Goal: Task Accomplishment & Management: Manage account settings

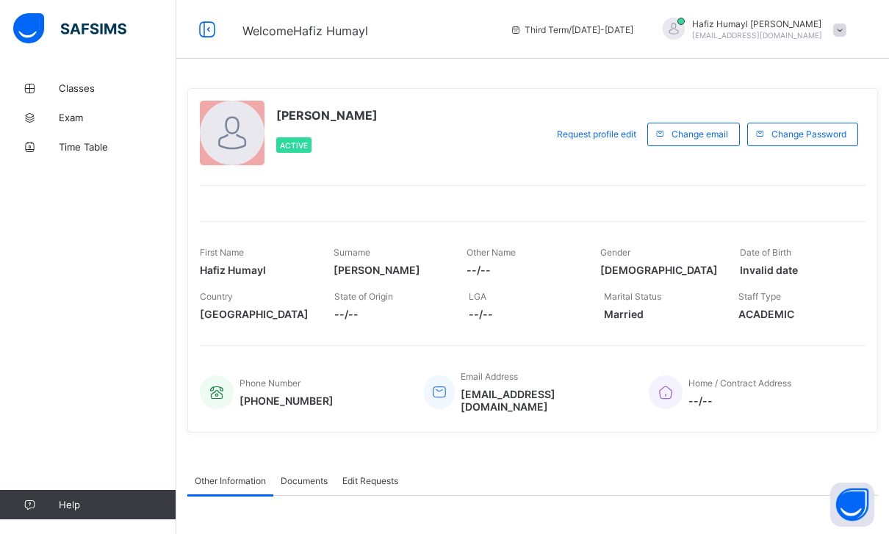
click at [61, 87] on span "Classes" at bounding box center [118, 88] width 118 height 12
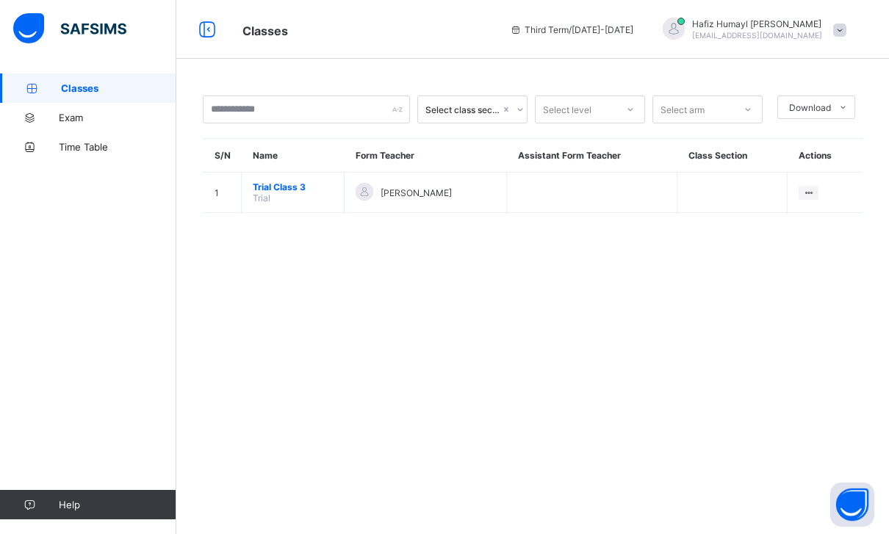
click at [0, 0] on div "View Class" at bounding box center [0, 0] width 0 height 0
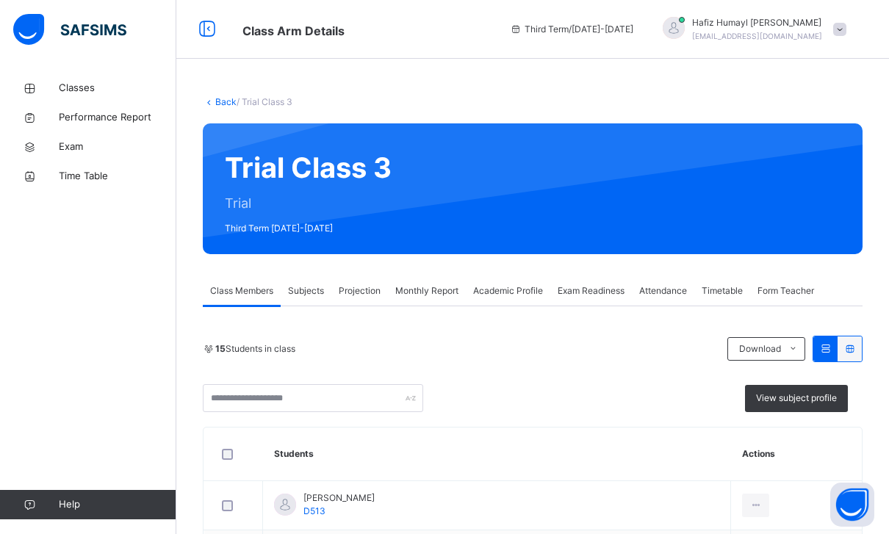
click at [364, 303] on div "Projection" at bounding box center [359, 290] width 57 height 29
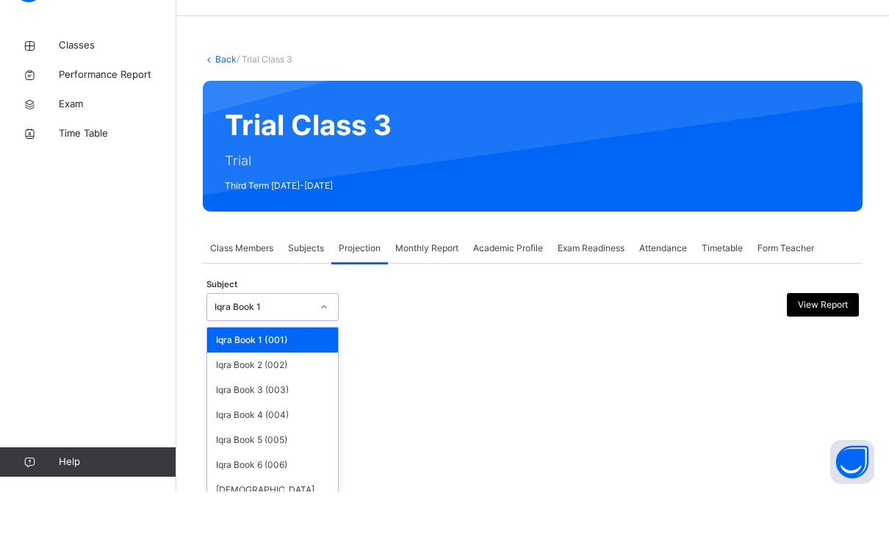
scroll to position [43, 0]
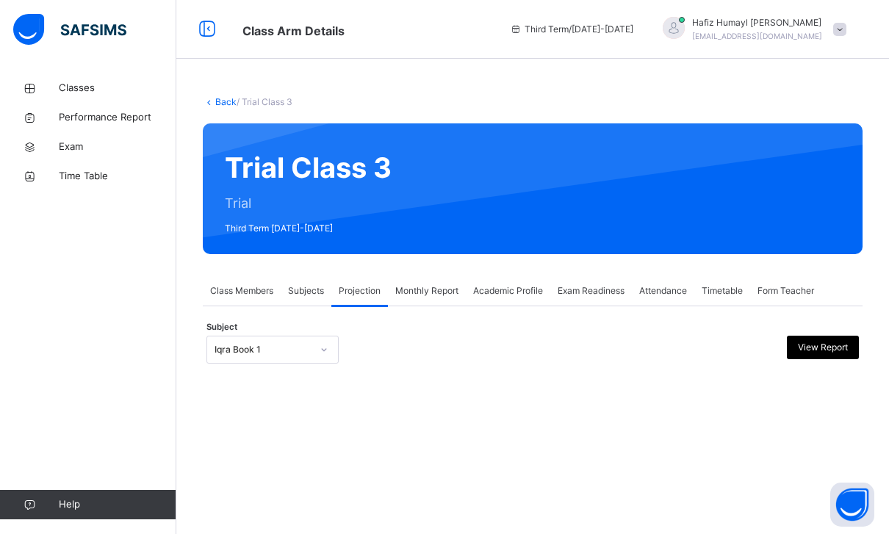
click at [188, 130] on div "Back / Trial Class 3 Trial Class 3 Trial Third Term [DATE]-[DATE] Class Members…" at bounding box center [532, 244] width 713 height 342
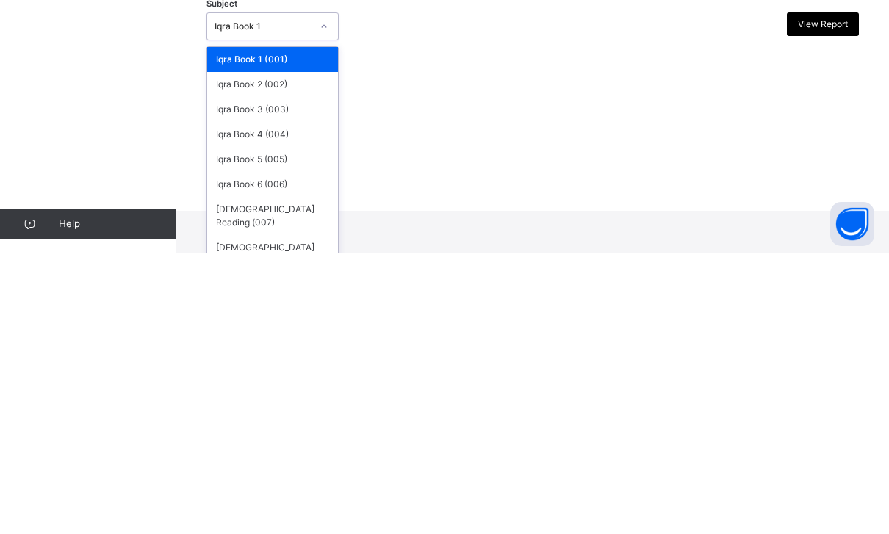
scroll to position [47, 0]
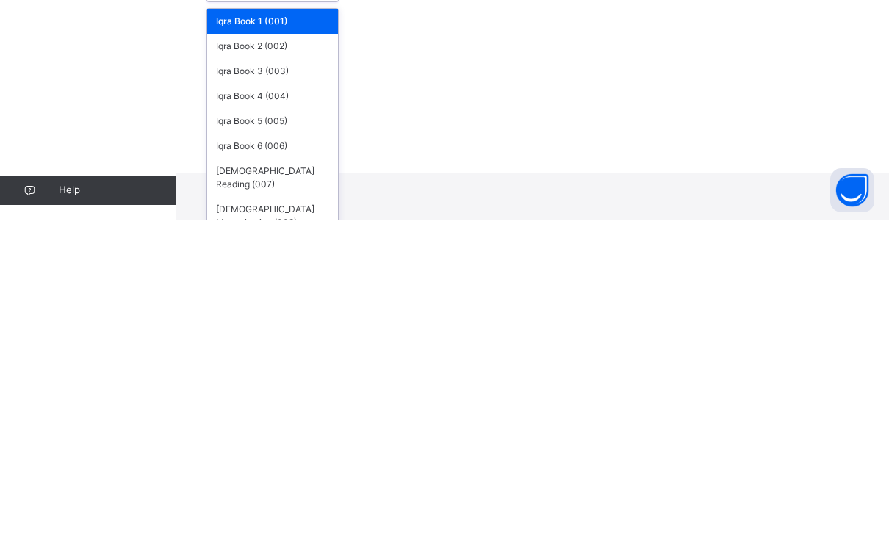
click at [230, 373] on div "Iqra Book 3 (003)" at bounding box center [272, 385] width 131 height 25
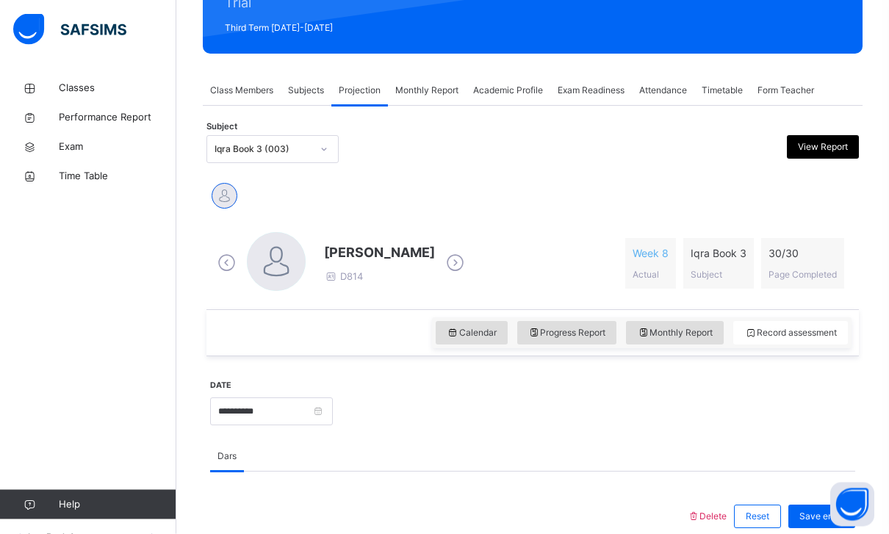
click at [464, 330] on span "Calendar" at bounding box center [472, 333] width 50 height 13
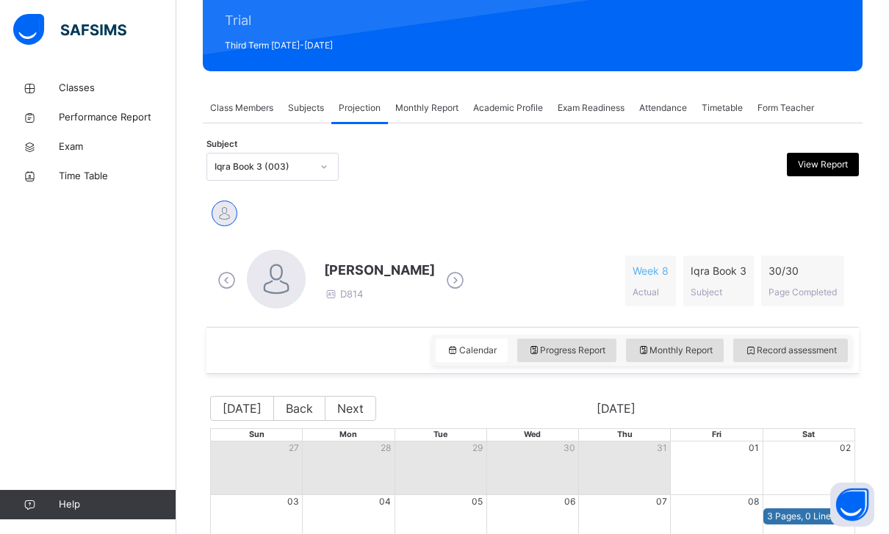
scroll to position [182, 0]
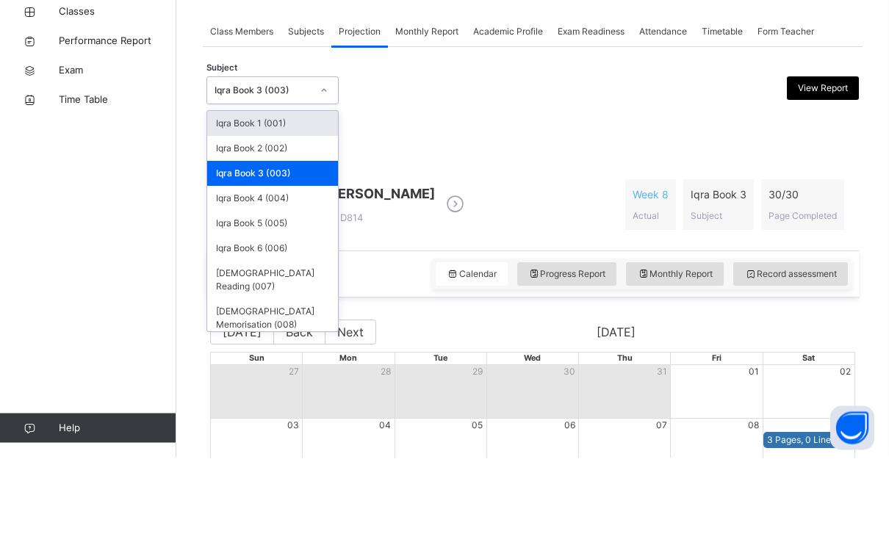
click at [243, 263] on div "Iqra Book 4 (004)" at bounding box center [272, 275] width 131 height 25
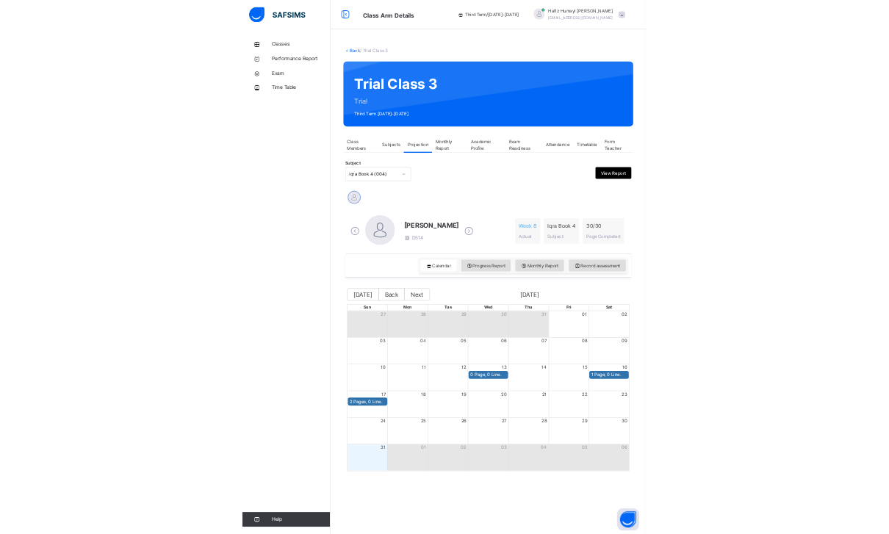
scroll to position [422, 0]
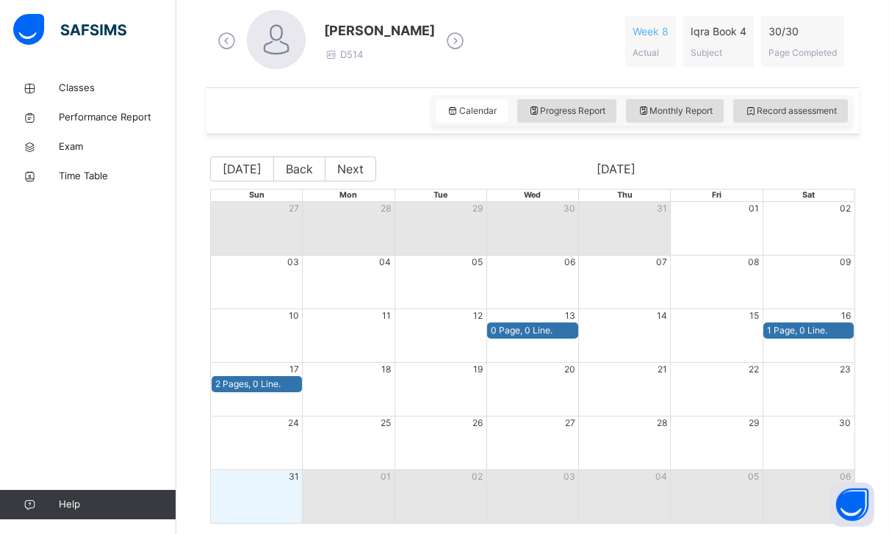
click at [814, 108] on span "Record assessment" at bounding box center [790, 110] width 93 height 13
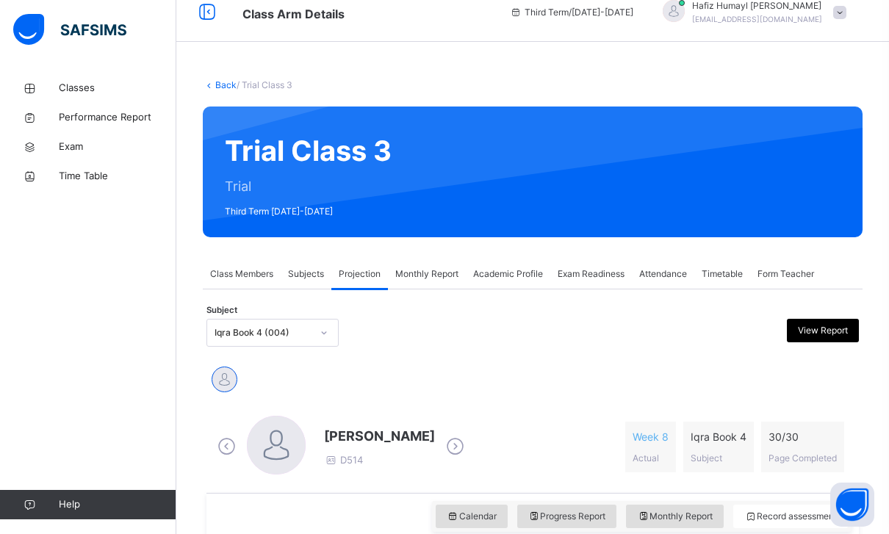
scroll to position [0, 0]
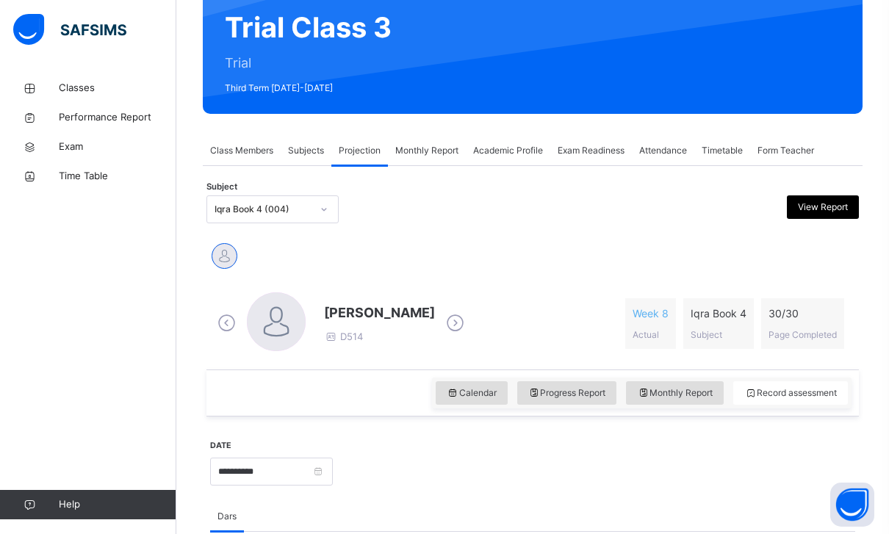
click at [461, 401] on div "Calendar" at bounding box center [472, 393] width 72 height 24
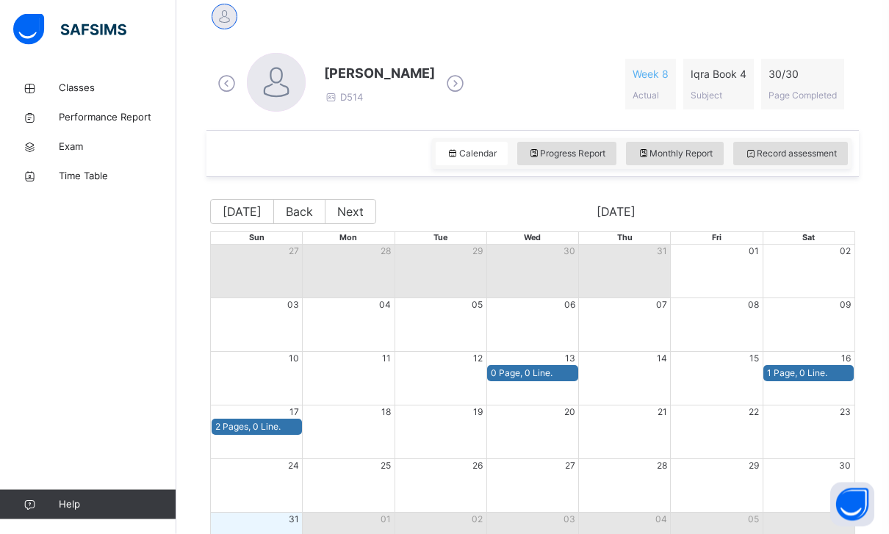
scroll to position [431, 0]
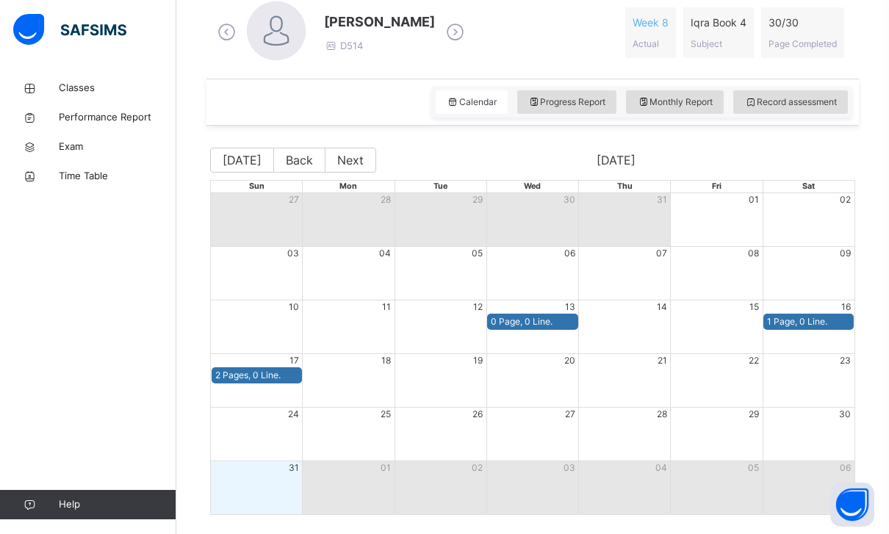
click at [768, 68] on div "[PERSON_NAME] D514 Week 8 Actual Iqra Book 4 Subject 30 / 30 Page Completed" at bounding box center [532, 32] width 645 height 84
click at [788, 113] on div "Record assessment" at bounding box center [790, 102] width 115 height 24
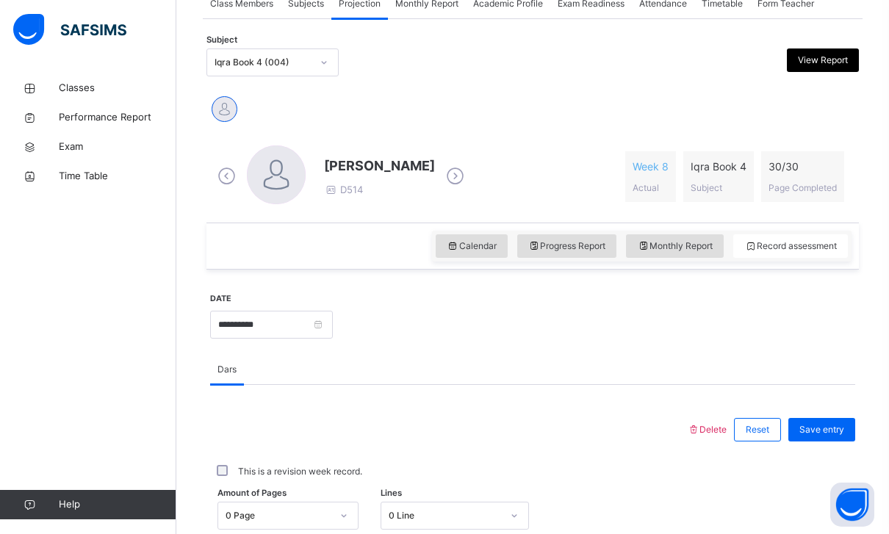
scroll to position [296, 0]
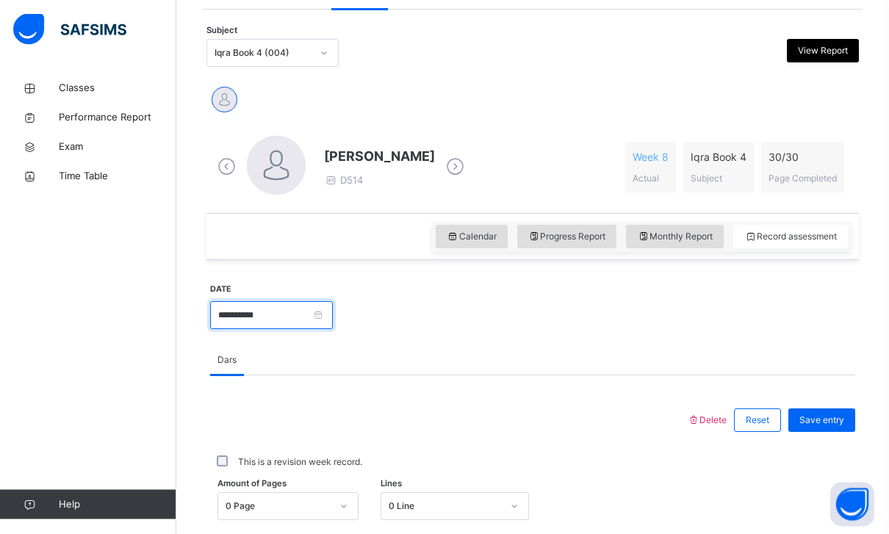
click at [333, 320] on input "**********" at bounding box center [271, 316] width 123 height 28
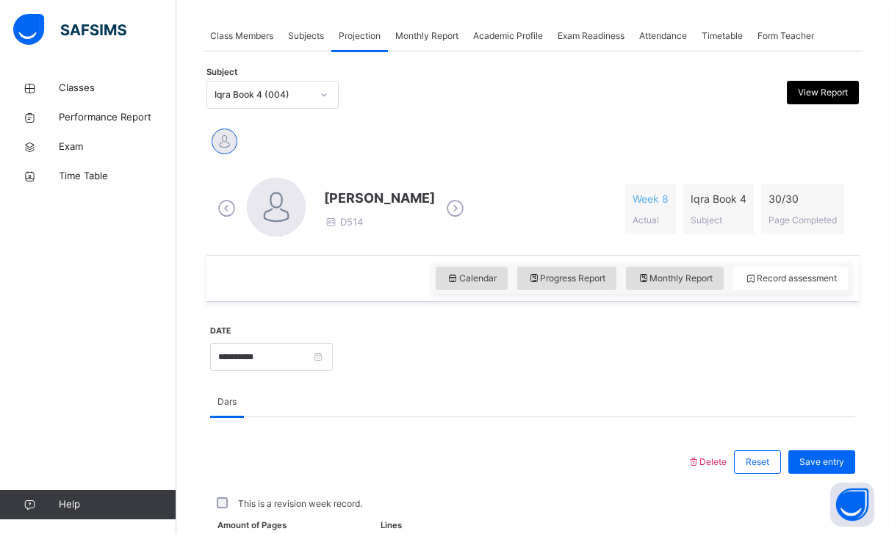
scroll to position [232, 0]
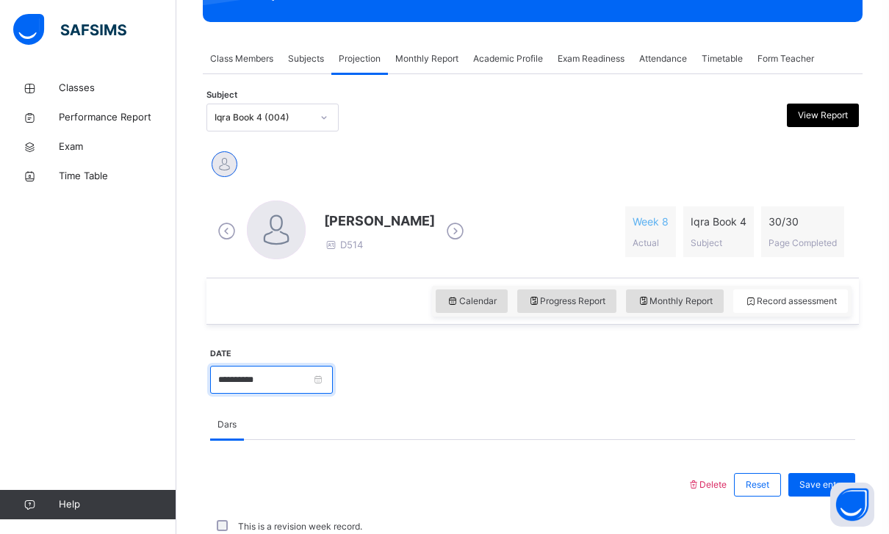
click at [258, 375] on input "**********" at bounding box center [271, 380] width 123 height 28
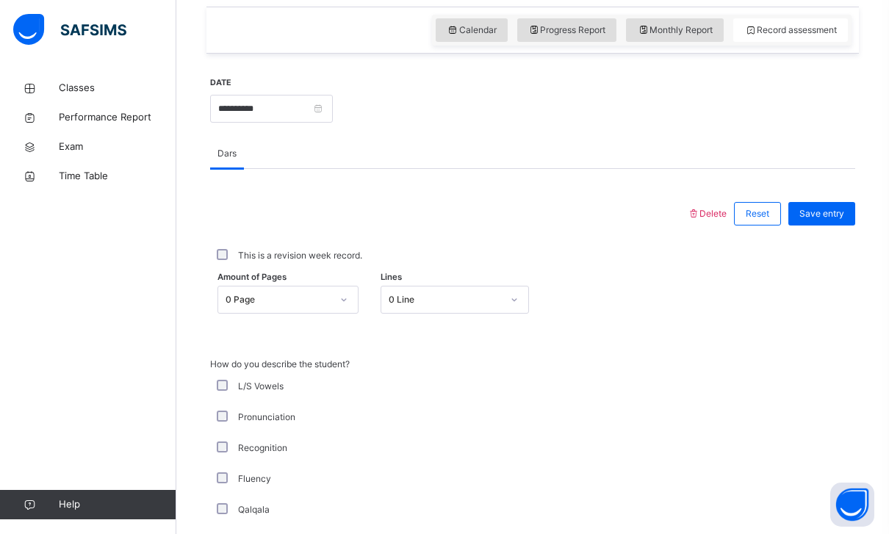
scroll to position [499, 0]
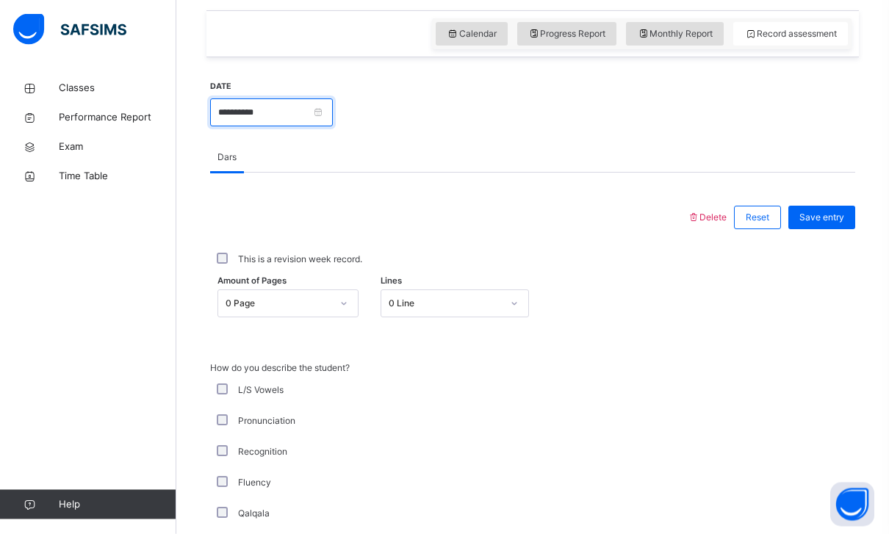
click at [298, 114] on input "**********" at bounding box center [271, 113] width 123 height 28
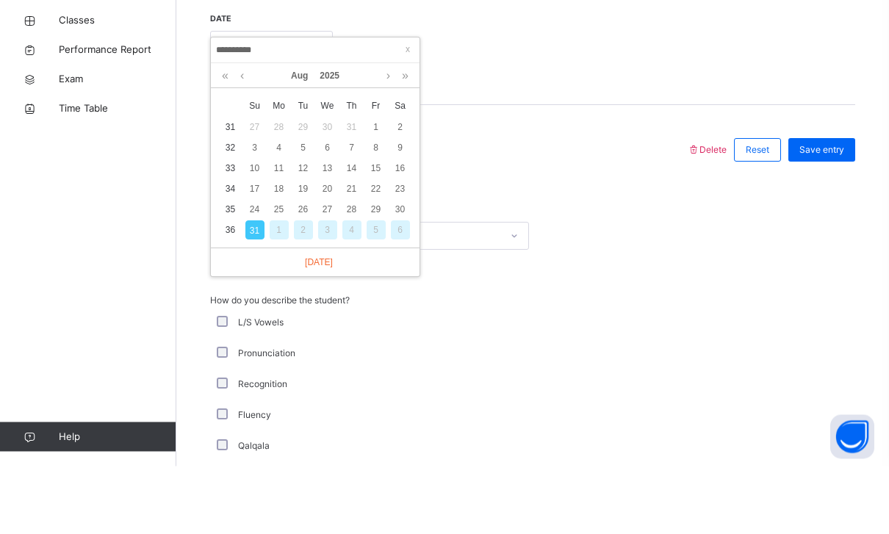
click at [329, 248] on div "20" at bounding box center [327, 257] width 19 height 19
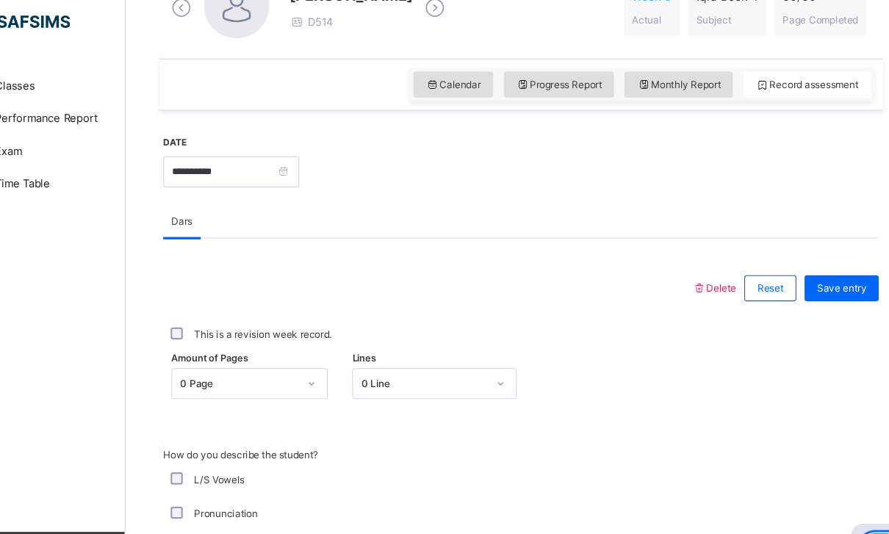
scroll to position [447, 0]
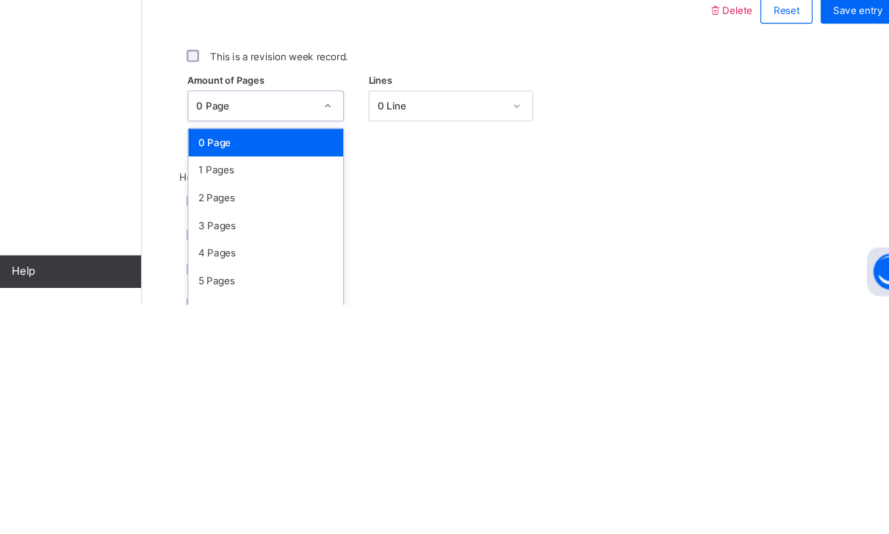
click at [218, 426] on div "2 Pages" at bounding box center [288, 438] width 140 height 25
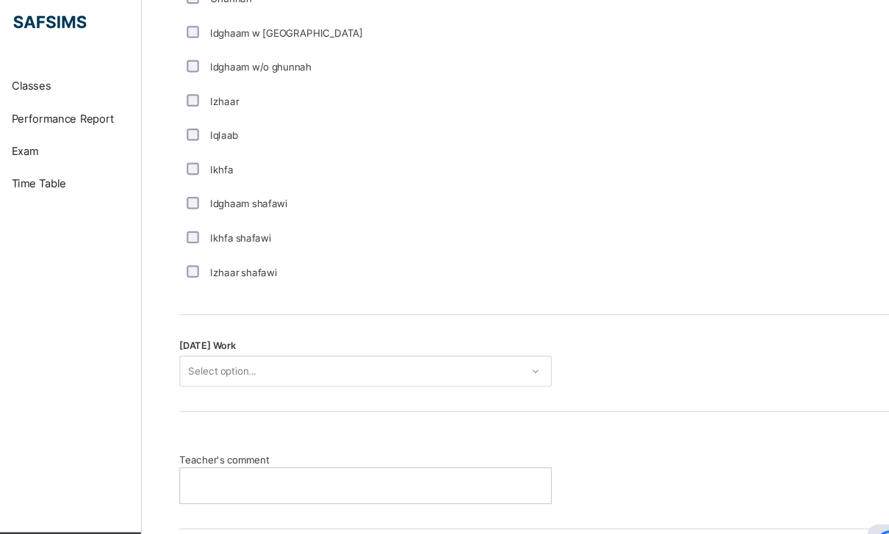
scroll to position [1123, 0]
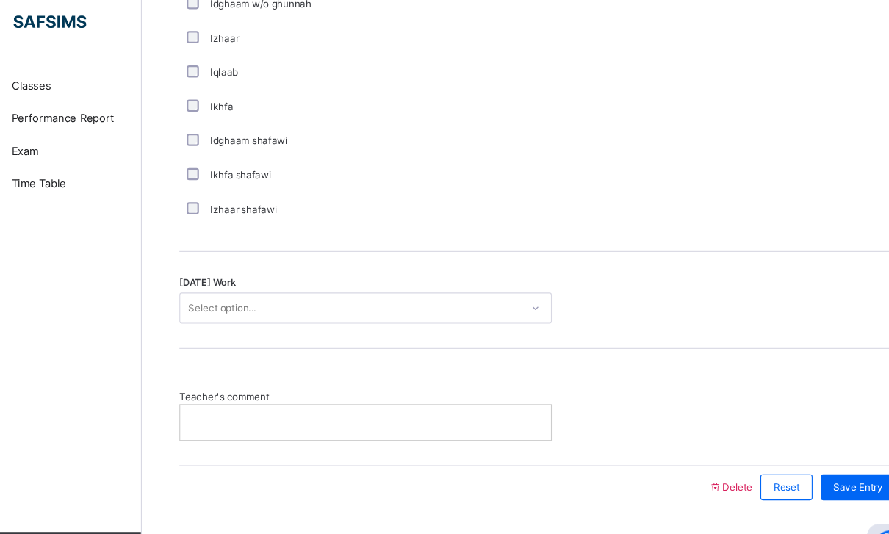
click at [210, 292] on div "[DATE] Work Select option..." at bounding box center [532, 280] width 645 height 87
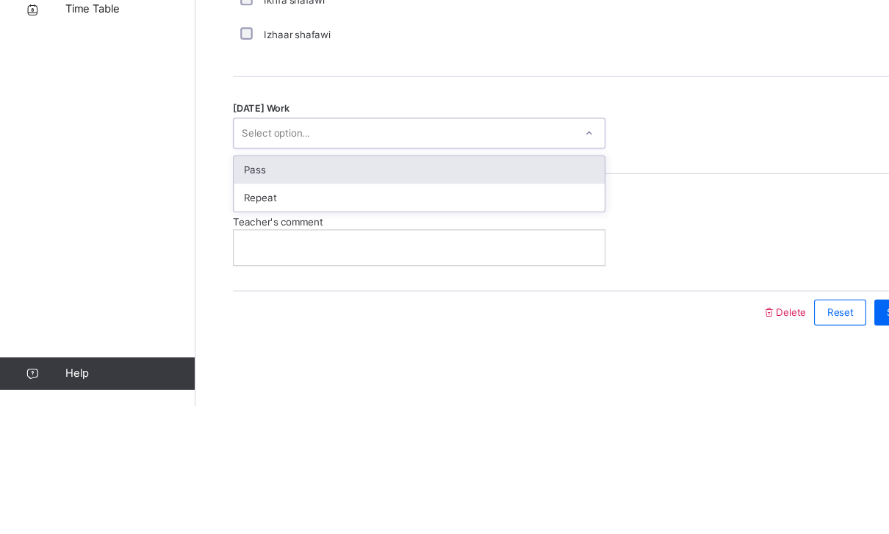
click at [226, 309] on div "Pass" at bounding box center [378, 321] width 334 height 25
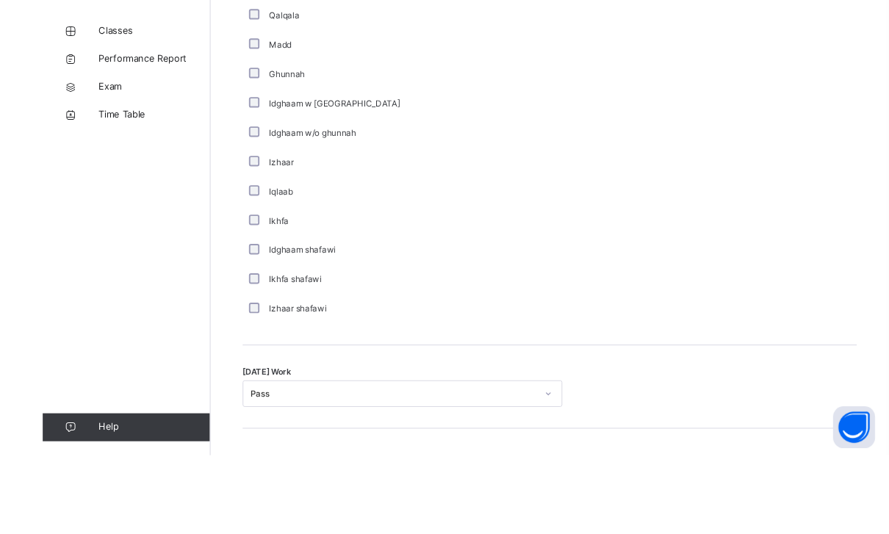
scroll to position [1072, 0]
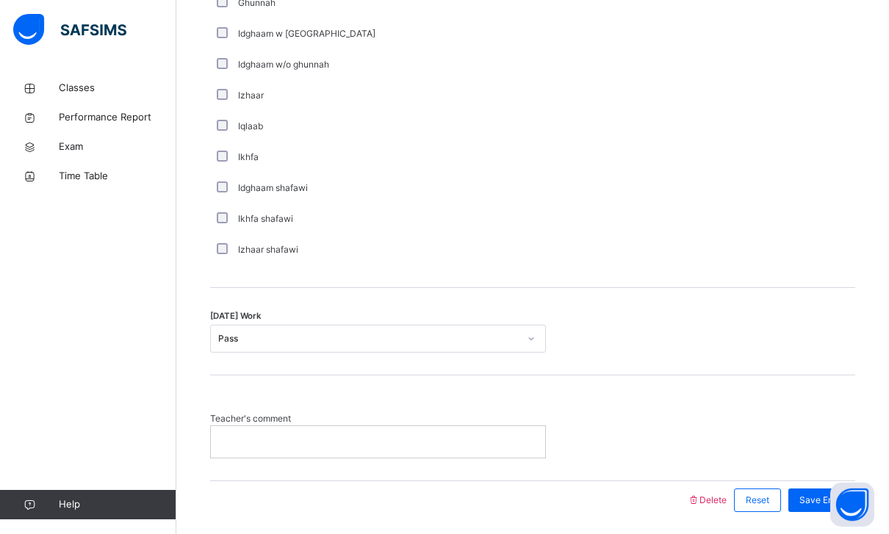
click at [824, 500] on span "Save Entry" at bounding box center [821, 500] width 45 height 13
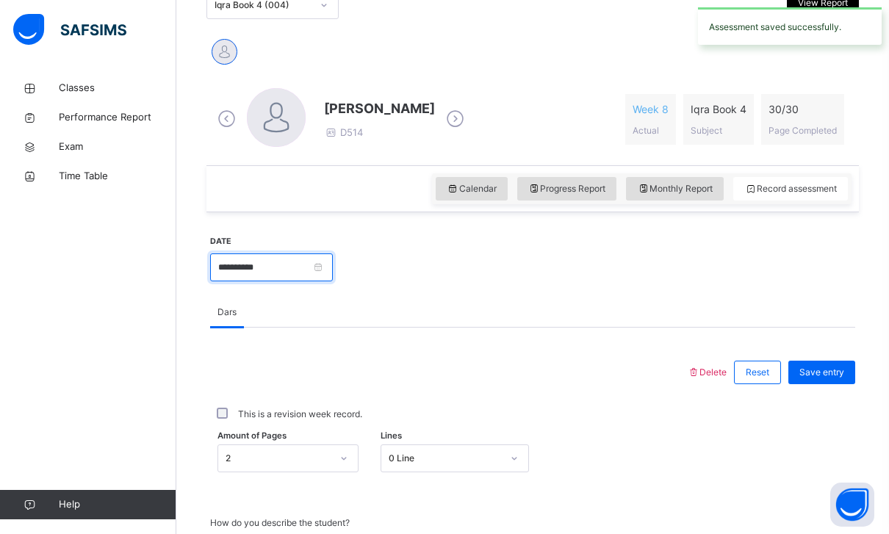
click at [314, 262] on input "**********" at bounding box center [271, 267] width 123 height 28
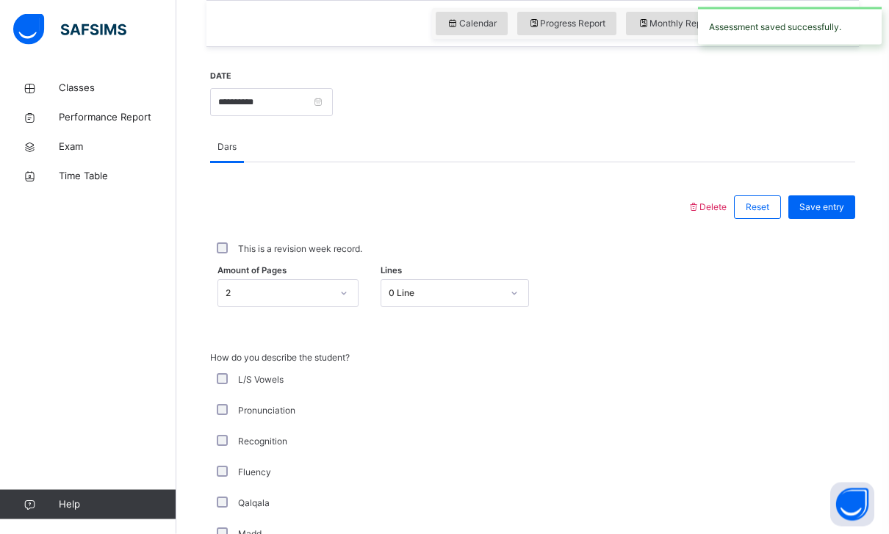
scroll to position [505, 0]
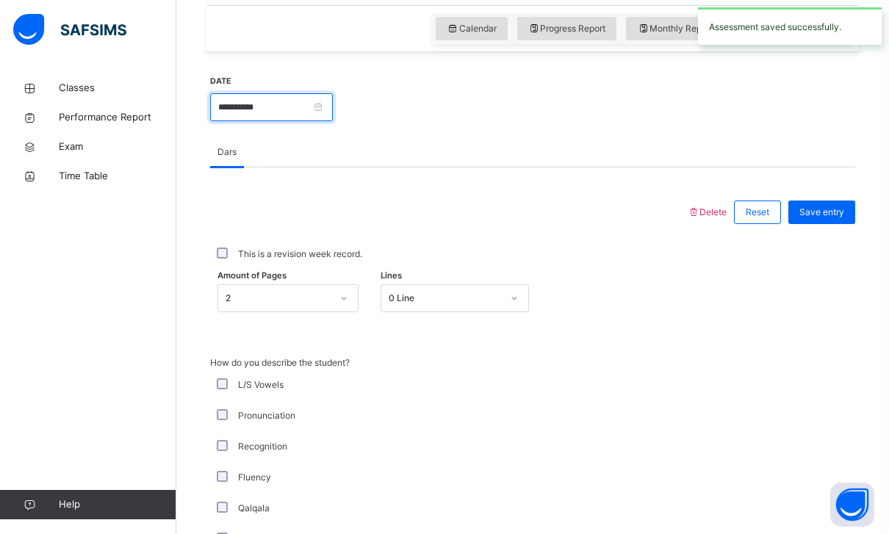
click at [333, 101] on input "**********" at bounding box center [271, 107] width 123 height 28
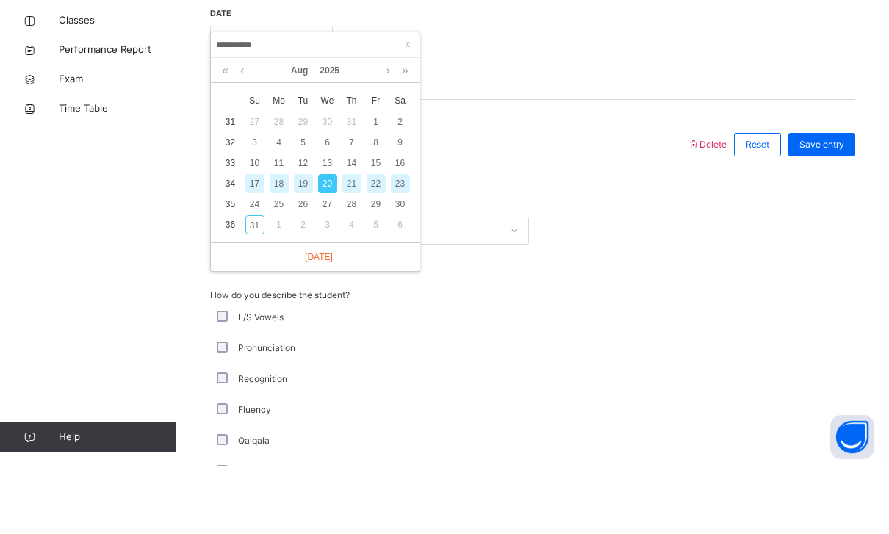
click at [402, 242] on div "23" at bounding box center [400, 251] width 19 height 19
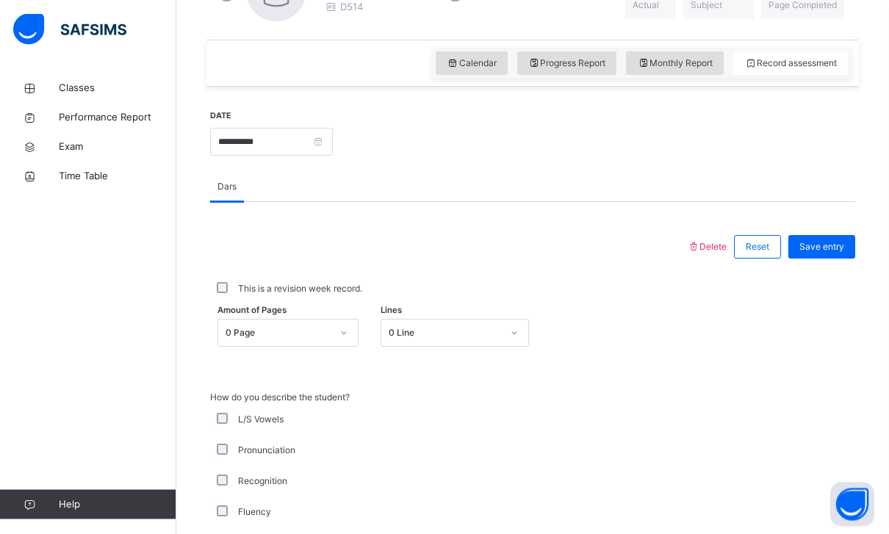
scroll to position [471, 0]
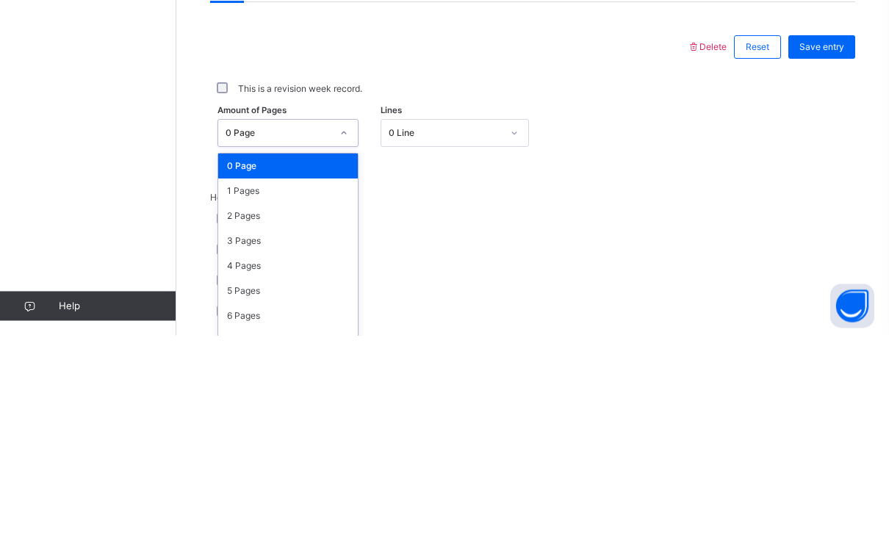
click at [239, 403] on div "2 Pages" at bounding box center [288, 415] width 140 height 25
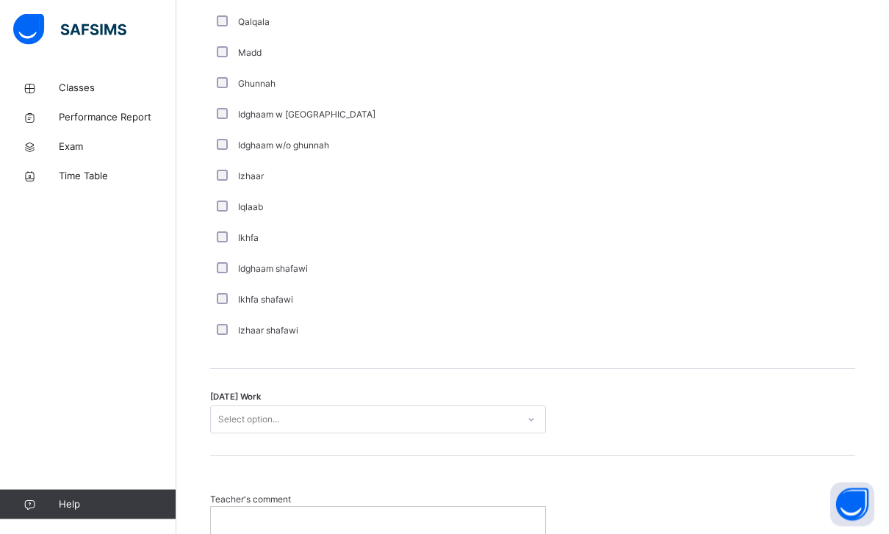
scroll to position [1076, 0]
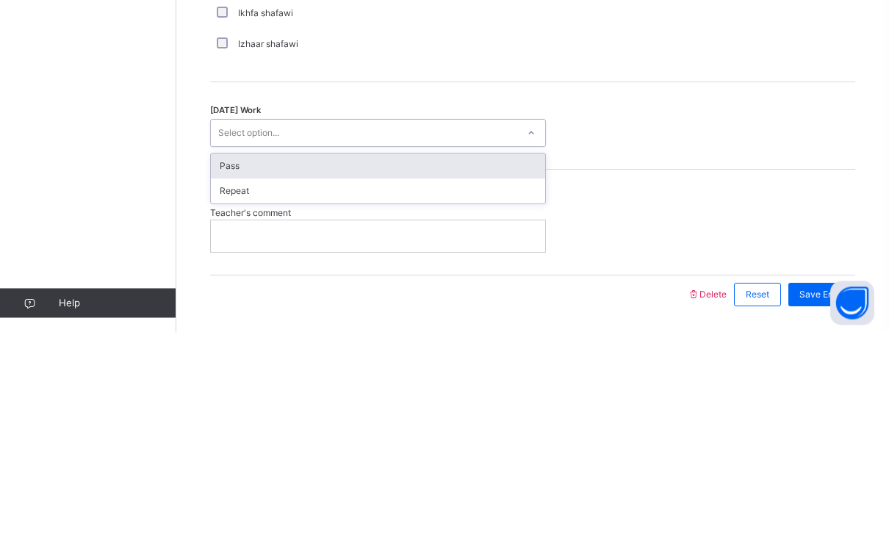
click at [231, 356] on div "Pass" at bounding box center [378, 368] width 334 height 25
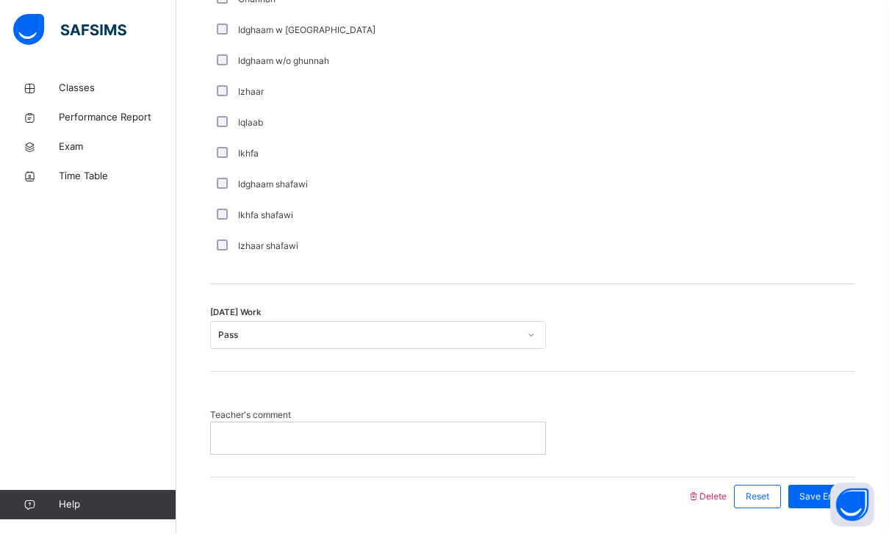
click at [818, 496] on span "Save Entry" at bounding box center [821, 496] width 45 height 13
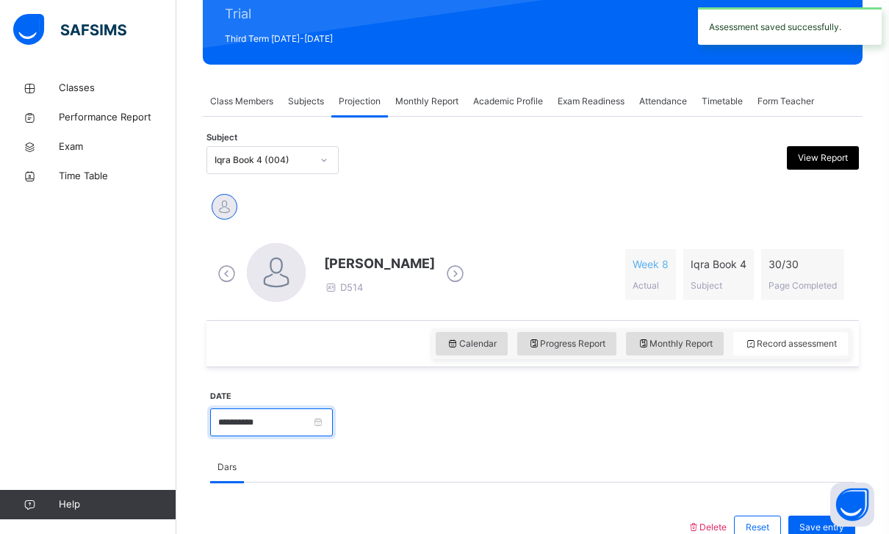
click at [333, 423] on input "**********" at bounding box center [271, 422] width 123 height 28
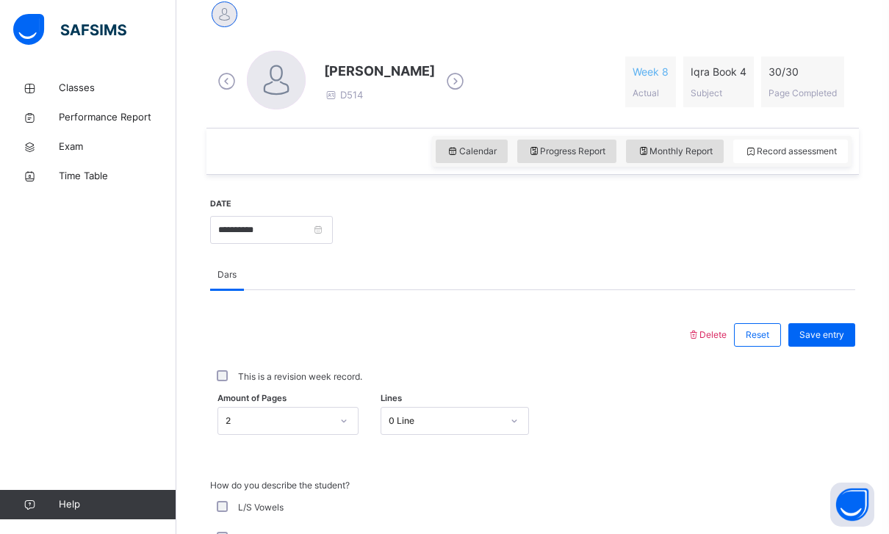
scroll to position [378, 0]
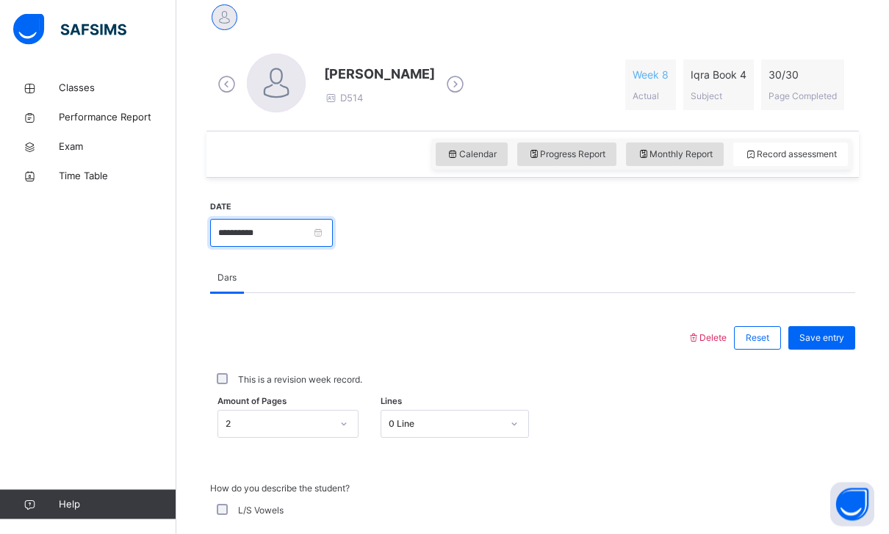
click at [319, 240] on input "**********" at bounding box center [271, 234] width 123 height 28
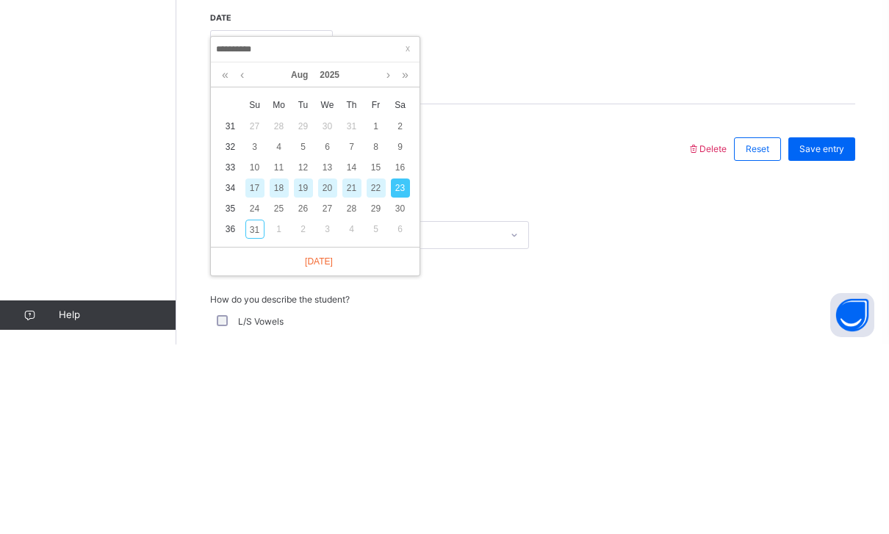
click at [256, 389] on div "24" at bounding box center [254, 398] width 19 height 19
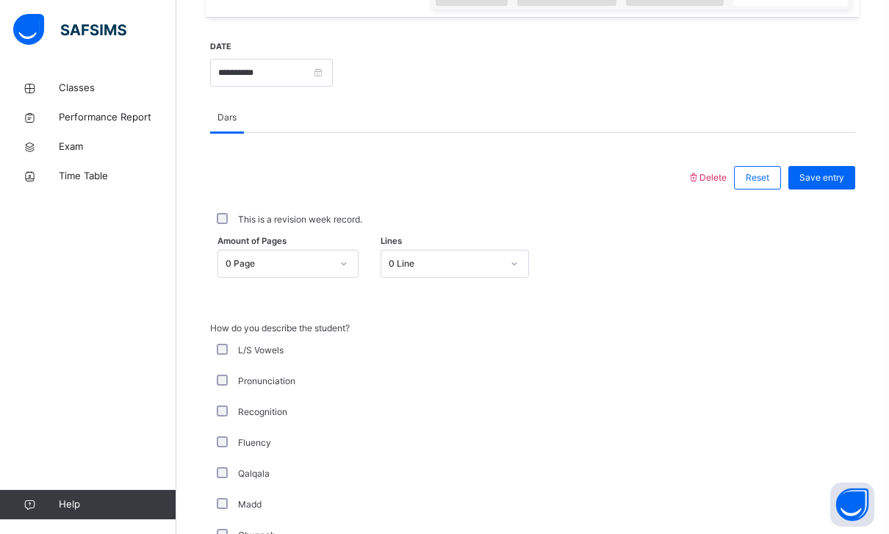
scroll to position [526, 0]
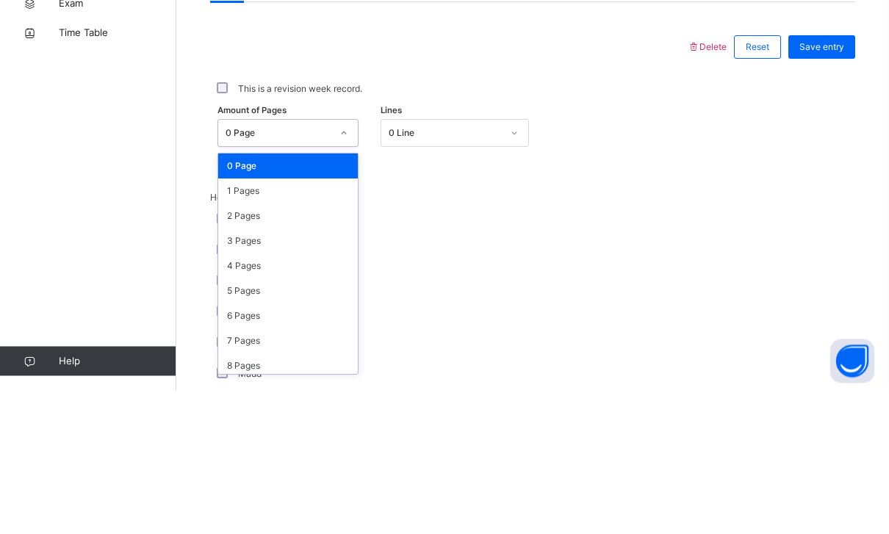
click at [241, 323] on div "1 Pages" at bounding box center [288, 335] width 140 height 25
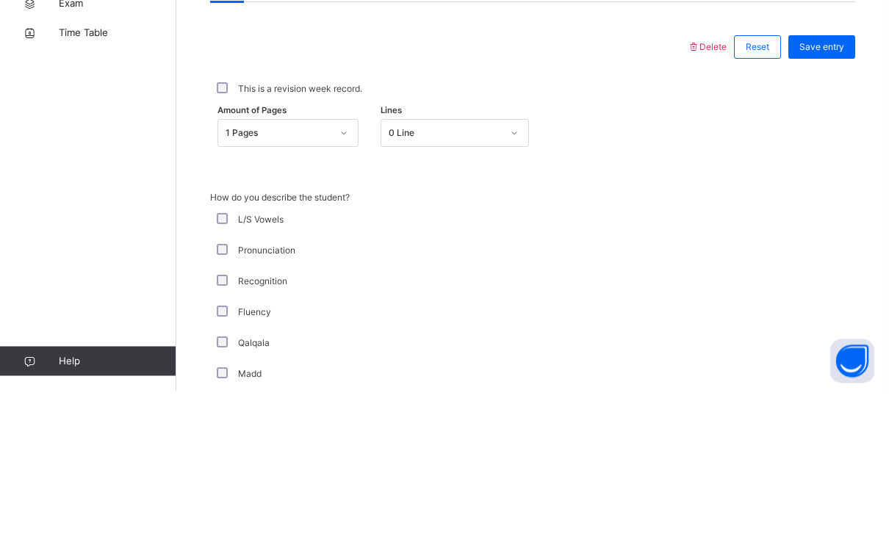
scroll to position [670, 0]
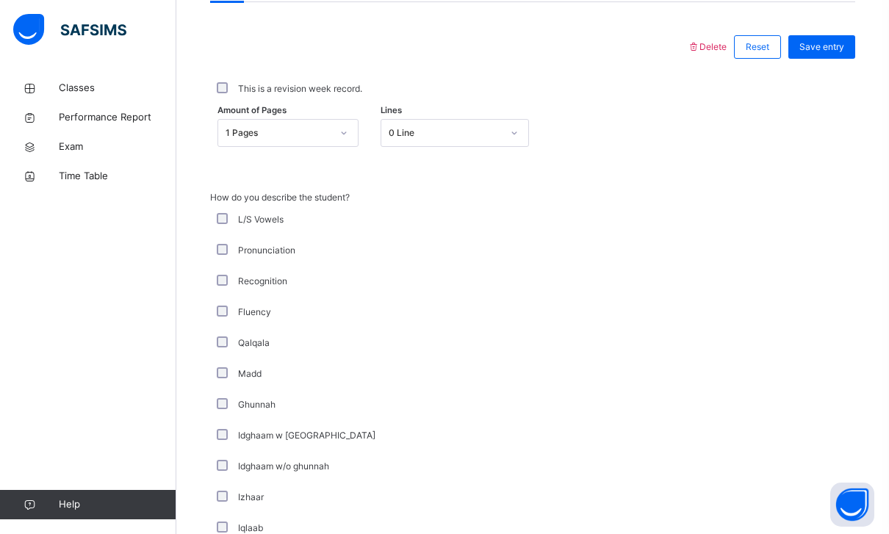
click at [836, 42] on span "Save entry" at bounding box center [821, 46] width 45 height 13
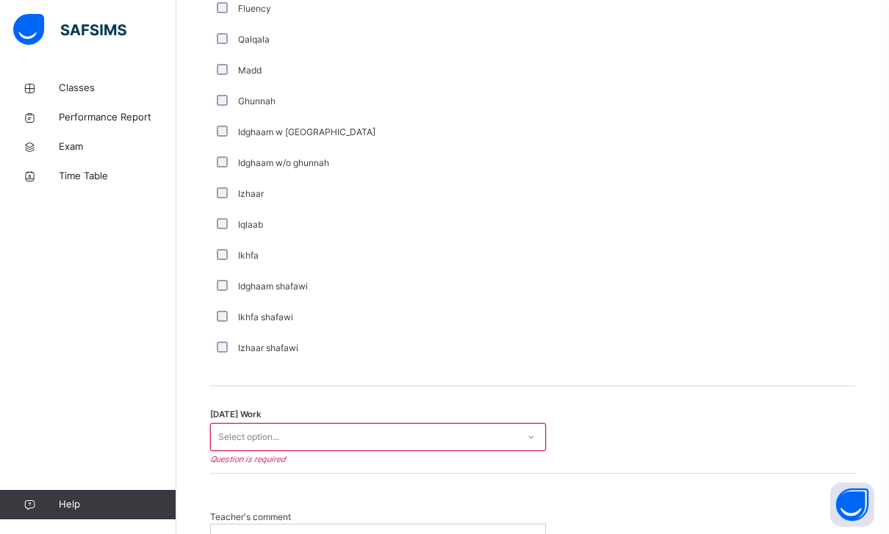
scroll to position [1076, 0]
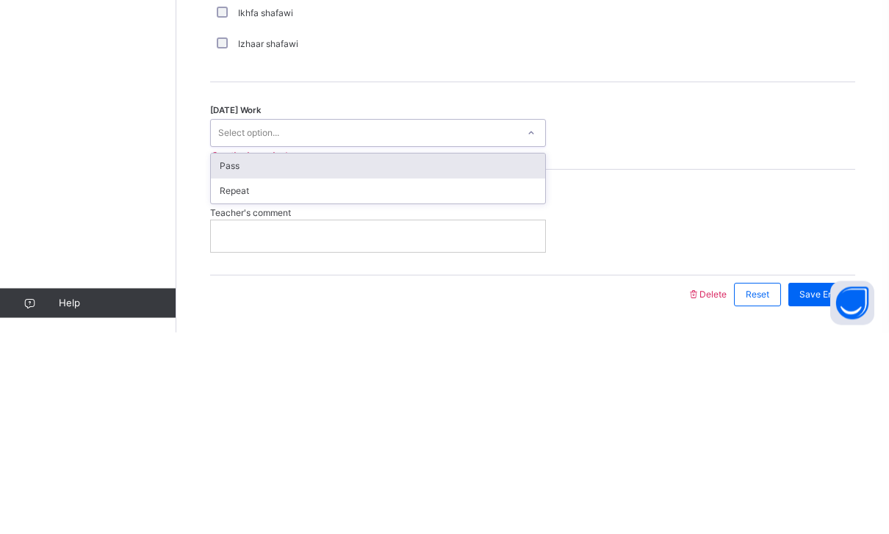
click at [233, 356] on div "Pass" at bounding box center [378, 368] width 334 height 25
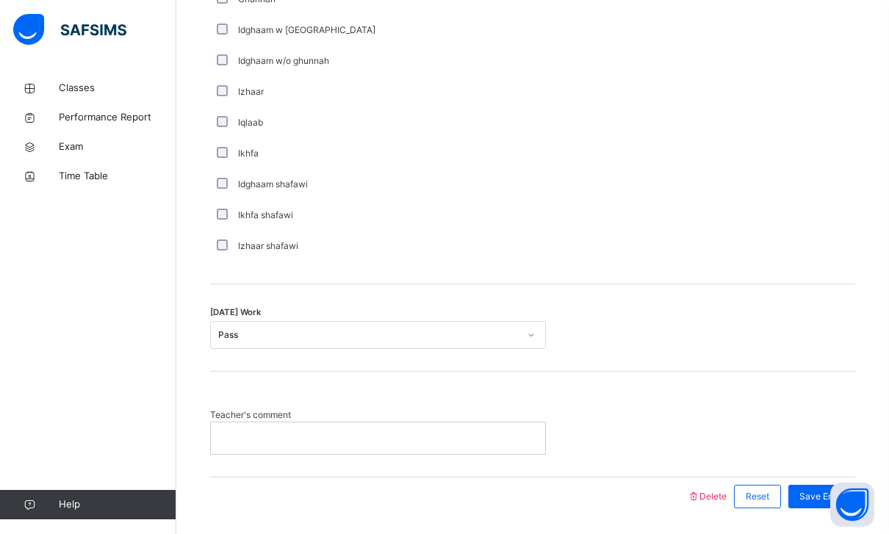
click at [815, 493] on span "Save Entry" at bounding box center [821, 496] width 45 height 13
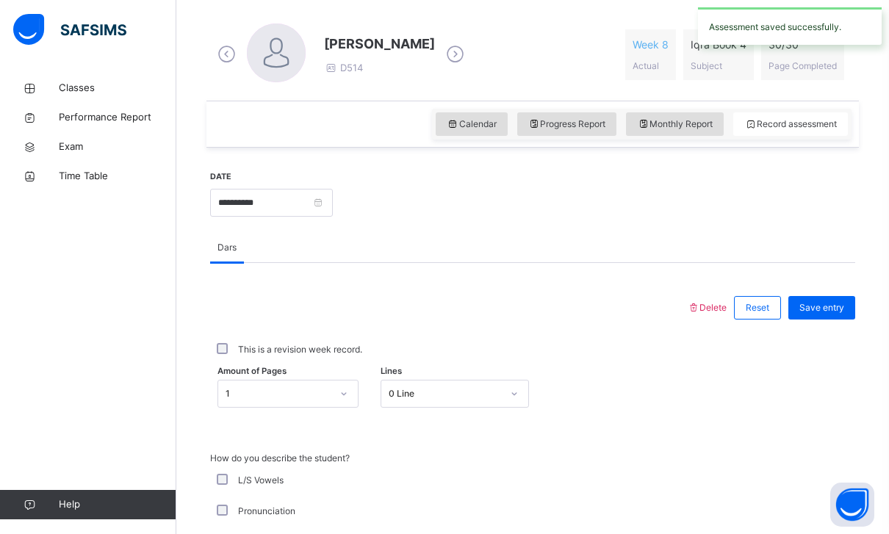
scroll to position [425, 0]
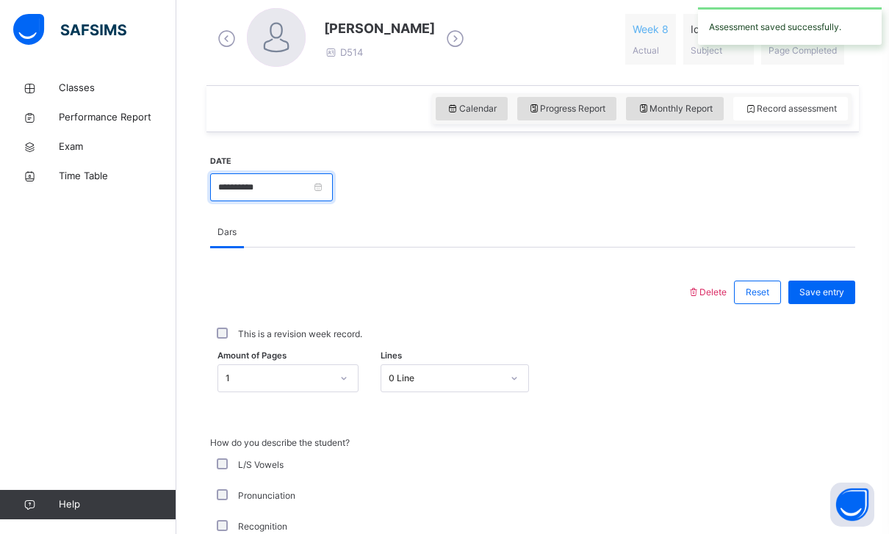
click at [333, 181] on input "**********" at bounding box center [271, 187] width 123 height 28
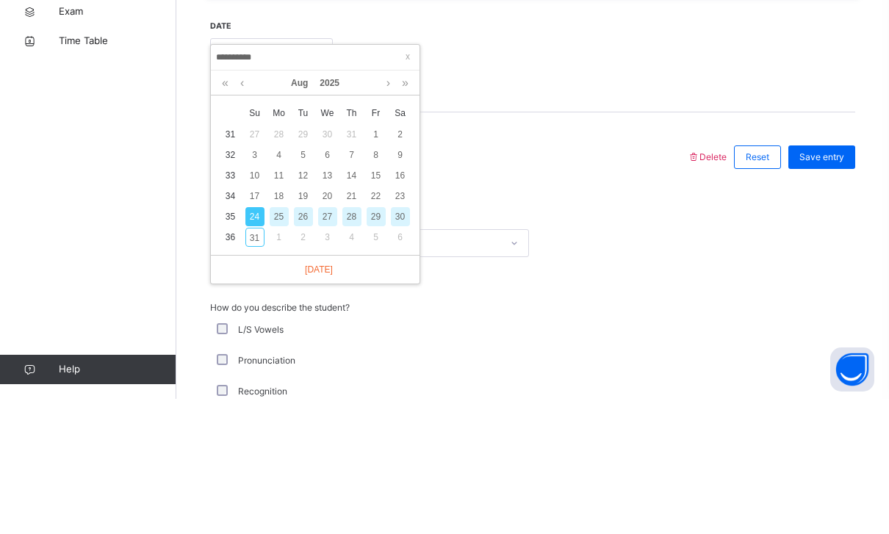
click at [331, 342] on div "27" at bounding box center [327, 351] width 19 height 19
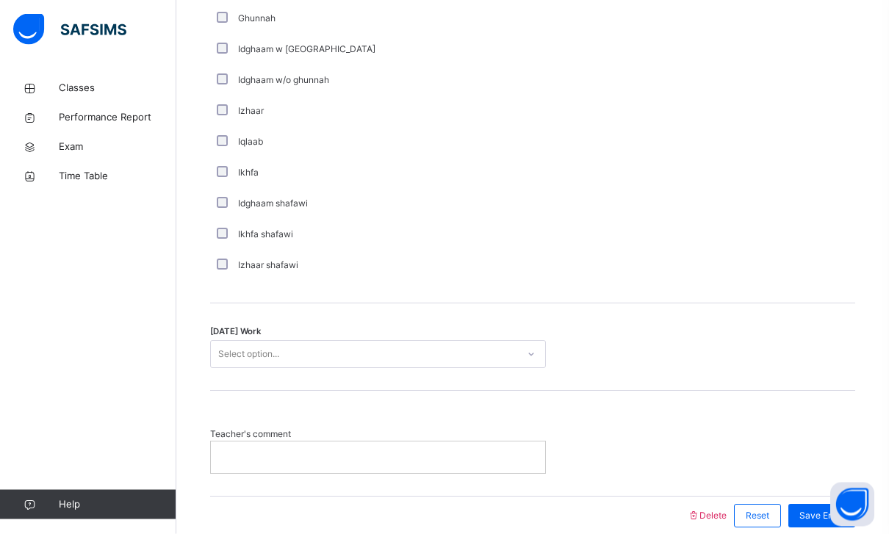
scroll to position [1076, 0]
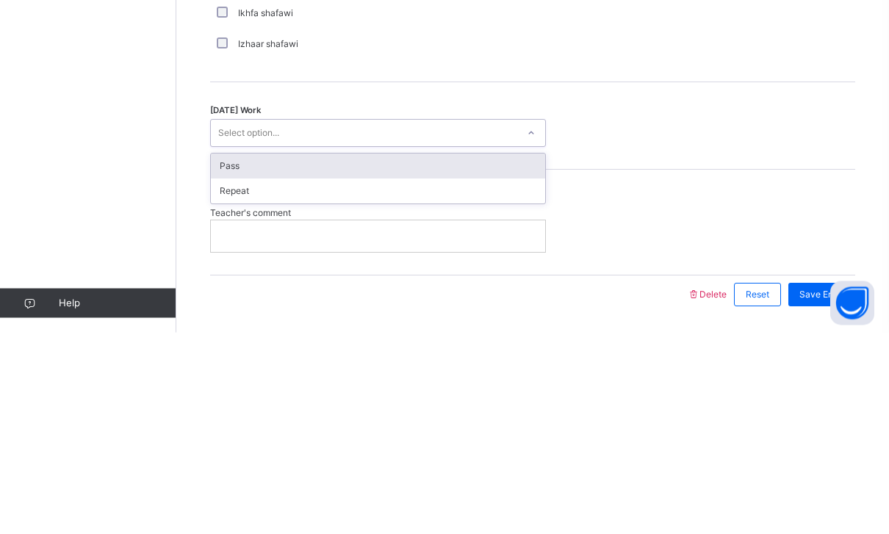
click at [232, 356] on div "Pass" at bounding box center [378, 368] width 334 height 25
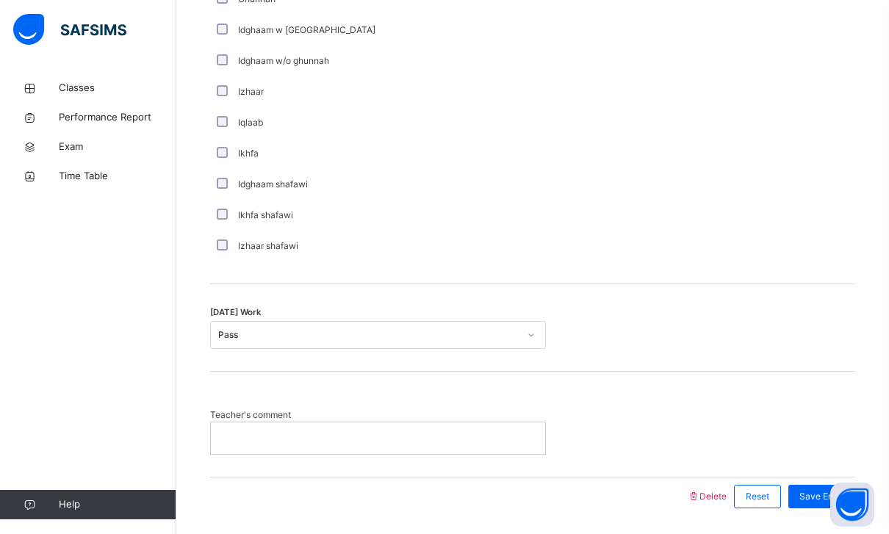
click at [808, 480] on div "Save Entry" at bounding box center [818, 497] width 74 height 38
click at [813, 491] on span "Save Entry" at bounding box center [821, 496] width 45 height 13
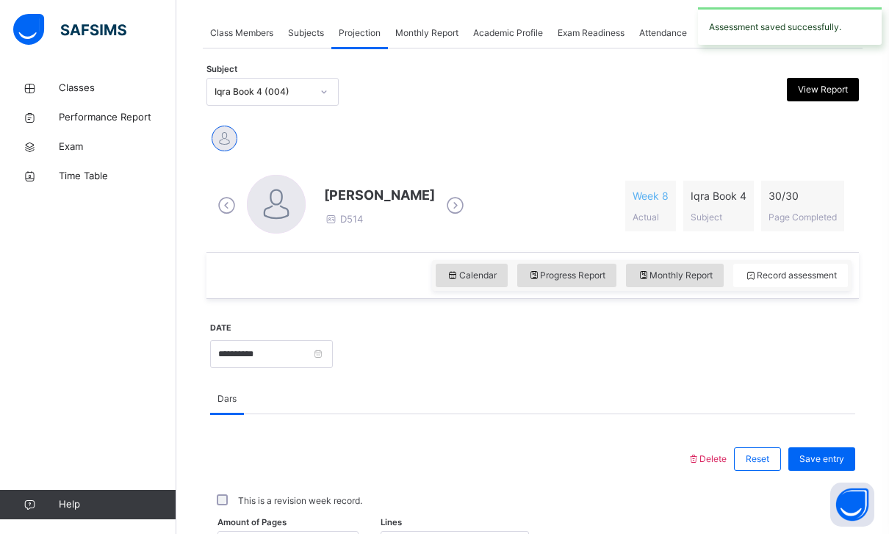
scroll to position [411, 0]
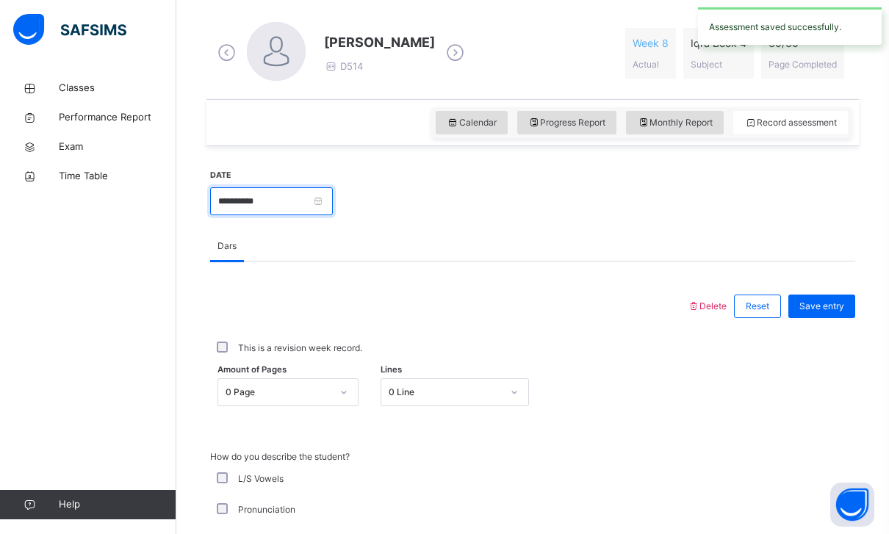
click at [333, 201] on input "**********" at bounding box center [271, 201] width 123 height 28
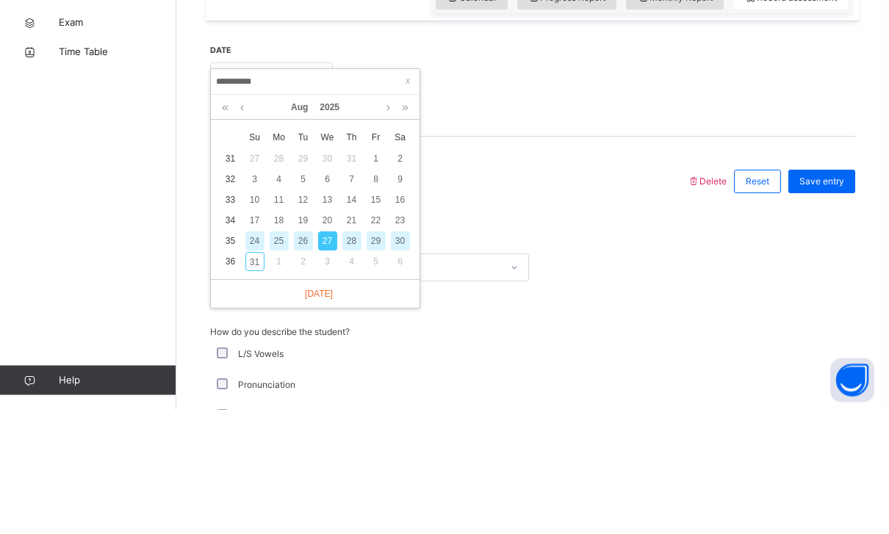
click at [397, 356] on div "30" at bounding box center [400, 365] width 19 height 19
type input "**********"
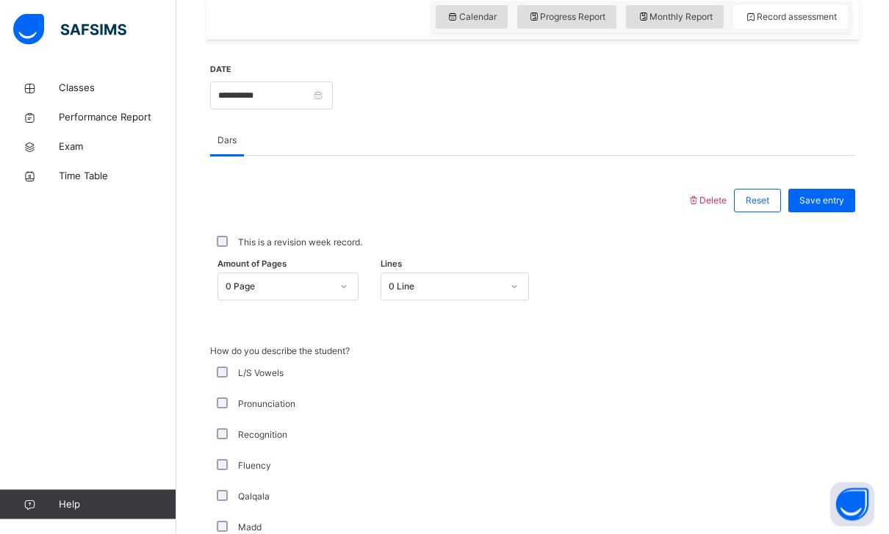
scroll to position [516, 0]
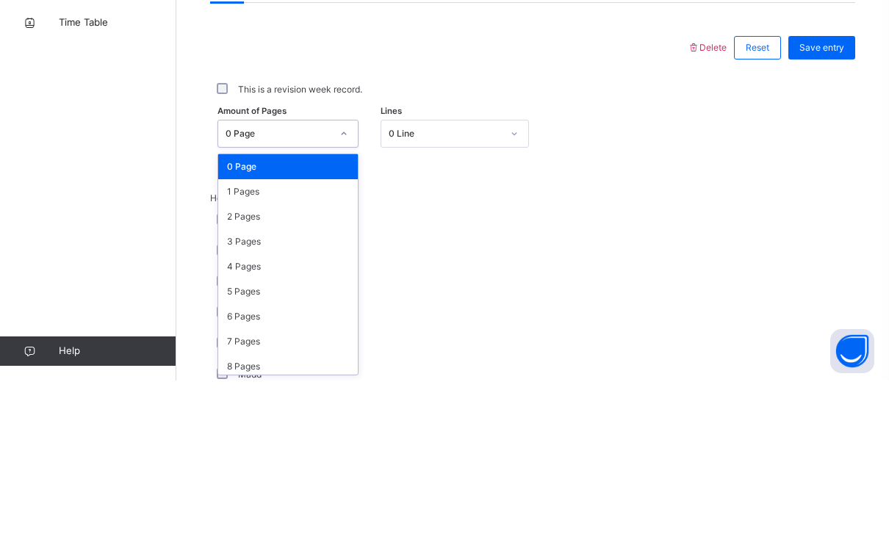
click at [248, 383] on div "3 Pages" at bounding box center [288, 395] width 140 height 25
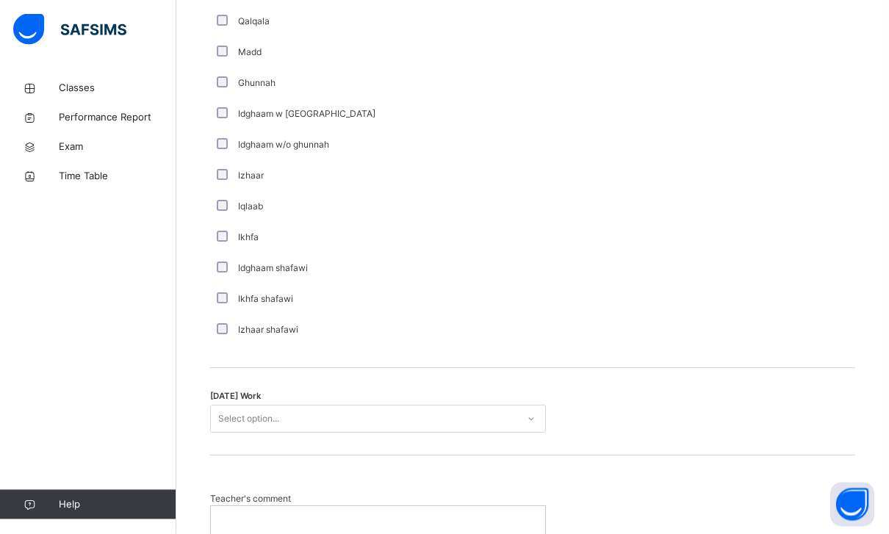
scroll to position [1076, 0]
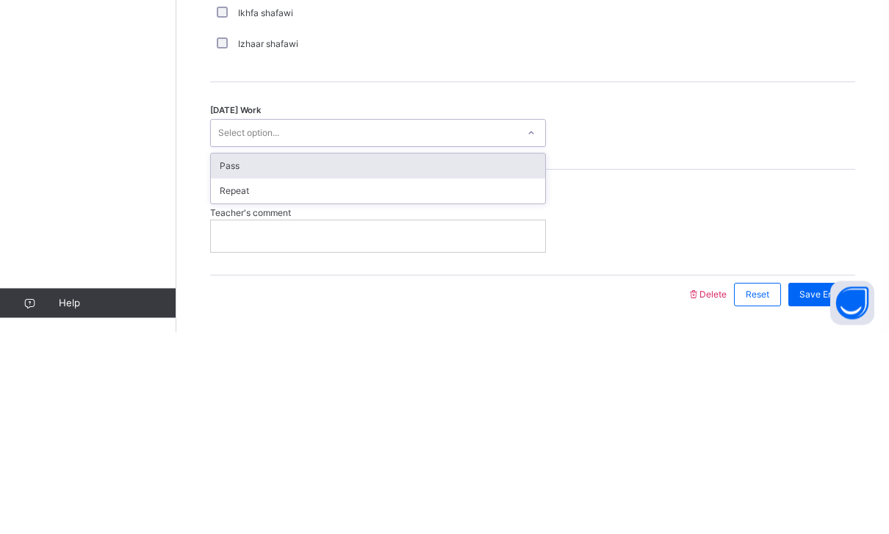
click at [237, 356] on div "Pass" at bounding box center [378, 368] width 334 height 25
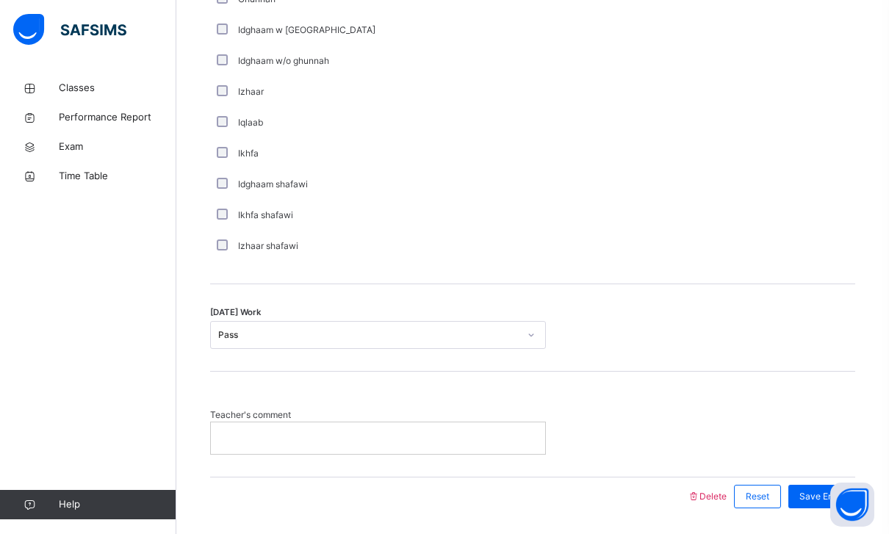
click at [826, 493] on span "Save Entry" at bounding box center [821, 496] width 45 height 13
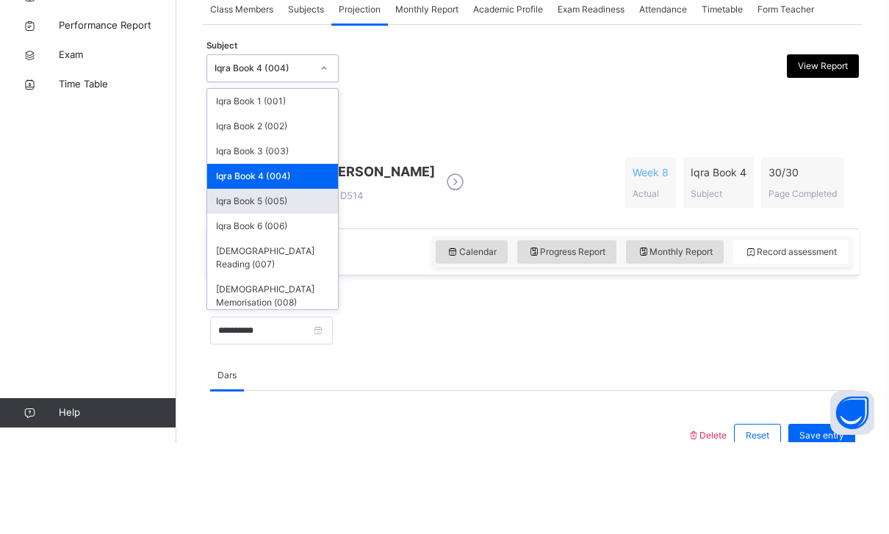
click at [238, 281] on div "Iqra Book 5 (005)" at bounding box center [272, 293] width 131 height 25
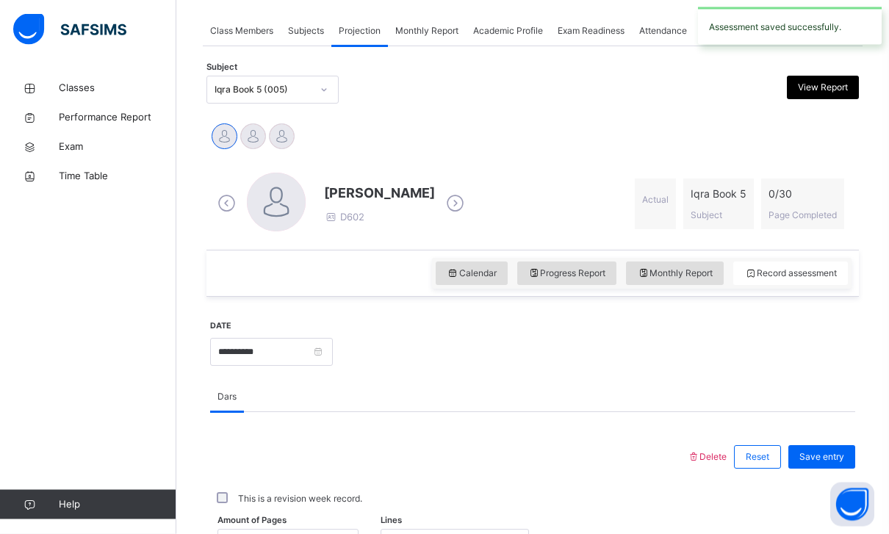
scroll to position [261, 0]
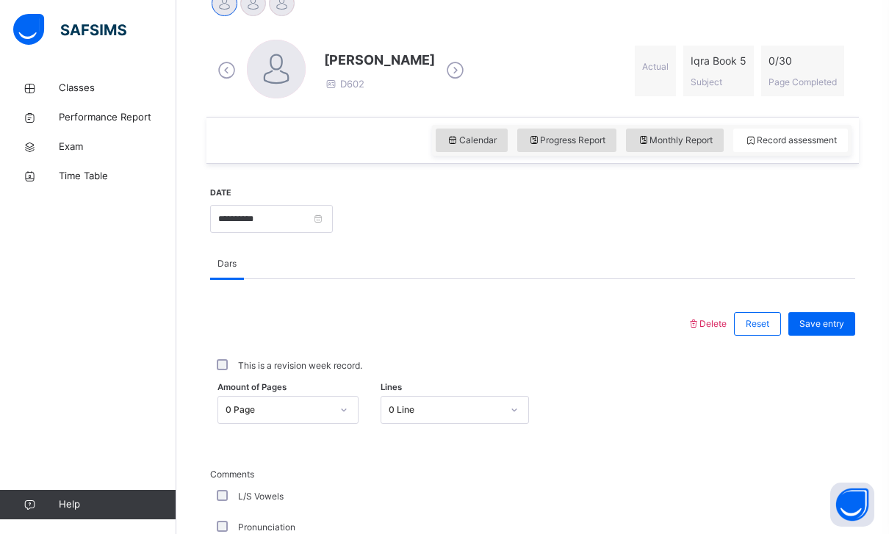
click at [455, 148] on div "Calendar" at bounding box center [472, 141] width 72 height 24
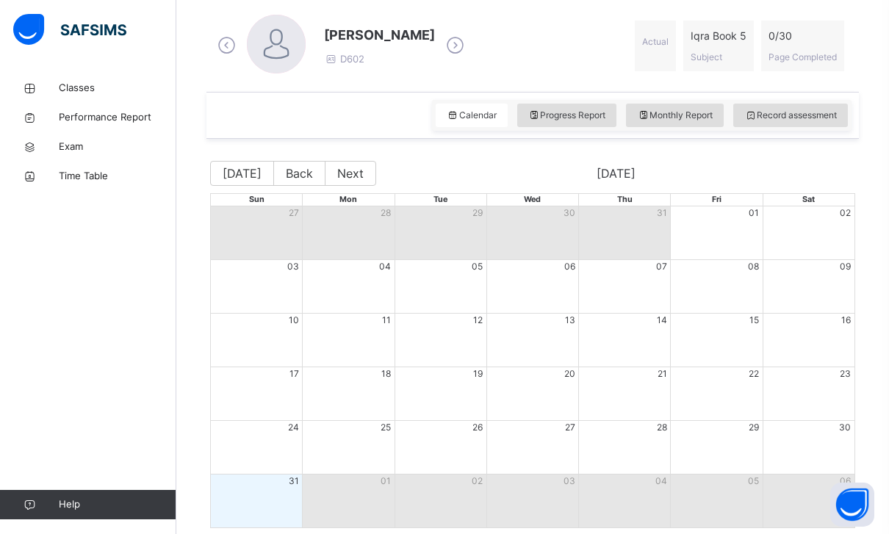
scroll to position [417, 0]
click at [781, 90] on div "[PERSON_NAME] D602 Actual Iqra Book 5 Subject 0 / 30 Page Completed" at bounding box center [532, 47] width 652 height 92
click at [781, 89] on div "[PERSON_NAME] D602 Actual Iqra Book 5 Subject 0 / 30 Page Completed" at bounding box center [532, 47] width 645 height 84
click at [779, 136] on div "Calendar Progress Report Monthly Report Record assessment" at bounding box center [532, 116] width 652 height 47
click at [778, 135] on div "Calendar Progress Report Monthly Report Record assessment" at bounding box center [532, 116] width 652 height 47
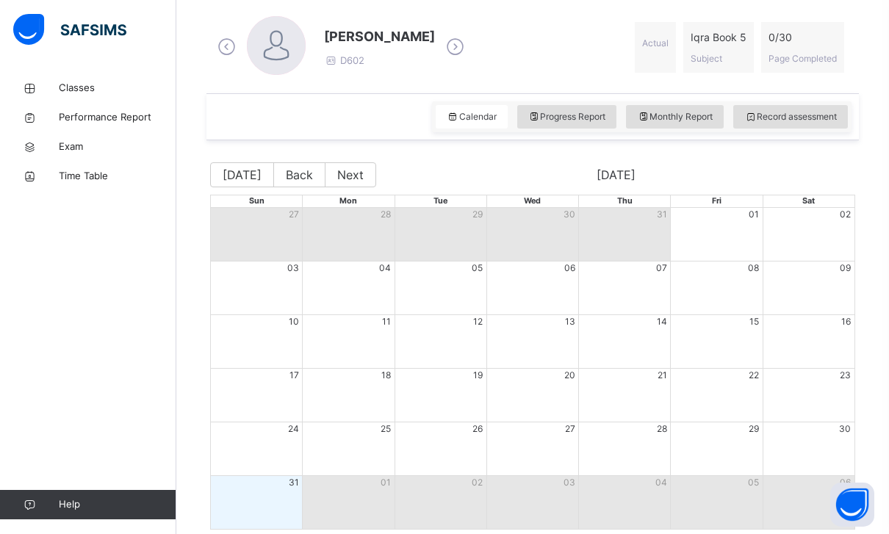
click at [782, 137] on div "Calendar Progress Report Monthly Report Record assessment" at bounding box center [532, 116] width 652 height 47
click at [764, 108] on div "Record assessment" at bounding box center [790, 117] width 115 height 24
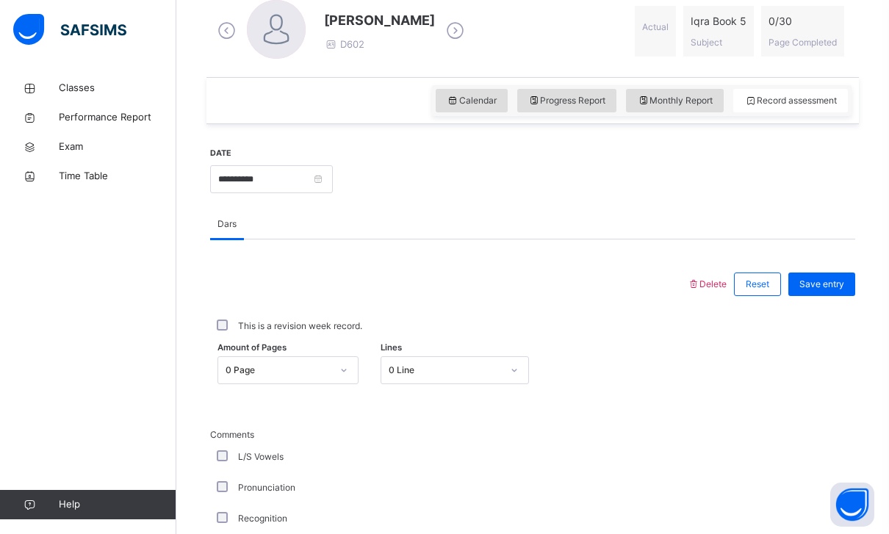
scroll to position [463, 0]
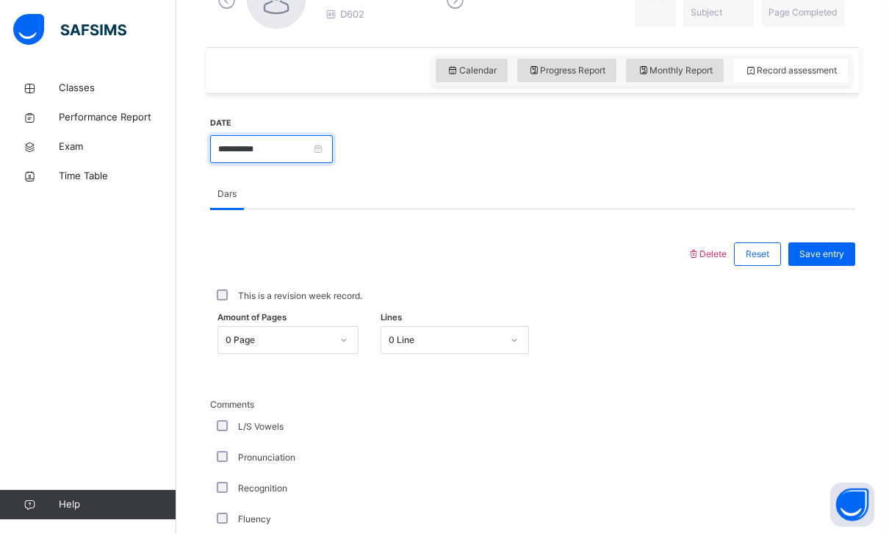
click at [333, 156] on input "**********" at bounding box center [271, 149] width 123 height 28
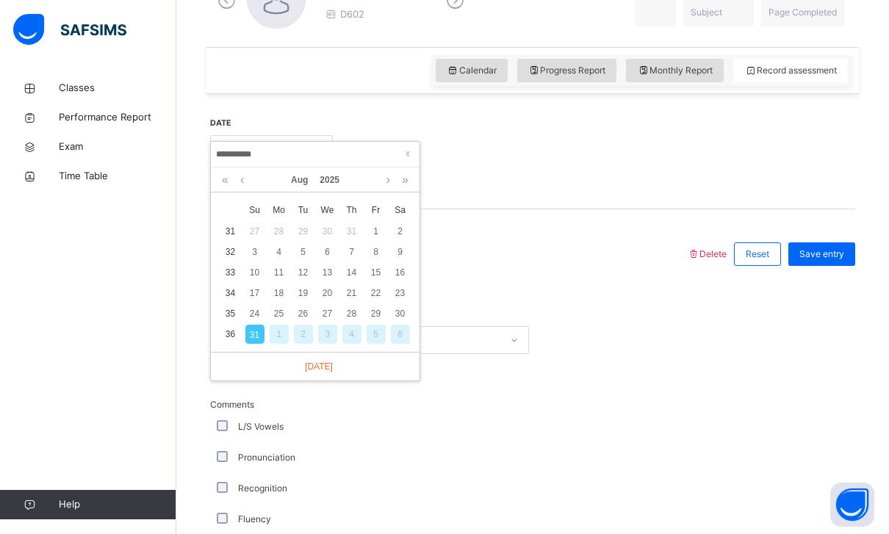
scroll to position [462, 0]
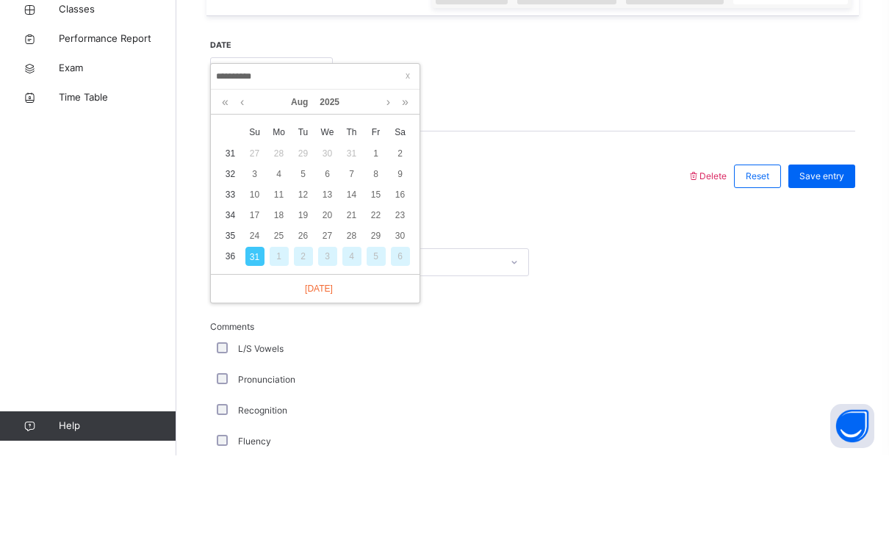
click at [395, 223] on div "2" at bounding box center [400, 232] width 19 height 19
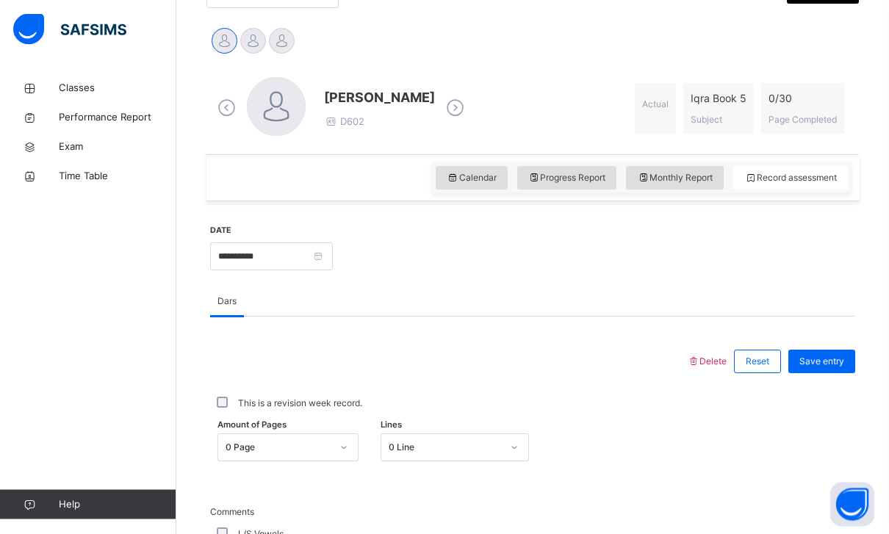
scroll to position [356, 0]
click at [333, 253] on input "**********" at bounding box center [271, 256] width 123 height 28
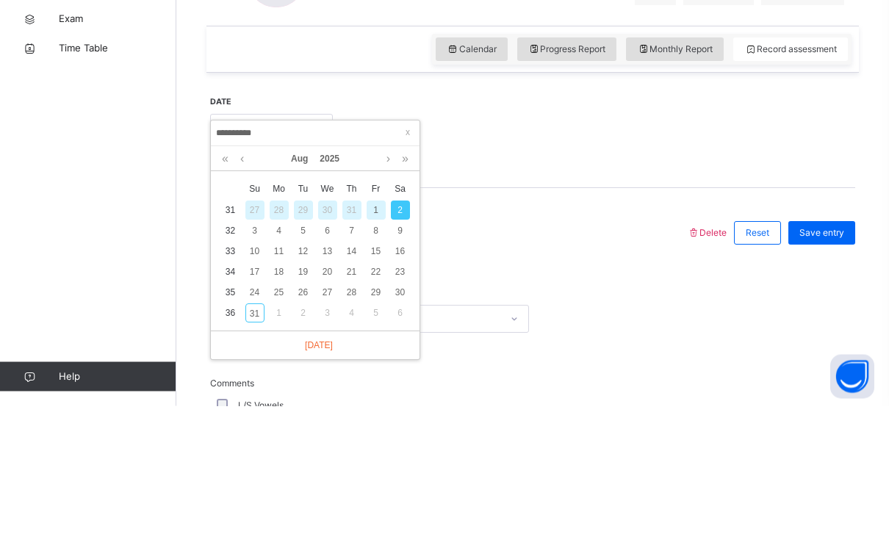
click at [325, 350] on div "6" at bounding box center [327, 359] width 19 height 19
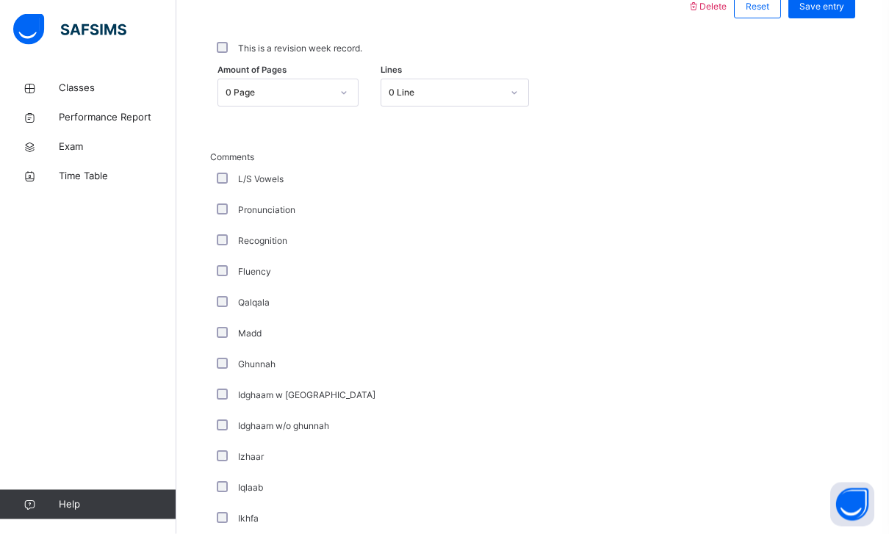
scroll to position [699, 0]
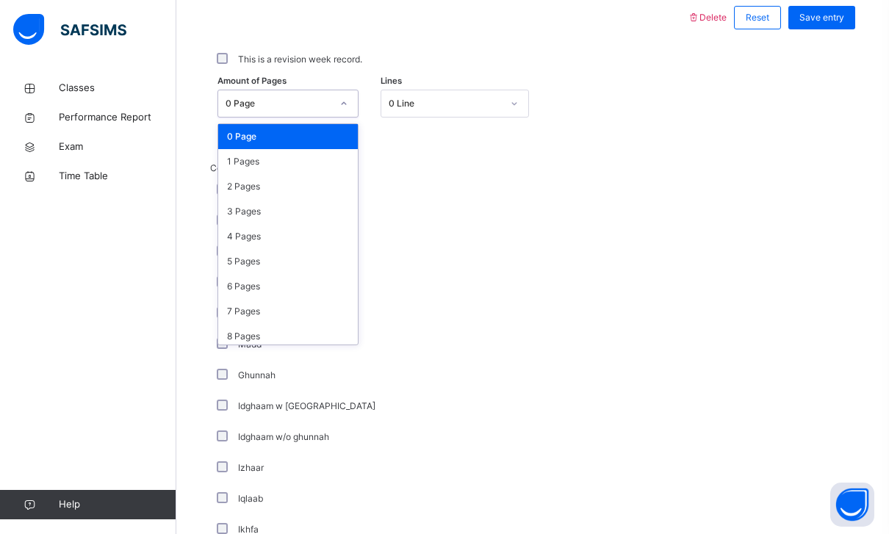
click at [237, 206] on div "3 Pages" at bounding box center [288, 211] width 140 height 25
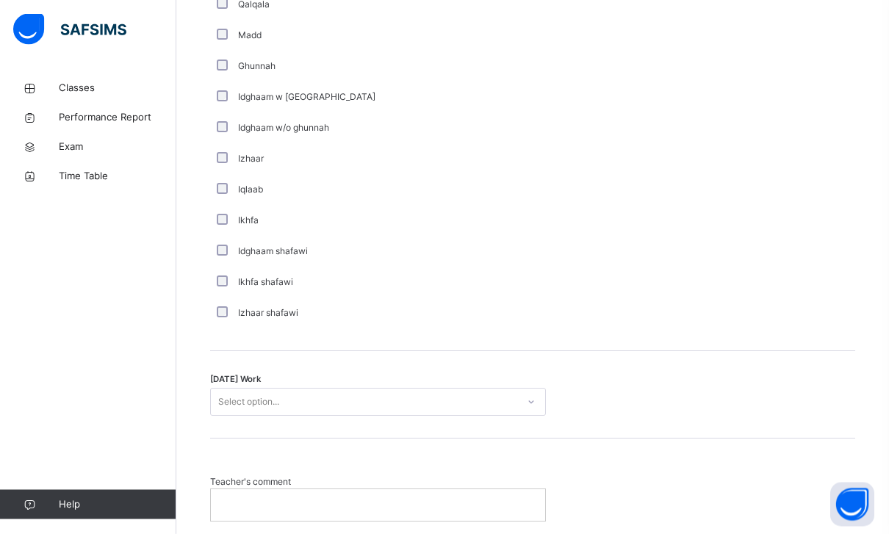
scroll to position [1076, 0]
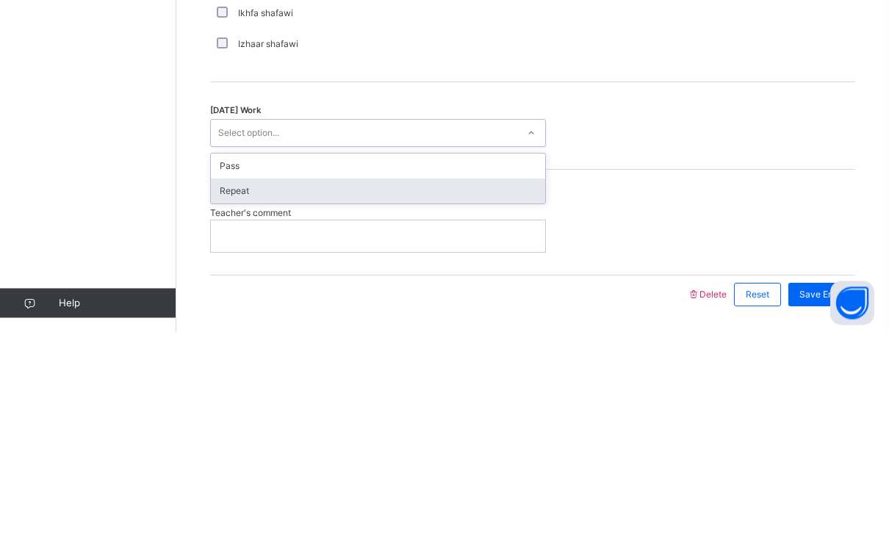
click at [228, 381] on div "Repeat" at bounding box center [378, 393] width 334 height 25
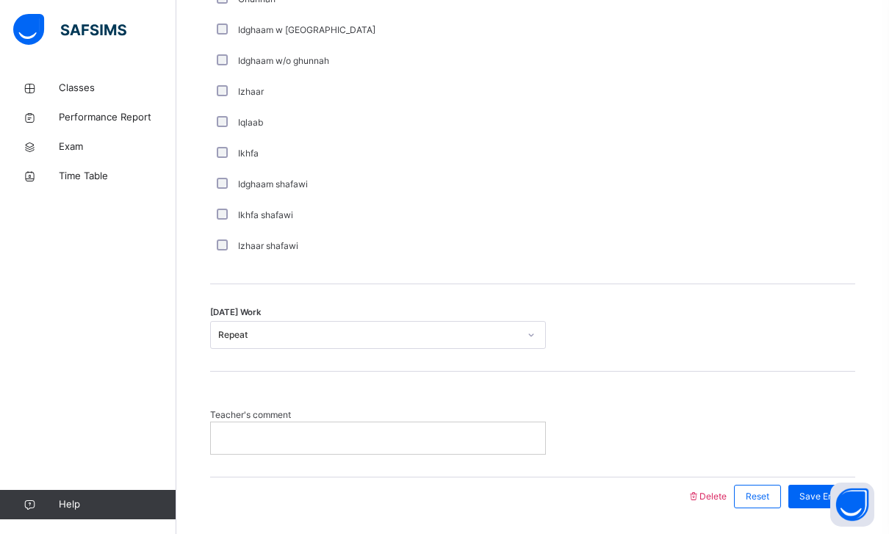
click at [838, 497] on span "Save Entry" at bounding box center [821, 496] width 45 height 13
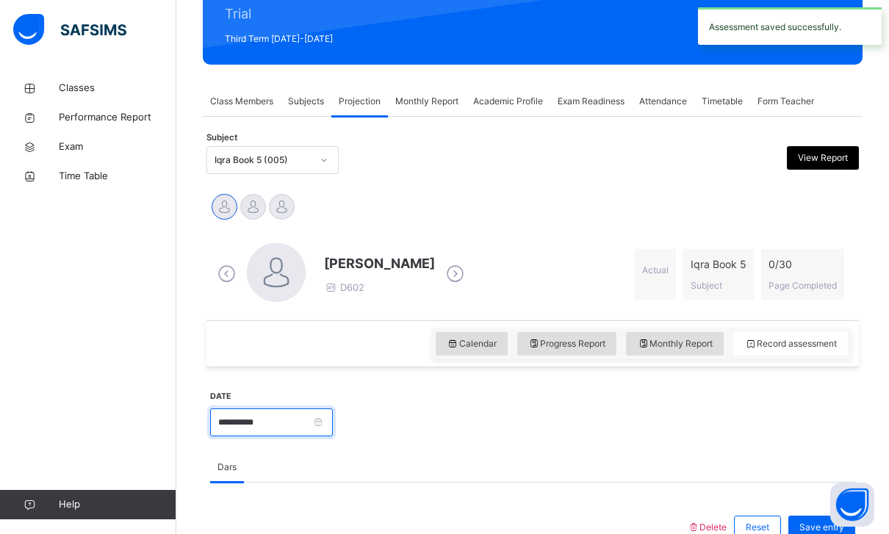
click at [333, 412] on input "**********" at bounding box center [271, 422] width 123 height 28
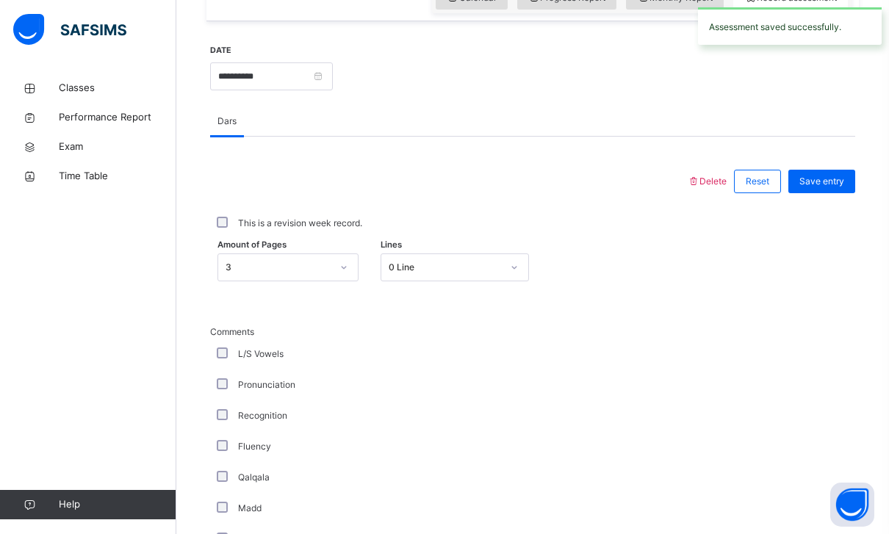
scroll to position [518, 0]
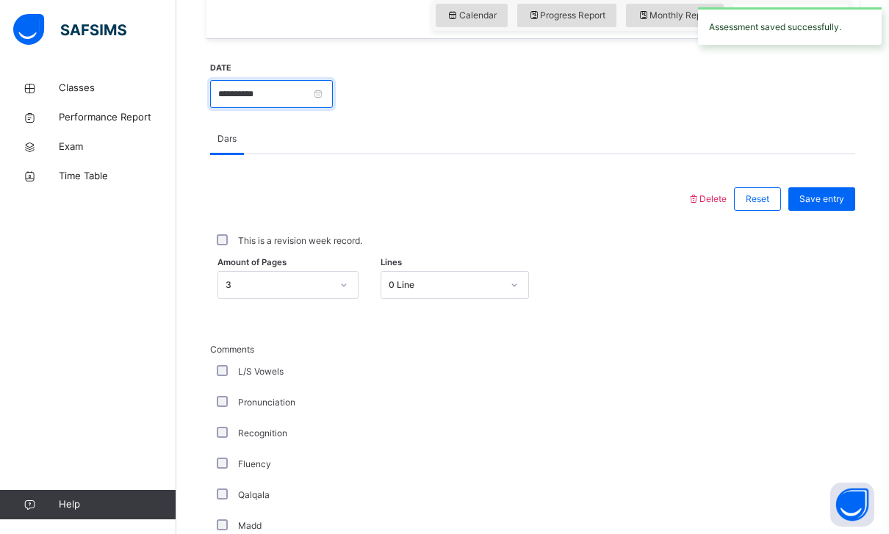
click at [293, 96] on input "**********" at bounding box center [271, 94] width 123 height 28
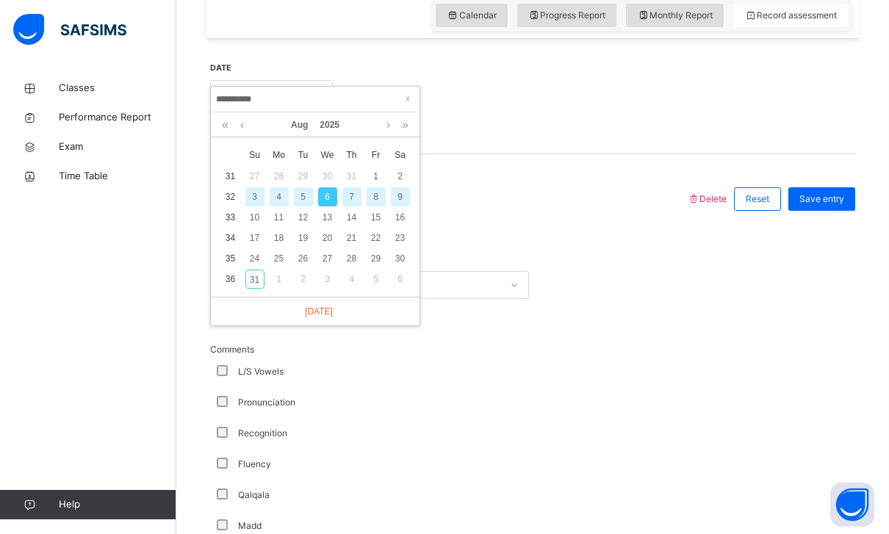
click at [404, 197] on div "9" at bounding box center [400, 196] width 19 height 19
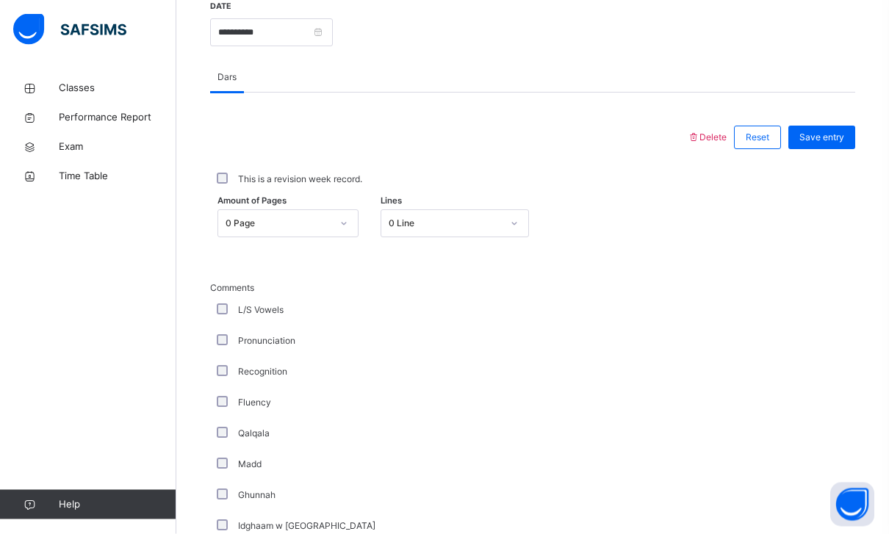
scroll to position [588, 0]
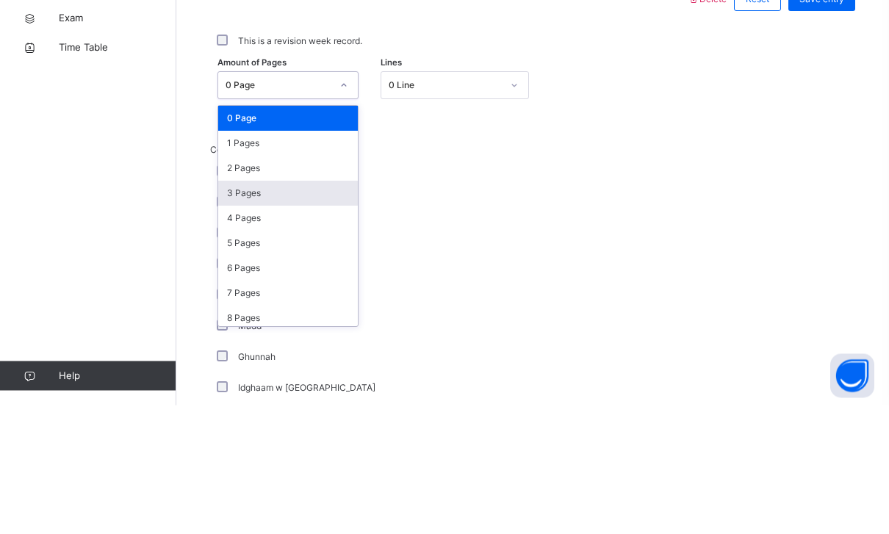
click at [239, 310] on div "3 Pages" at bounding box center [288, 322] width 140 height 25
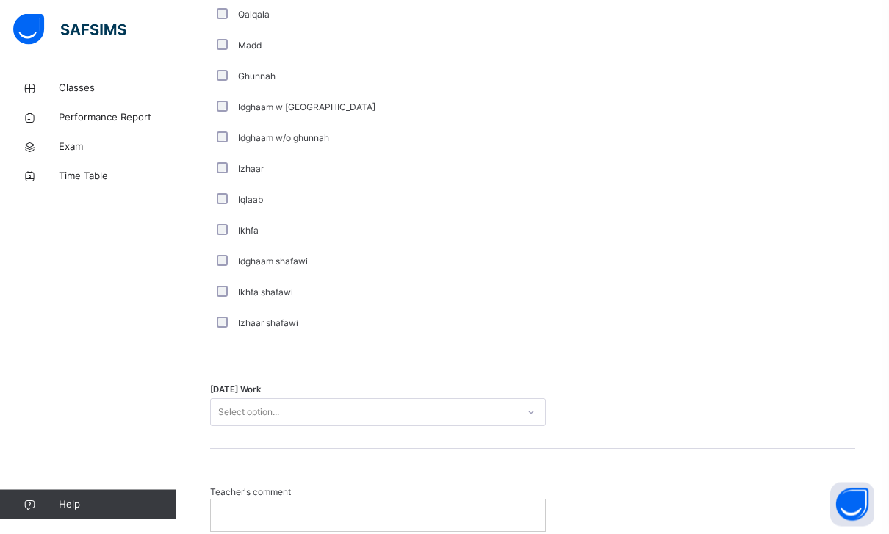
scroll to position [1076, 0]
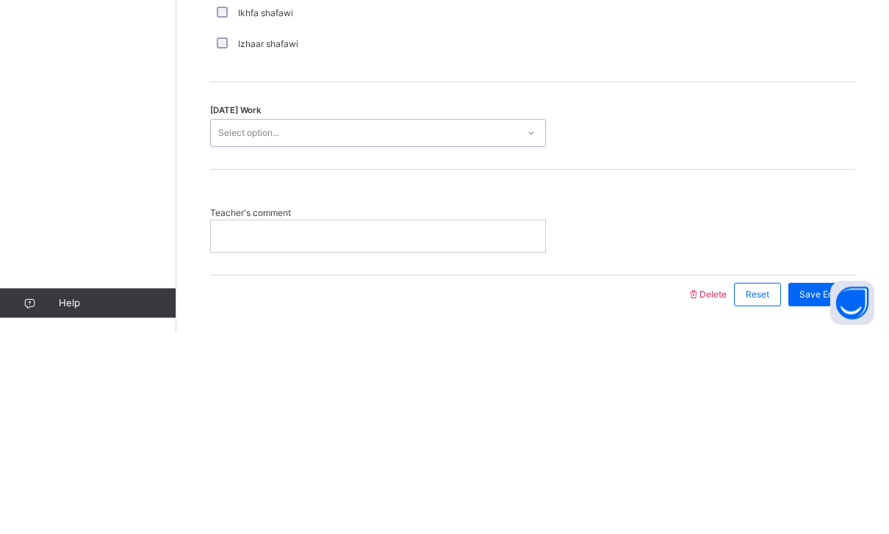
click at [236, 284] on div "[DATE] Work 0 results available. Select is focused ,type to refine list, press …" at bounding box center [532, 327] width 645 height 87
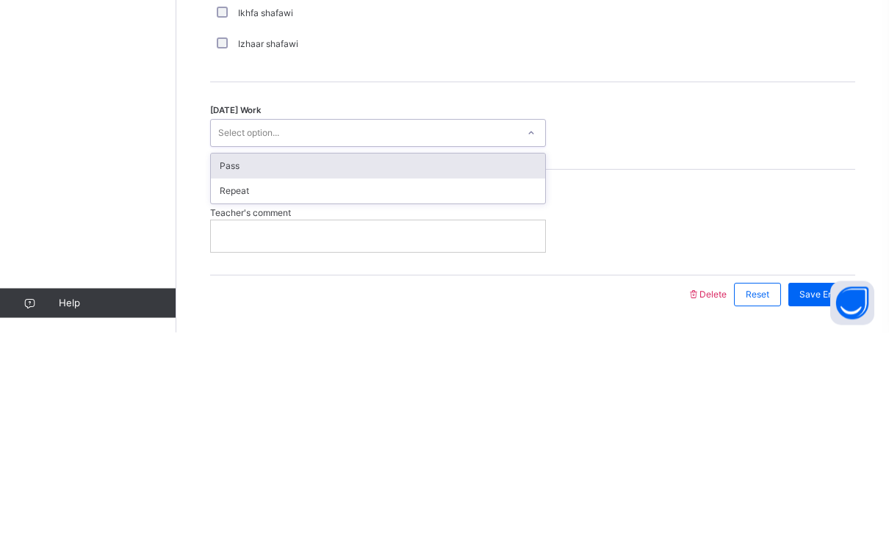
click at [234, 356] on div "Pass" at bounding box center [378, 368] width 334 height 25
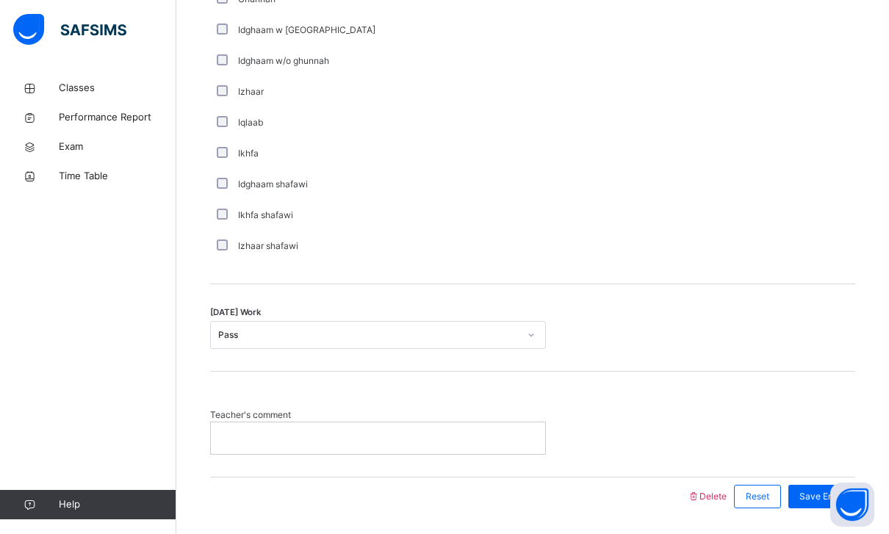
click at [812, 481] on div "Save Entry" at bounding box center [818, 497] width 74 height 38
click at [813, 493] on span "Save Entry" at bounding box center [821, 496] width 45 height 13
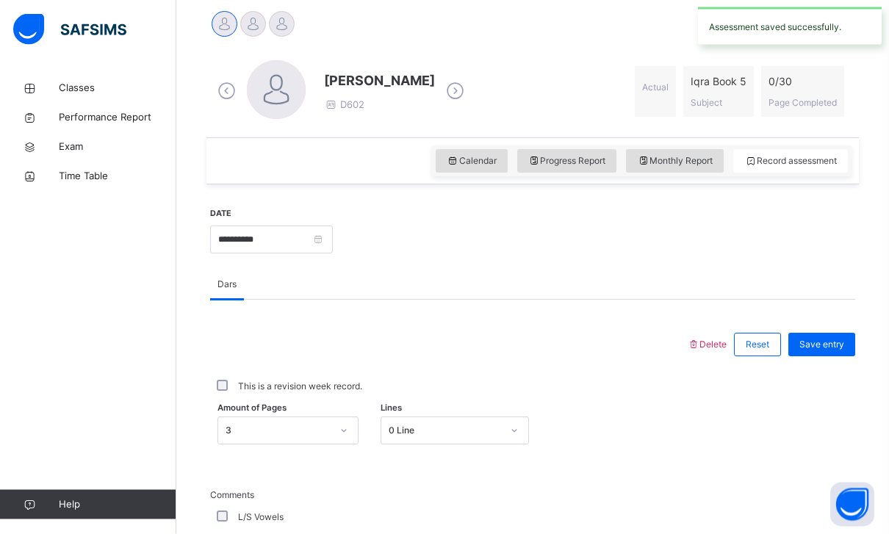
scroll to position [395, 0]
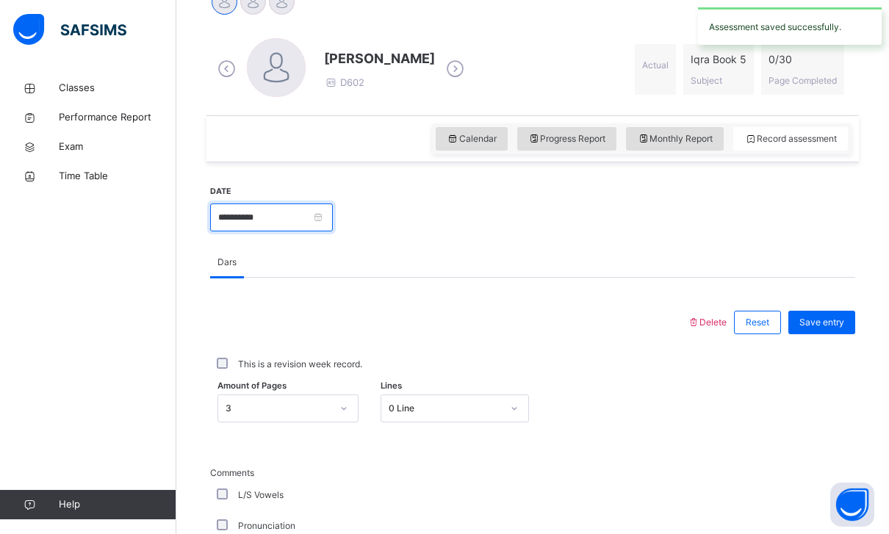
click at [275, 212] on input "**********" at bounding box center [271, 218] width 123 height 28
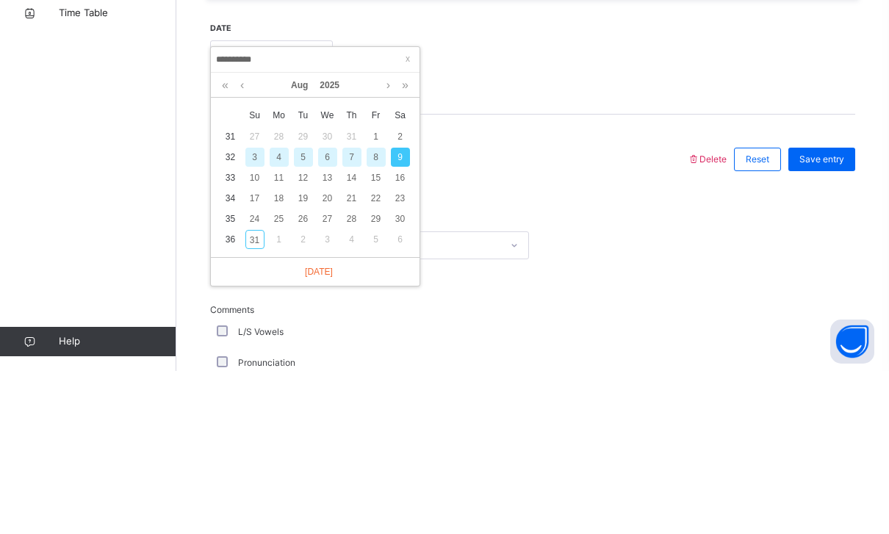
click at [256, 331] on div "10" at bounding box center [254, 340] width 19 height 19
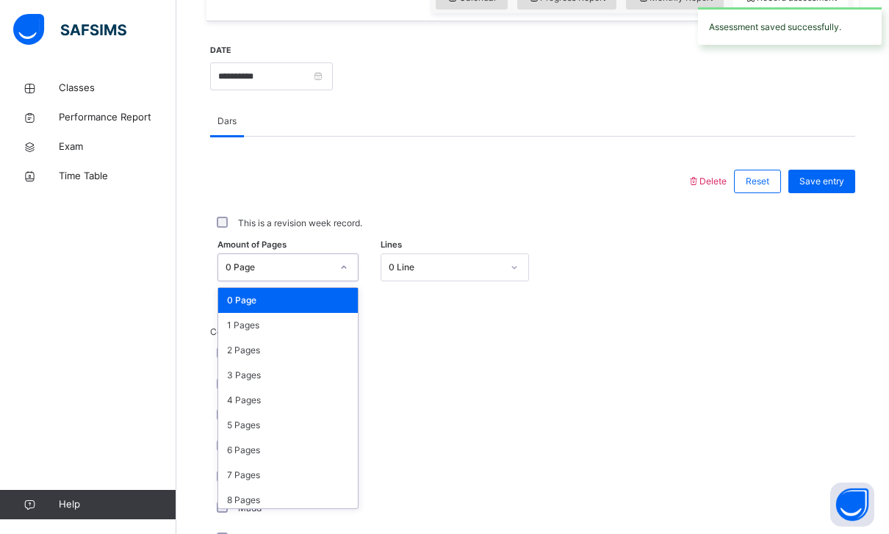
scroll to position [535, 0]
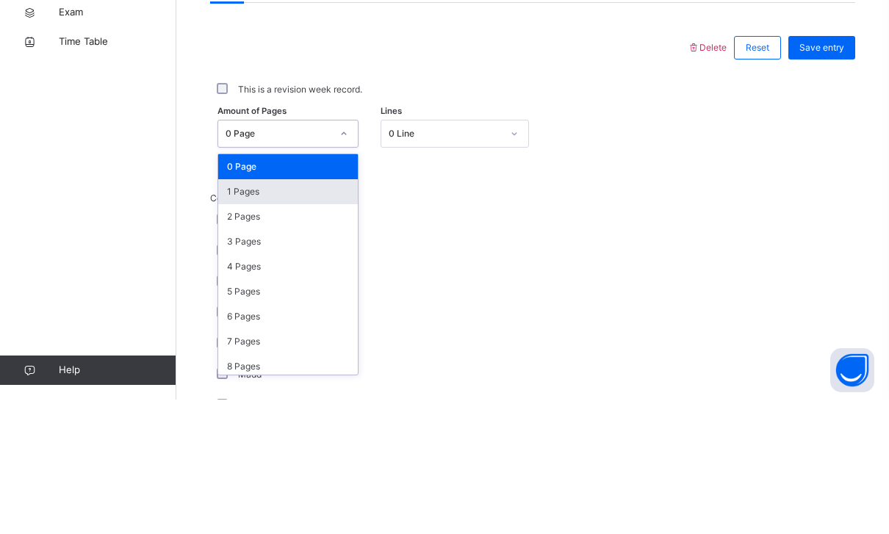
click at [227, 314] on div "1 Pages" at bounding box center [288, 326] width 140 height 25
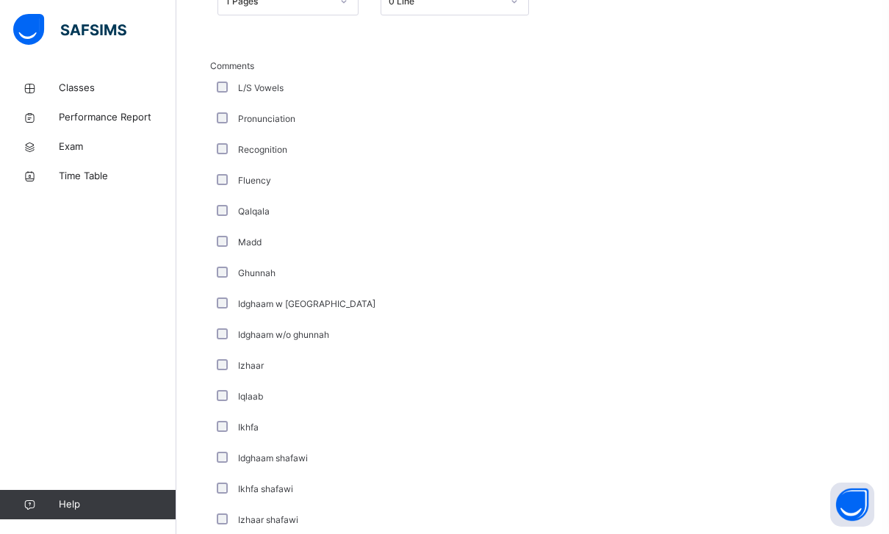
scroll to position [1076, 0]
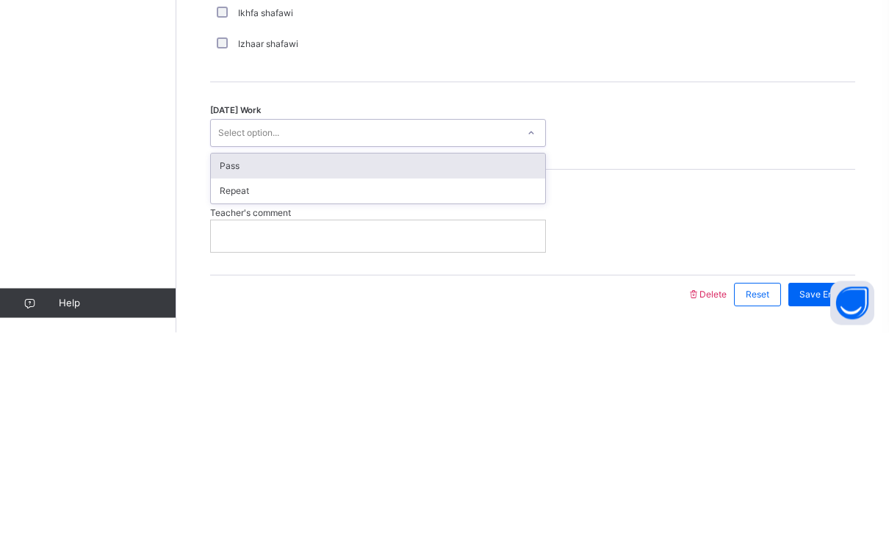
click at [231, 356] on div "Pass" at bounding box center [378, 368] width 334 height 25
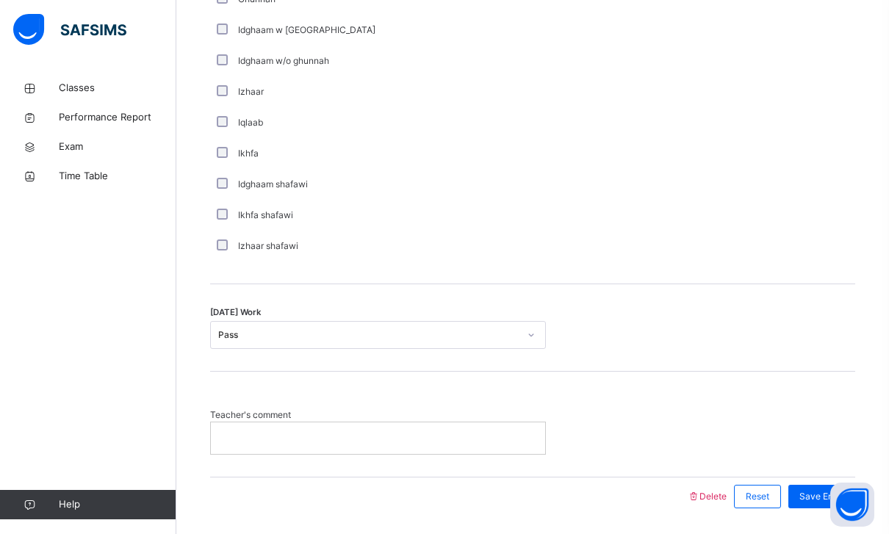
click at [799, 481] on div "Save Entry" at bounding box center [818, 497] width 74 height 38
click at [814, 494] on span "Save Entry" at bounding box center [821, 496] width 45 height 13
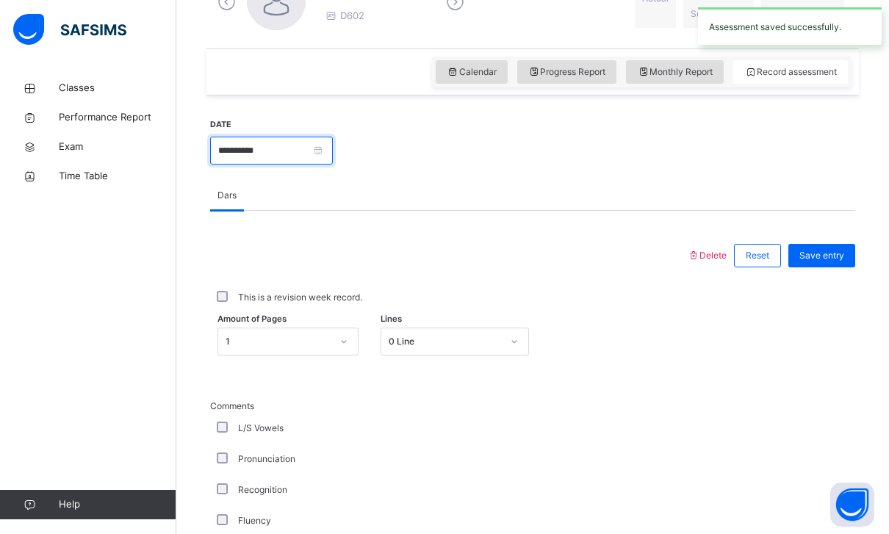
click at [325, 162] on input "**********" at bounding box center [271, 151] width 123 height 28
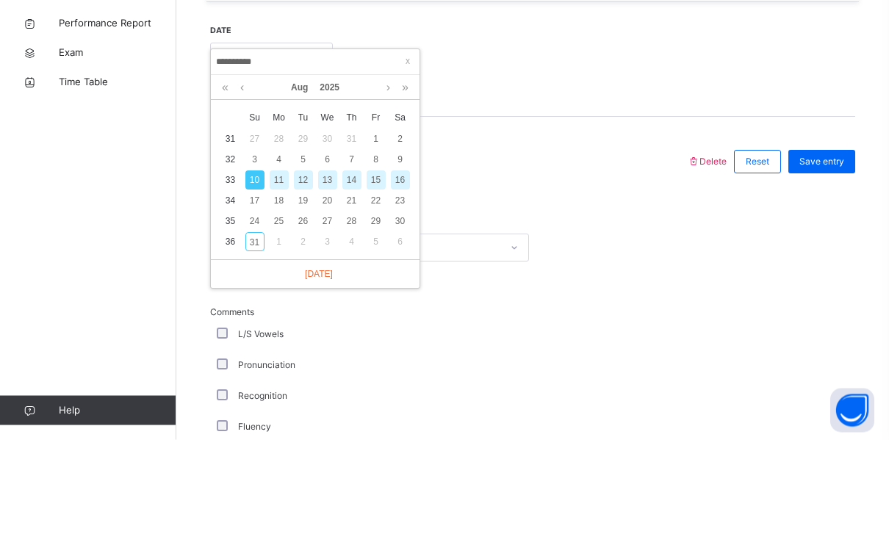
click at [334, 265] on div "13" at bounding box center [327, 274] width 19 height 19
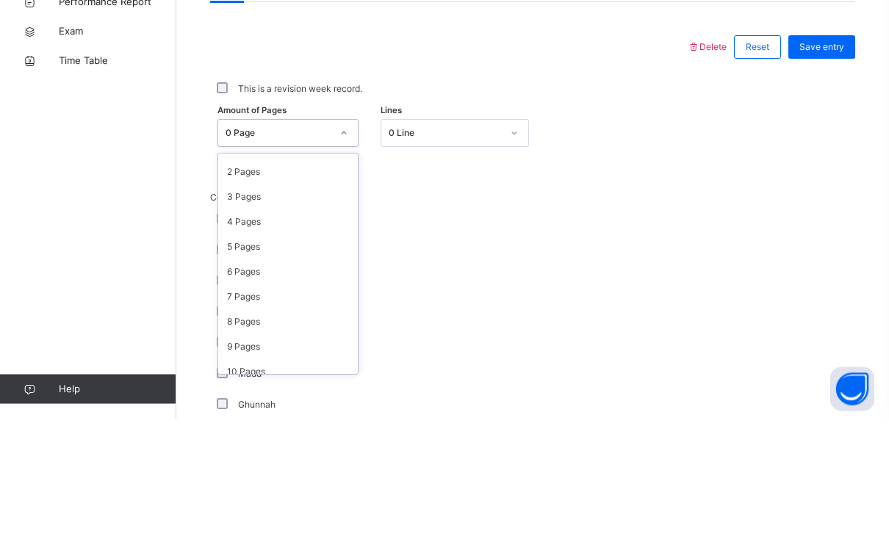
scroll to position [52, 0]
click at [237, 342] on div "5 Pages" at bounding box center [288, 354] width 140 height 25
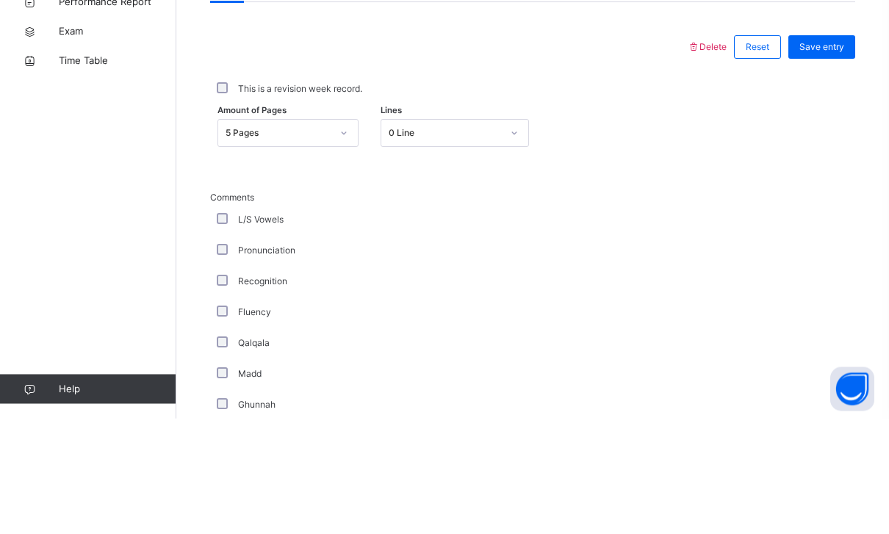
scroll to position [670, 0]
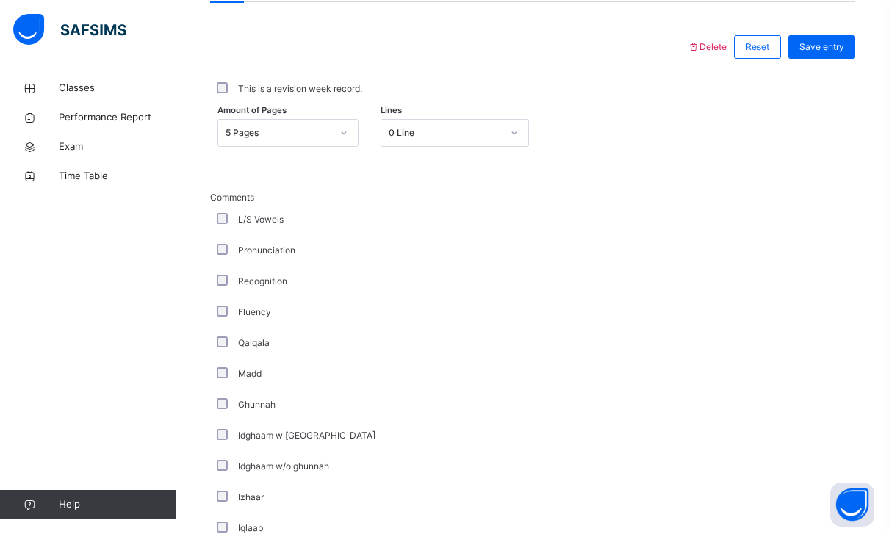
click at [813, 36] on div "Save entry" at bounding box center [821, 47] width 67 height 24
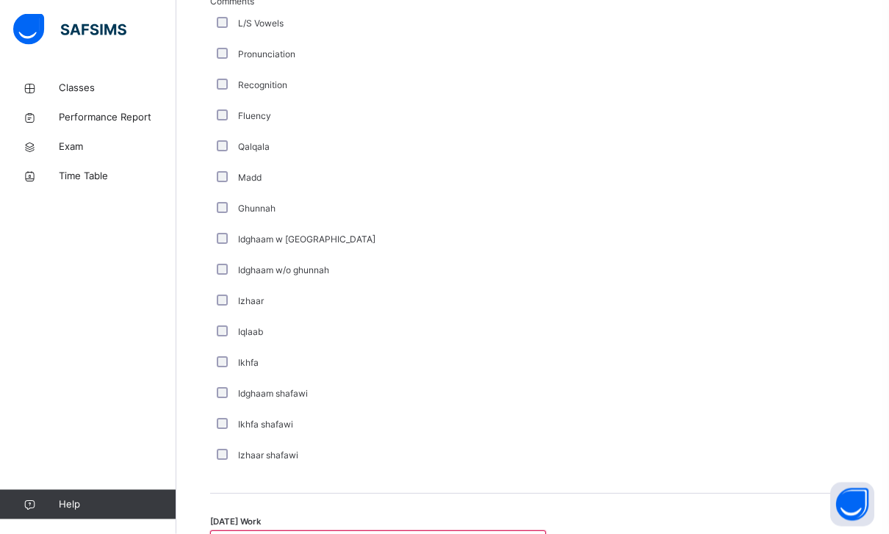
scroll to position [1076, 0]
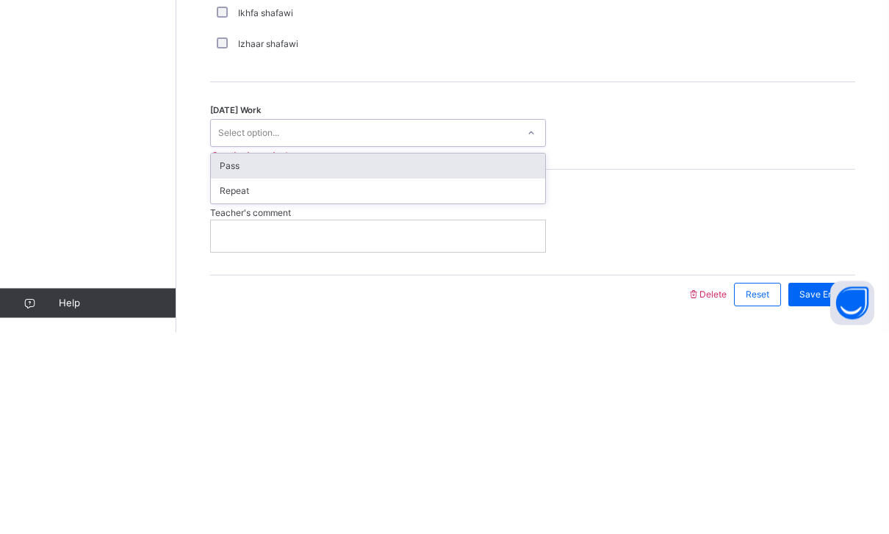
click at [234, 356] on div "Pass" at bounding box center [378, 368] width 334 height 25
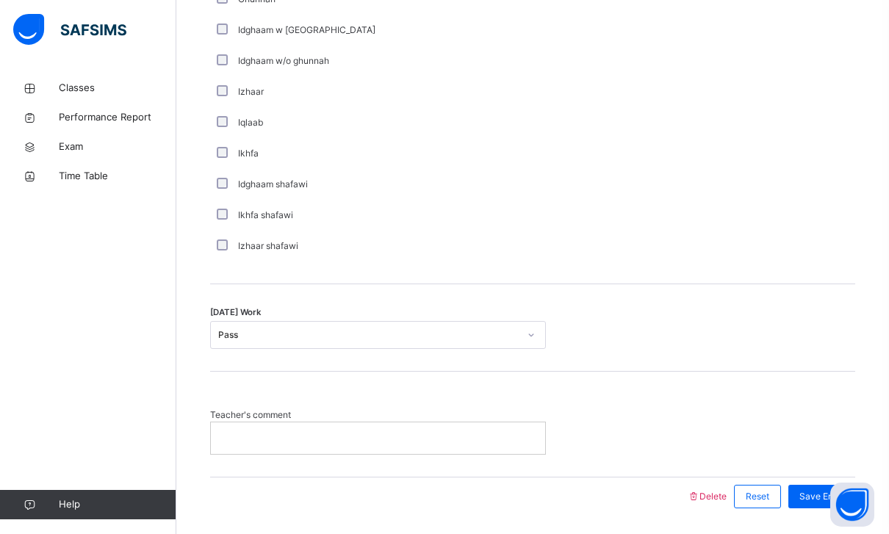
click at [830, 488] on div "Save Entry" at bounding box center [821, 497] width 67 height 24
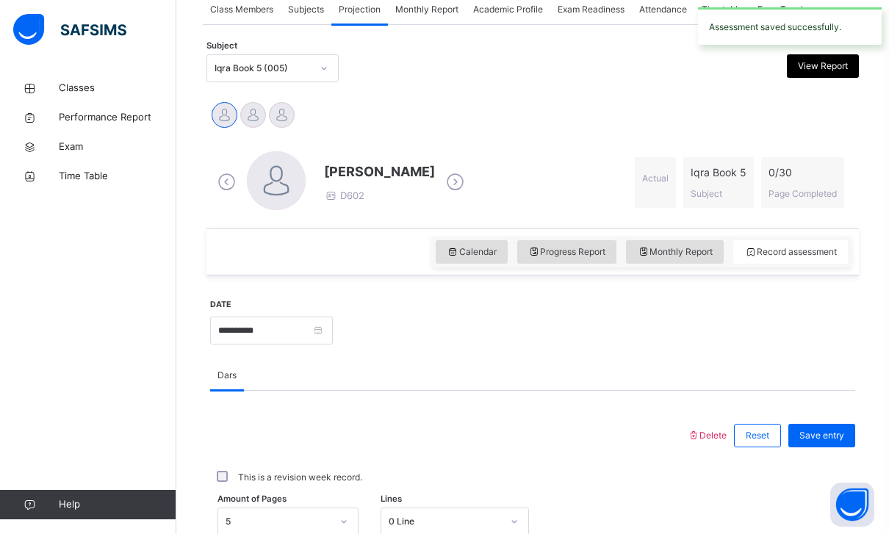
click at [249, 119] on div at bounding box center [253, 115] width 26 height 26
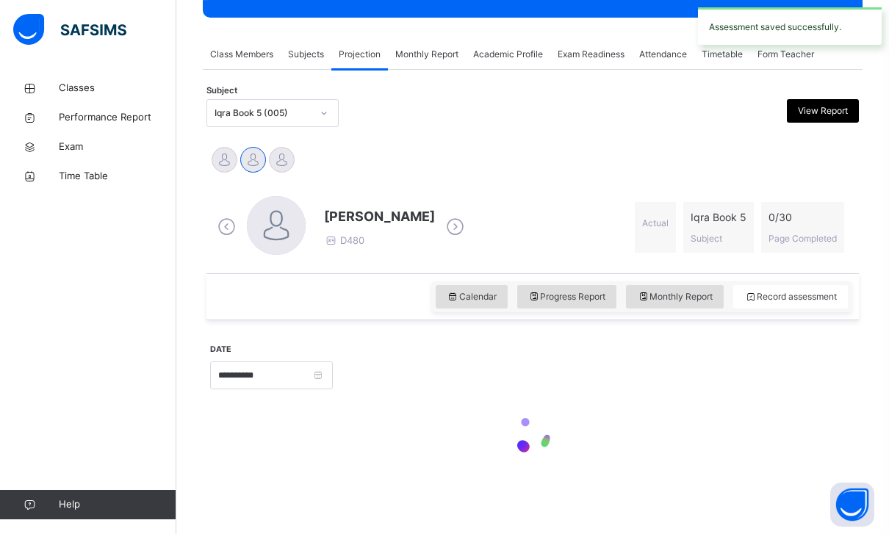
scroll to position [190, 0]
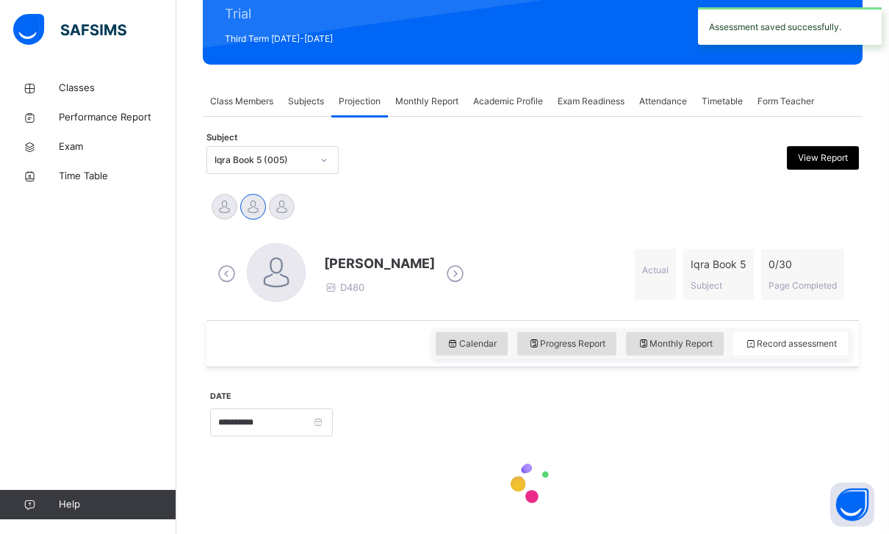
click at [226, 212] on div at bounding box center [225, 207] width 26 height 26
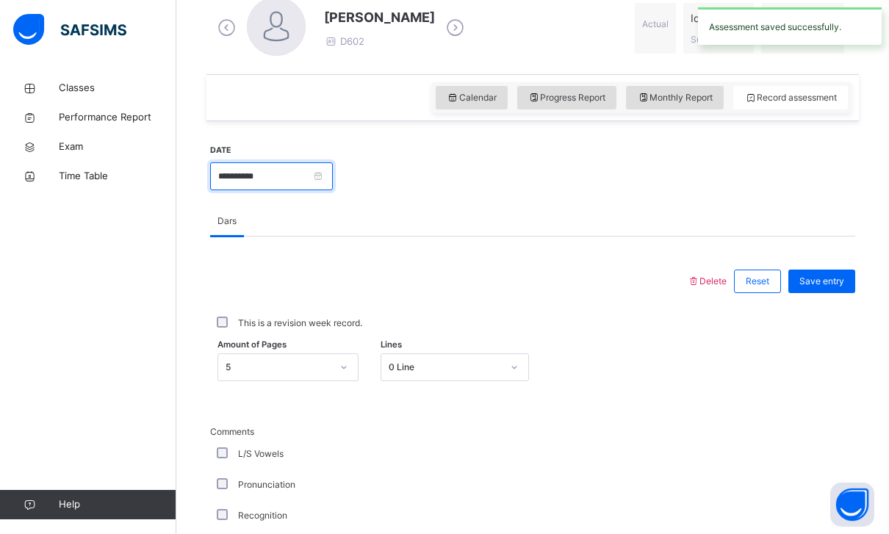
click at [319, 182] on input "**********" at bounding box center [271, 176] width 123 height 28
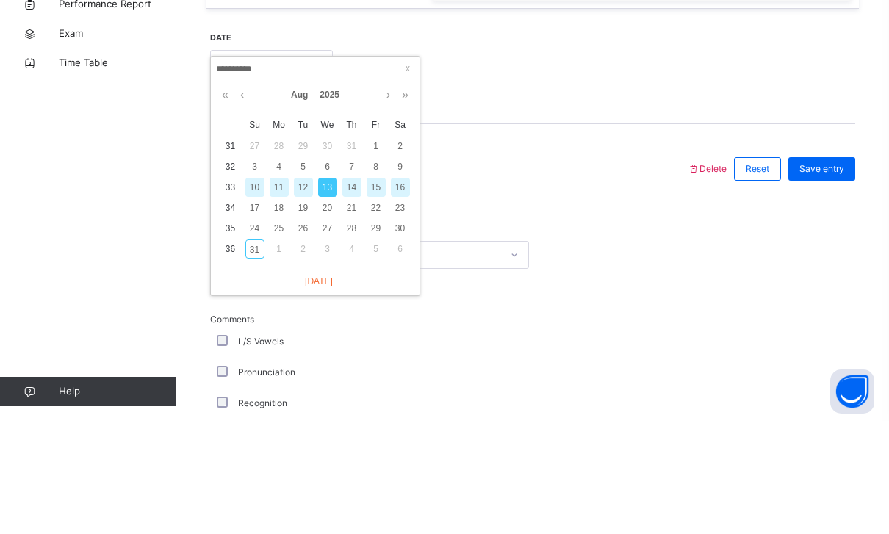
click at [407, 311] on div "23" at bounding box center [400, 320] width 19 height 19
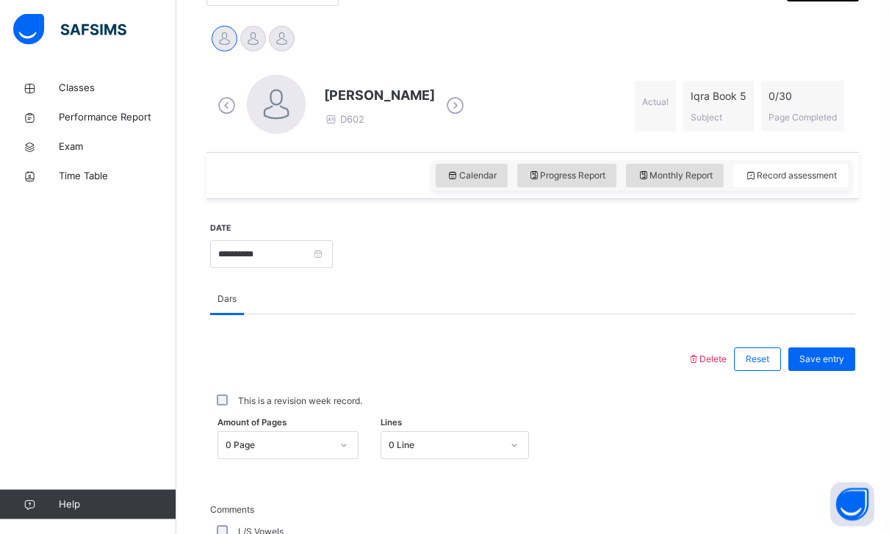
scroll to position [359, 0]
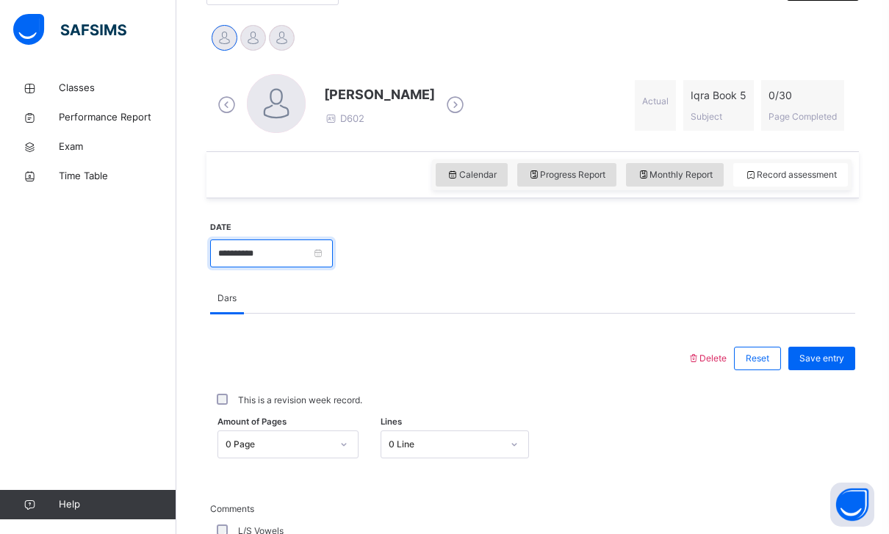
click at [333, 247] on input "**********" at bounding box center [271, 254] width 123 height 28
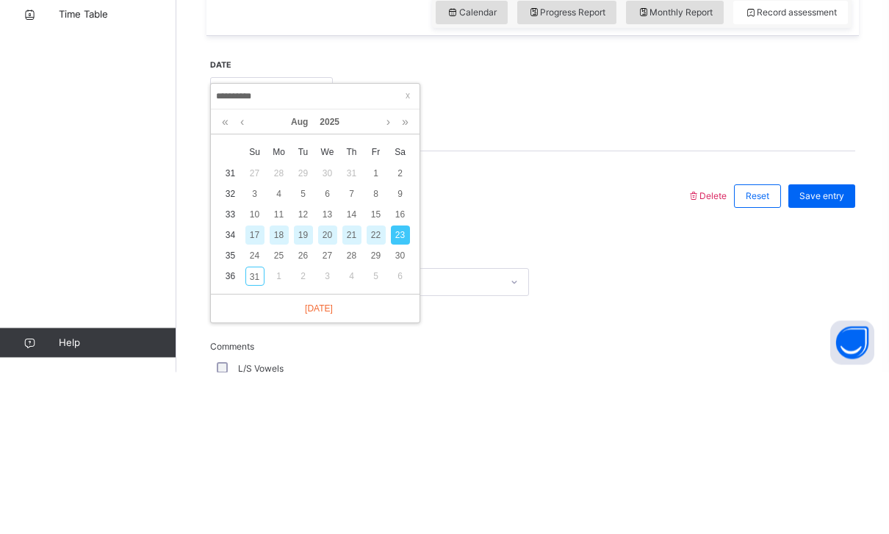
click at [398, 367] on div "16" at bounding box center [400, 376] width 19 height 19
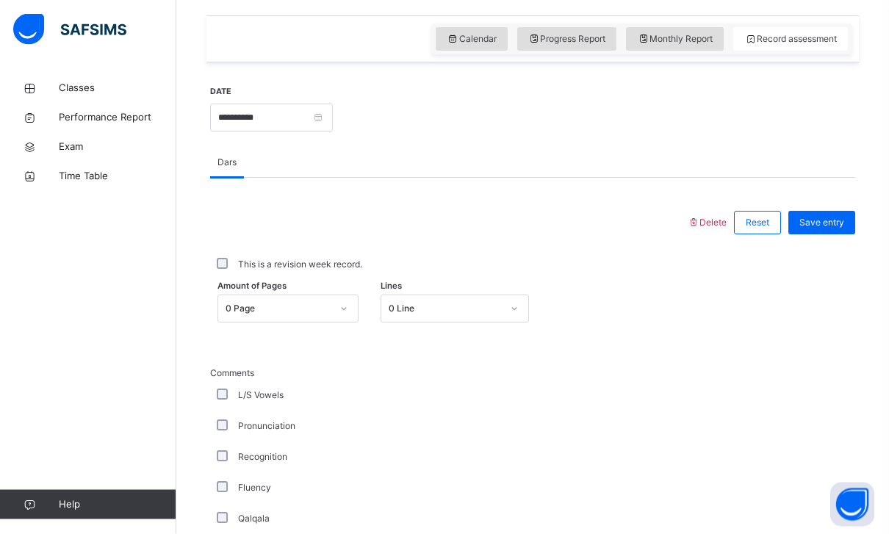
scroll to position [505, 0]
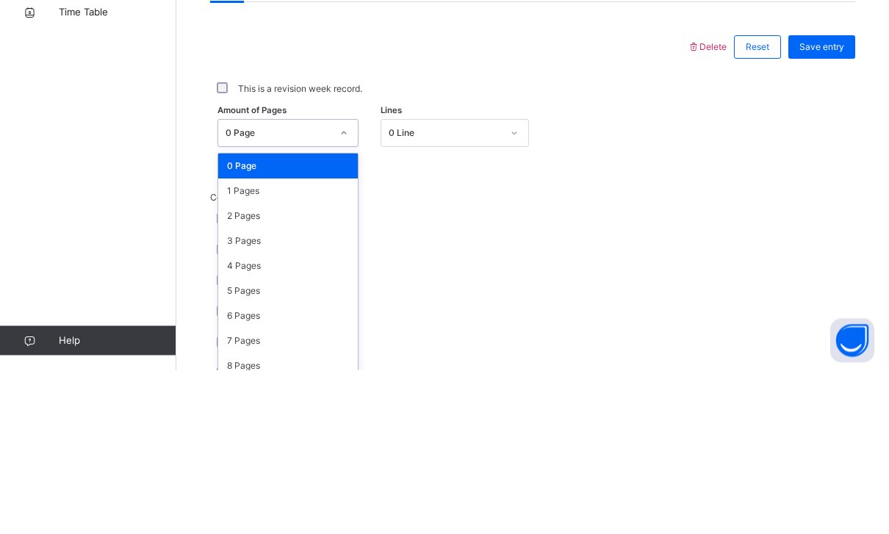
click at [231, 343] on div "1 Pages" at bounding box center [288, 355] width 140 height 25
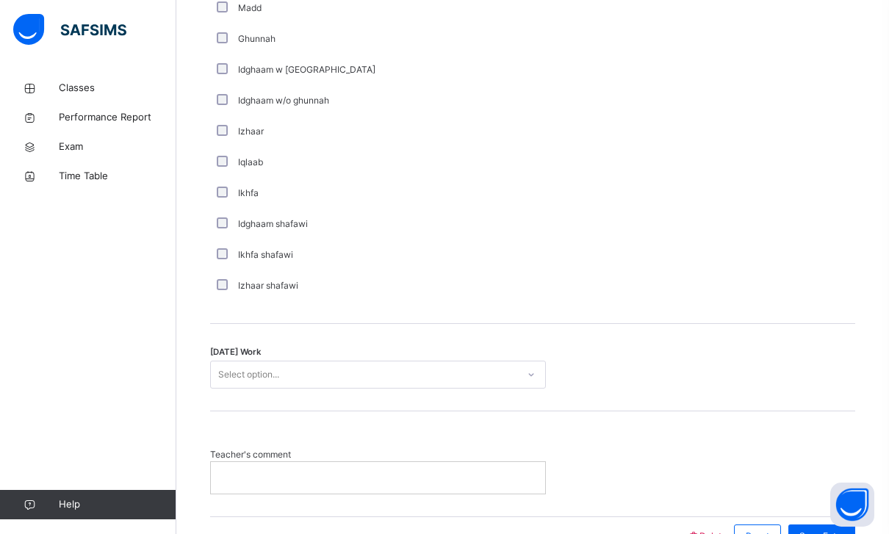
scroll to position [1076, 0]
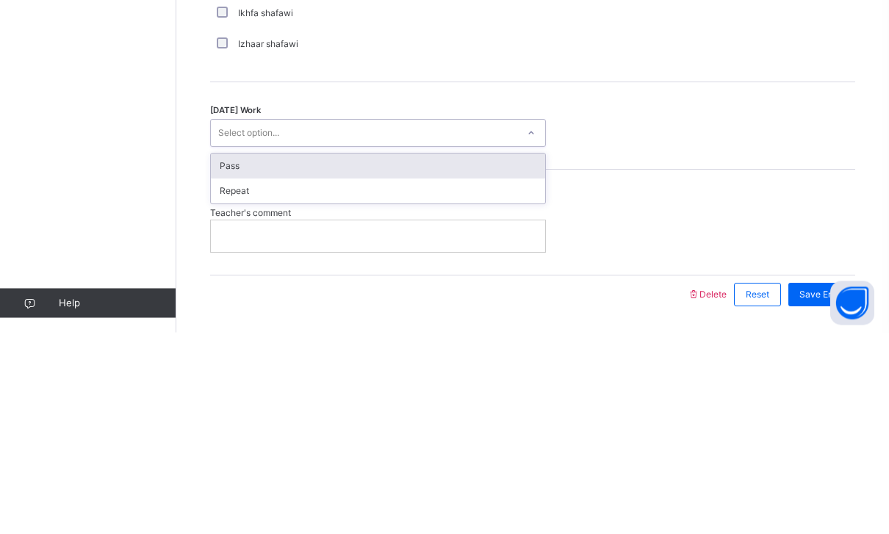
click at [227, 356] on div "Pass" at bounding box center [378, 368] width 334 height 25
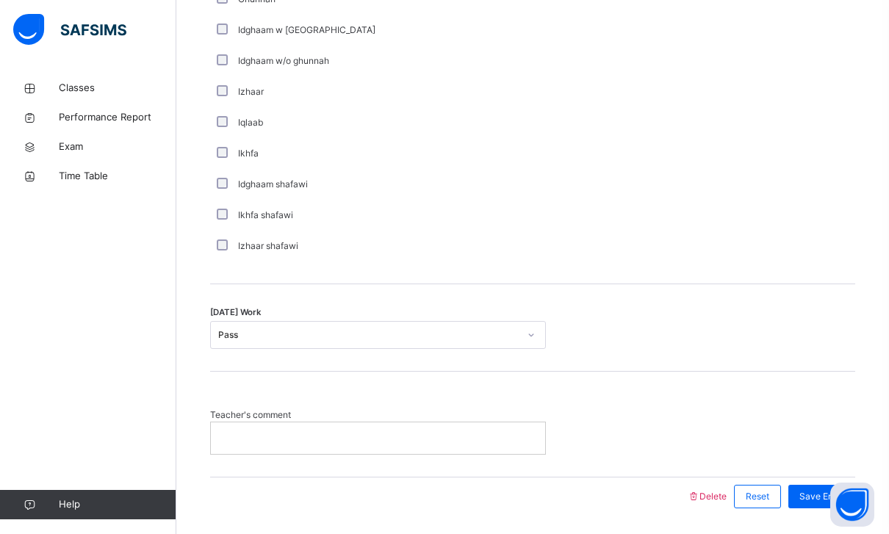
click at [802, 503] on div "Save Entry" at bounding box center [821, 497] width 67 height 24
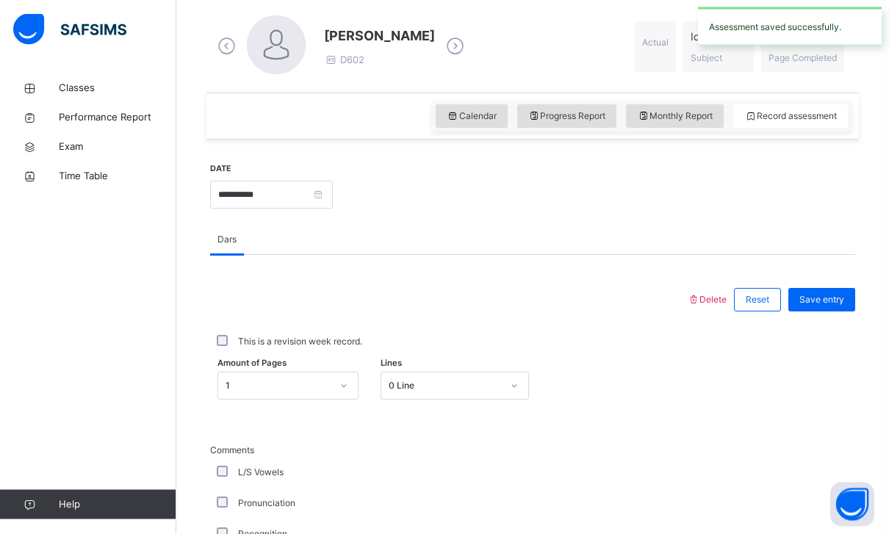
scroll to position [474, 0]
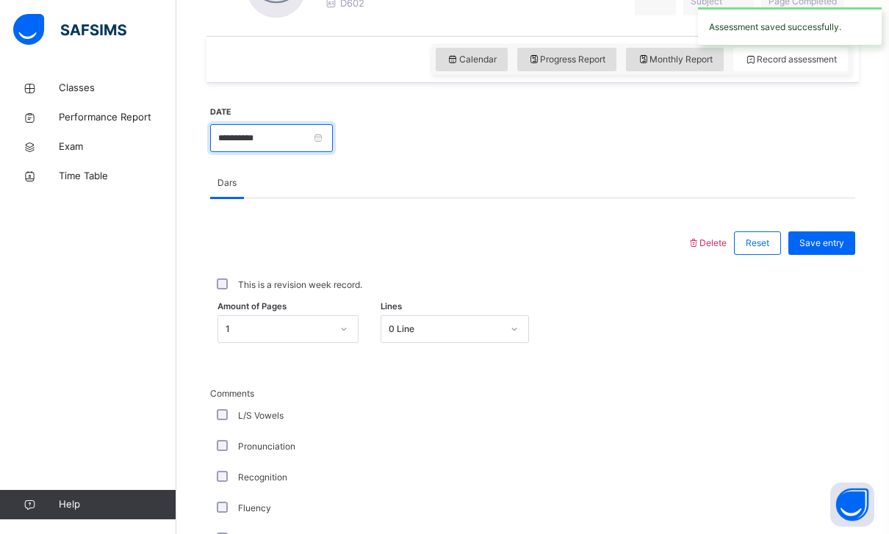
click at [333, 140] on input "**********" at bounding box center [271, 138] width 123 height 28
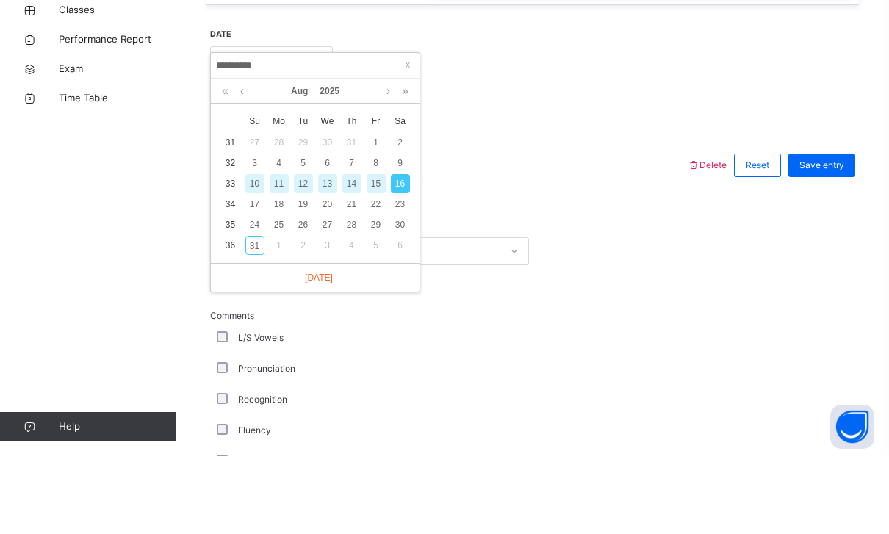
click at [253, 273] on div "17" at bounding box center [254, 282] width 19 height 19
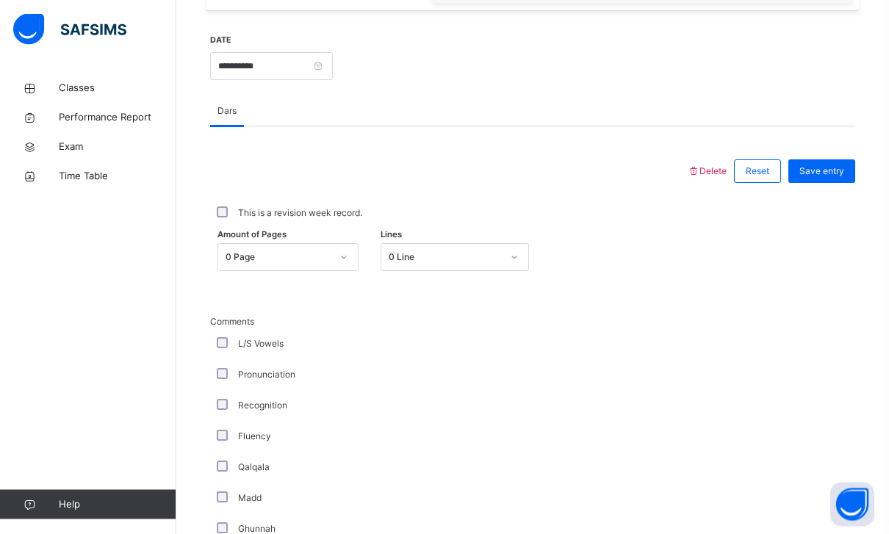
scroll to position [559, 0]
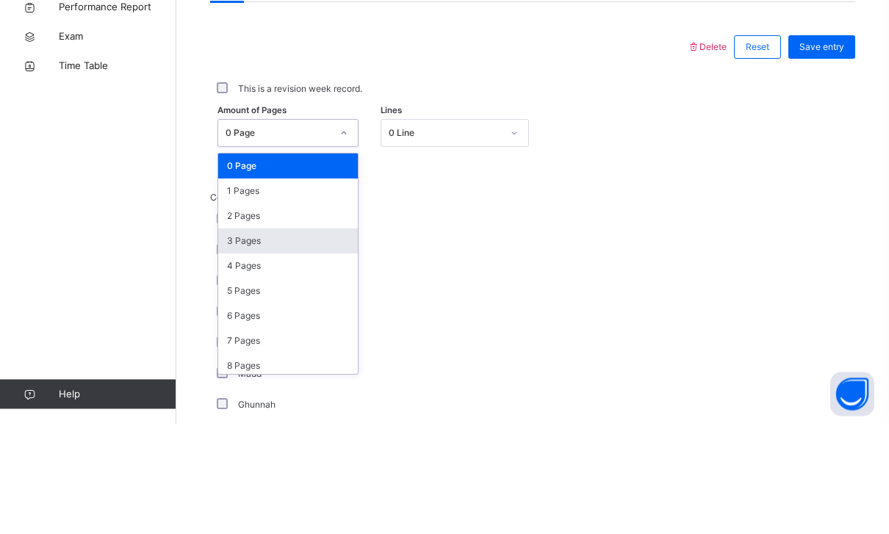
click at [238, 339] on div "3 Pages" at bounding box center [288, 351] width 140 height 25
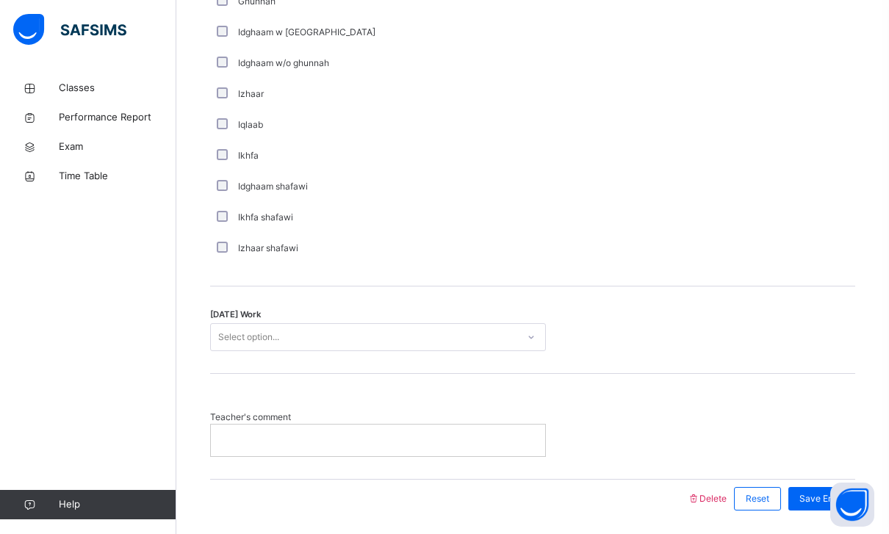
scroll to position [1076, 0]
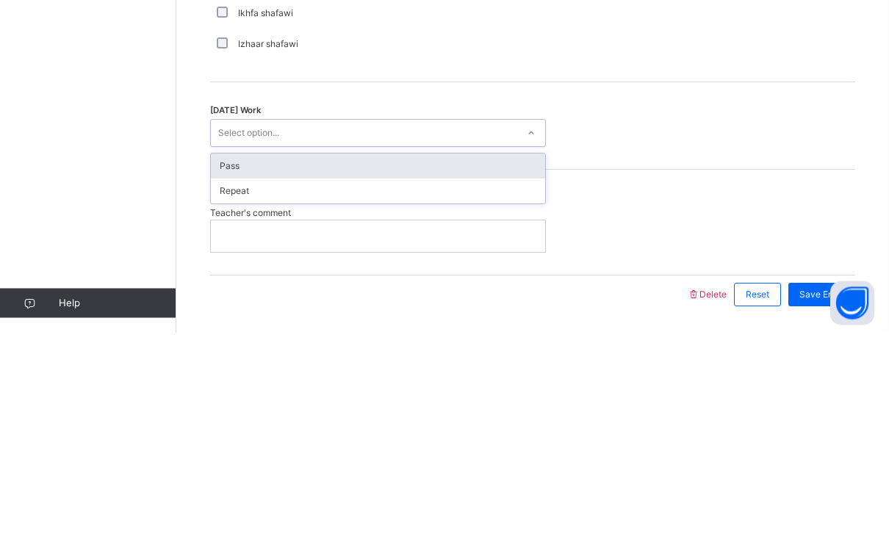
click at [220, 356] on div "Pass" at bounding box center [378, 368] width 334 height 25
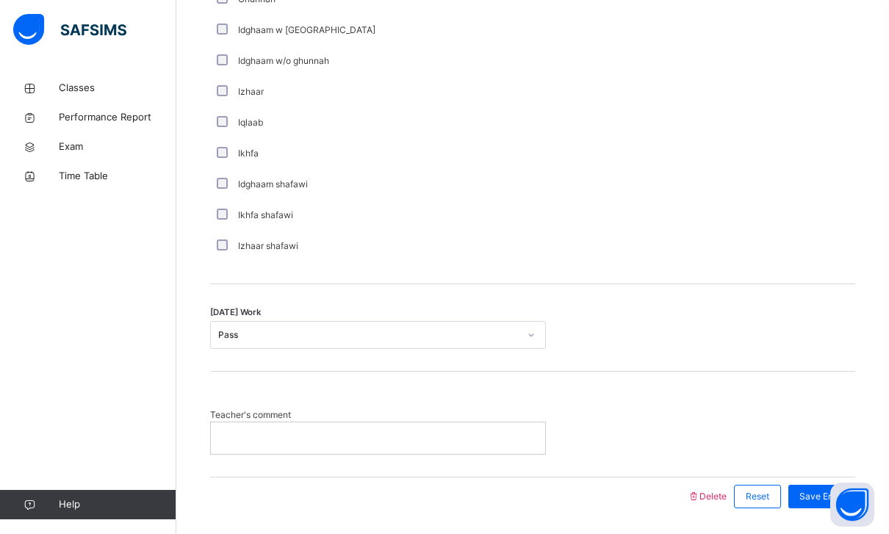
click at [804, 502] on span "Save Entry" at bounding box center [821, 496] width 45 height 13
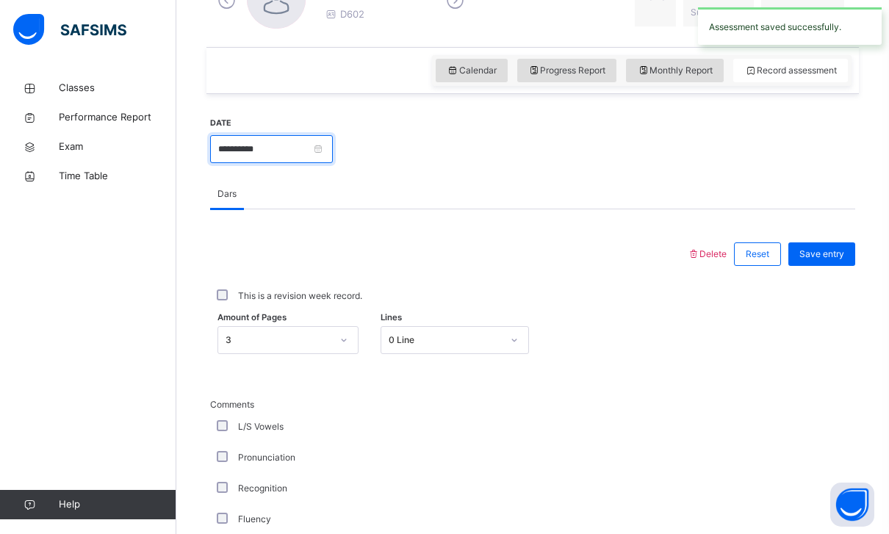
click at [333, 149] on input "**********" at bounding box center [271, 149] width 123 height 28
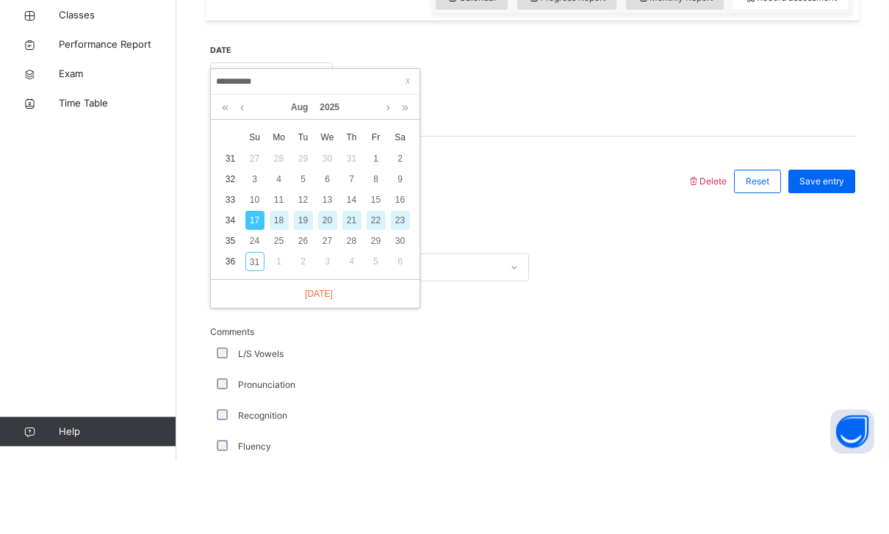
click at [328, 284] on div "20" at bounding box center [327, 293] width 19 height 19
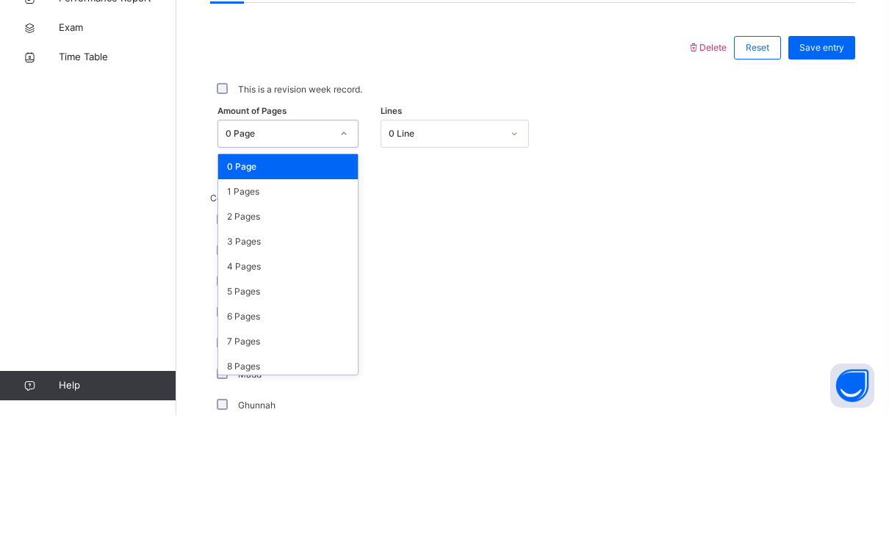
click at [234, 348] on div "3 Pages" at bounding box center [288, 360] width 140 height 25
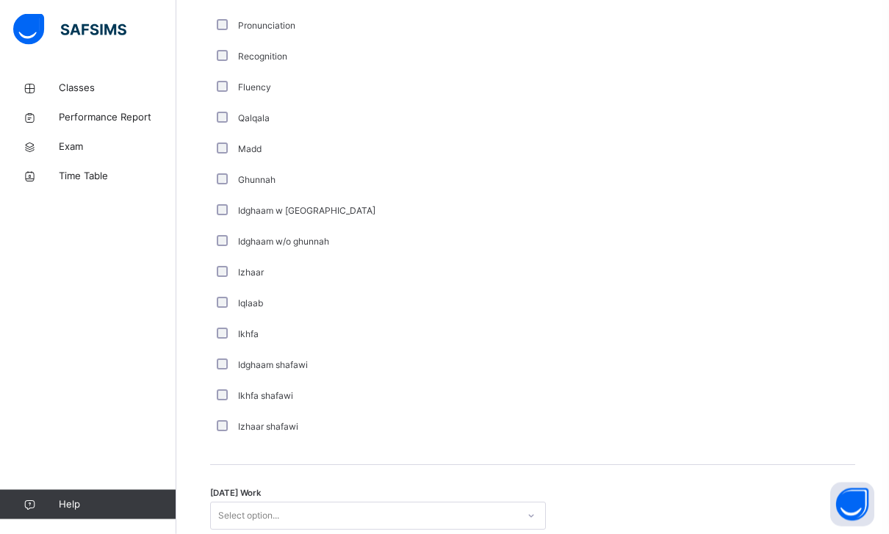
scroll to position [1076, 0]
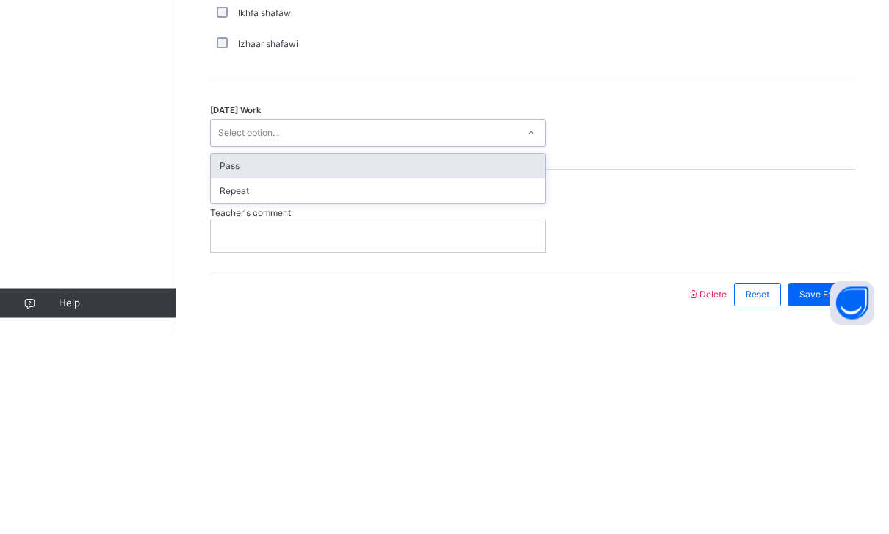
click at [228, 356] on div "Pass" at bounding box center [378, 368] width 334 height 25
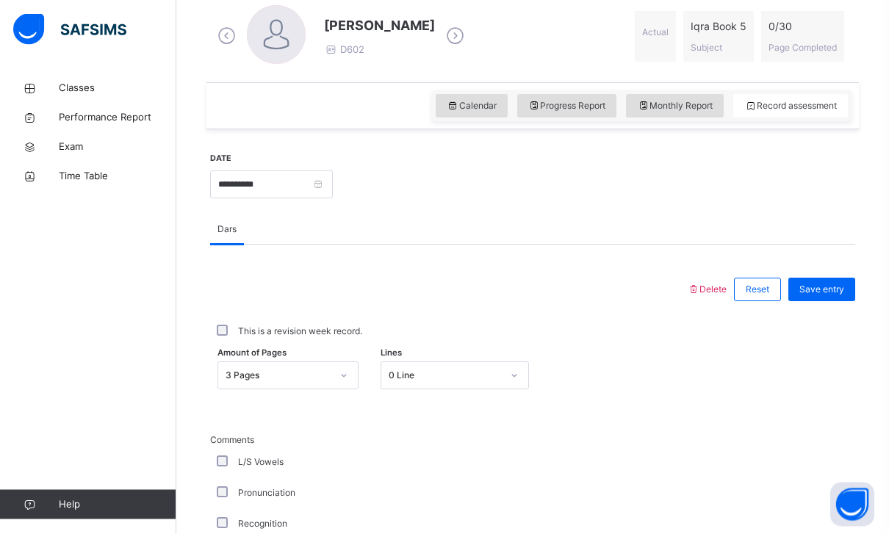
scroll to position [428, 0]
click at [814, 295] on span "Save entry" at bounding box center [821, 289] width 45 height 13
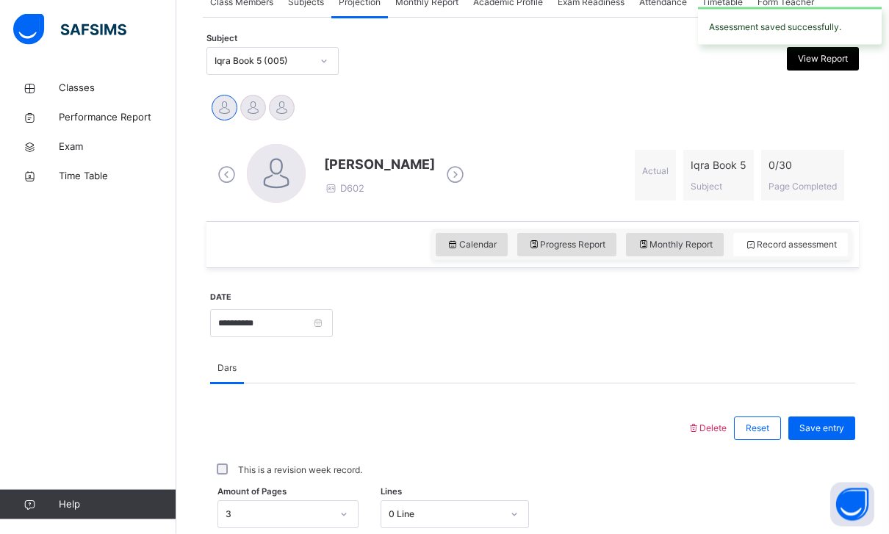
scroll to position [458, 0]
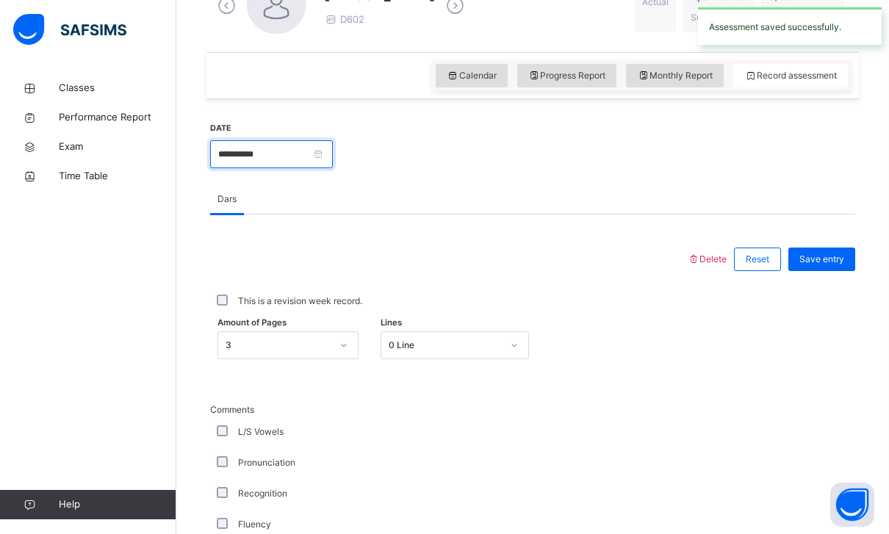
click at [333, 162] on input "**********" at bounding box center [271, 154] width 123 height 28
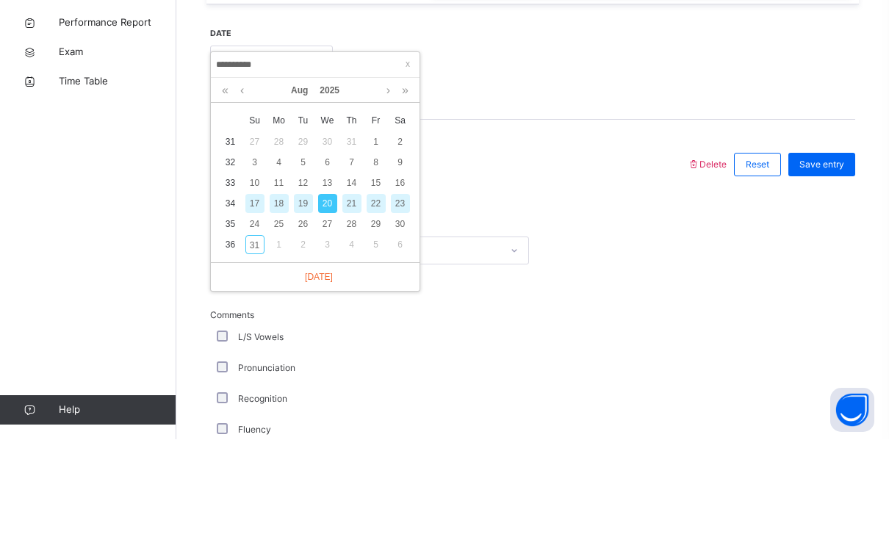
click at [400, 289] on div "23" at bounding box center [400, 298] width 19 height 19
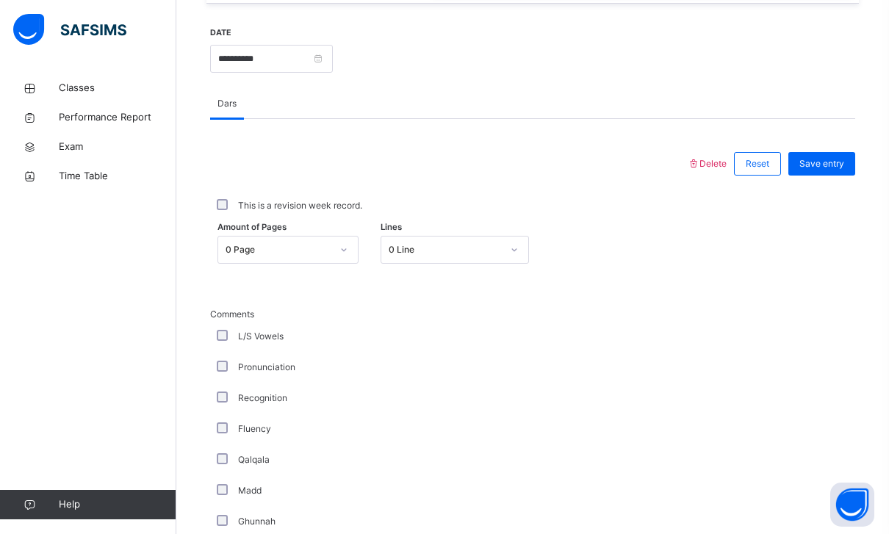
scroll to position [572, 0]
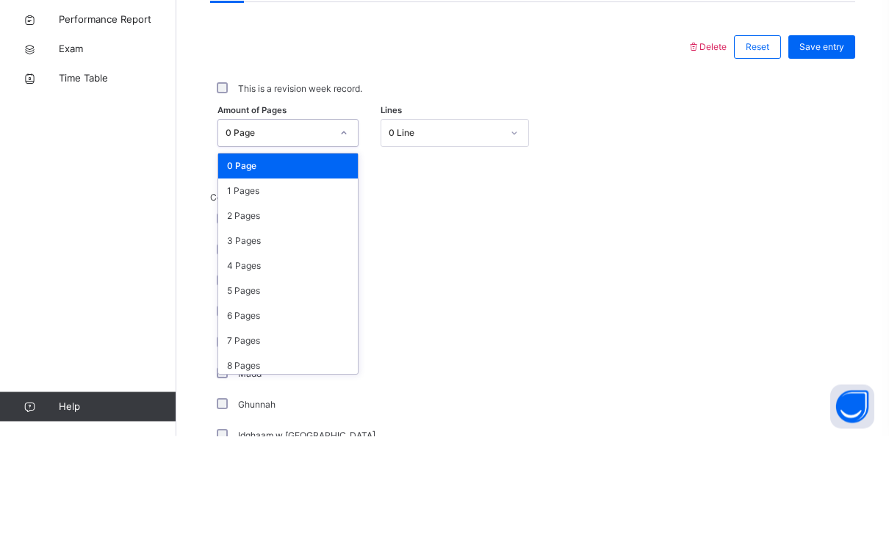
click at [240, 277] on div "1 Pages" at bounding box center [288, 289] width 140 height 25
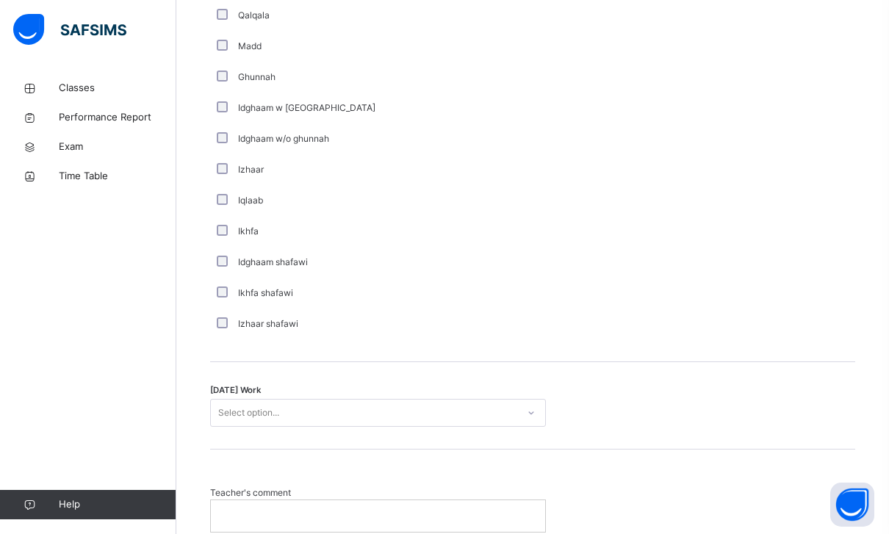
scroll to position [1076, 0]
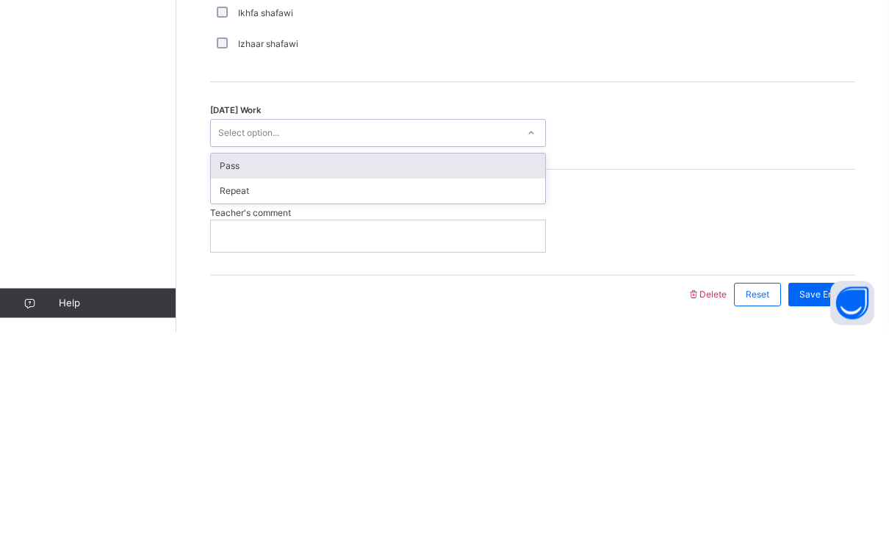
click at [229, 356] on div "Pass" at bounding box center [378, 368] width 334 height 25
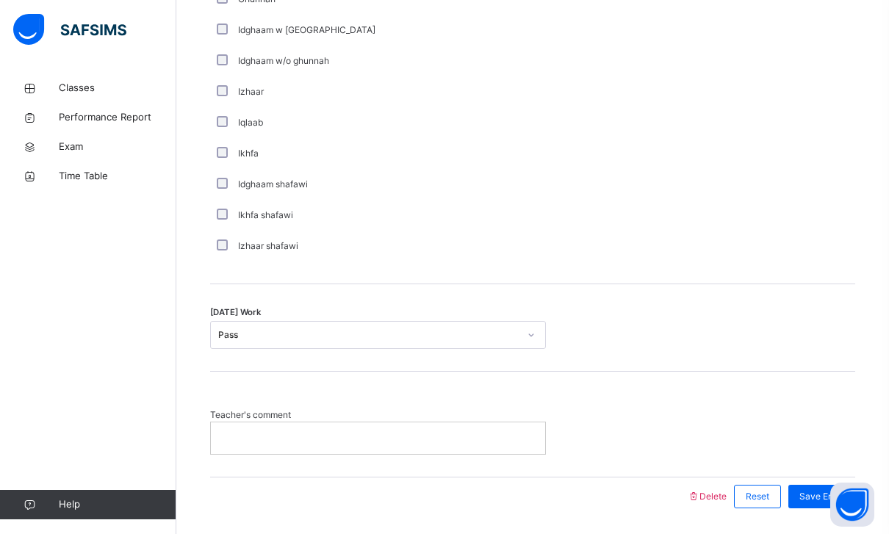
click at [834, 516] on div "**********" at bounding box center [532, 10] width 645 height 1042
click at [818, 475] on div "Teacher's comment" at bounding box center [532, 424] width 645 height 105
click at [806, 491] on span "Save Entry" at bounding box center [821, 496] width 45 height 13
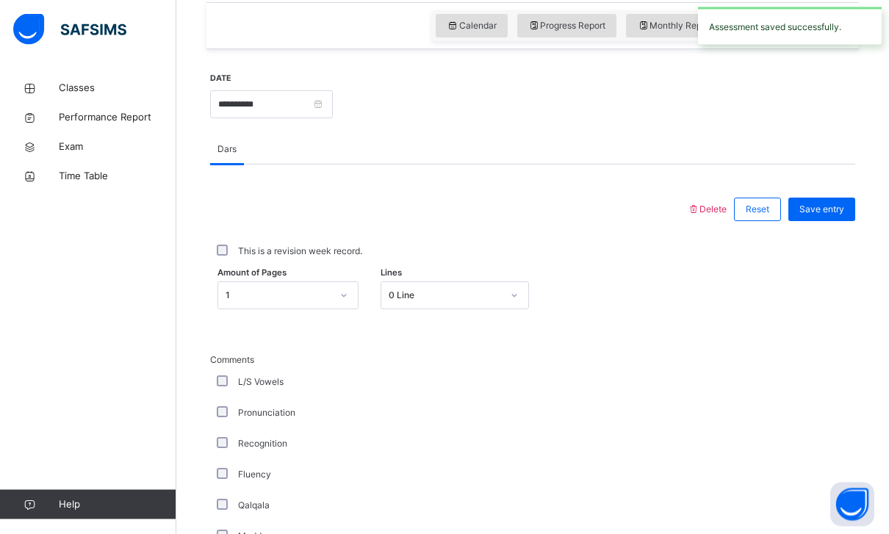
scroll to position [472, 0]
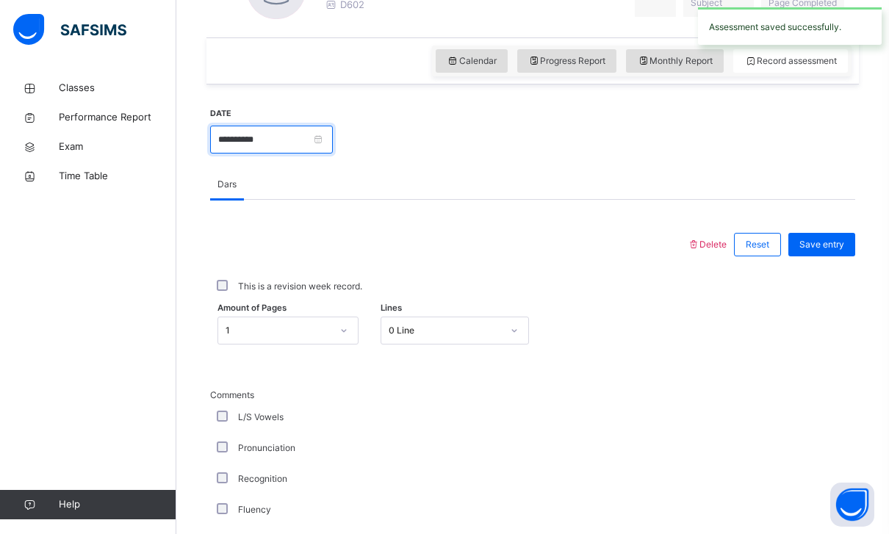
click at [333, 143] on input "**********" at bounding box center [271, 140] width 123 height 28
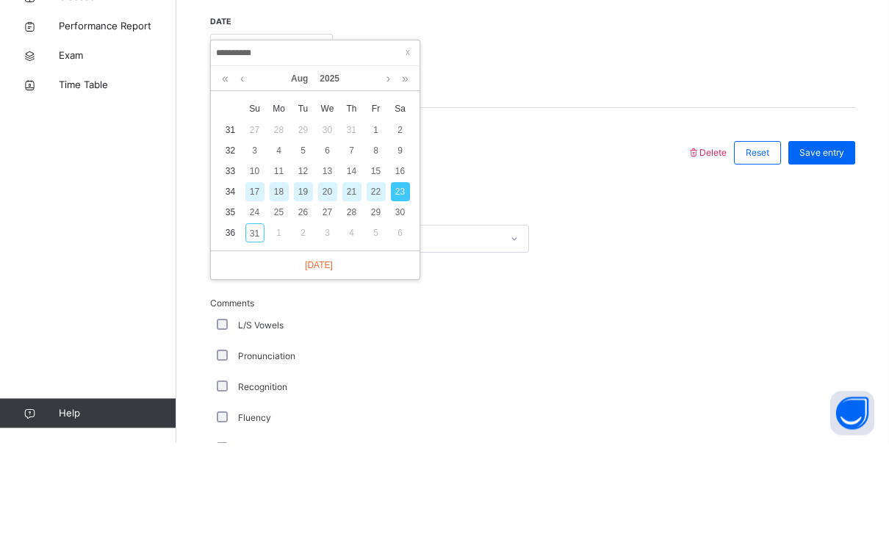
click at [253, 315] on div "31" at bounding box center [254, 324] width 19 height 19
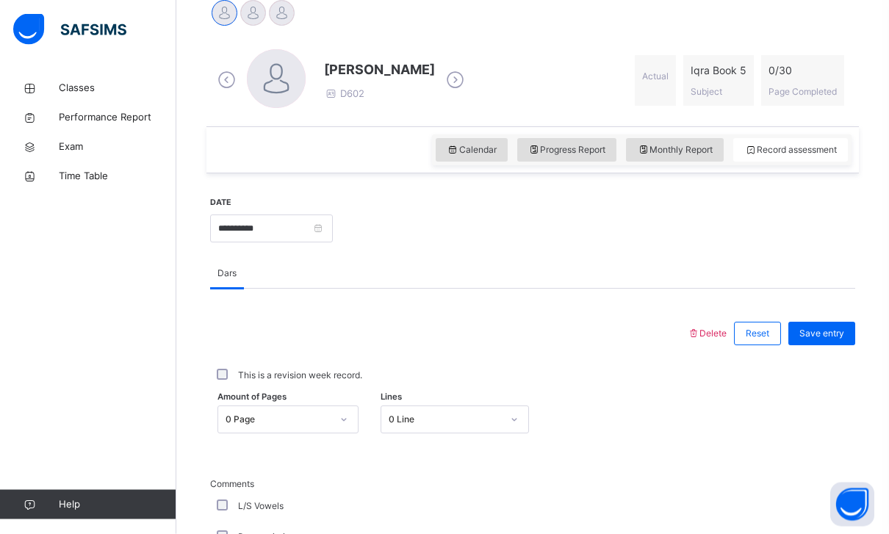
scroll to position [441, 0]
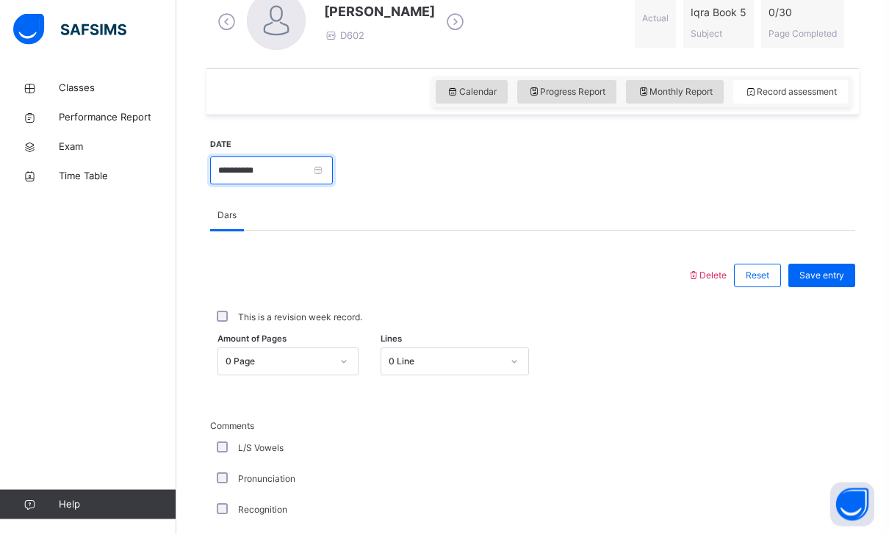
click at [295, 175] on input "**********" at bounding box center [271, 171] width 123 height 28
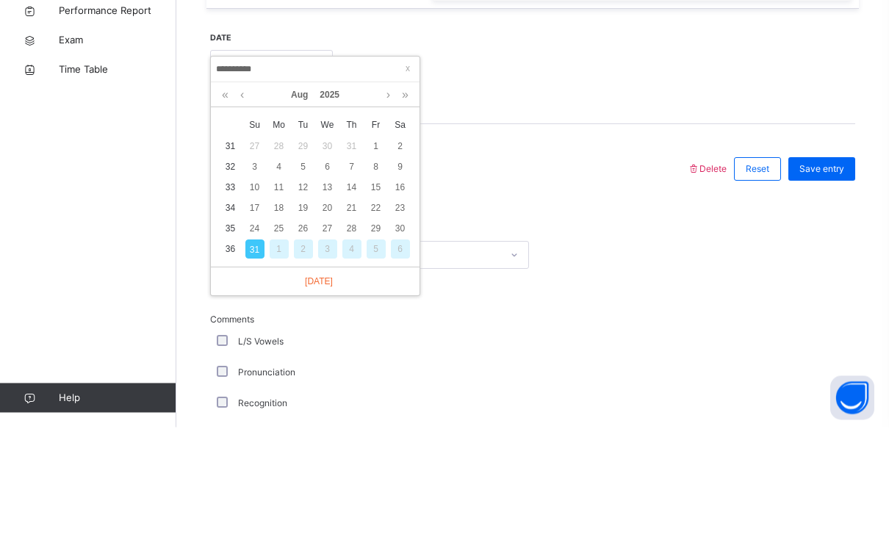
click at [254, 326] on div "24" at bounding box center [254, 335] width 19 height 19
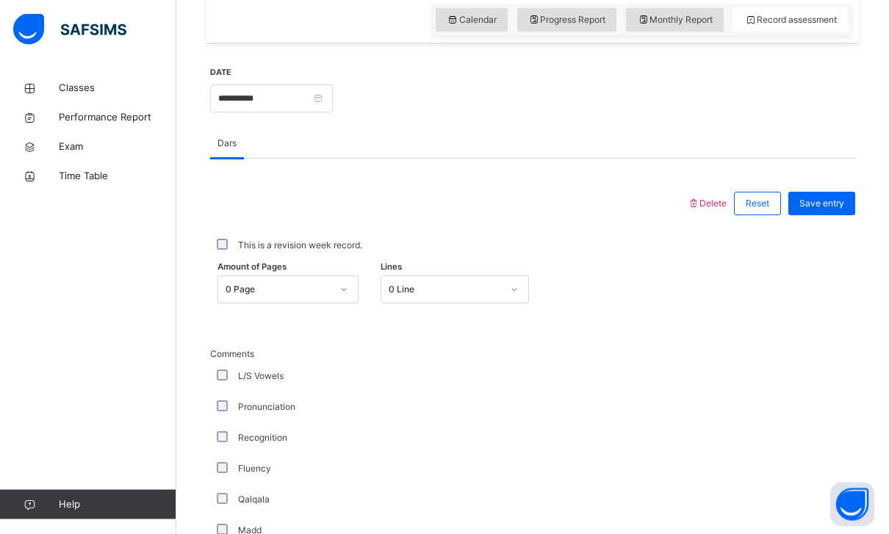
scroll to position [521, 0]
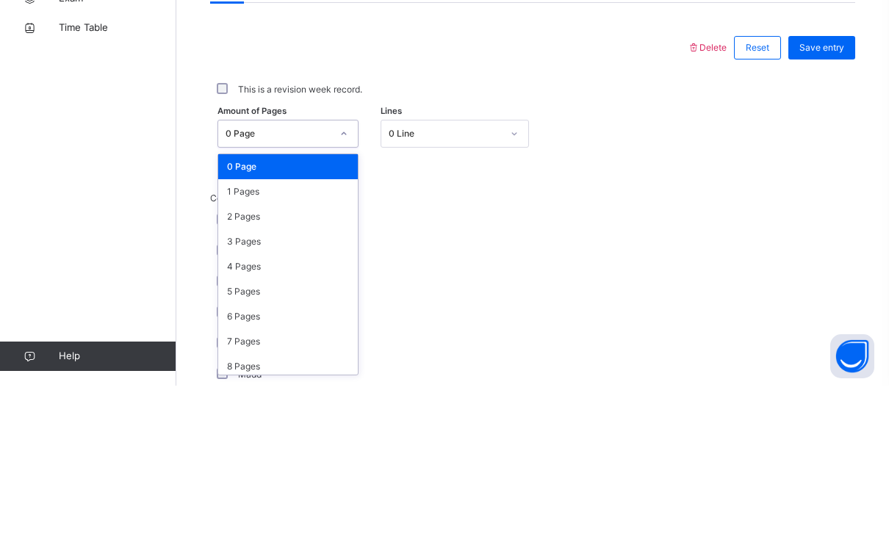
click at [234, 328] on div "1 Pages" at bounding box center [288, 340] width 140 height 25
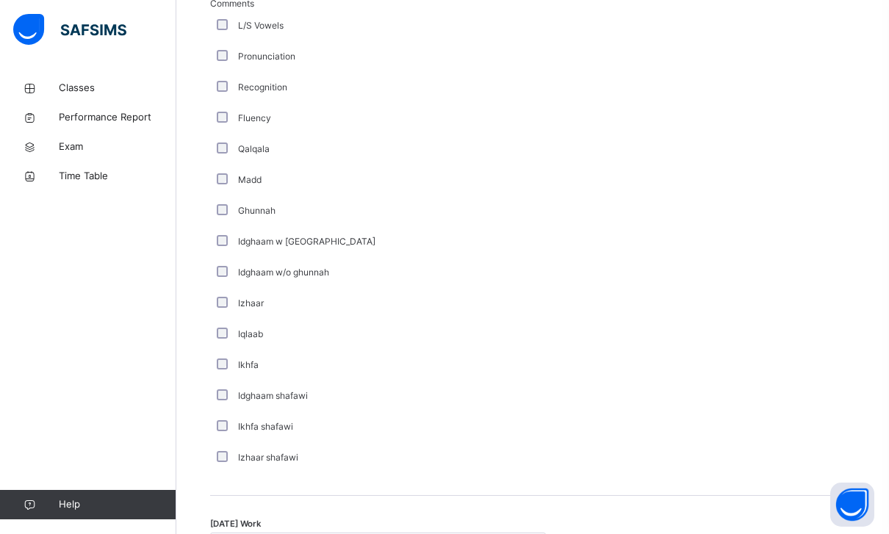
scroll to position [1076, 0]
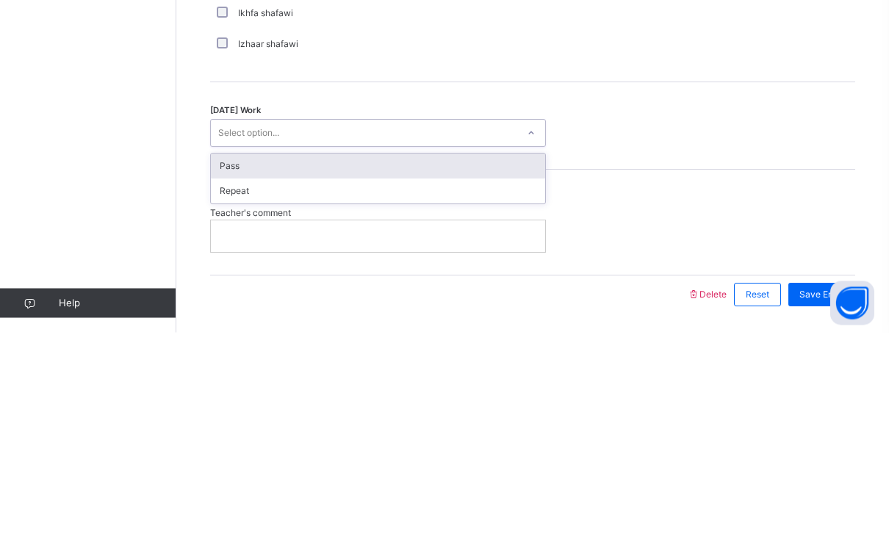
click at [233, 356] on div "Pass" at bounding box center [378, 368] width 334 height 25
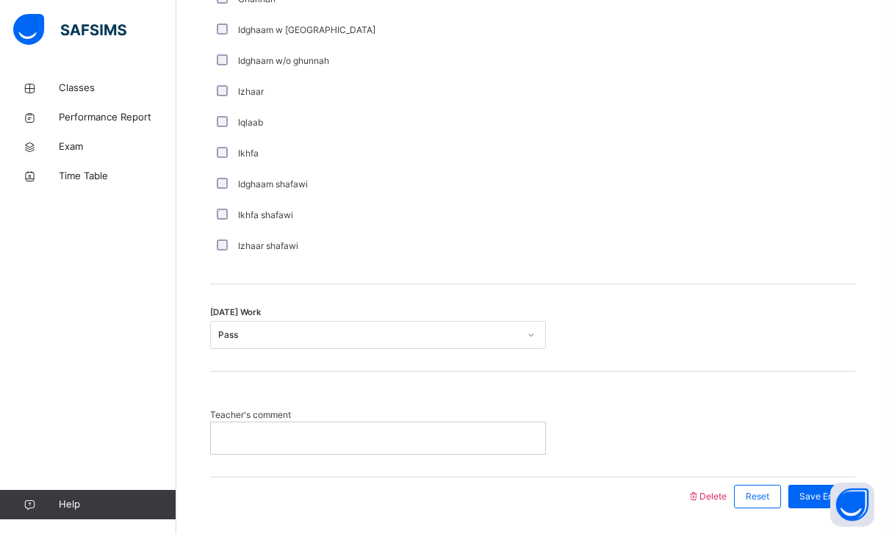
click at [824, 502] on span "Save Entry" at bounding box center [821, 496] width 45 height 13
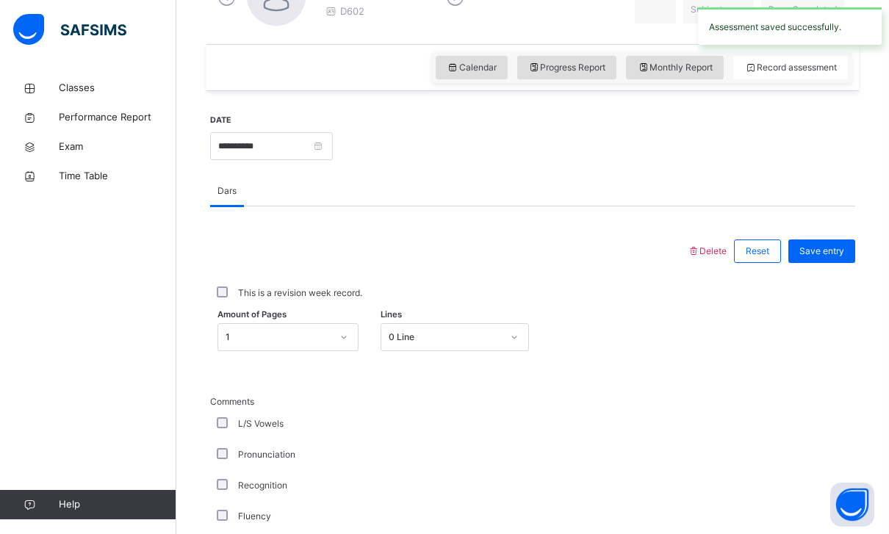
scroll to position [510, 0]
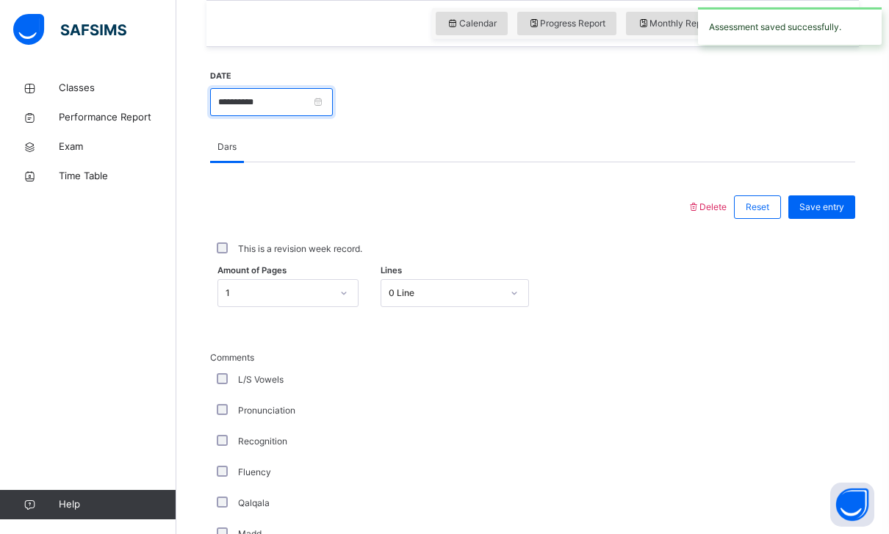
click at [303, 101] on input "**********" at bounding box center [271, 102] width 123 height 28
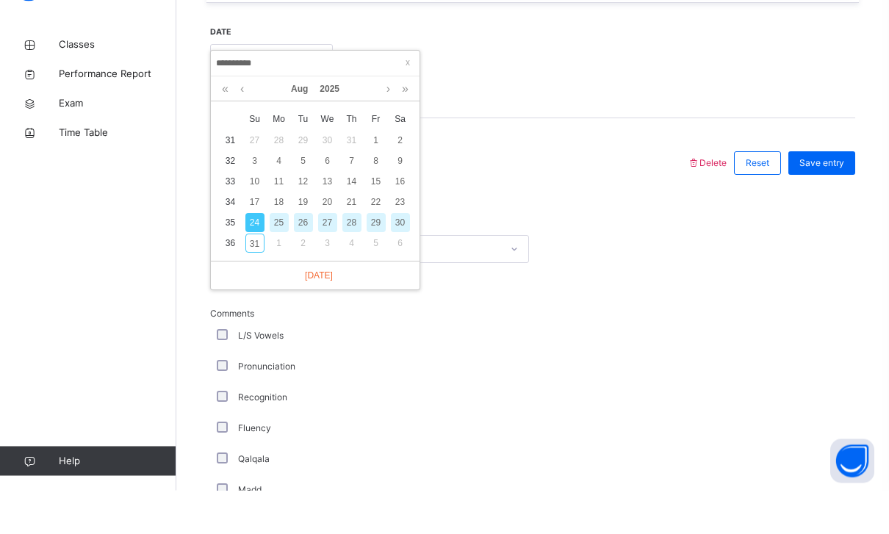
click at [322, 257] on div "27" at bounding box center [327, 266] width 19 height 19
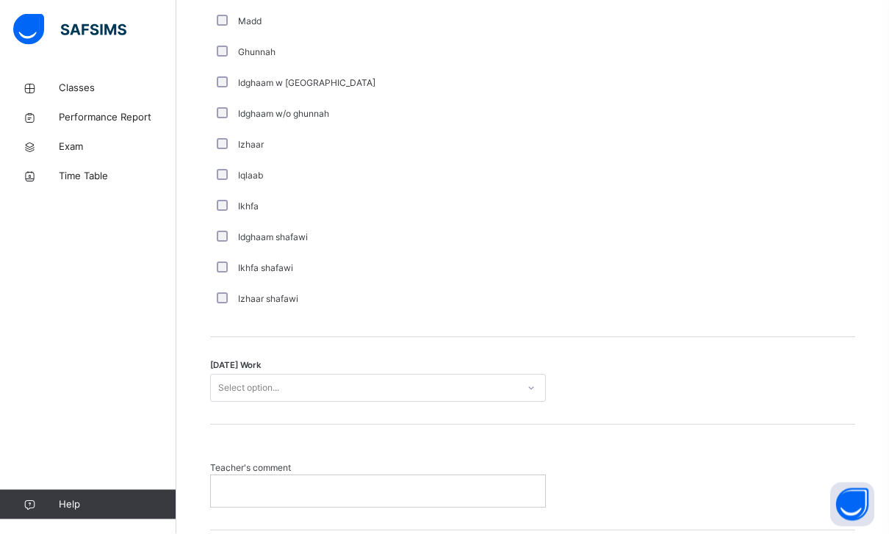
scroll to position [1076, 0]
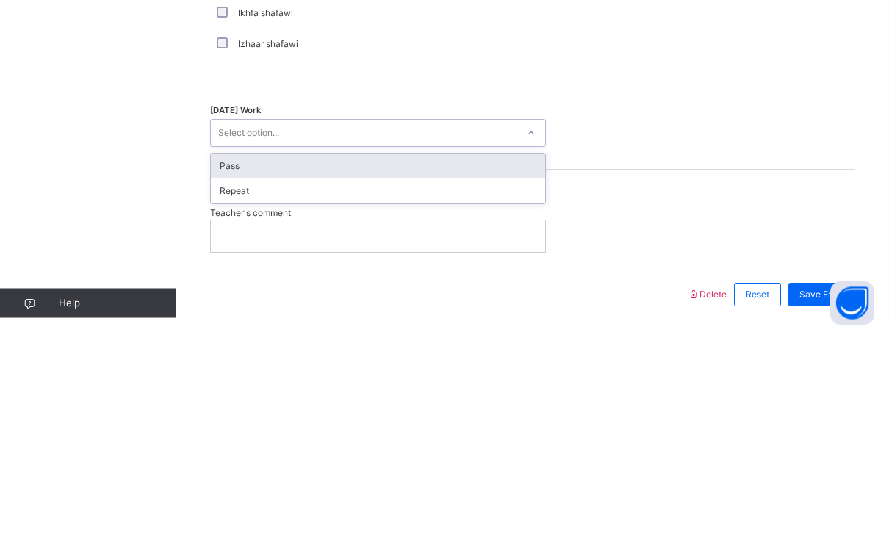
click at [230, 356] on div "Pass" at bounding box center [378, 368] width 334 height 25
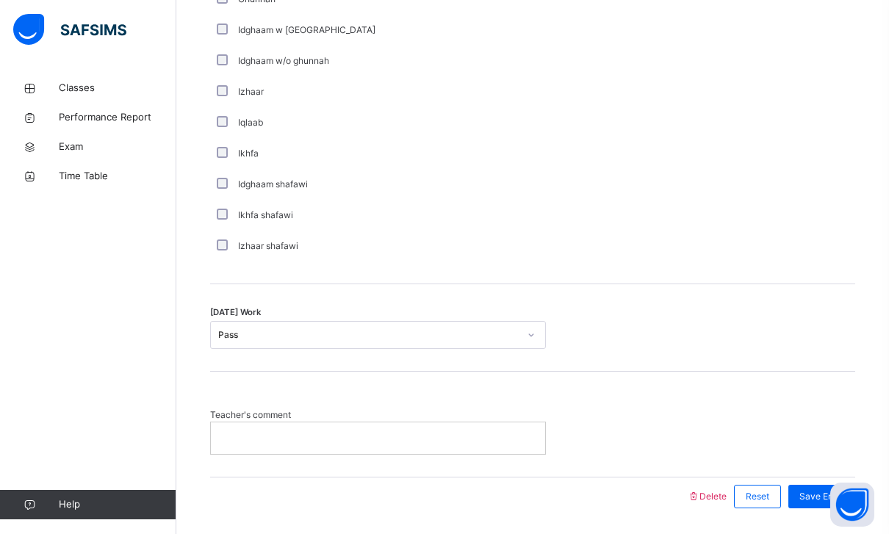
click at [815, 497] on span "Save Entry" at bounding box center [821, 496] width 45 height 13
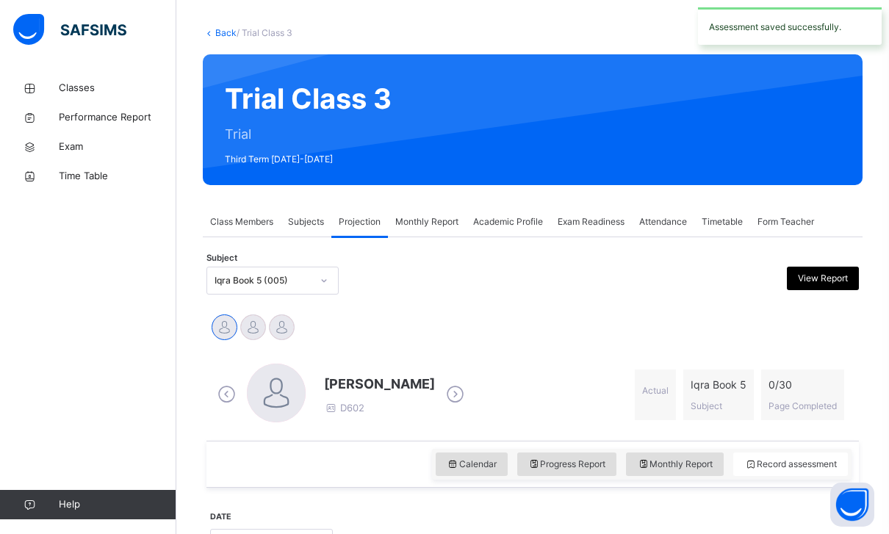
scroll to position [0, 0]
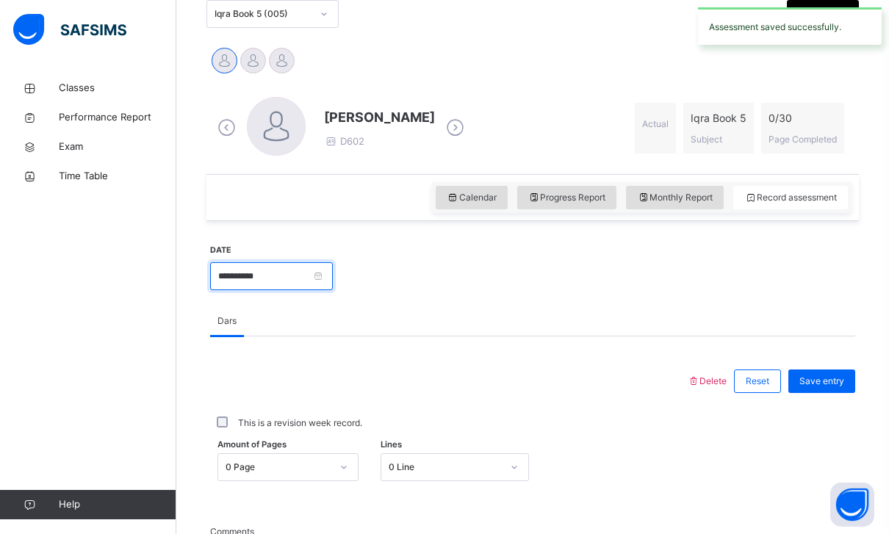
click at [309, 271] on input "**********" at bounding box center [271, 276] width 123 height 28
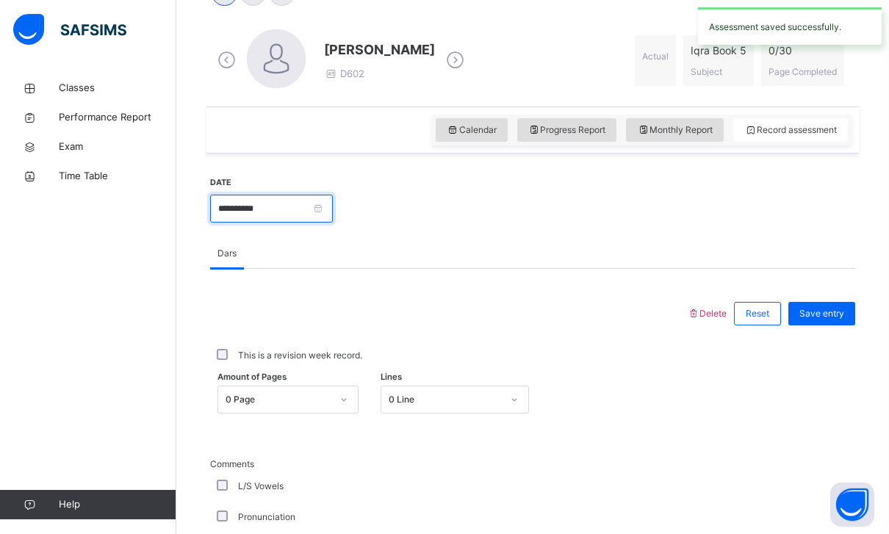
click at [309, 204] on input "**********" at bounding box center [271, 209] width 123 height 28
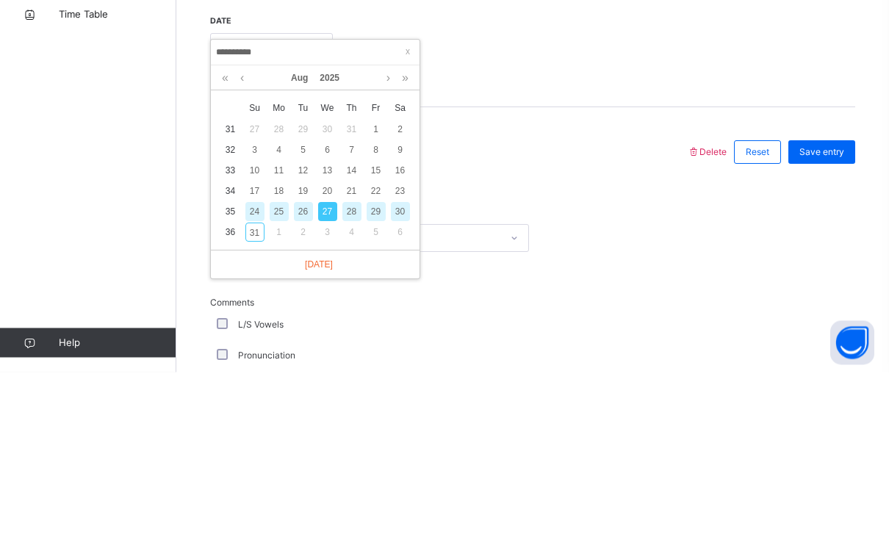
click at [397, 364] on div "30" at bounding box center [400, 373] width 19 height 19
type input "**********"
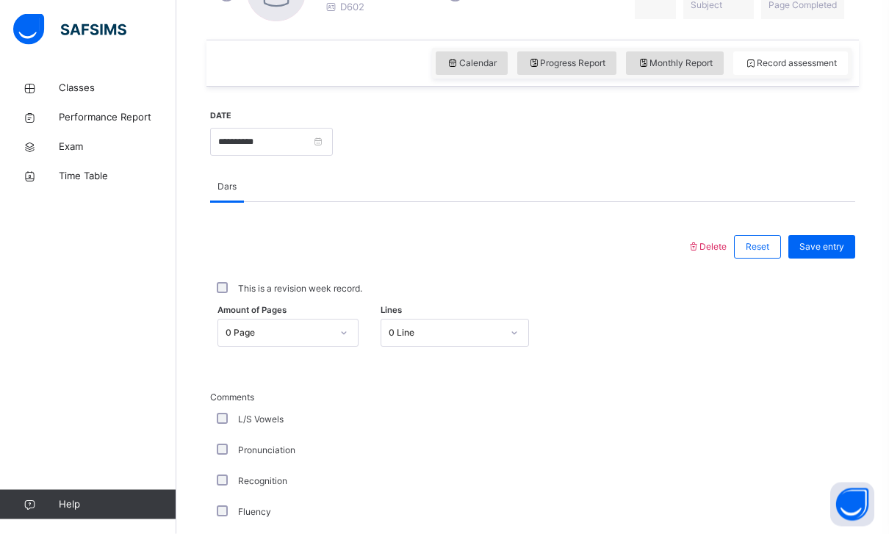
scroll to position [561, 0]
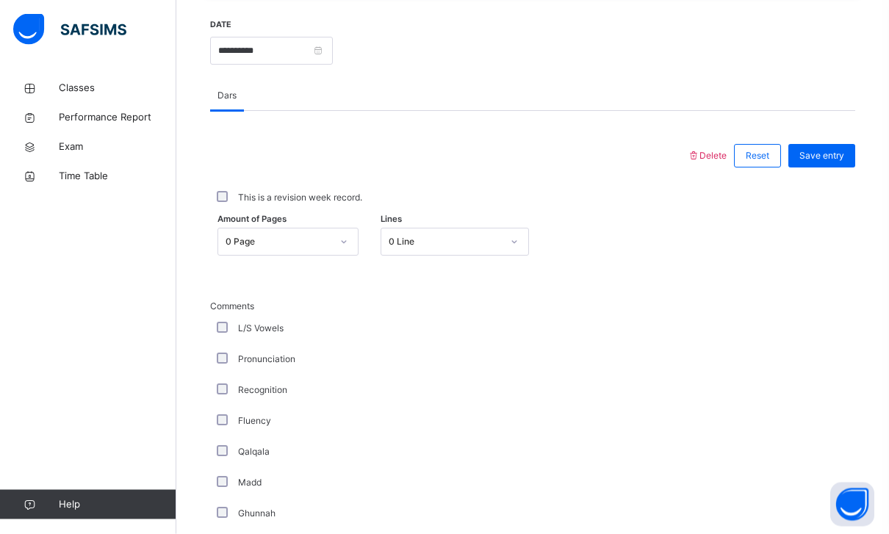
click at [271, 226] on div "Amount of Pages 0 Page Lines 0 Line" at bounding box center [532, 242] width 645 height 43
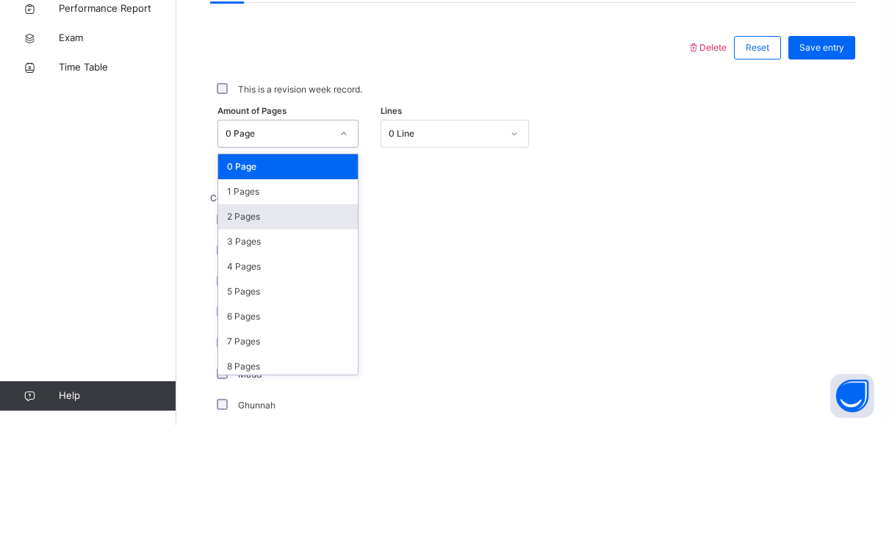
click at [231, 313] on div "2 Pages" at bounding box center [288, 325] width 140 height 25
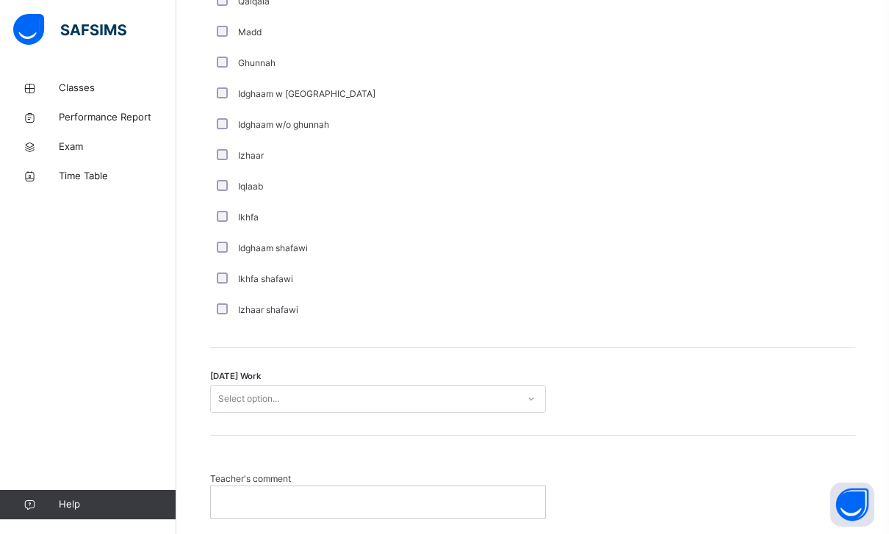
scroll to position [1076, 0]
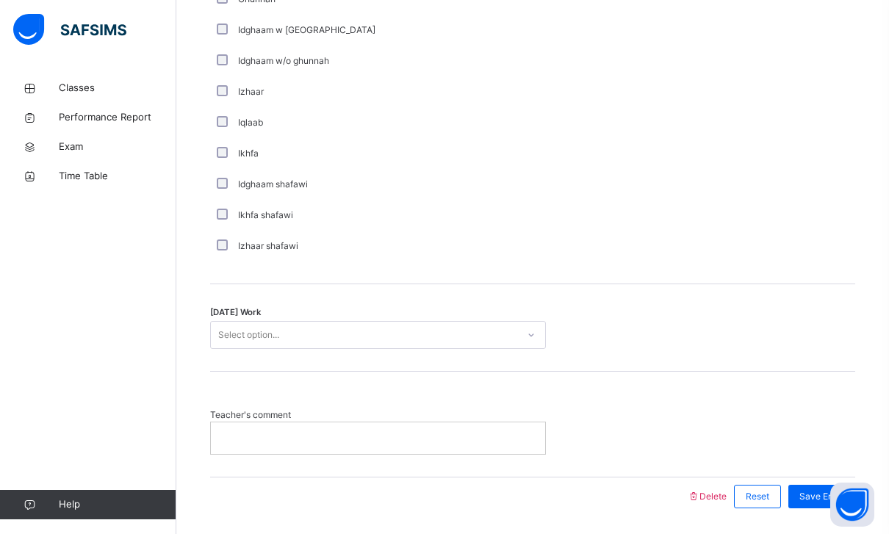
click at [245, 320] on div "[DATE] Work Select option..." at bounding box center [532, 327] width 645 height 87
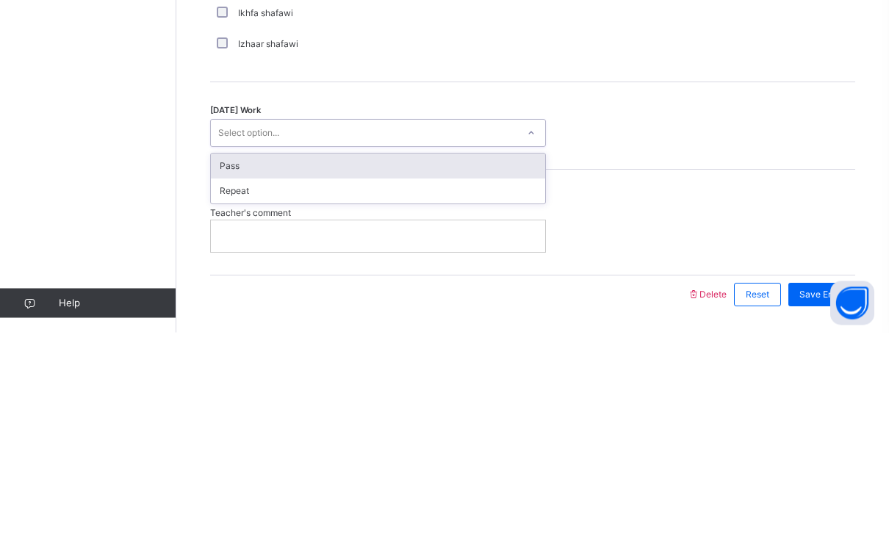
click at [232, 356] on div "Pass" at bounding box center [378, 368] width 334 height 25
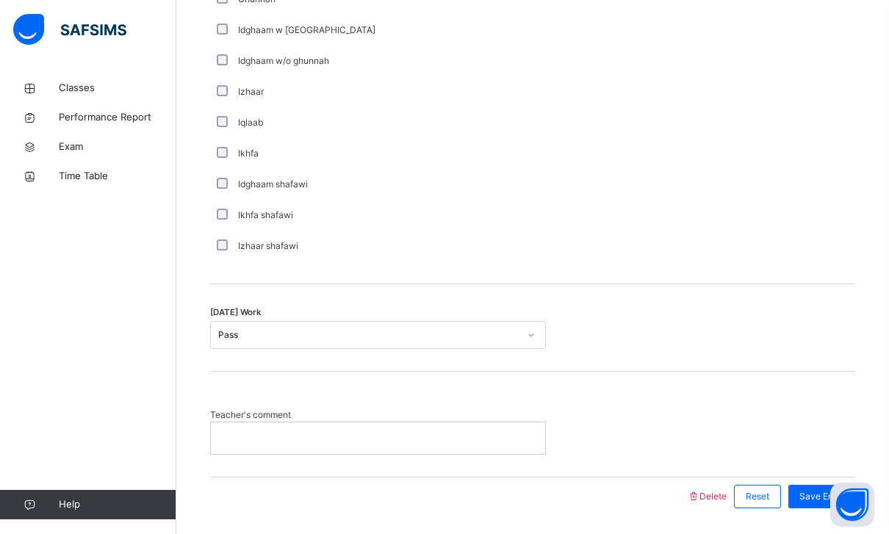
click at [804, 478] on div "Save Entry" at bounding box center [818, 497] width 74 height 38
click at [810, 496] on span "Save Entry" at bounding box center [821, 496] width 45 height 13
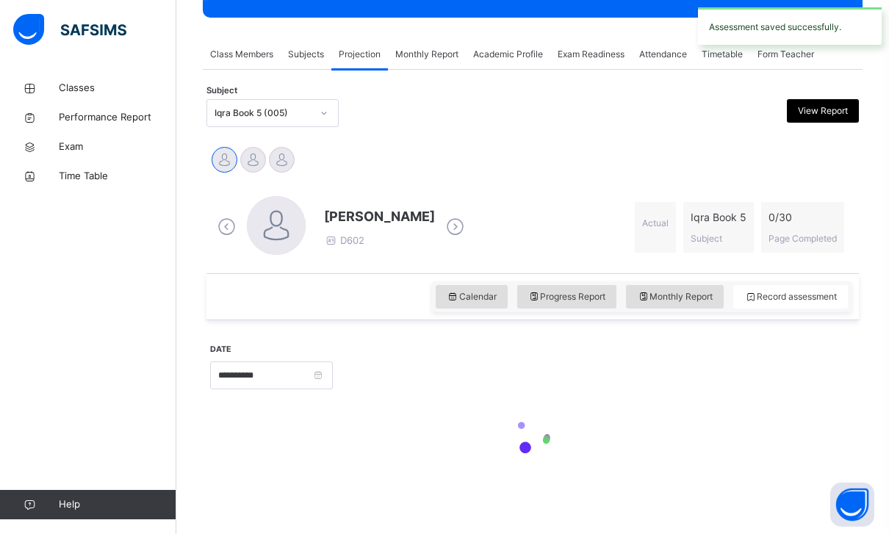
scroll to position [190, 0]
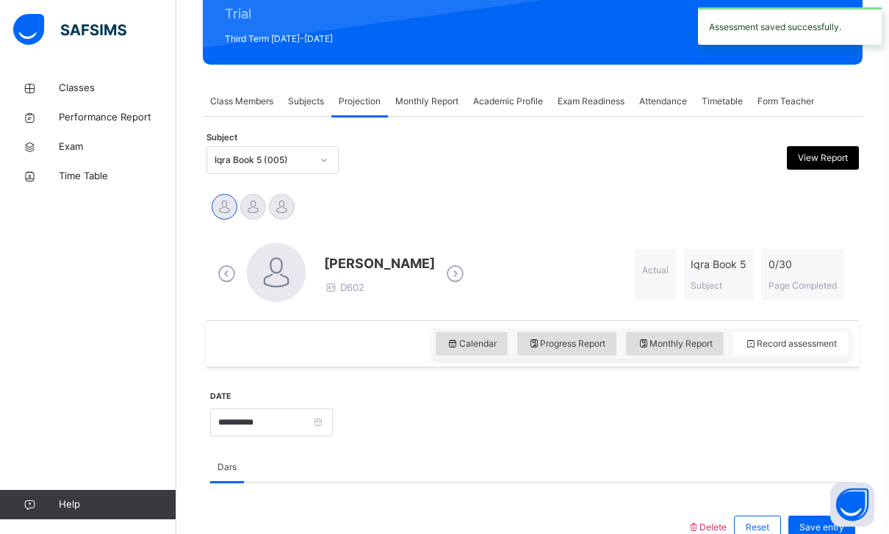
click at [250, 204] on div at bounding box center [253, 207] width 26 height 26
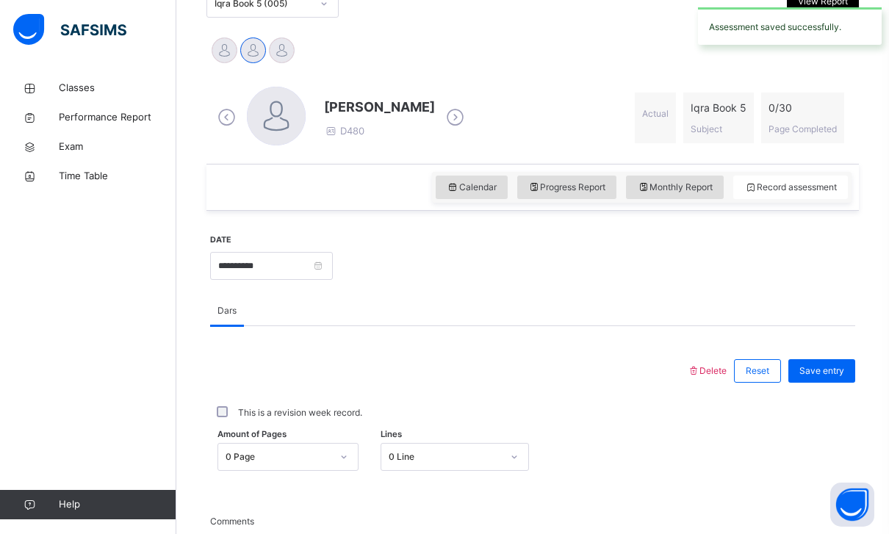
click at [447, 188] on icon at bounding box center [453, 187] width 12 height 13
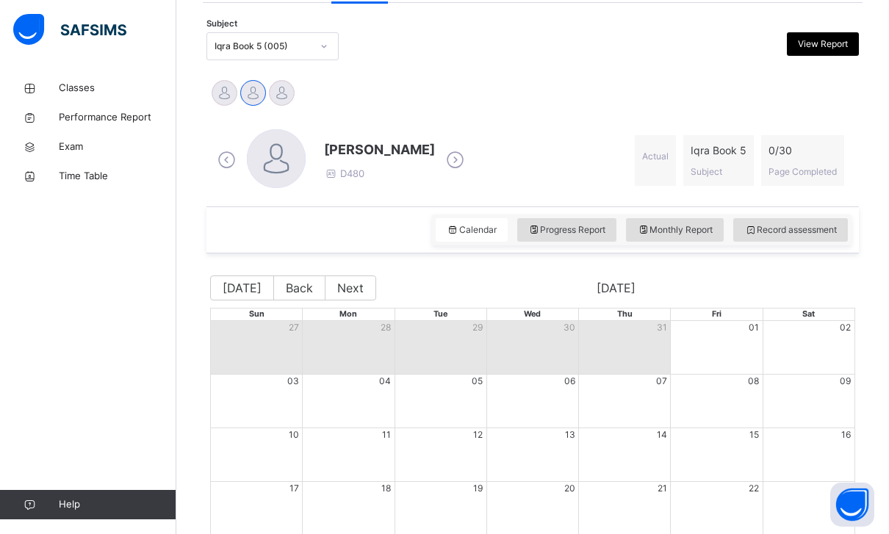
click at [283, 83] on div at bounding box center [282, 93] width 26 height 26
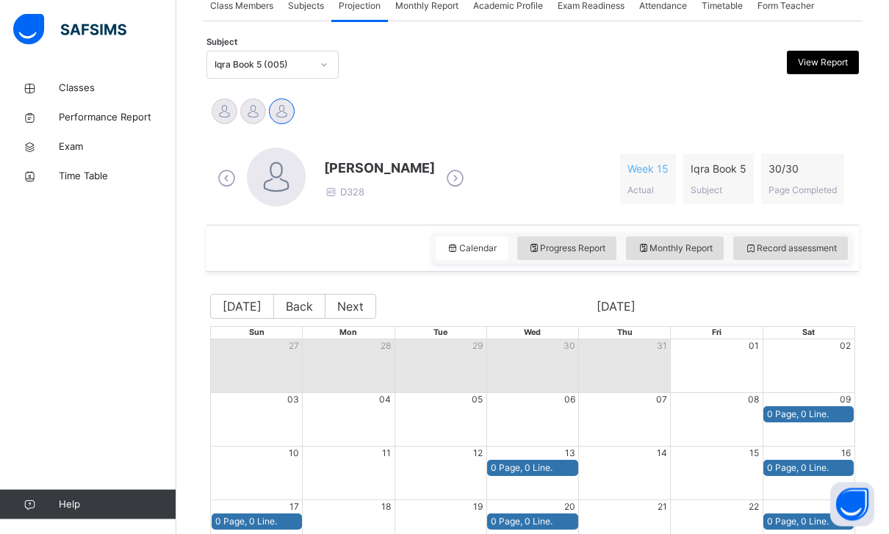
click at [246, 108] on div at bounding box center [253, 112] width 26 height 26
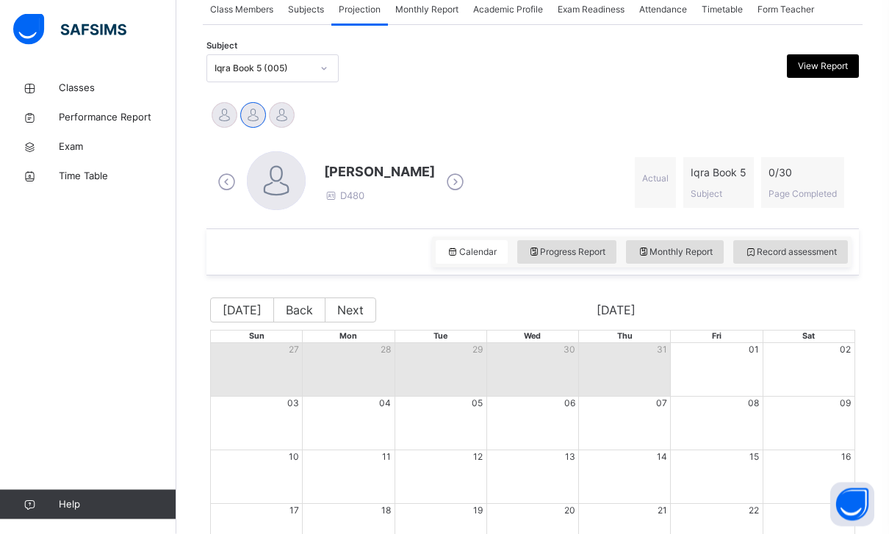
scroll to position [350, 0]
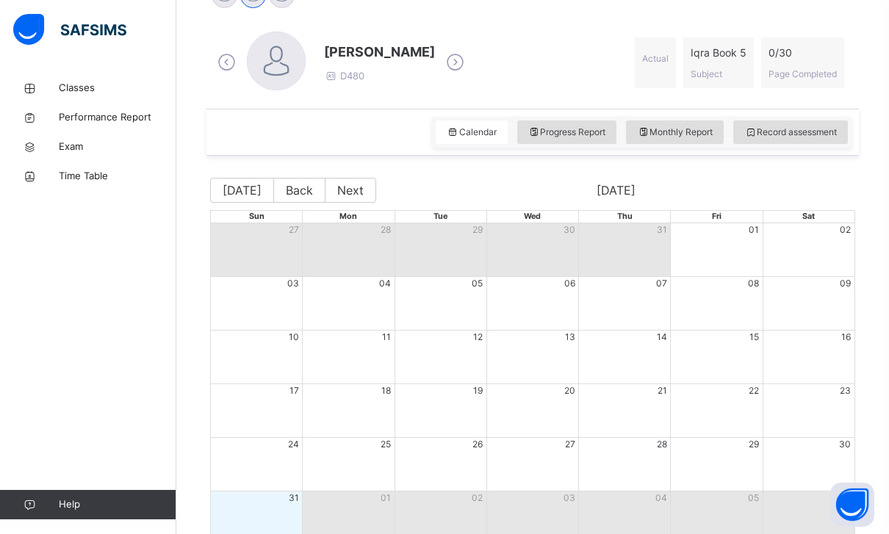
click at [776, 127] on span "Record assessment" at bounding box center [790, 132] width 93 height 13
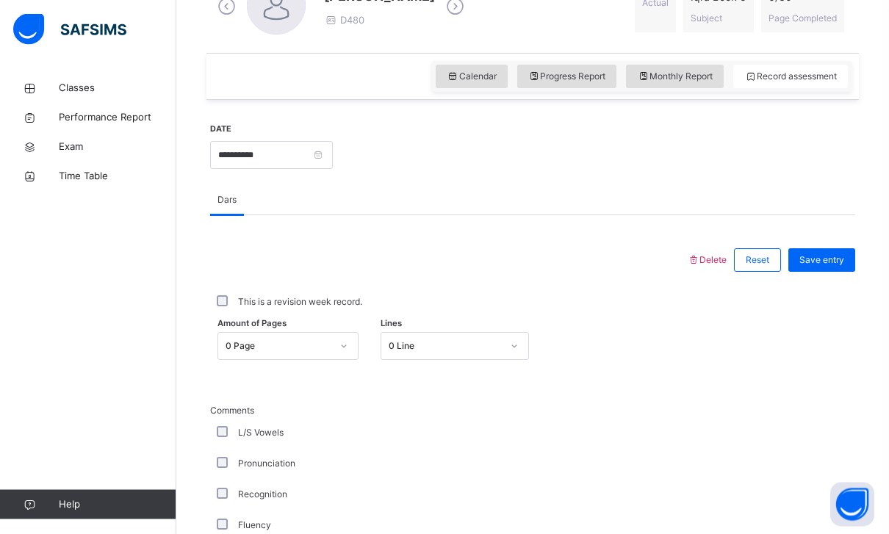
scroll to position [457, 0]
click at [333, 154] on input "**********" at bounding box center [271, 155] width 123 height 28
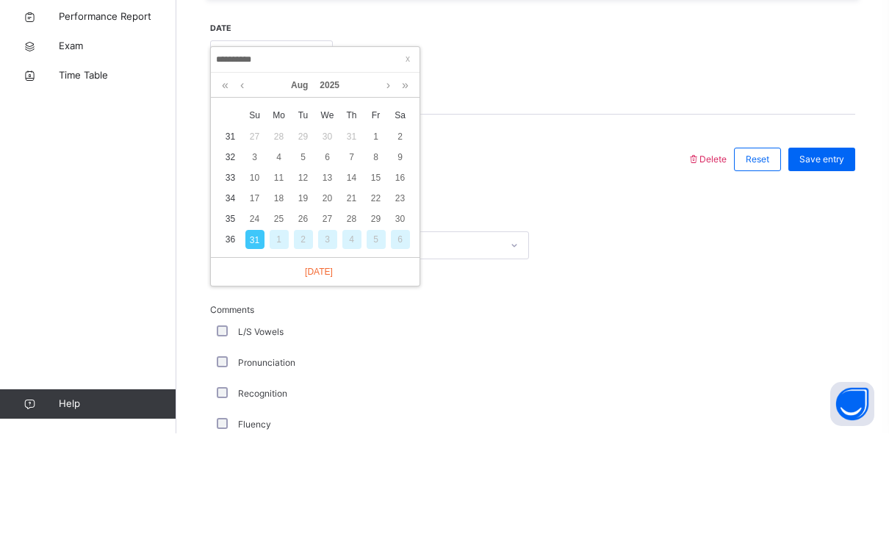
click at [403, 310] on div "30" at bounding box center [400, 319] width 19 height 19
type input "**********"
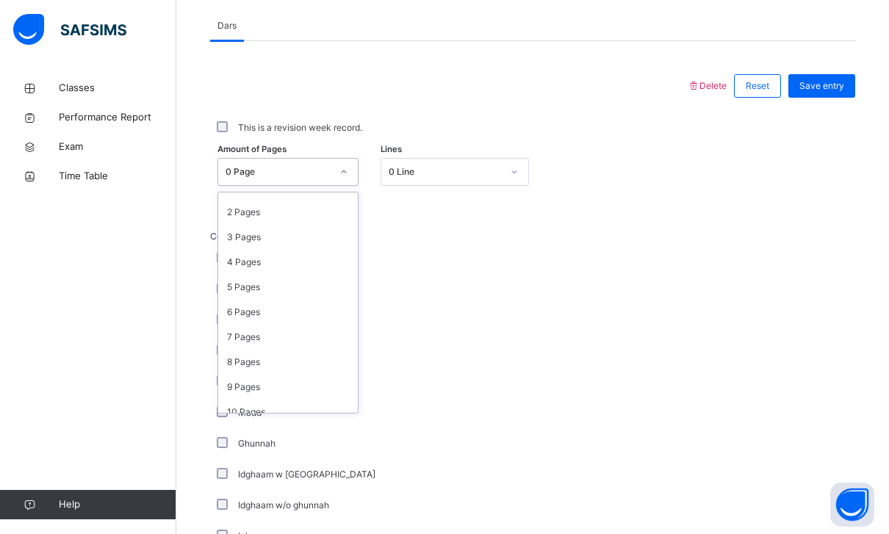
scroll to position [44, 0]
click at [242, 233] on div "3 Pages" at bounding box center [288, 235] width 140 height 25
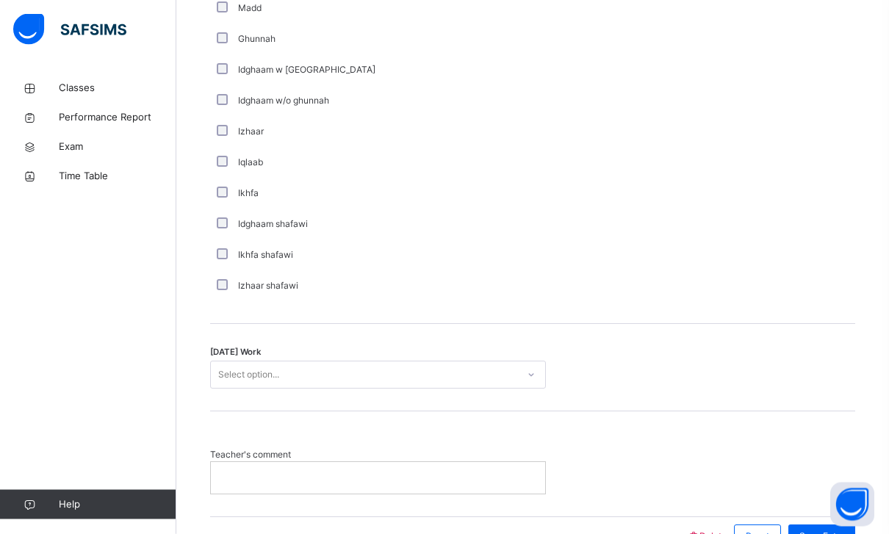
scroll to position [1076, 0]
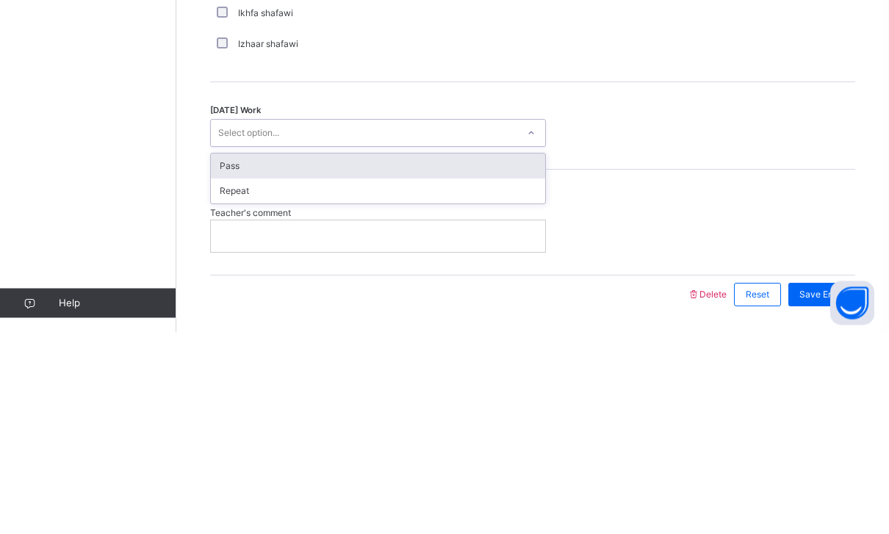
click at [228, 356] on div "Pass" at bounding box center [378, 368] width 334 height 25
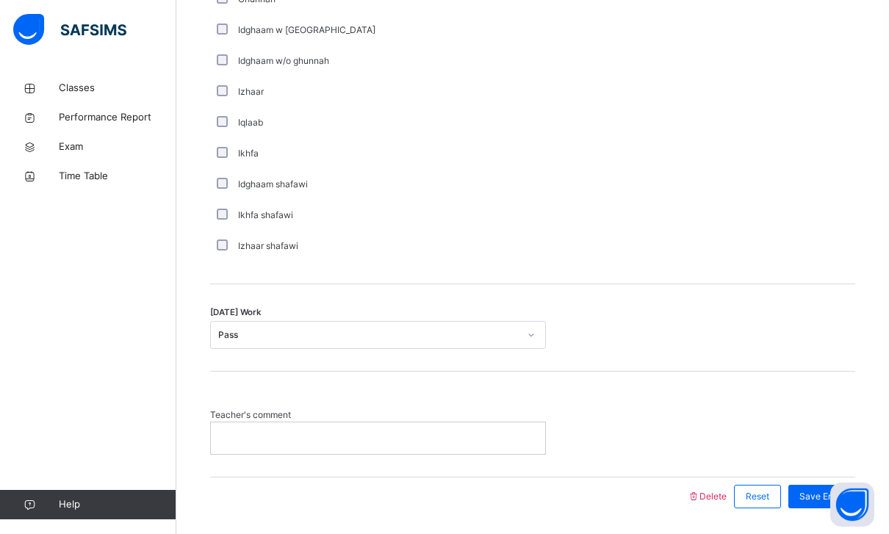
click at [830, 493] on span "Save Entry" at bounding box center [821, 496] width 45 height 13
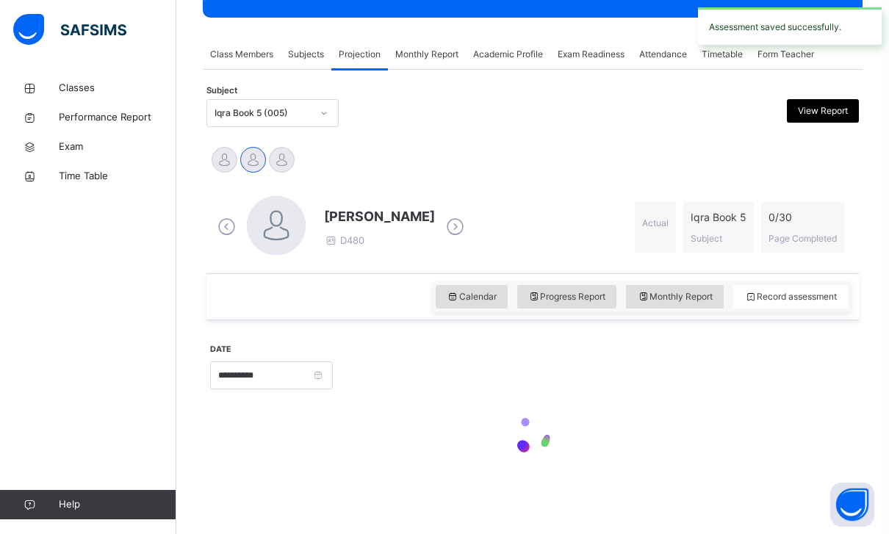
scroll to position [190, 0]
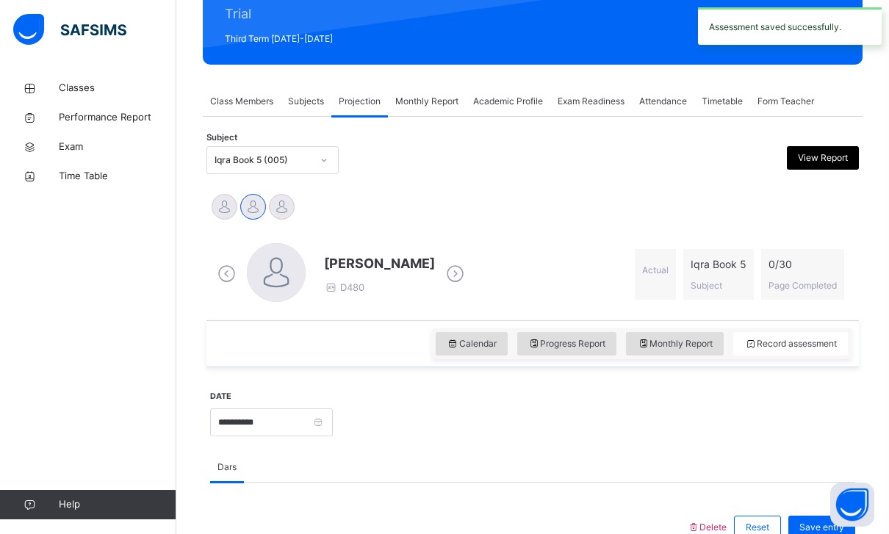
click at [285, 202] on div at bounding box center [282, 207] width 26 height 26
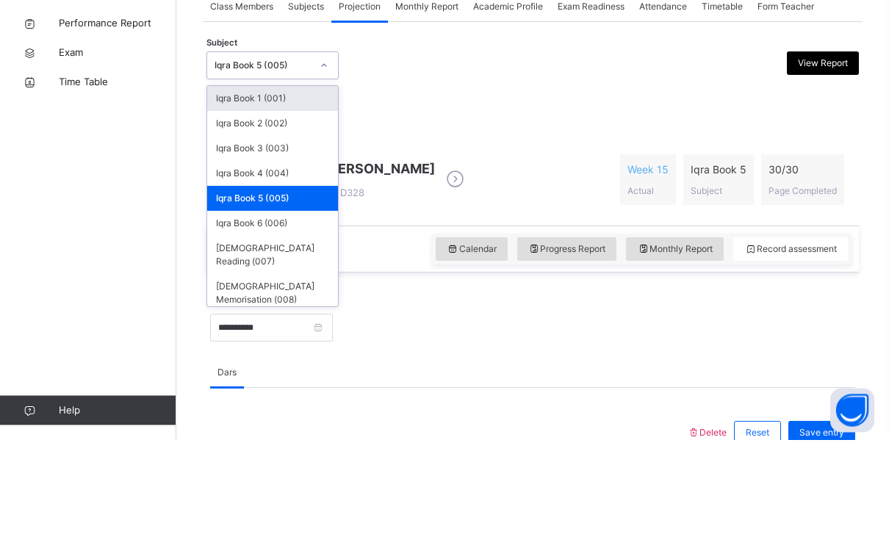
click at [257, 306] on div "Iqra Book 6 (006)" at bounding box center [272, 318] width 131 height 25
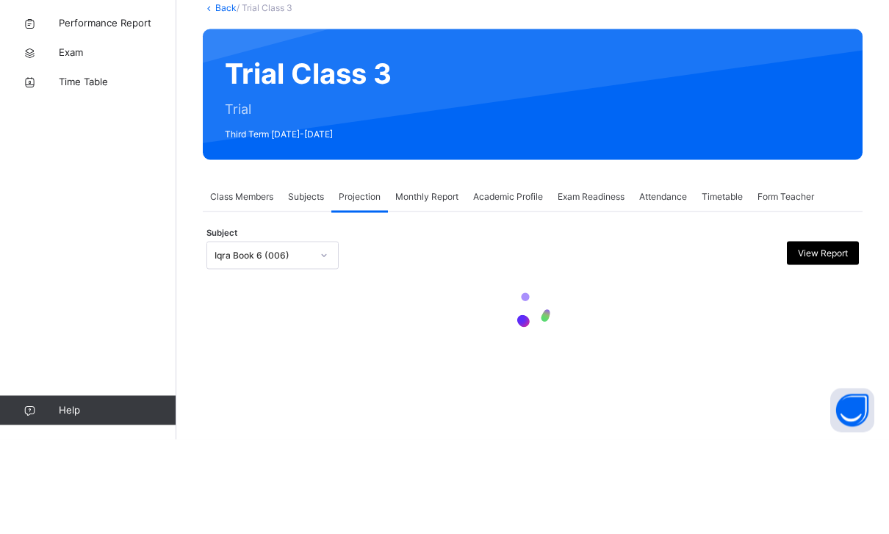
scroll to position [0, 0]
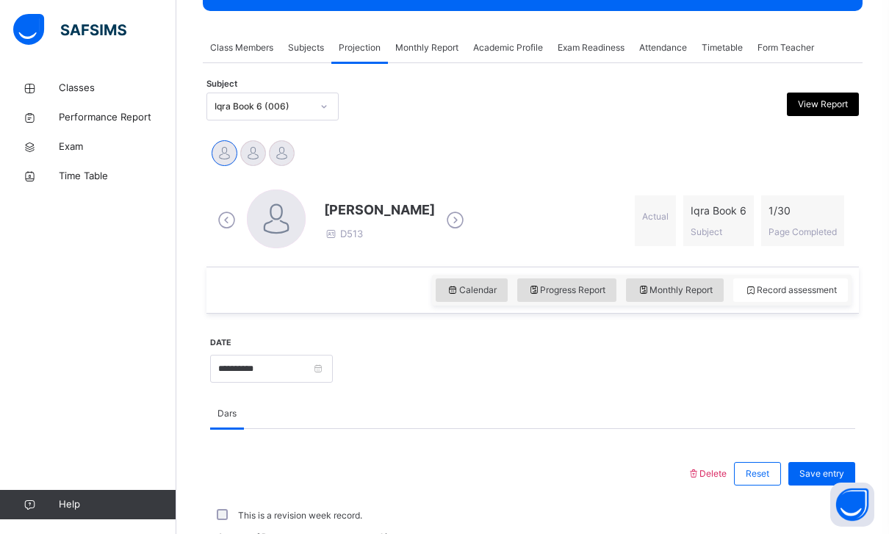
click at [452, 300] on div "Calendar" at bounding box center [472, 290] width 72 height 24
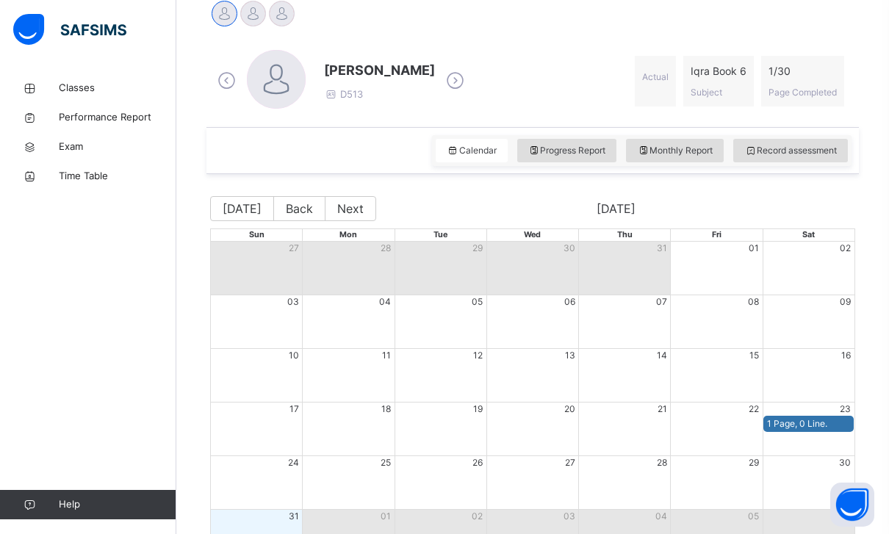
scroll to position [382, 0]
click at [762, 145] on span "Record assessment" at bounding box center [790, 151] width 93 height 13
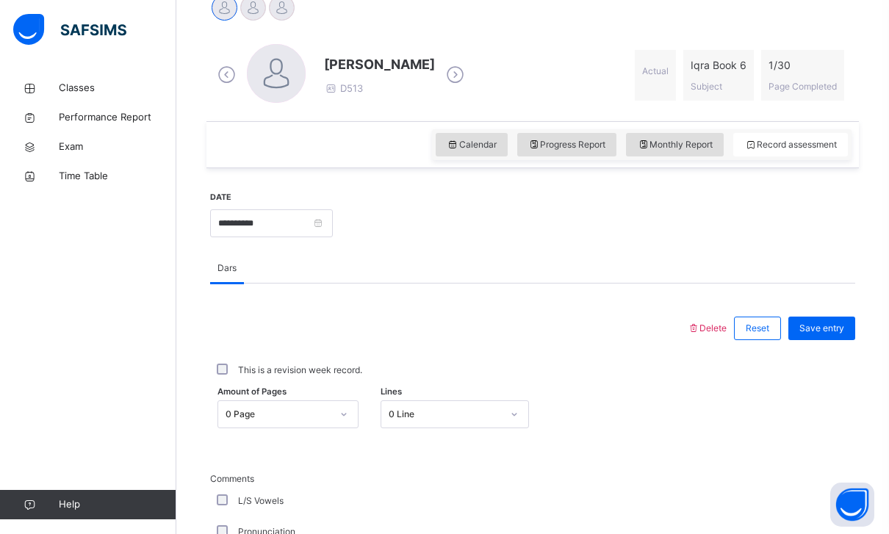
scroll to position [483, 0]
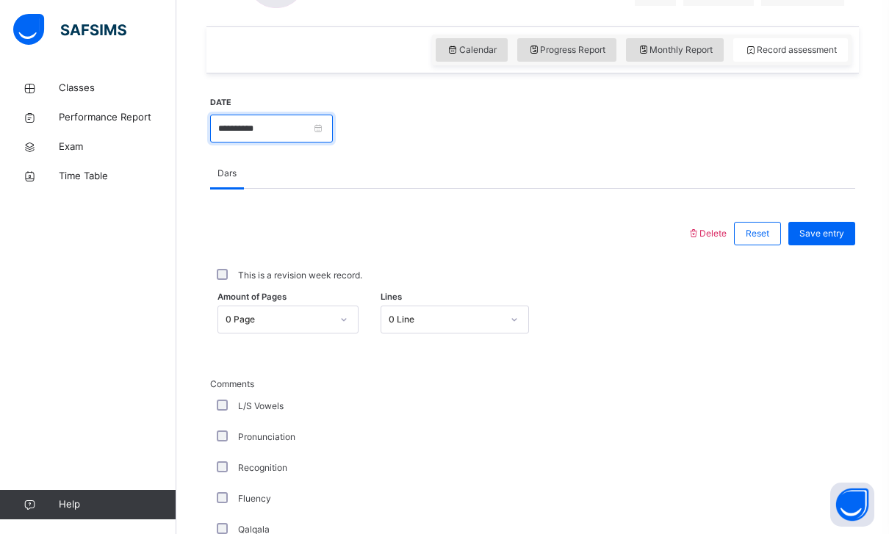
click at [333, 136] on input "**********" at bounding box center [271, 129] width 123 height 28
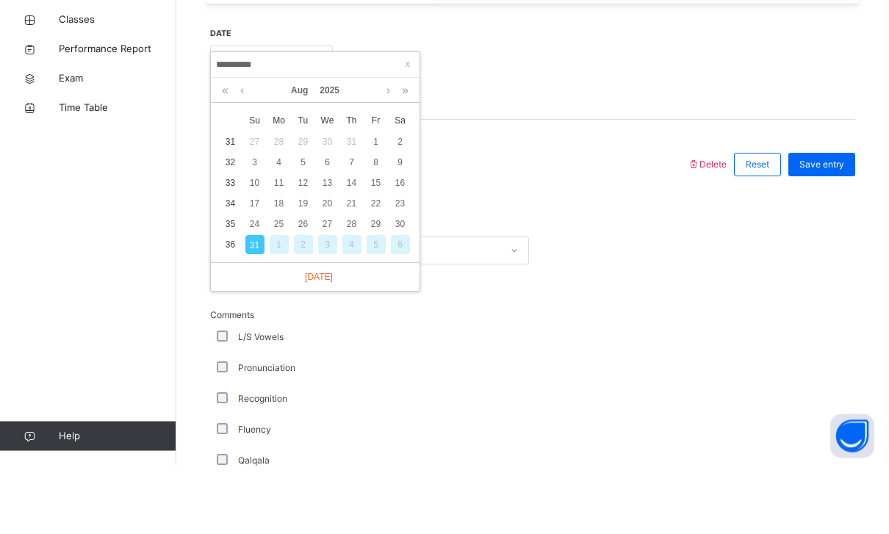
click at [255, 284] on div "24" at bounding box center [254, 293] width 19 height 19
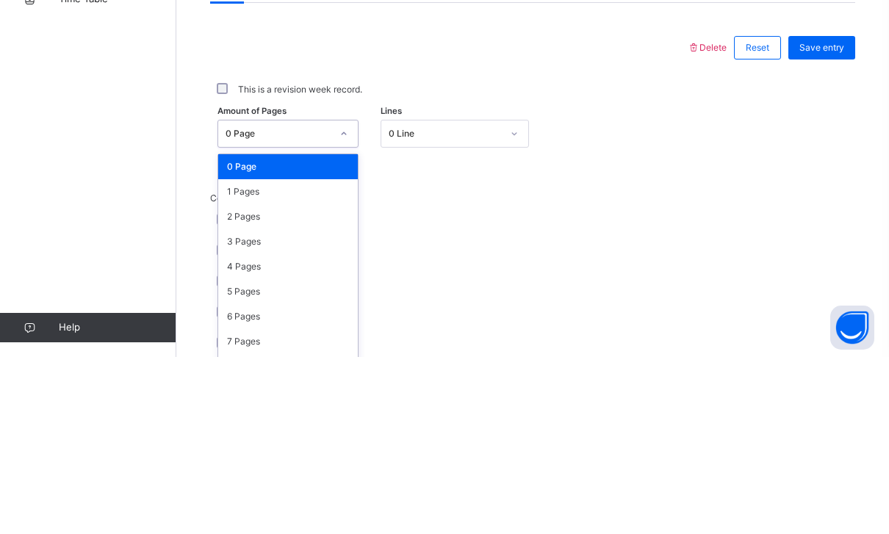
click at [228, 356] on div "1 Pages" at bounding box center [288, 368] width 140 height 25
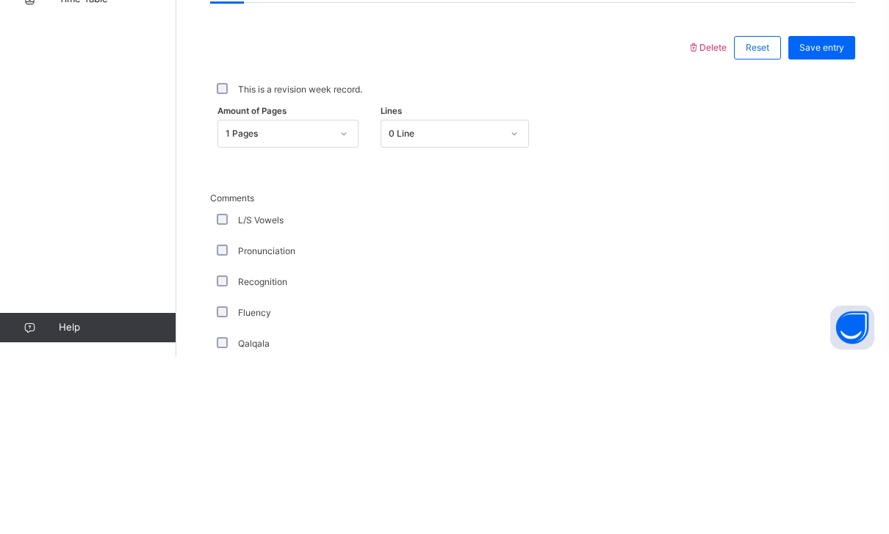
scroll to position [670, 0]
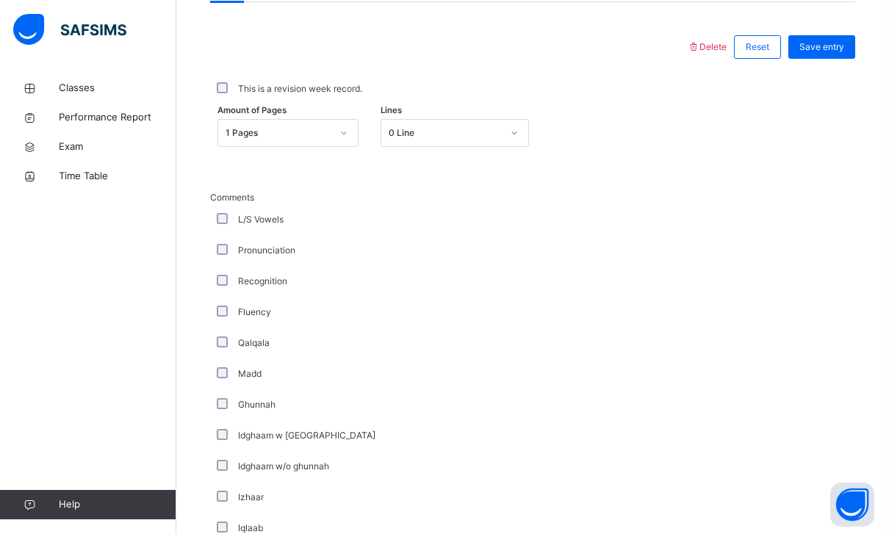
click at [826, 35] on div "Save entry" at bounding box center [821, 47] width 67 height 24
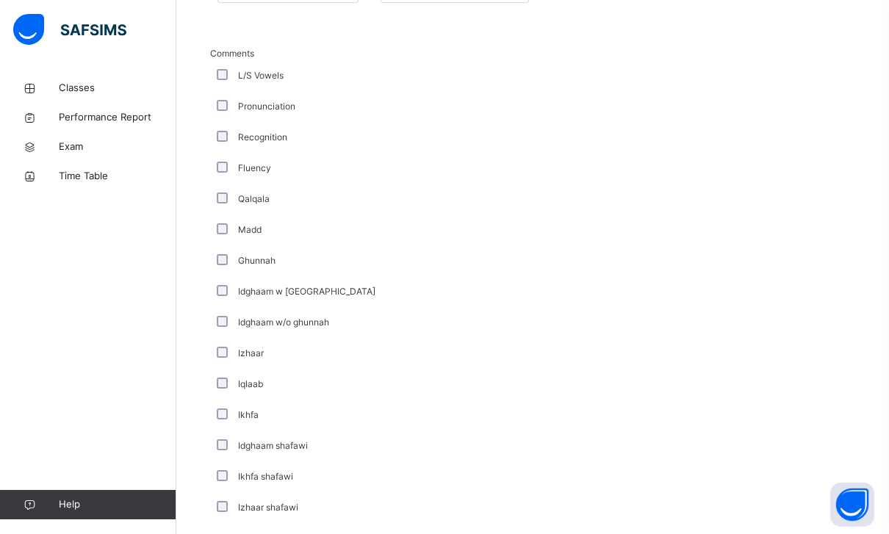
scroll to position [1076, 0]
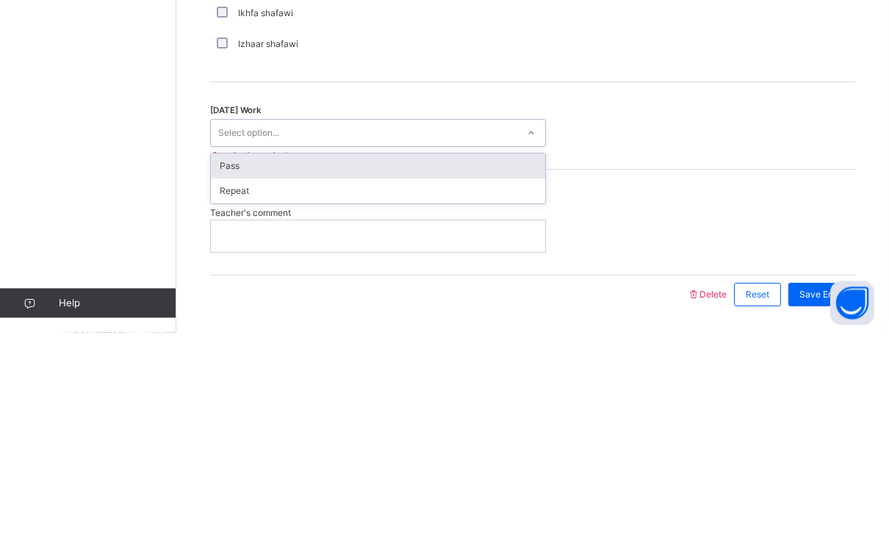
click at [227, 381] on div "Repeat" at bounding box center [378, 393] width 334 height 25
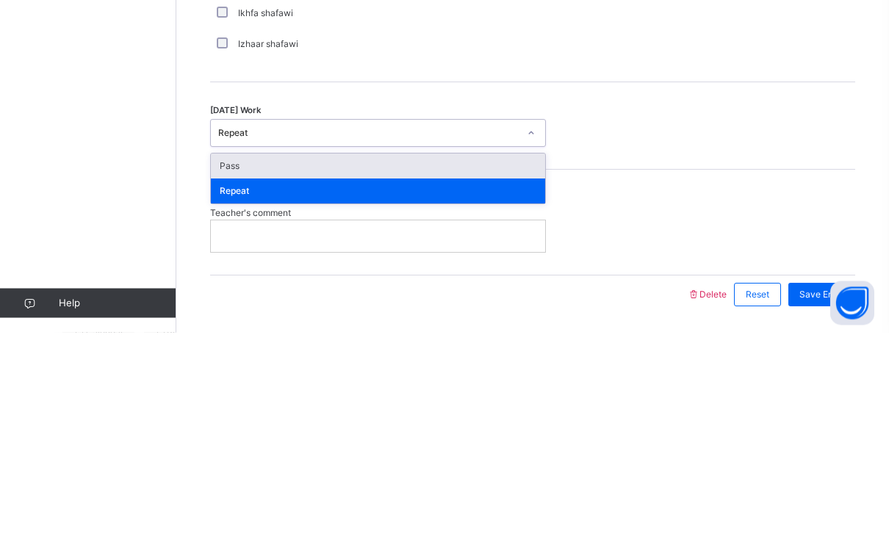
click at [228, 356] on div "Pass" at bounding box center [378, 368] width 334 height 25
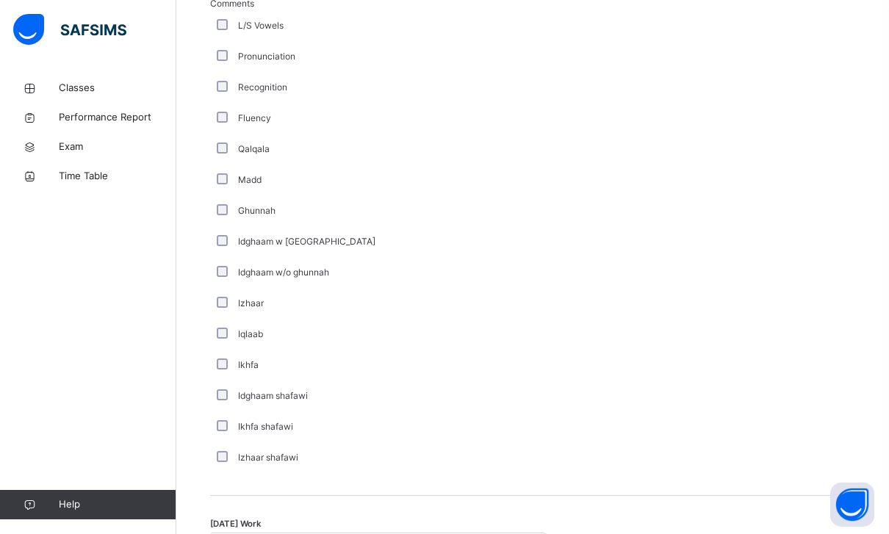
scroll to position [691, 0]
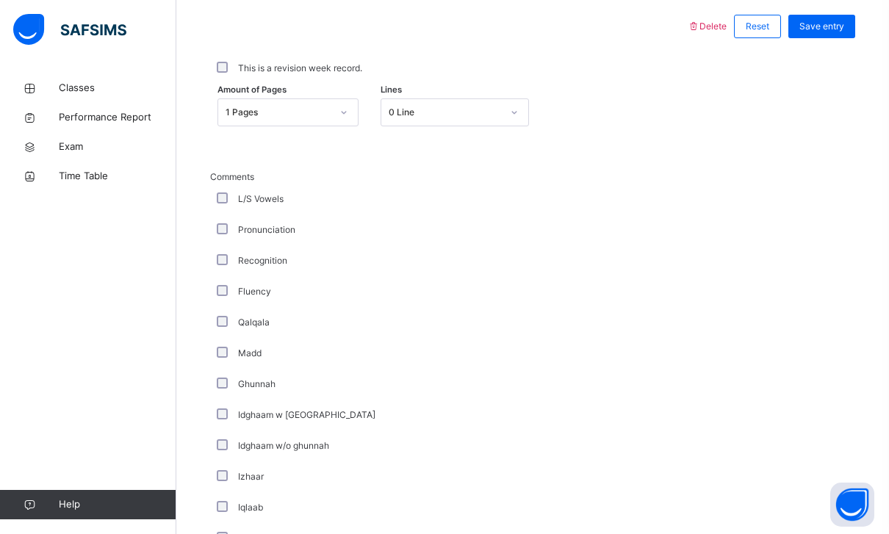
click at [821, 37] on div "Save entry" at bounding box center [821, 27] width 67 height 24
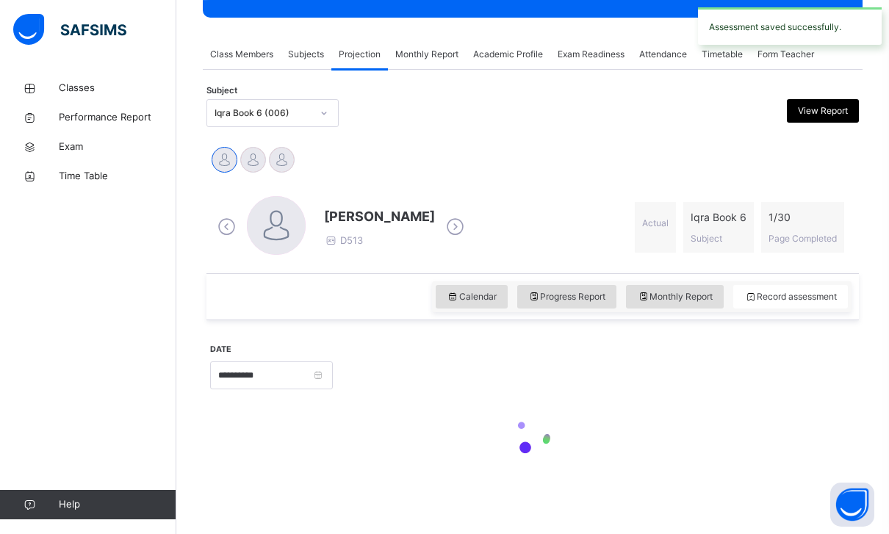
scroll to position [237, 0]
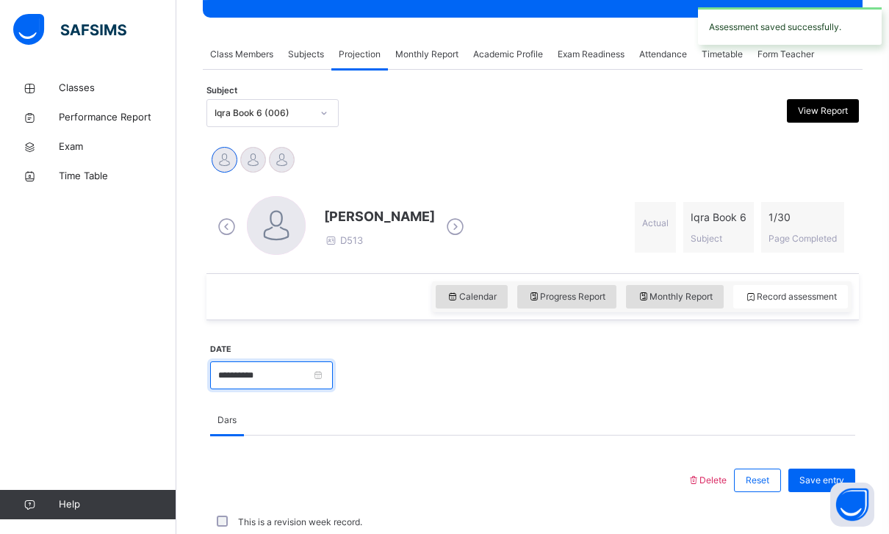
click at [323, 383] on input "**********" at bounding box center [271, 375] width 123 height 28
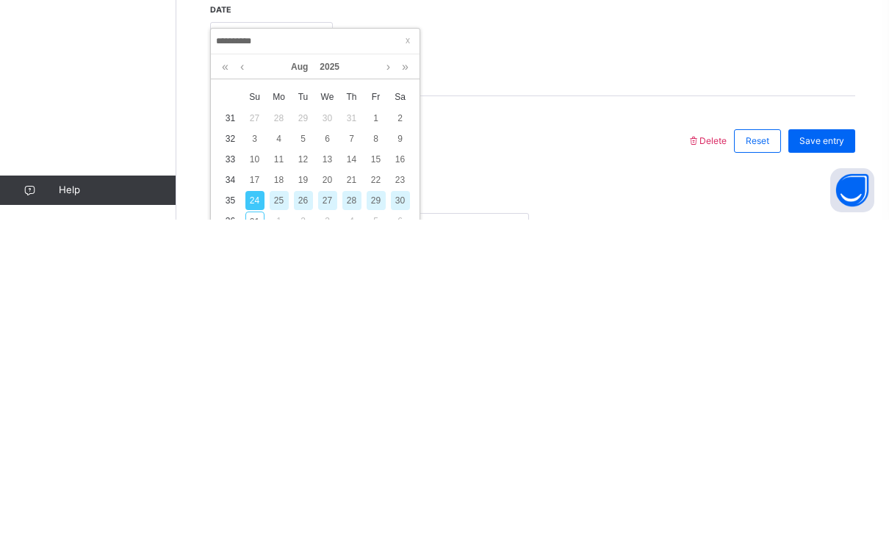
click at [326, 505] on div "27" at bounding box center [327, 514] width 19 height 19
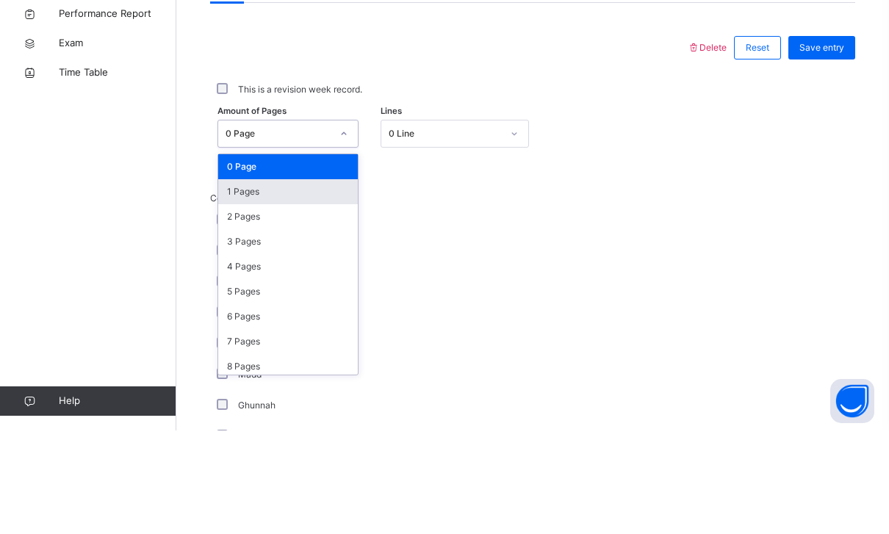
click at [239, 283] on div "1 Pages" at bounding box center [288, 295] width 140 height 25
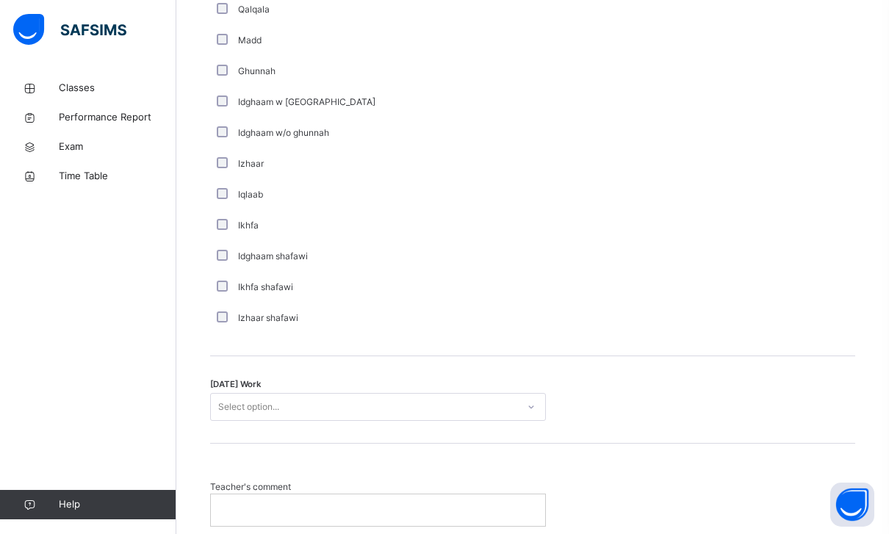
scroll to position [1076, 0]
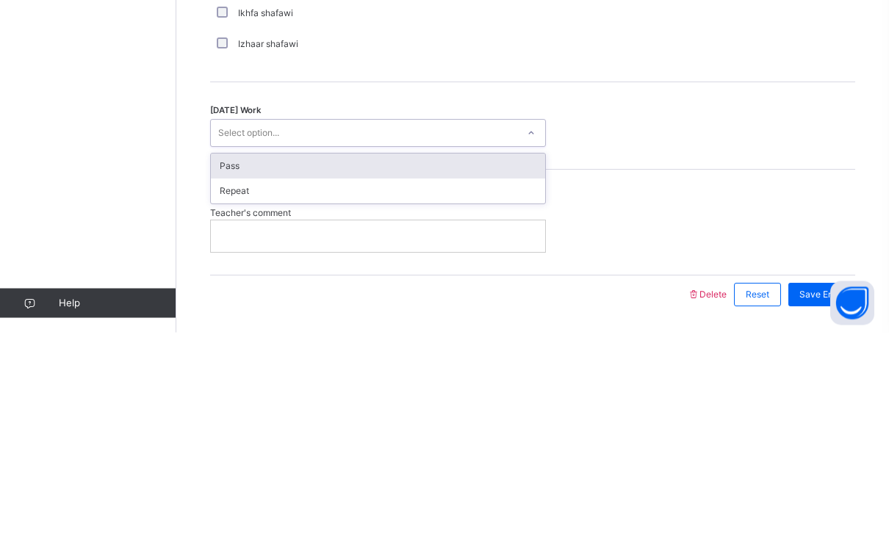
click at [220, 356] on div "Pass" at bounding box center [378, 368] width 334 height 25
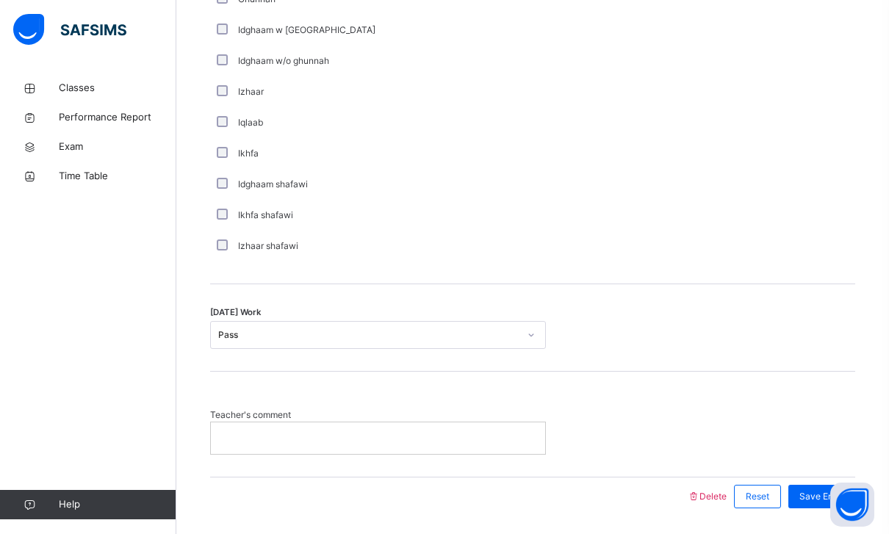
click at [812, 478] on div "Save Entry" at bounding box center [818, 497] width 74 height 38
click at [820, 485] on div "Save Entry" at bounding box center [821, 497] width 67 height 24
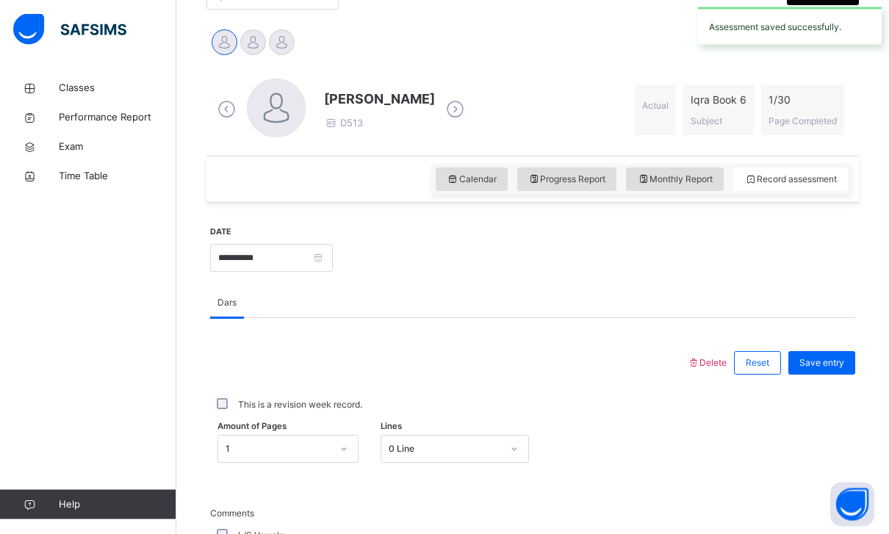
scroll to position [362, 0]
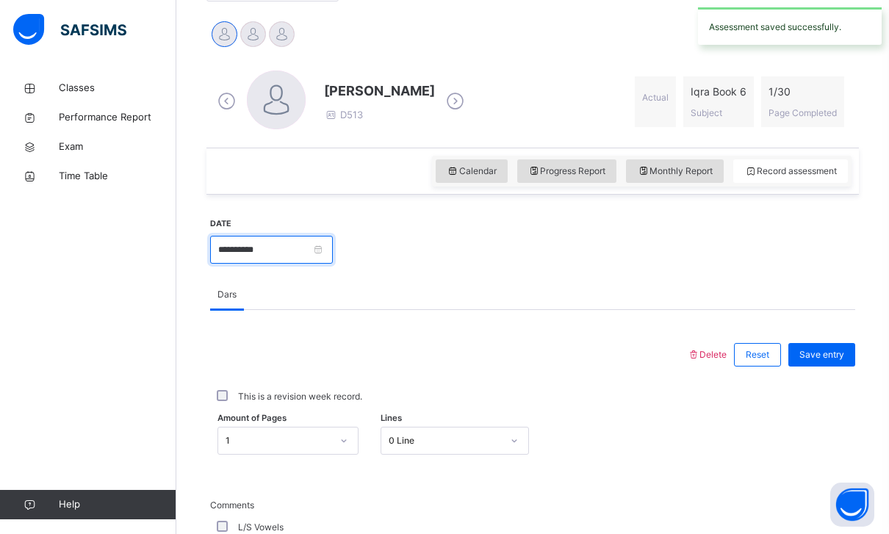
click at [311, 242] on input "**********" at bounding box center [271, 250] width 123 height 28
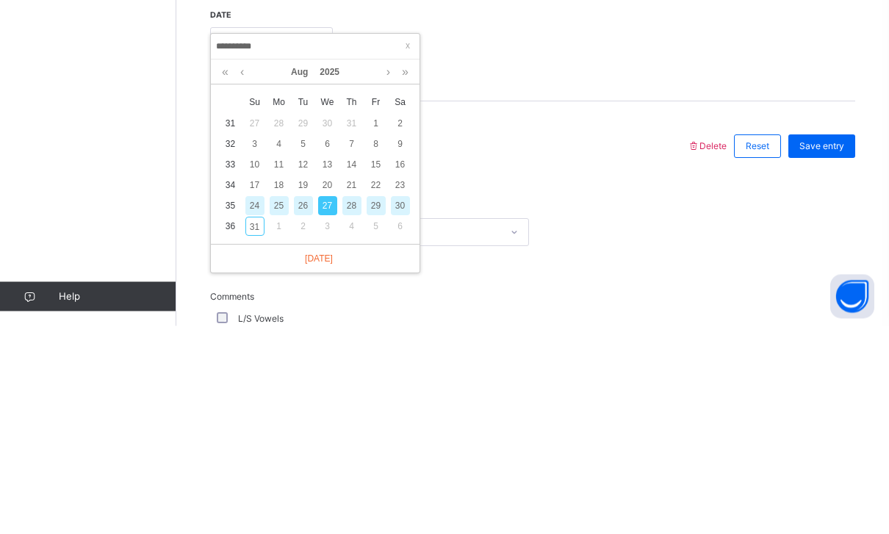
click at [397, 405] on div "30" at bounding box center [400, 414] width 19 height 19
type input "**********"
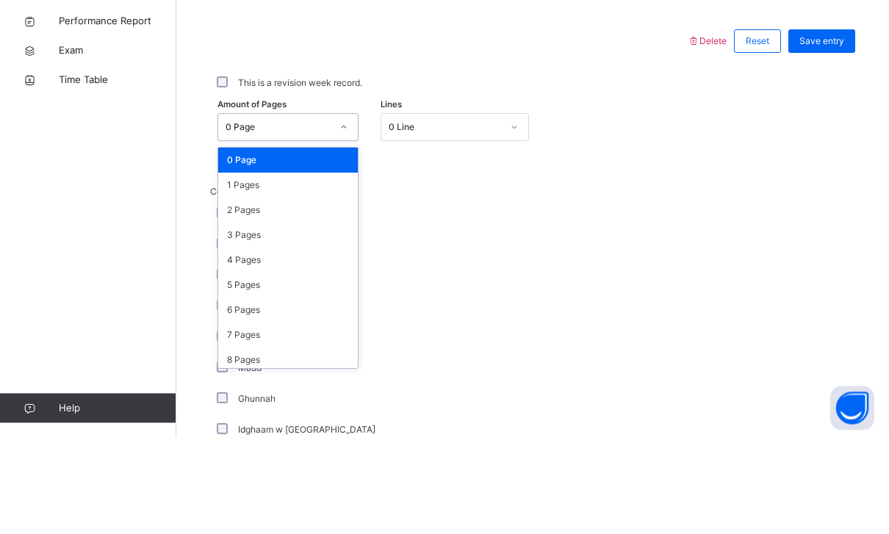
scroll to position [0, 0]
click at [240, 270] on div "1 Pages" at bounding box center [288, 282] width 140 height 25
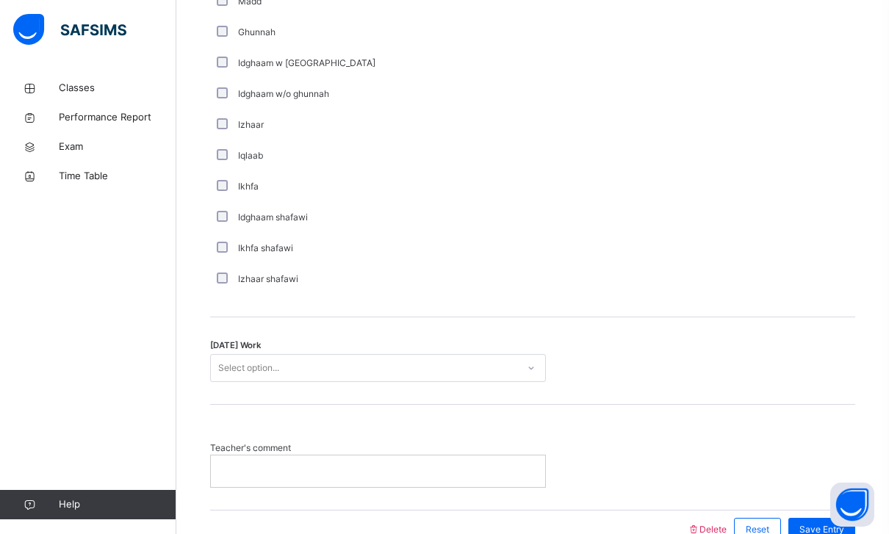
scroll to position [1076, 0]
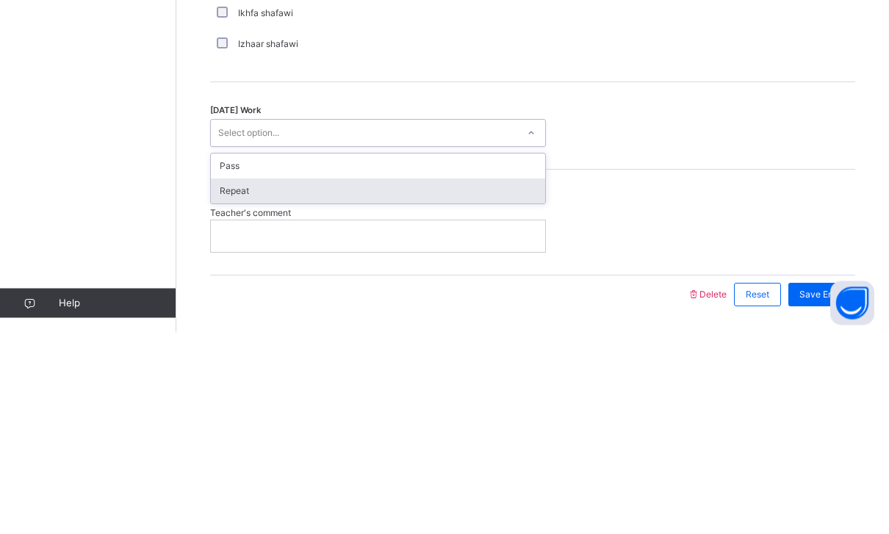
click at [227, 381] on div "Repeat" at bounding box center [378, 393] width 334 height 25
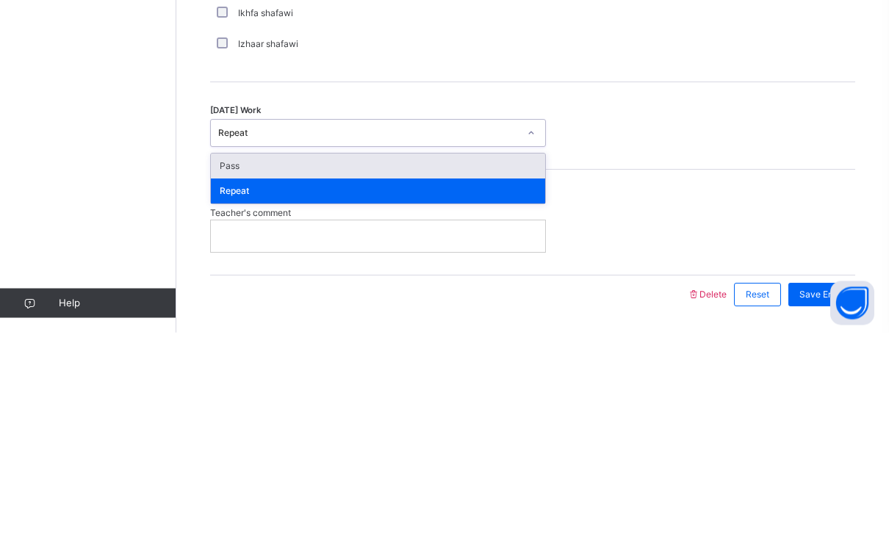
click at [226, 356] on div "Pass" at bounding box center [378, 368] width 334 height 25
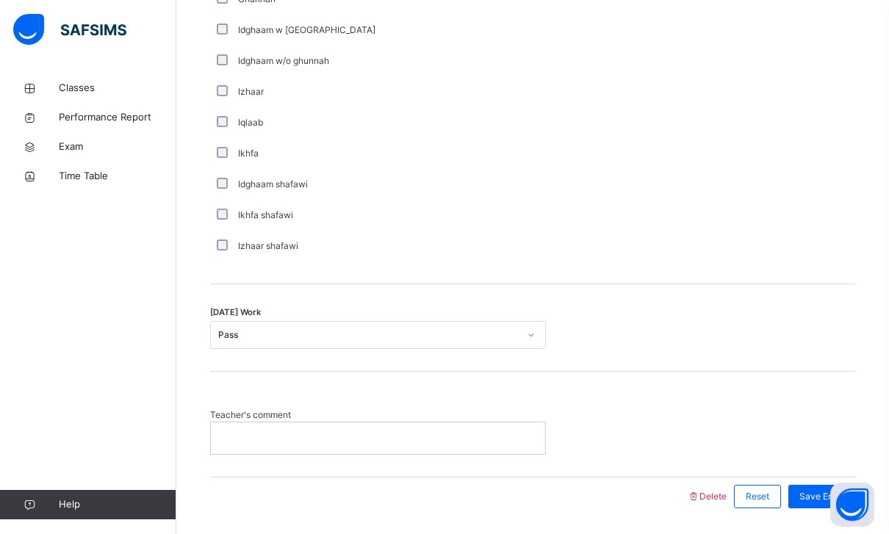
click at [814, 479] on div "Save Entry" at bounding box center [818, 497] width 74 height 38
click at [809, 485] on div "Save Entry" at bounding box center [821, 497] width 67 height 24
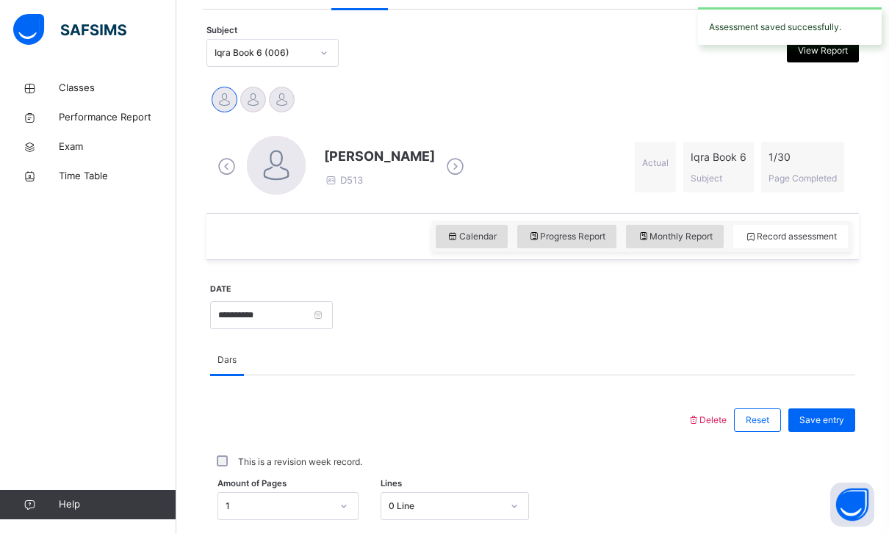
click at [250, 98] on div at bounding box center [253, 100] width 26 height 26
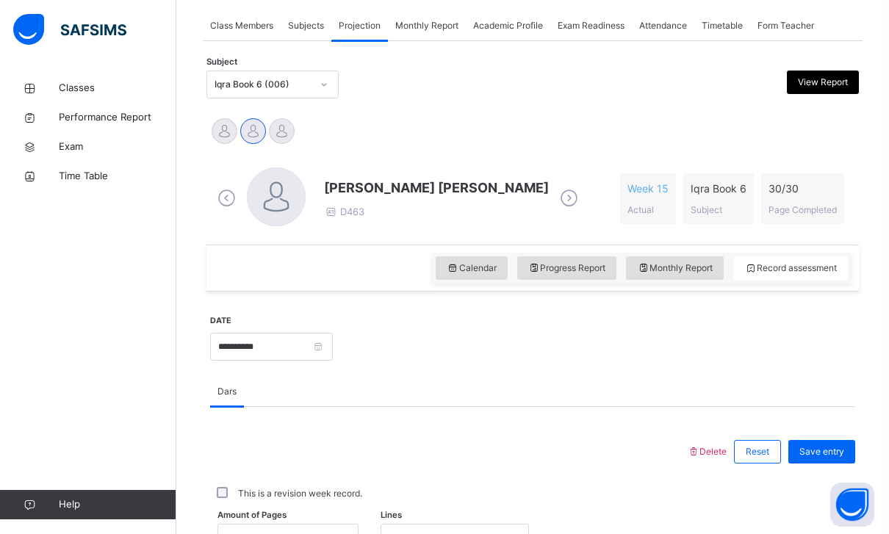
click at [451, 271] on icon at bounding box center [453, 268] width 12 height 13
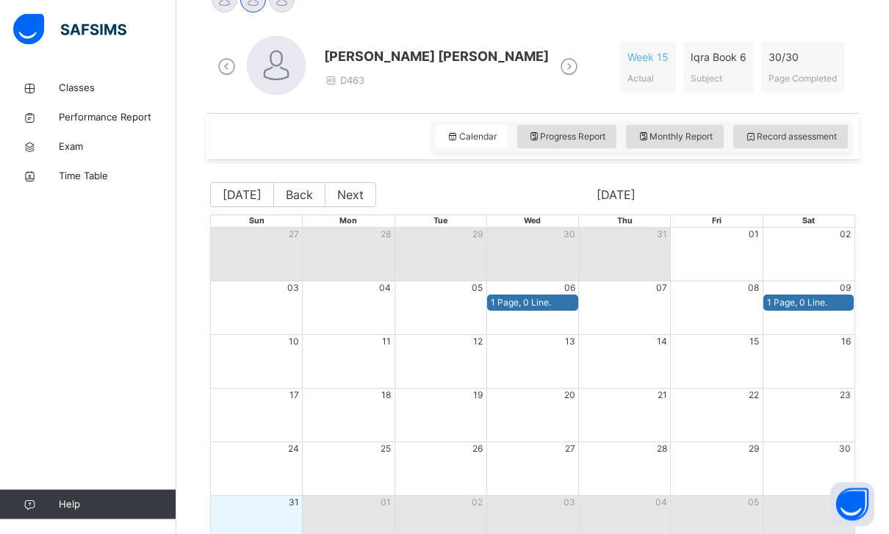
click at [815, 141] on span "Record assessment" at bounding box center [790, 137] width 93 height 13
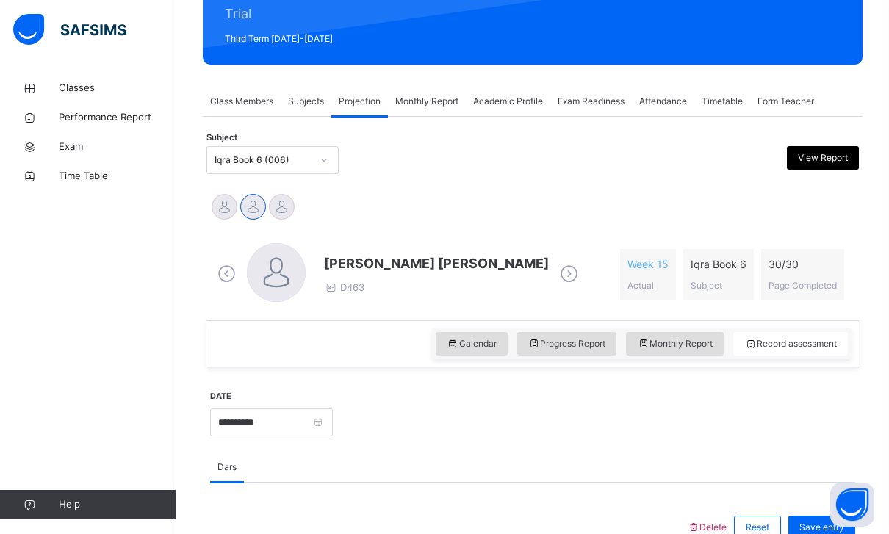
click at [275, 199] on div at bounding box center [282, 207] width 26 height 26
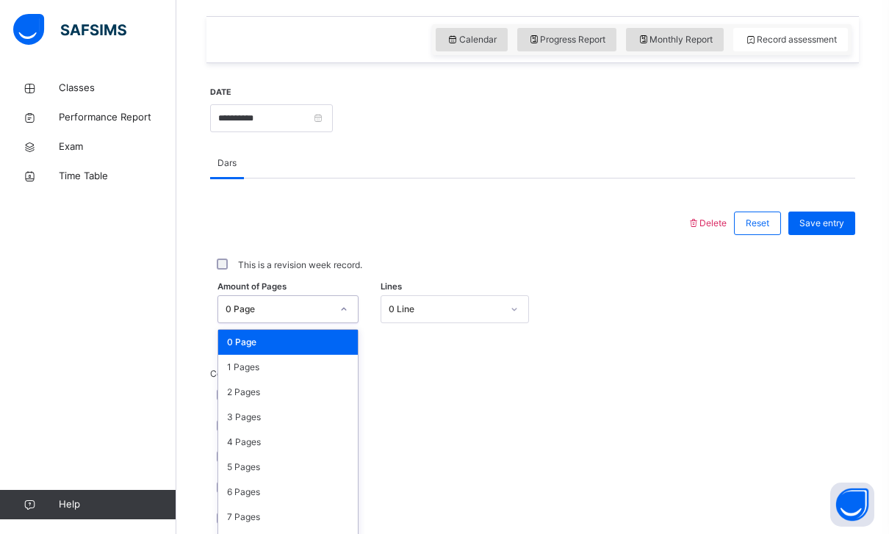
scroll to position [493, 0]
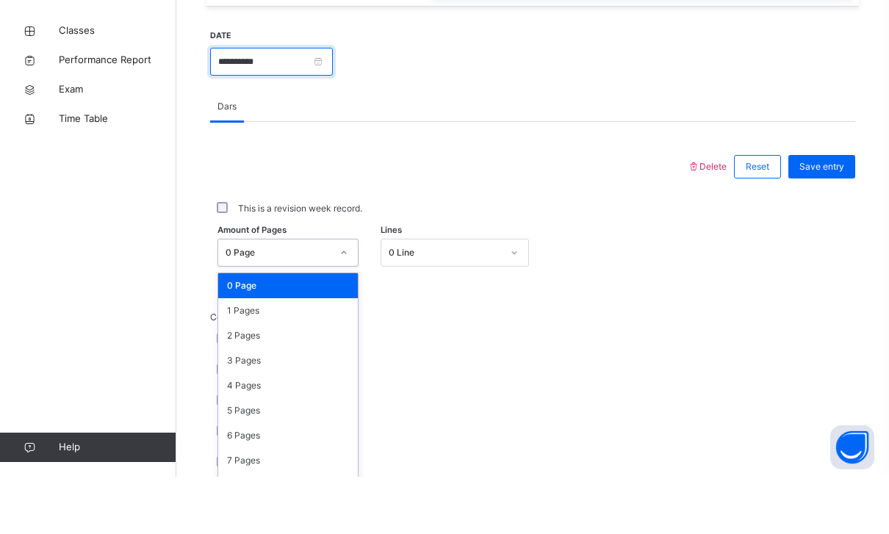
click at [333, 105] on input "**********" at bounding box center [271, 119] width 123 height 28
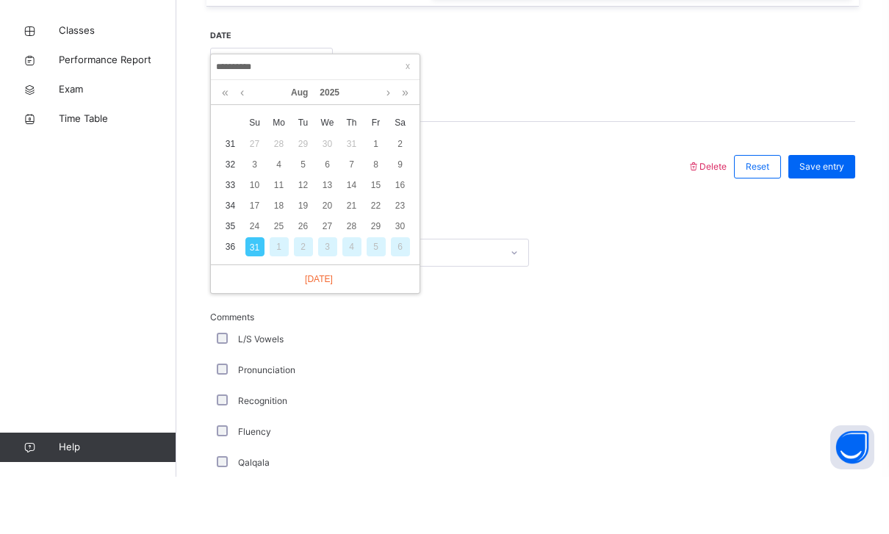
click at [406, 274] on div "30" at bounding box center [400, 283] width 19 height 19
type input "**********"
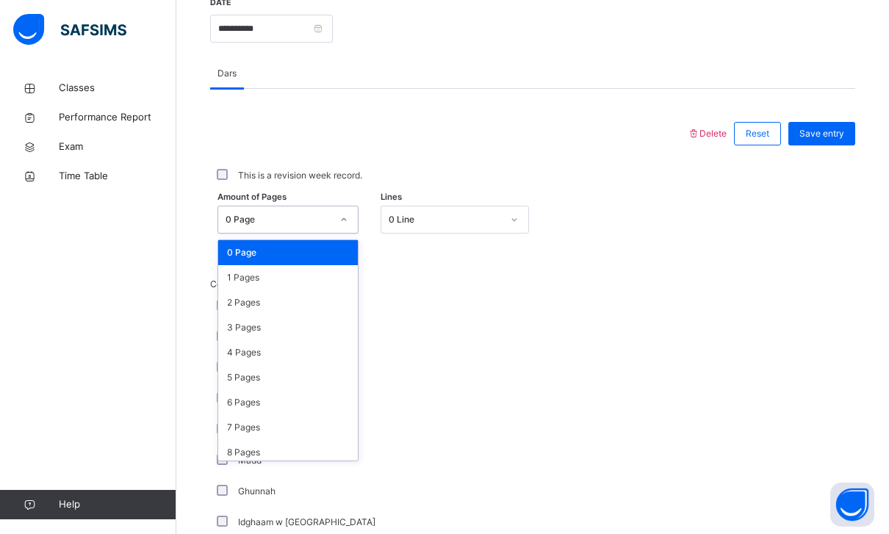
scroll to position [8, 0]
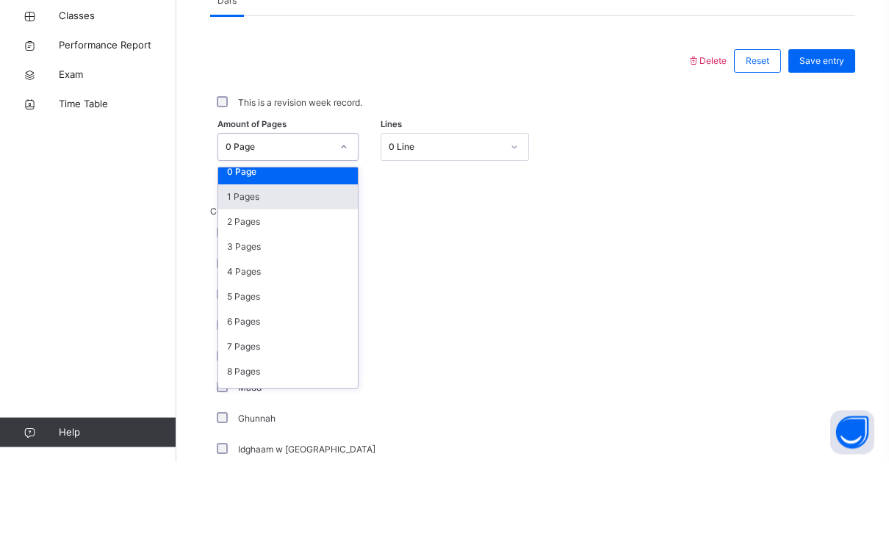
click at [253, 257] on div "1 Pages" at bounding box center [288, 269] width 140 height 25
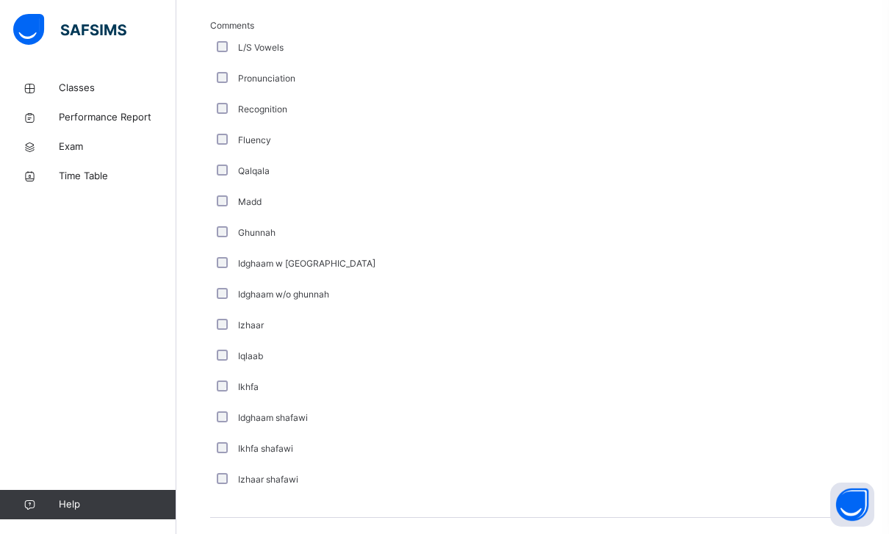
scroll to position [1076, 0]
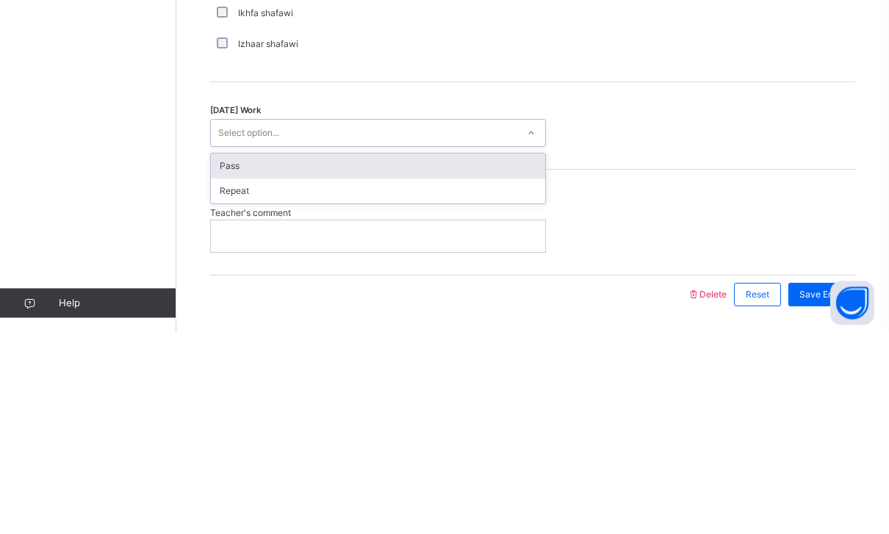
click at [231, 356] on div "Pass" at bounding box center [378, 368] width 334 height 25
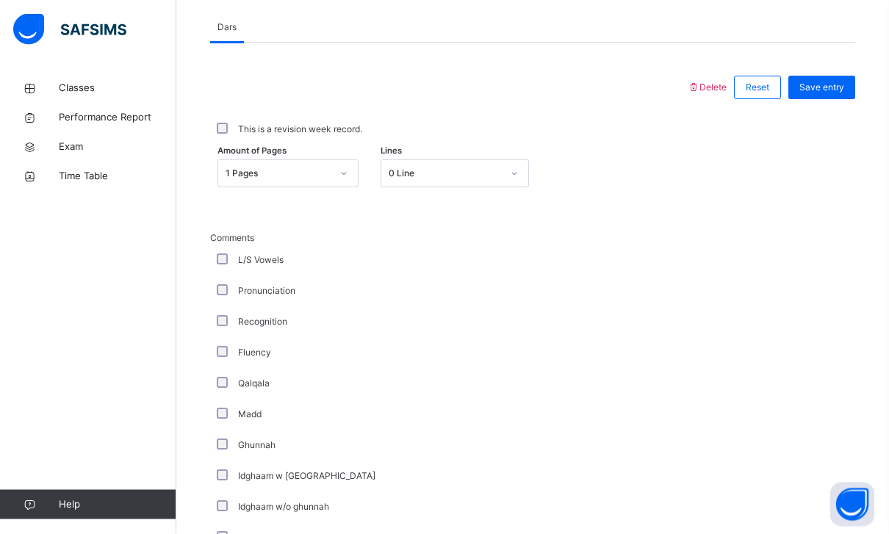
click at [822, 77] on div "Save entry" at bounding box center [821, 88] width 67 height 24
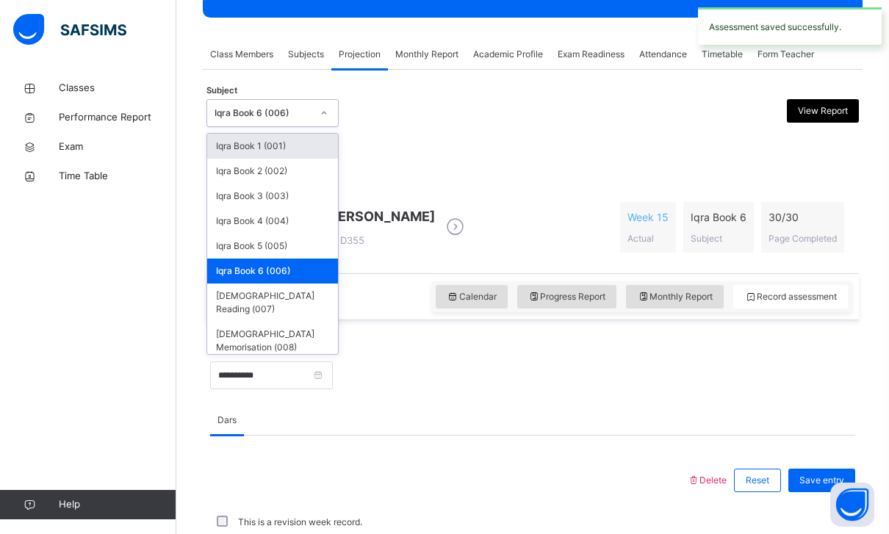
scroll to position [220, 0]
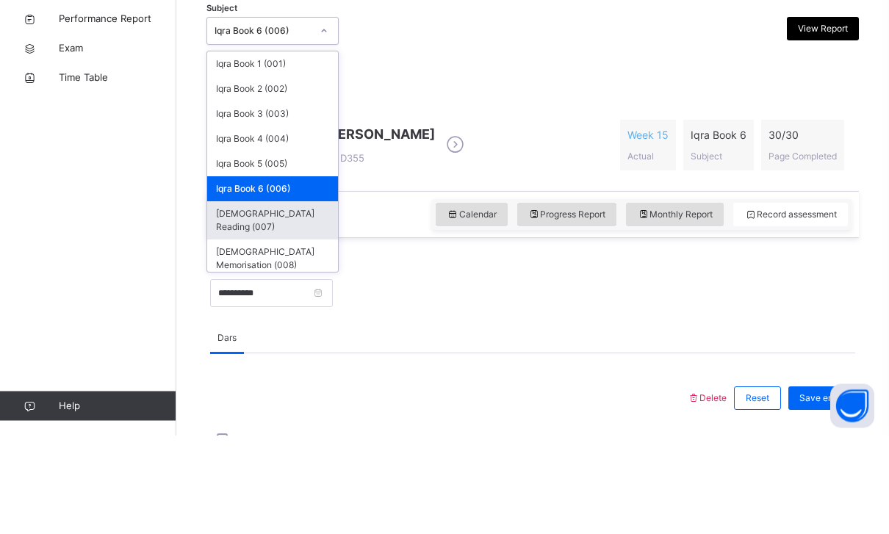
click at [244, 300] on div "[DEMOGRAPHIC_DATA] Reading (007)" at bounding box center [272, 319] width 131 height 38
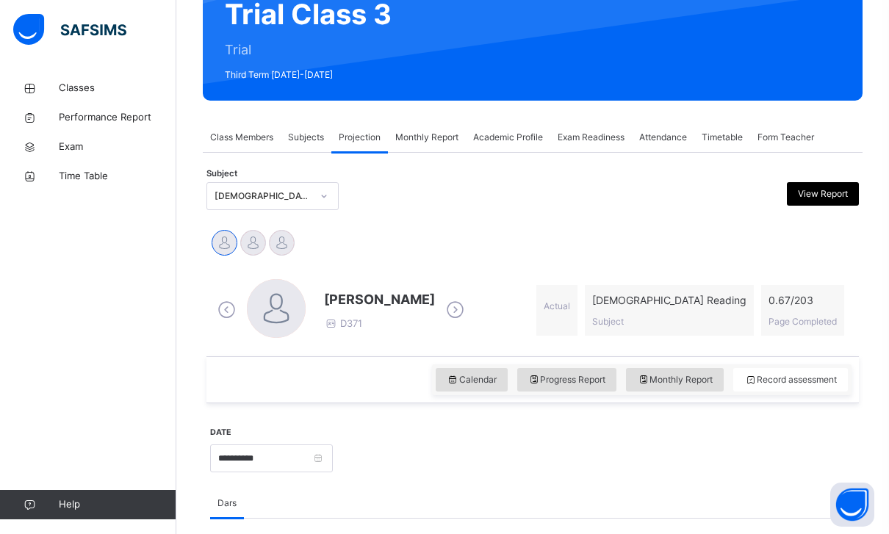
click at [485, 391] on div "Calendar" at bounding box center [472, 380] width 72 height 24
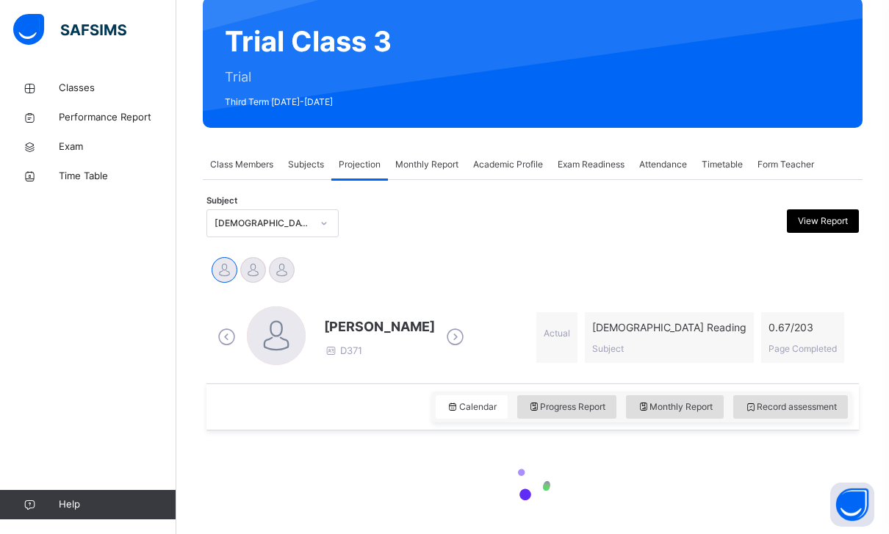
click at [457, 370] on div "[PERSON_NAME] D371 Actual [DEMOGRAPHIC_DATA] Reading Subject 0.67 / 203 Page Co…" at bounding box center [532, 337] width 645 height 84
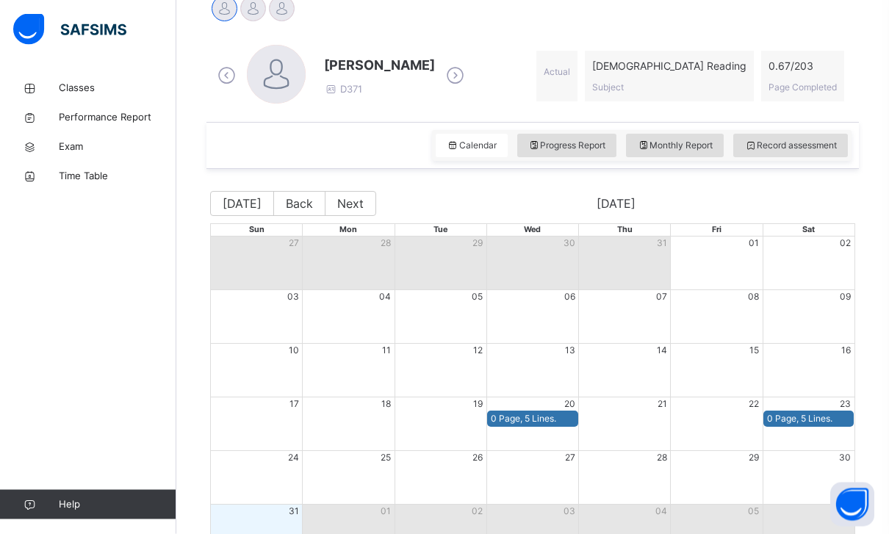
scroll to position [388, 0]
click at [779, 135] on div "Record assessment" at bounding box center [790, 146] width 115 height 24
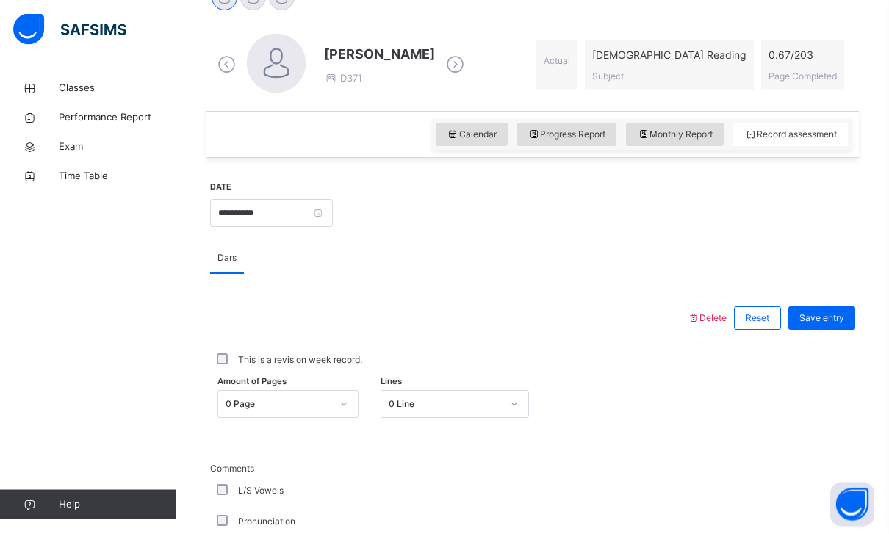
scroll to position [491, 0]
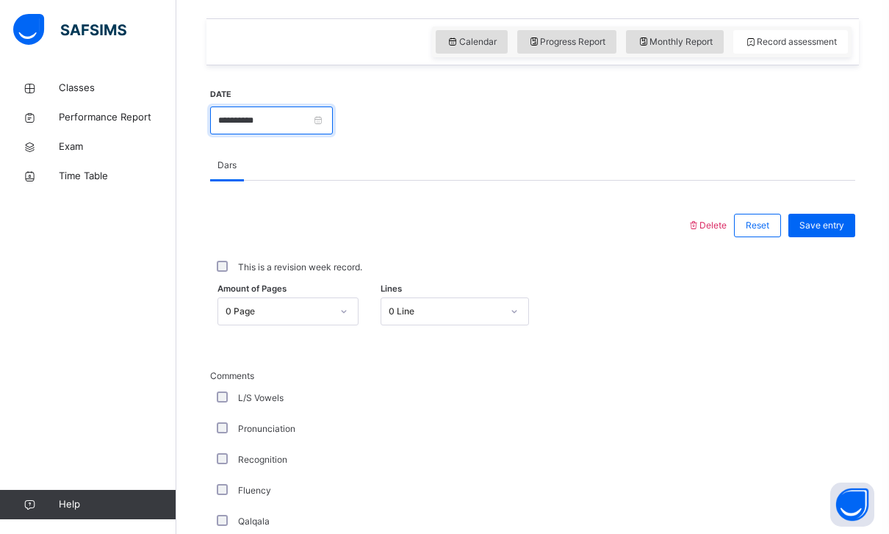
click at [330, 110] on input "**********" at bounding box center [271, 121] width 123 height 28
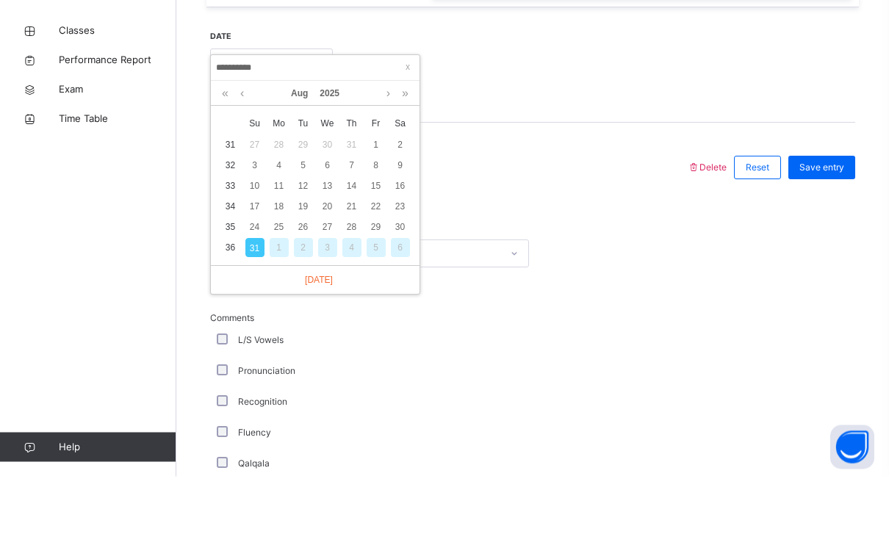
click at [255, 275] on div "24" at bounding box center [254, 284] width 19 height 19
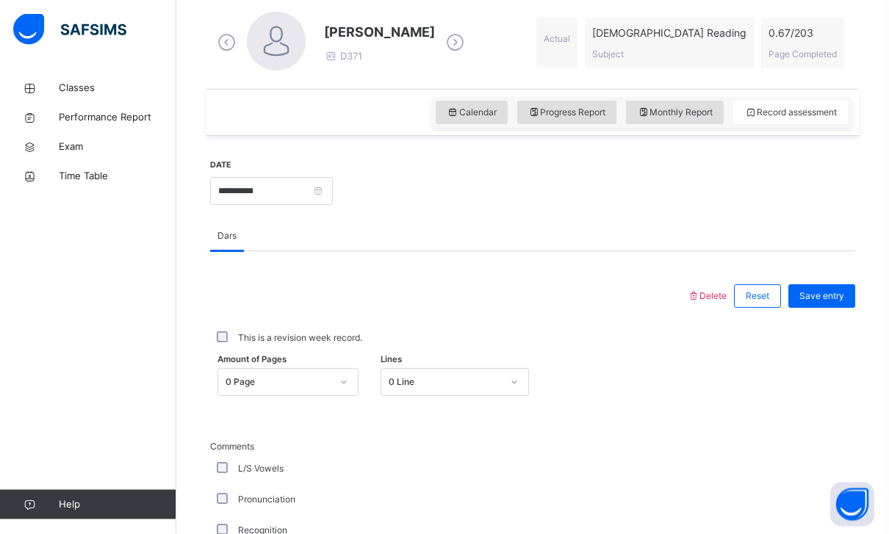
scroll to position [436, 0]
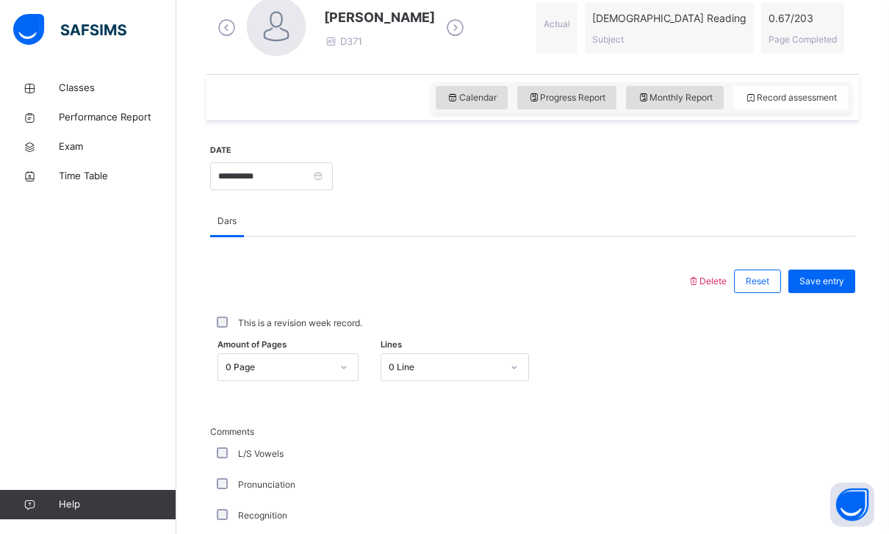
click at [414, 351] on div "Amount of Pages 0 Page Lines 0 Line" at bounding box center [532, 367] width 645 height 43
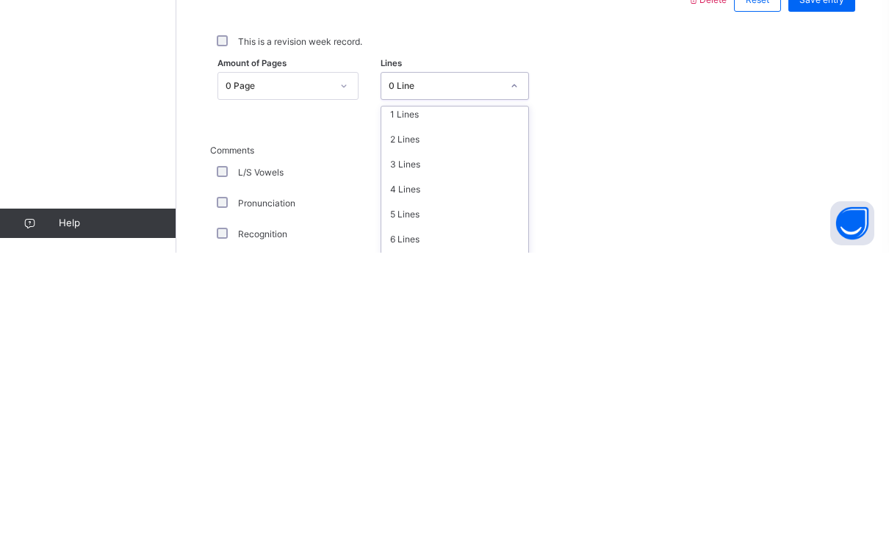
scroll to position [33, 0]
click at [406, 480] on div "5 Lines" at bounding box center [454, 492] width 147 height 25
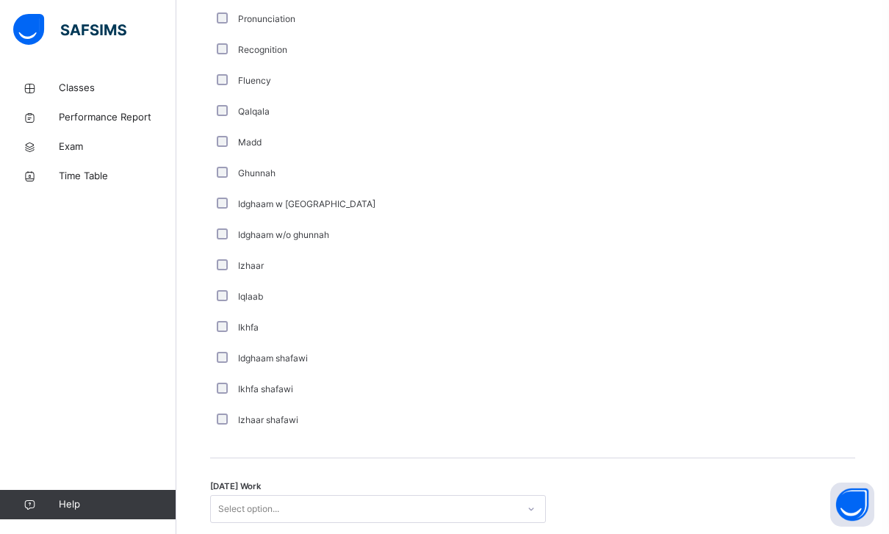
scroll to position [1076, 0]
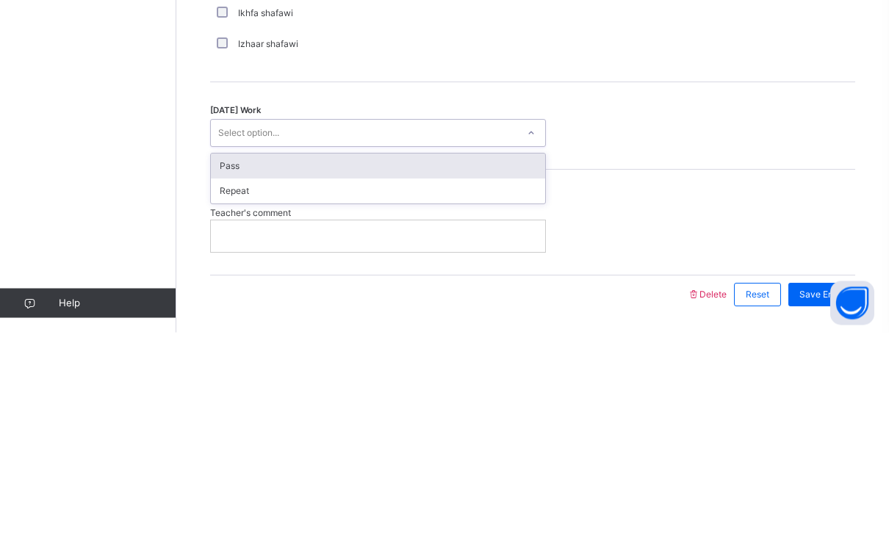
click at [239, 356] on div "Pass" at bounding box center [378, 368] width 334 height 25
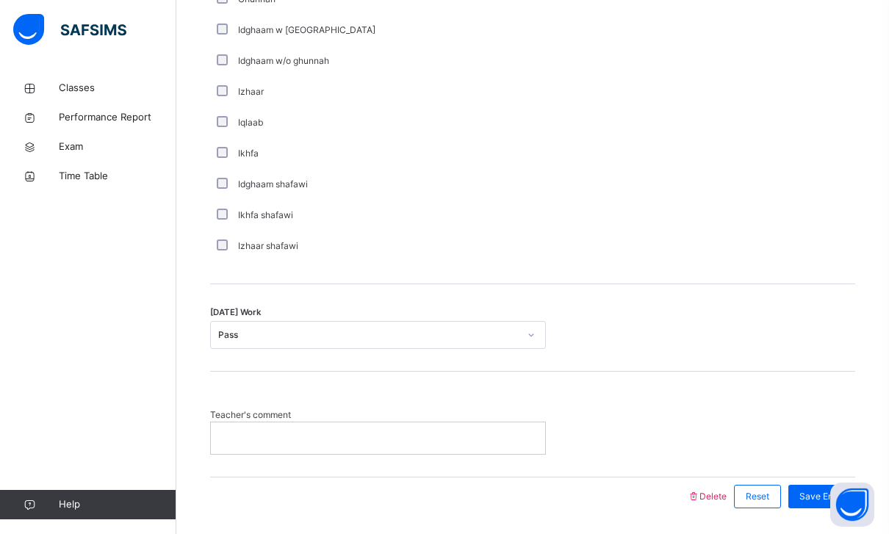
click at [821, 487] on div "Save Entry" at bounding box center [821, 497] width 67 height 24
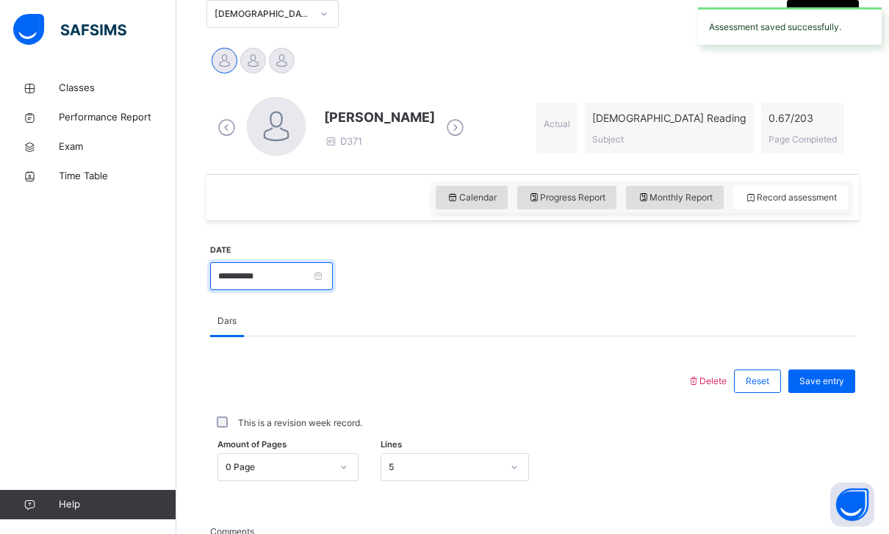
click at [314, 264] on input "**********" at bounding box center [271, 276] width 123 height 28
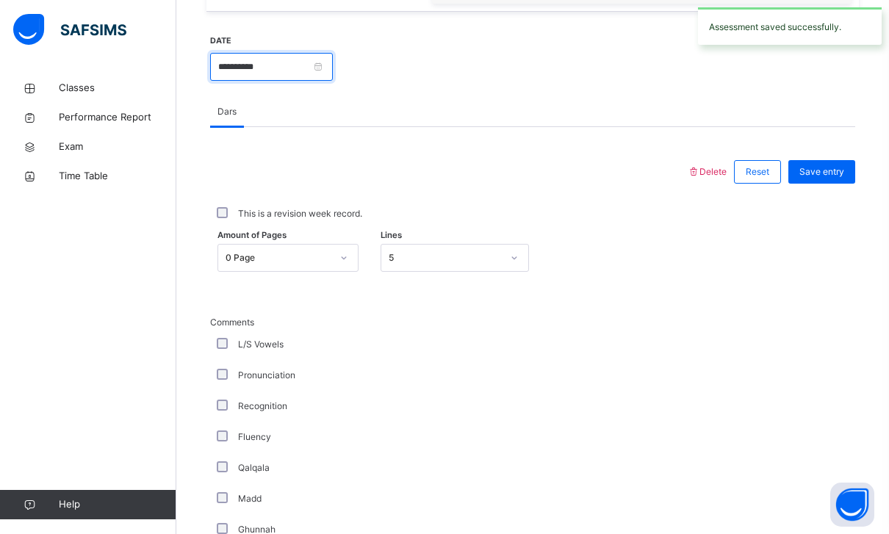
click at [267, 76] on input "**********" at bounding box center [271, 67] width 123 height 28
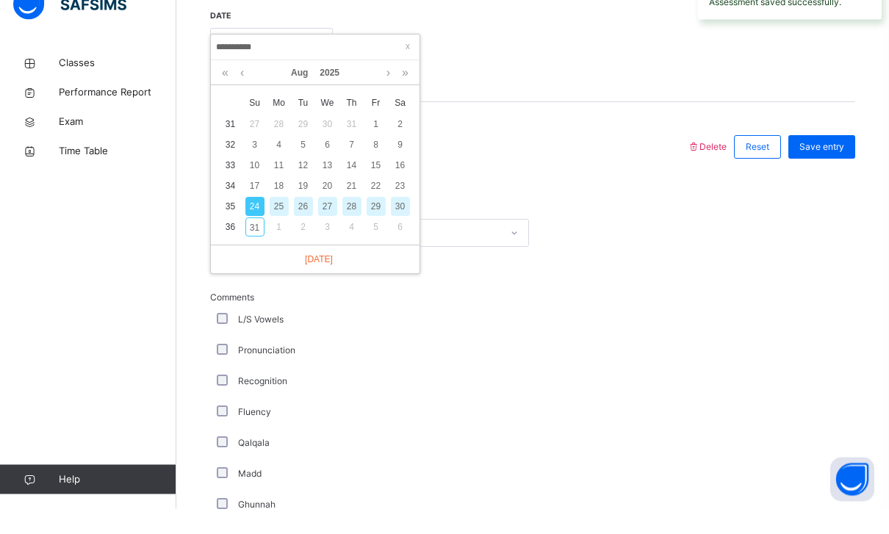
click at [328, 223] on div "27" at bounding box center [327, 232] width 19 height 19
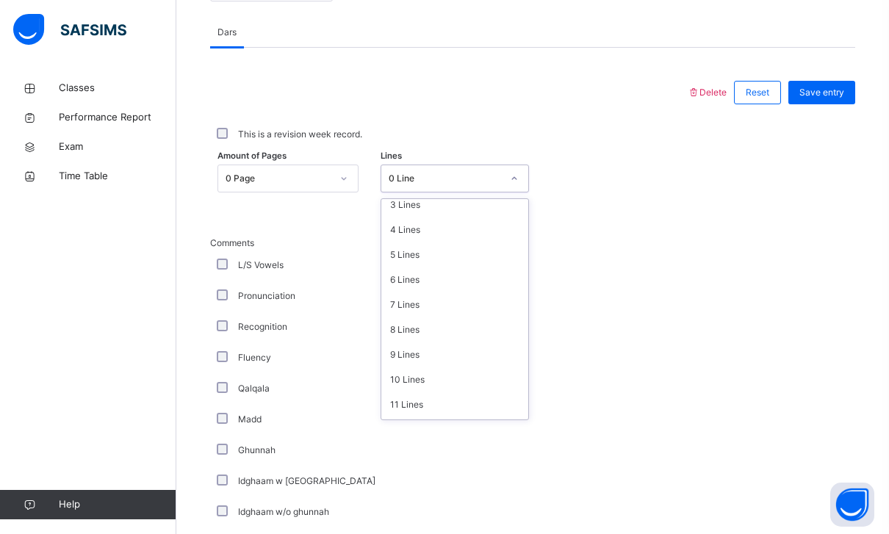
scroll to position [110, 0]
click at [399, 231] on div "5 Lines" at bounding box center [454, 226] width 147 height 25
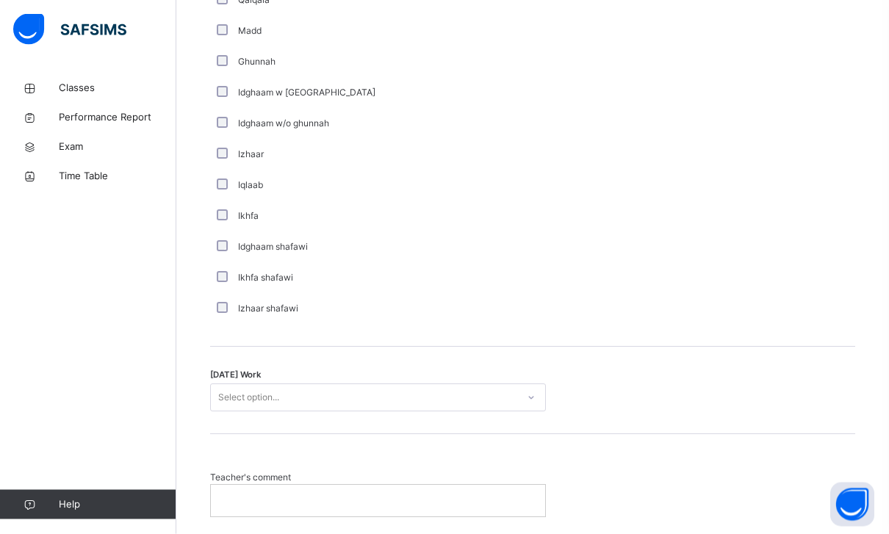
scroll to position [1076, 0]
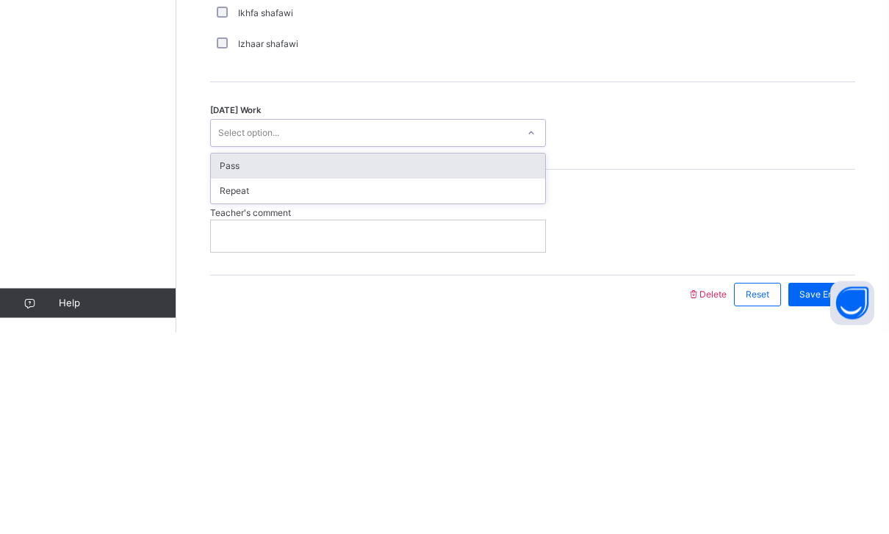
click at [224, 356] on div "Pass" at bounding box center [378, 368] width 334 height 25
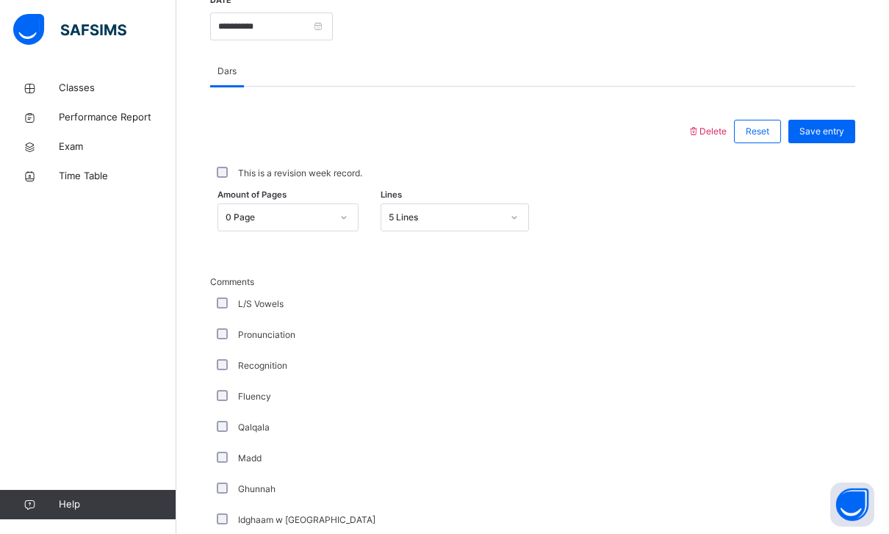
click at [810, 132] on span "Save entry" at bounding box center [821, 131] width 45 height 13
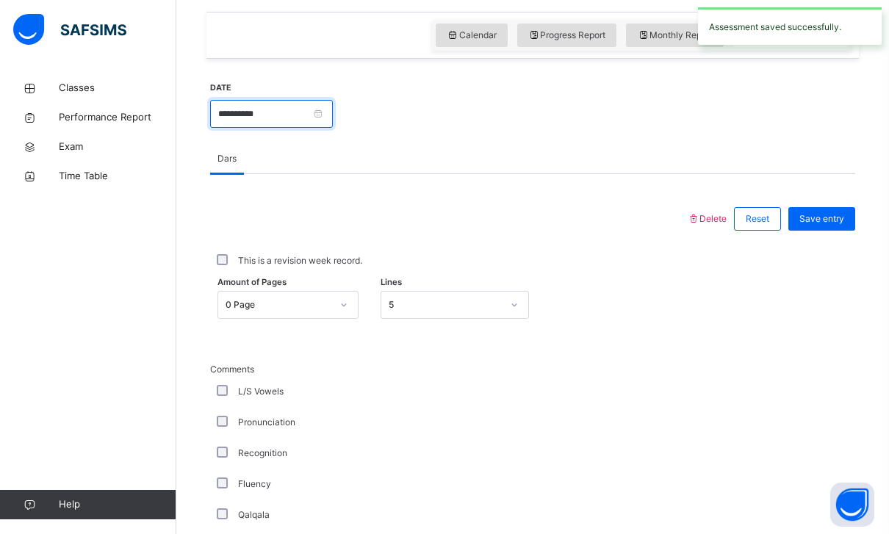
click at [325, 110] on input "**********" at bounding box center [271, 114] width 123 height 28
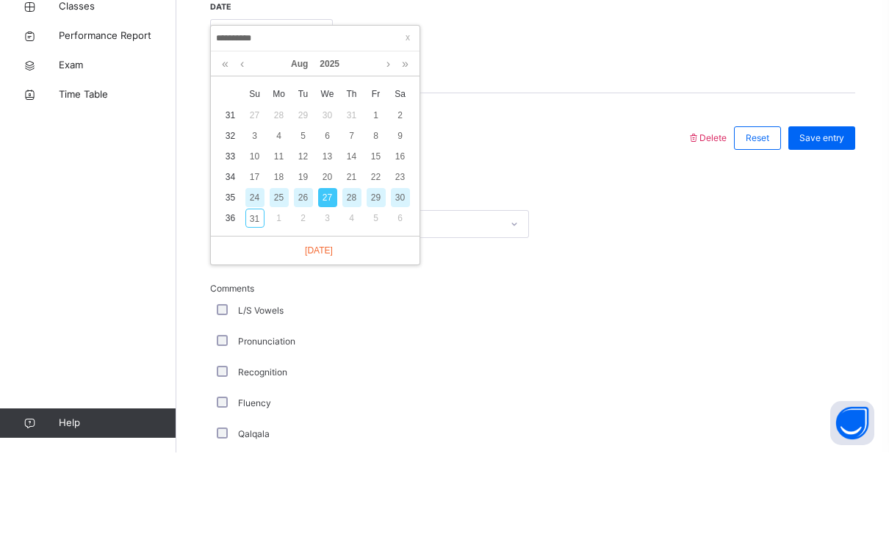
click at [395, 270] on div "30" at bounding box center [400, 279] width 19 height 19
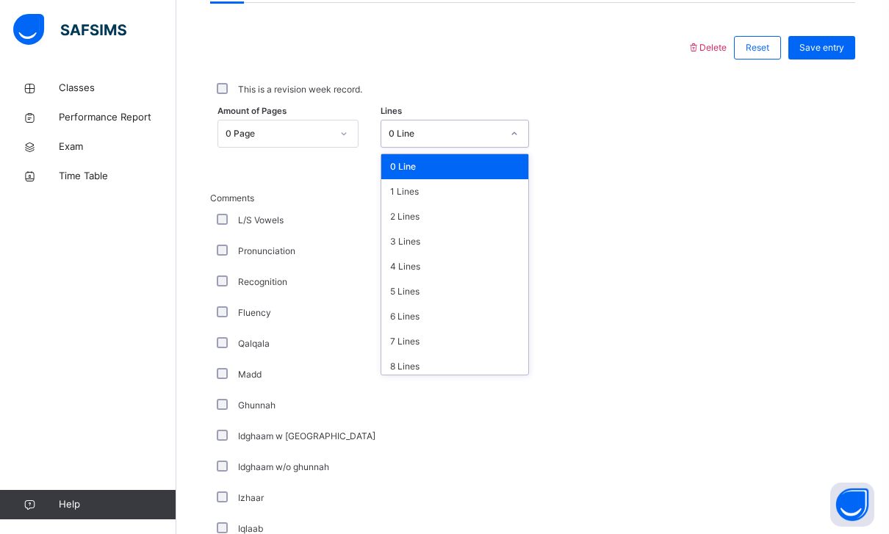
scroll to position [55, 0]
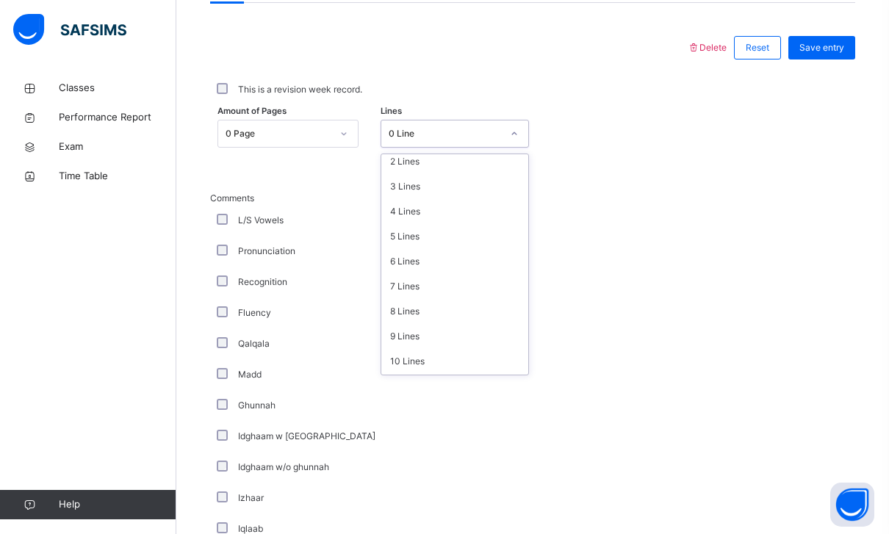
click at [406, 221] on div "4 Lines" at bounding box center [454, 211] width 147 height 25
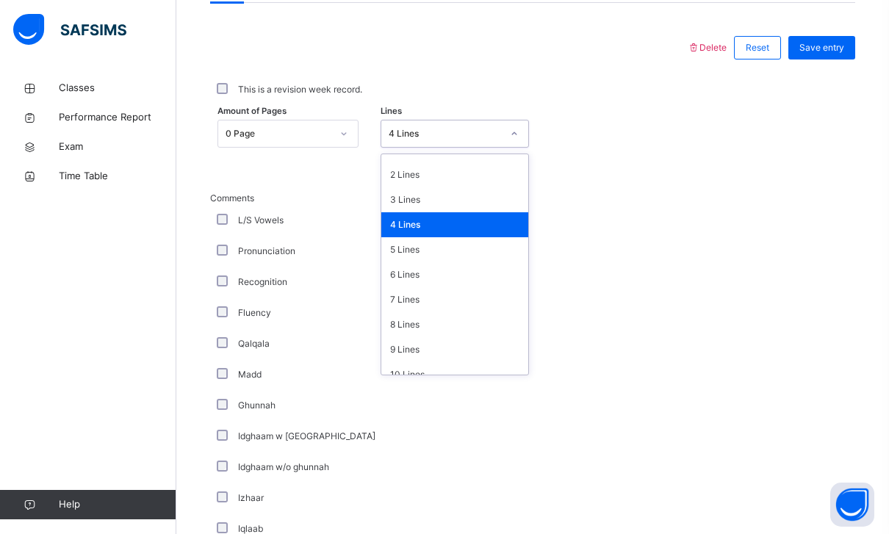
scroll to position [50, 0]
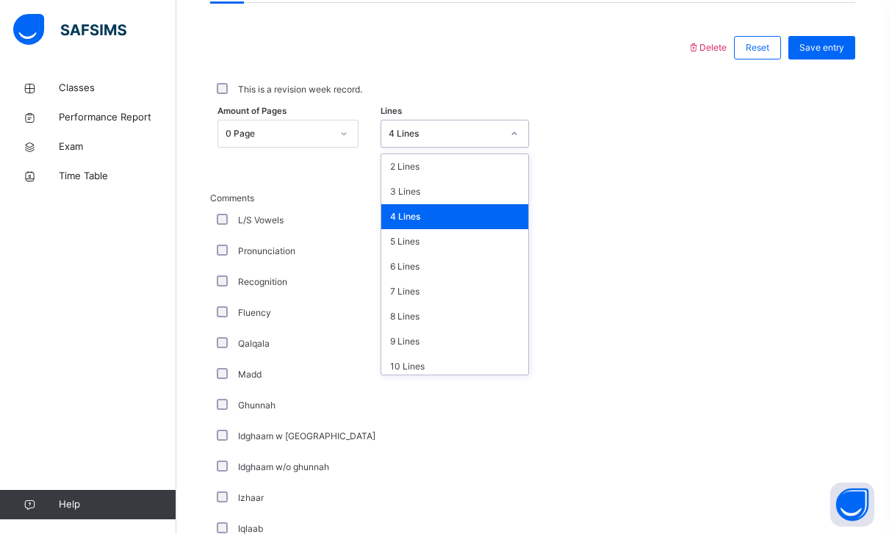
click at [409, 239] on div "5 Lines" at bounding box center [454, 241] width 147 height 25
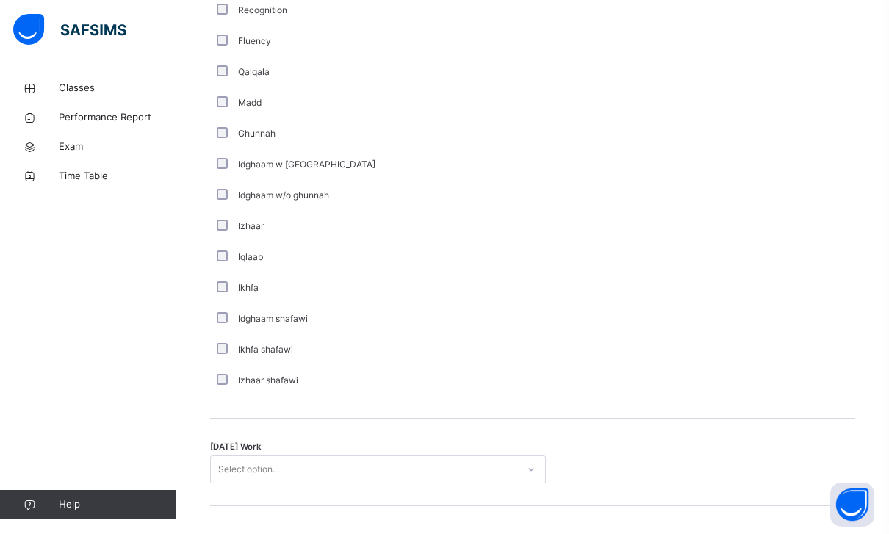
scroll to position [1076, 0]
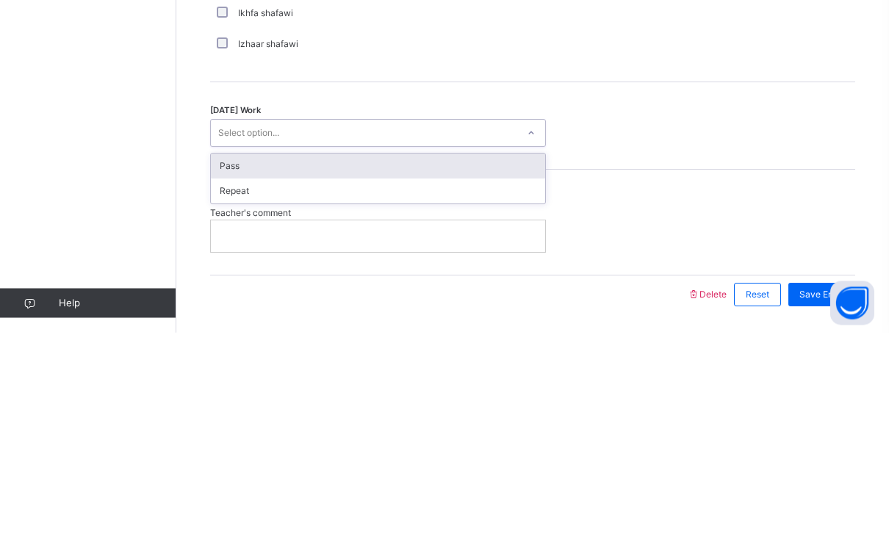
click at [234, 356] on div "Pass" at bounding box center [378, 368] width 334 height 25
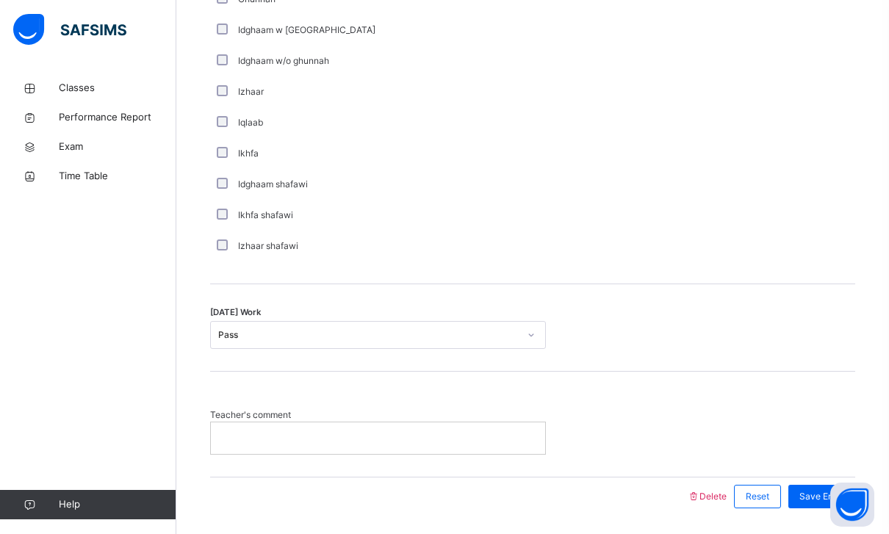
click at [806, 496] on span "Save Entry" at bounding box center [821, 496] width 45 height 13
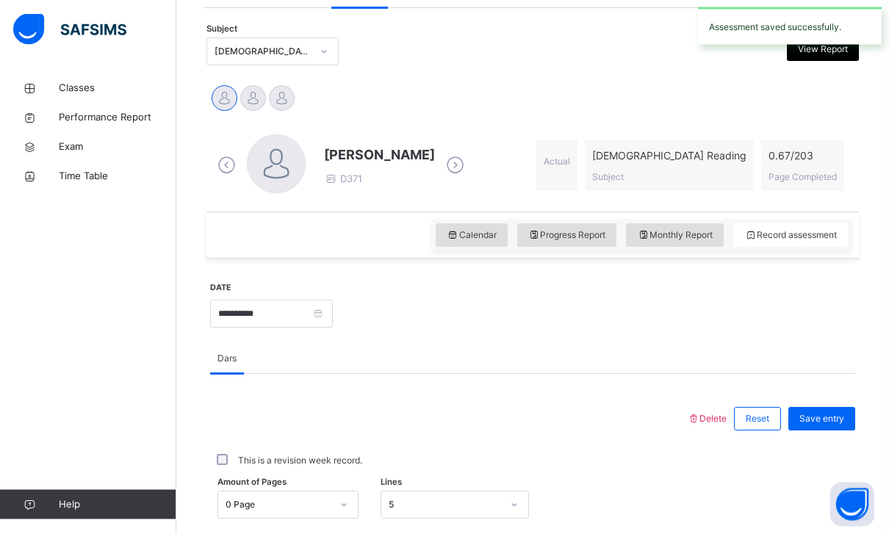
scroll to position [461, 0]
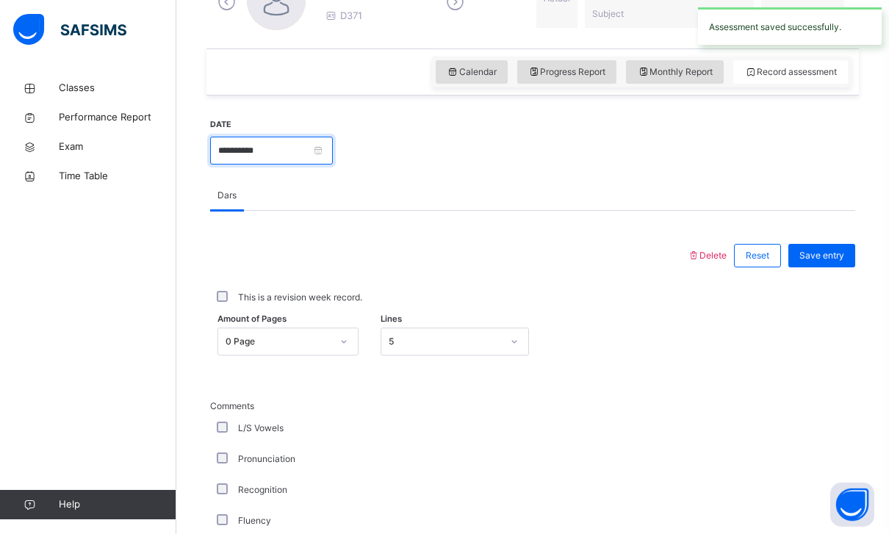
click at [333, 158] on input "**********" at bounding box center [271, 151] width 123 height 28
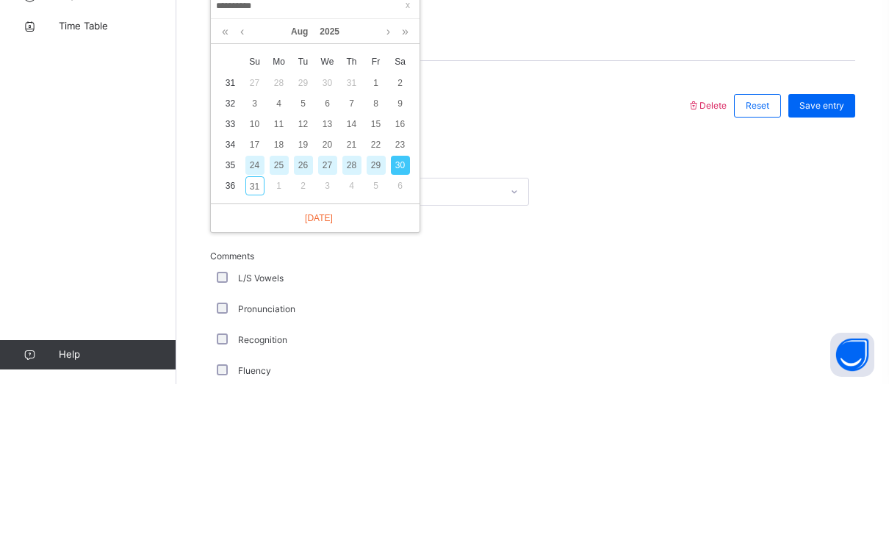
click at [147, 173] on div "Classes Performance Report Exam Time Table Help" at bounding box center [88, 296] width 176 height 475
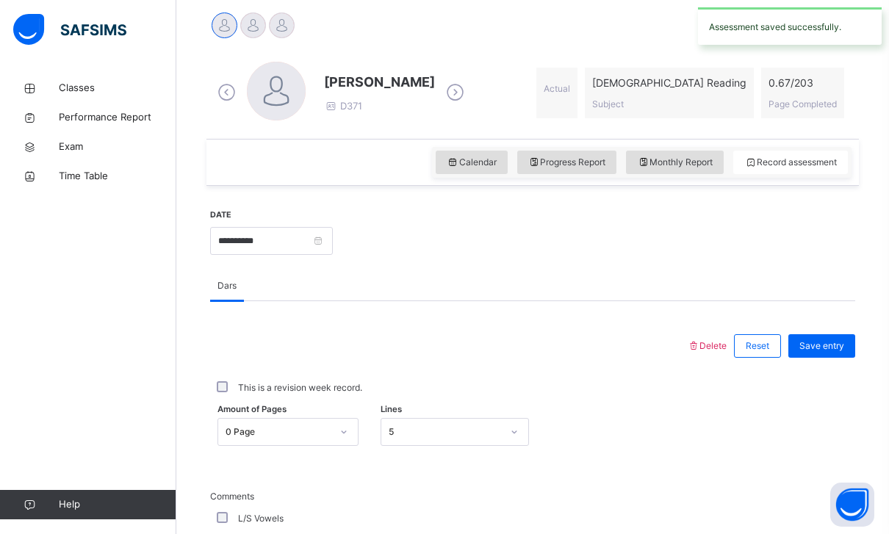
click at [251, 21] on div at bounding box center [253, 25] width 26 height 26
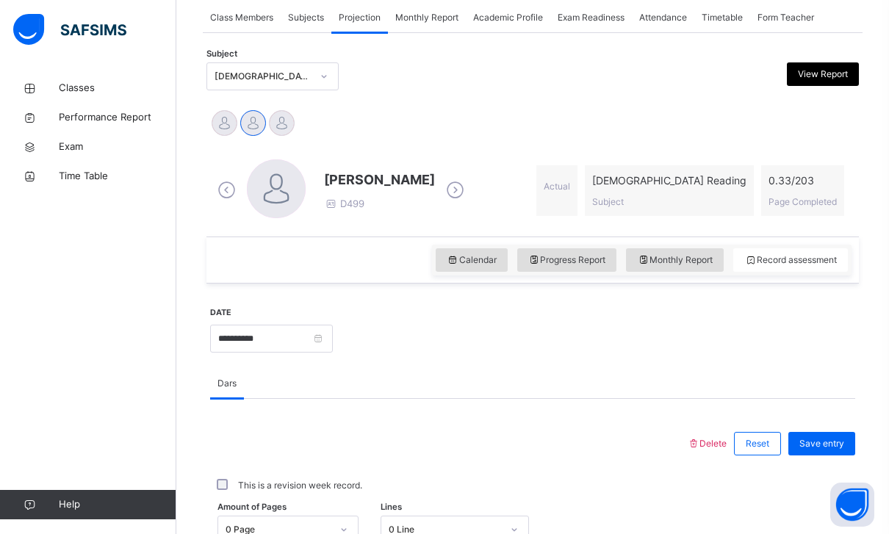
scroll to position [267, 0]
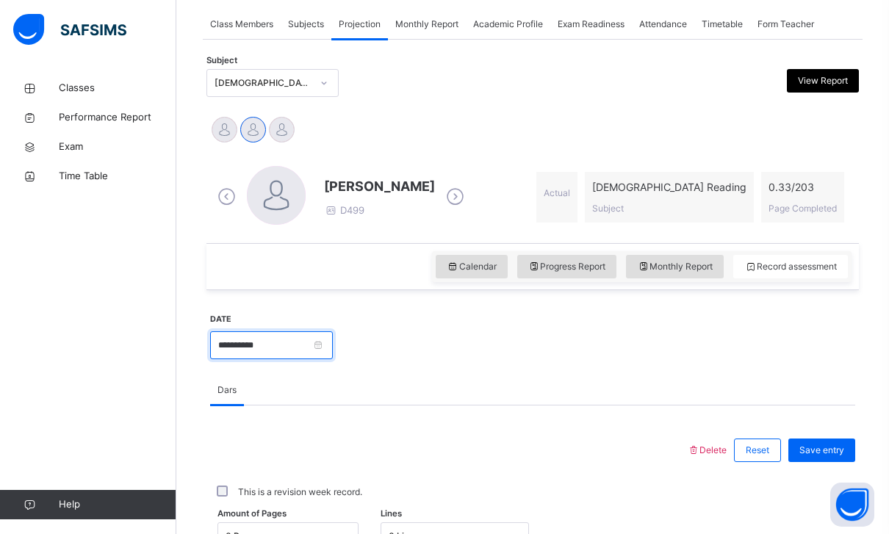
click at [260, 356] on input "**********" at bounding box center [271, 345] width 123 height 28
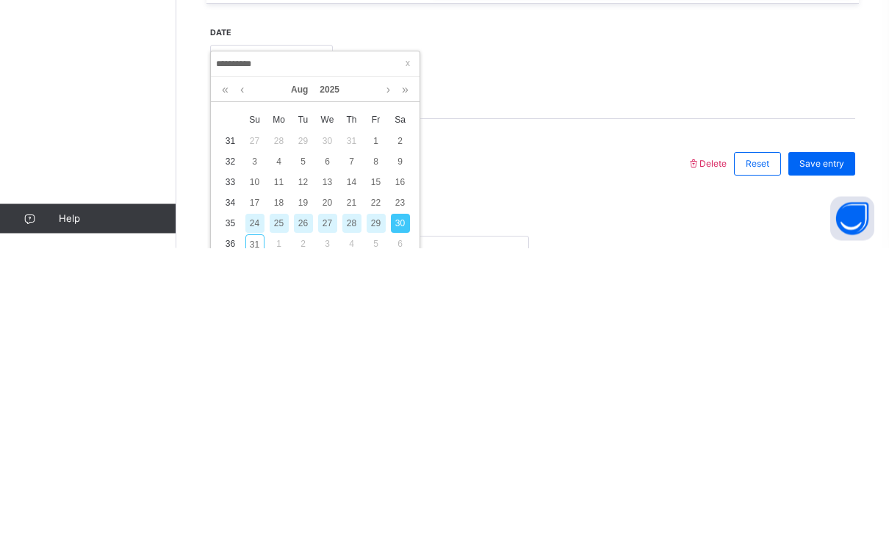
click at [405, 480] on div "23" at bounding box center [400, 489] width 19 height 19
type input "**********"
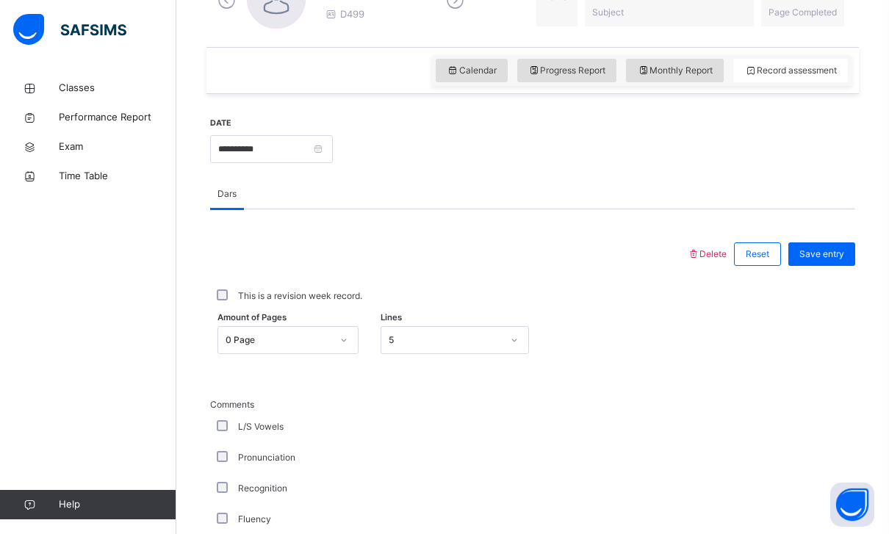
click at [455, 76] on span "Calendar" at bounding box center [472, 70] width 50 height 13
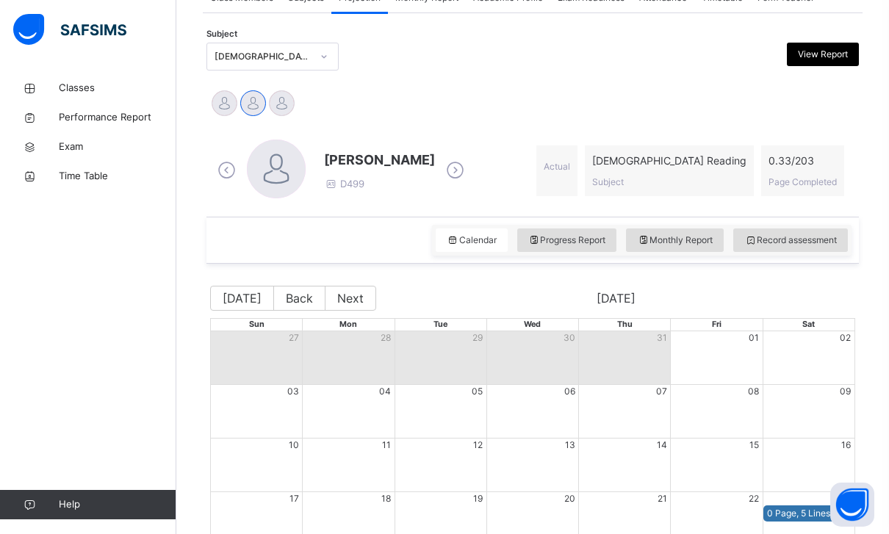
scroll to position [431, 0]
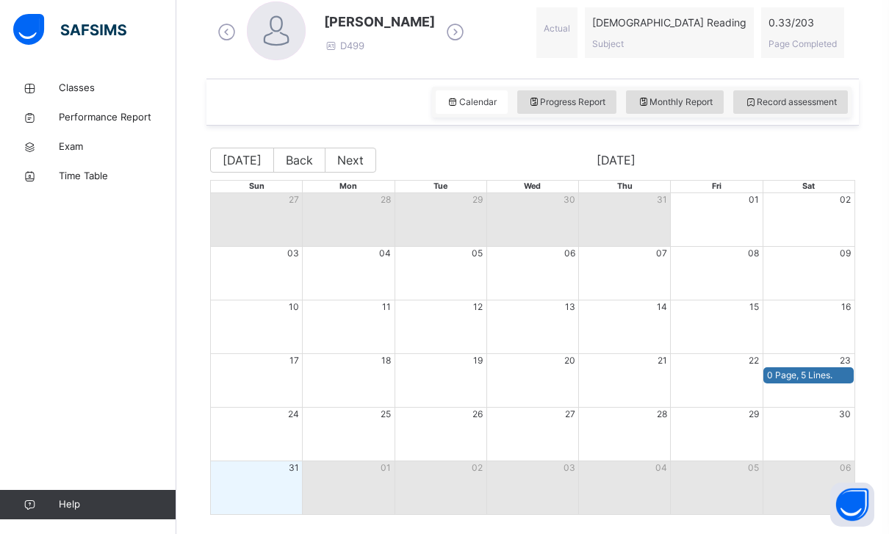
click at [772, 98] on span "Record assessment" at bounding box center [790, 102] width 93 height 13
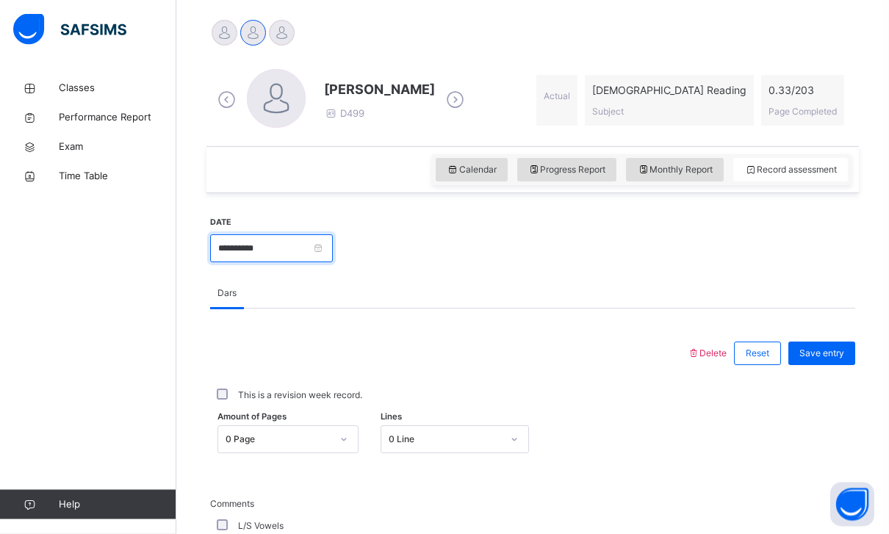
click at [306, 248] on input "**********" at bounding box center [271, 249] width 123 height 28
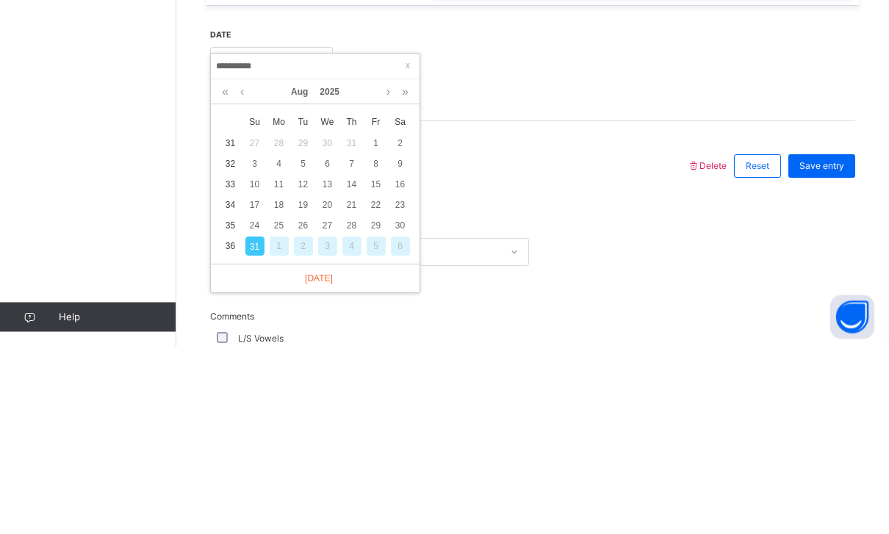
click at [259, 404] on div "24" at bounding box center [254, 413] width 19 height 19
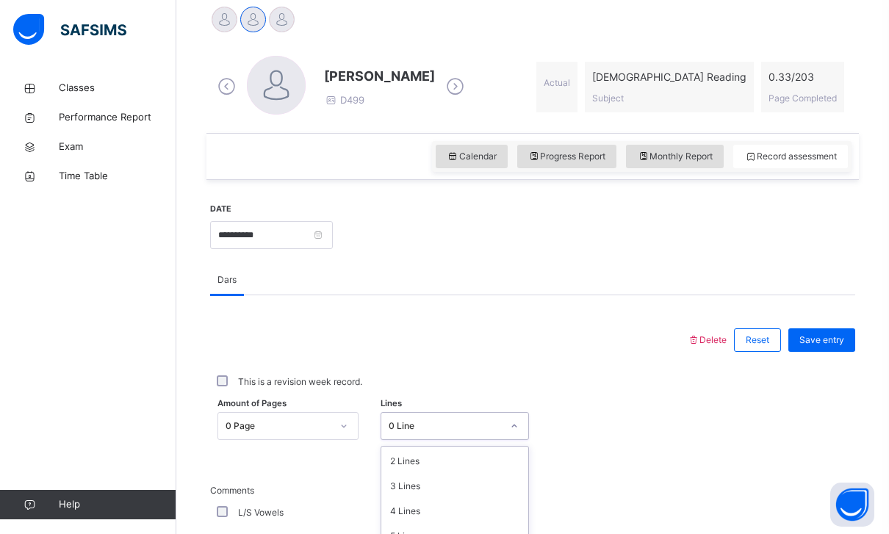
scroll to position [361, 0]
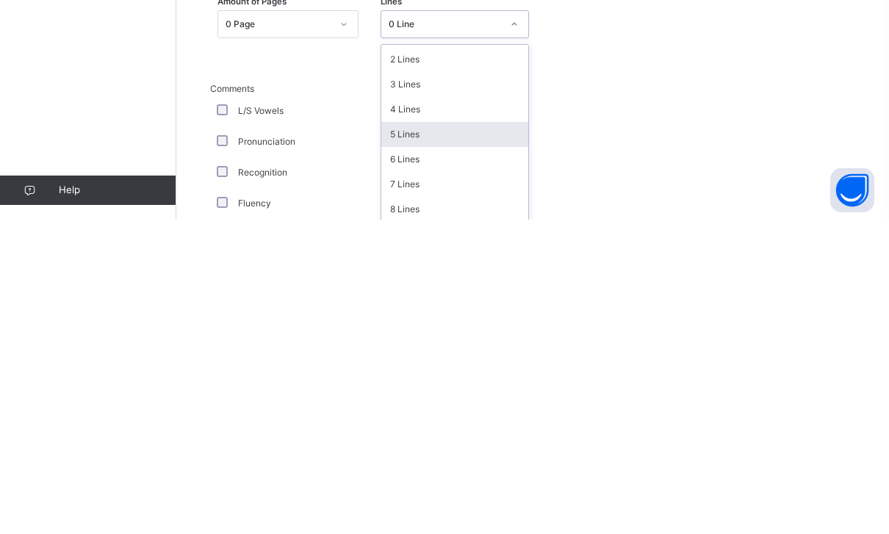
click at [415, 436] on div "5 Lines" at bounding box center [454, 448] width 147 height 25
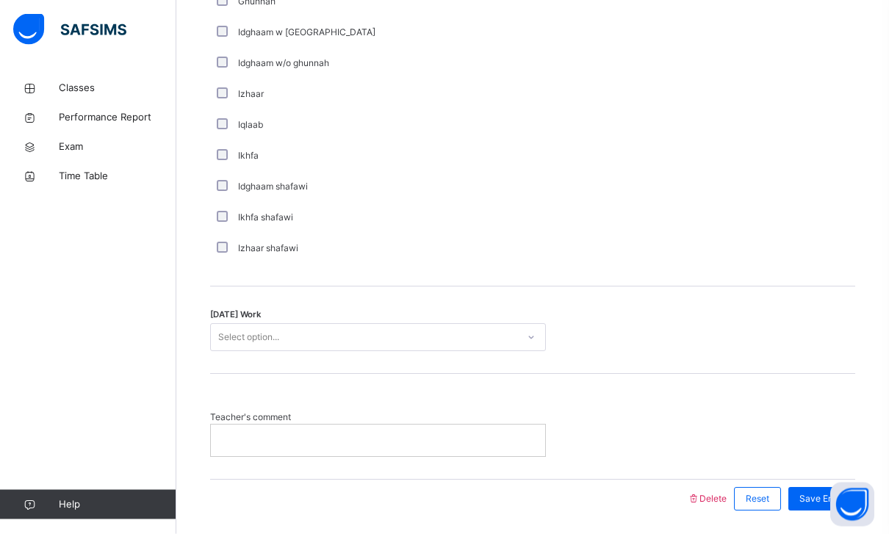
scroll to position [1076, 0]
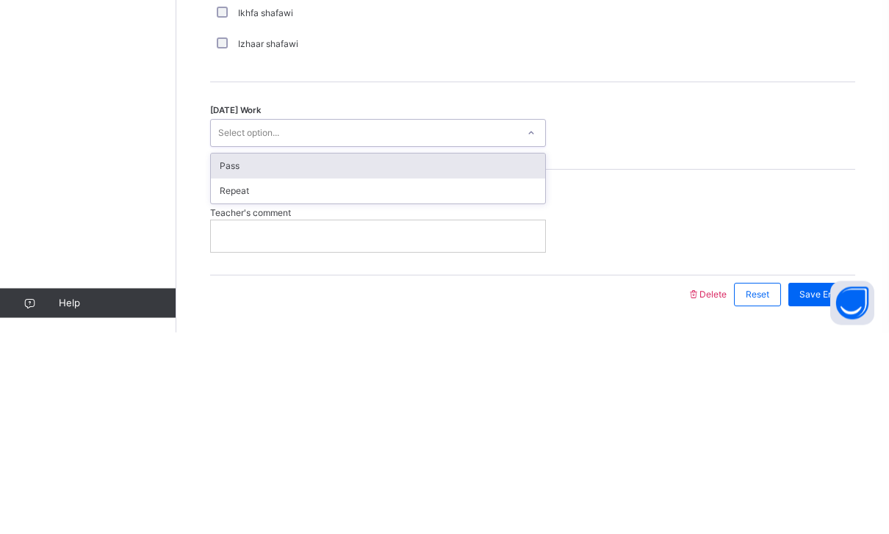
click at [226, 356] on div "Pass" at bounding box center [378, 368] width 334 height 25
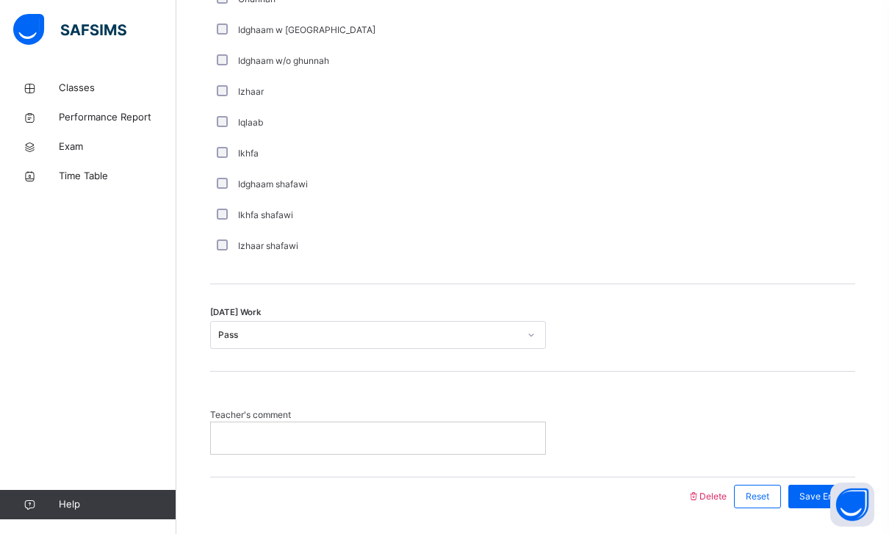
click at [838, 491] on span "Save Entry" at bounding box center [821, 496] width 45 height 13
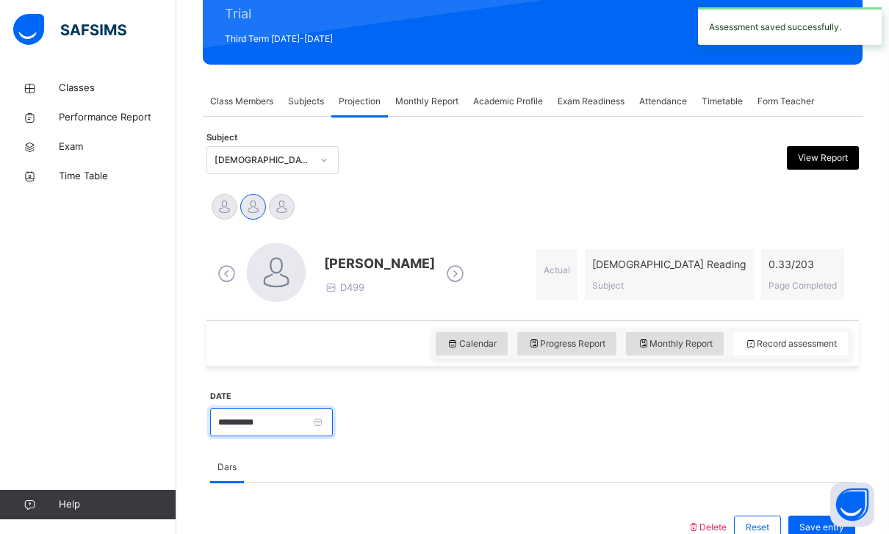
click at [318, 422] on input "**********" at bounding box center [271, 422] width 123 height 28
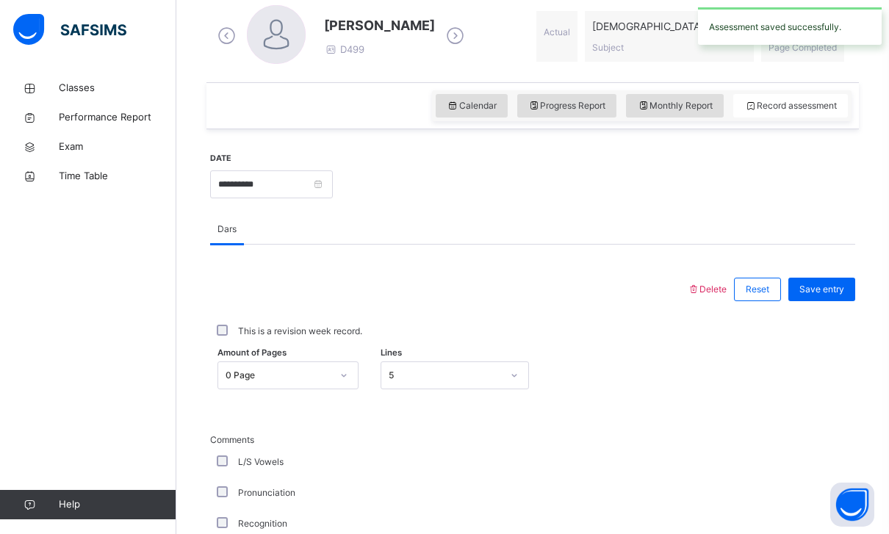
scroll to position [430, 0]
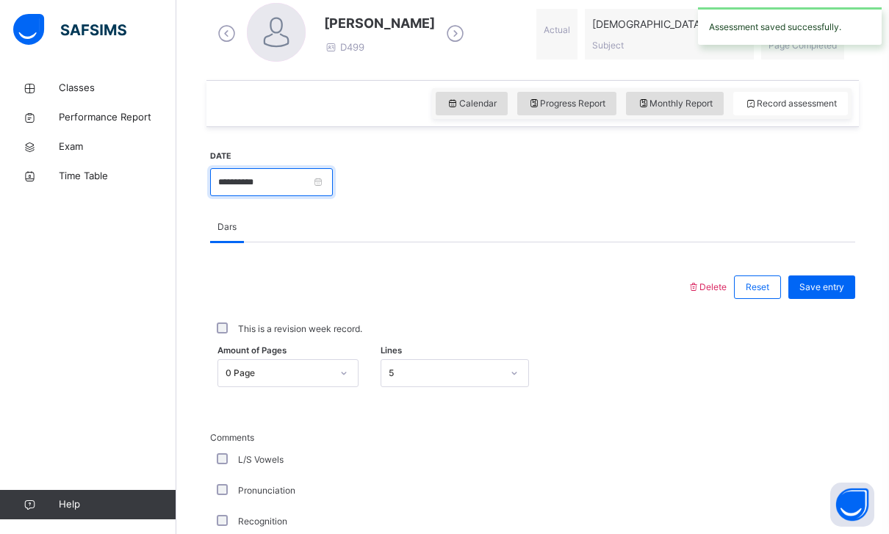
click at [252, 184] on input "**********" at bounding box center [271, 182] width 123 height 28
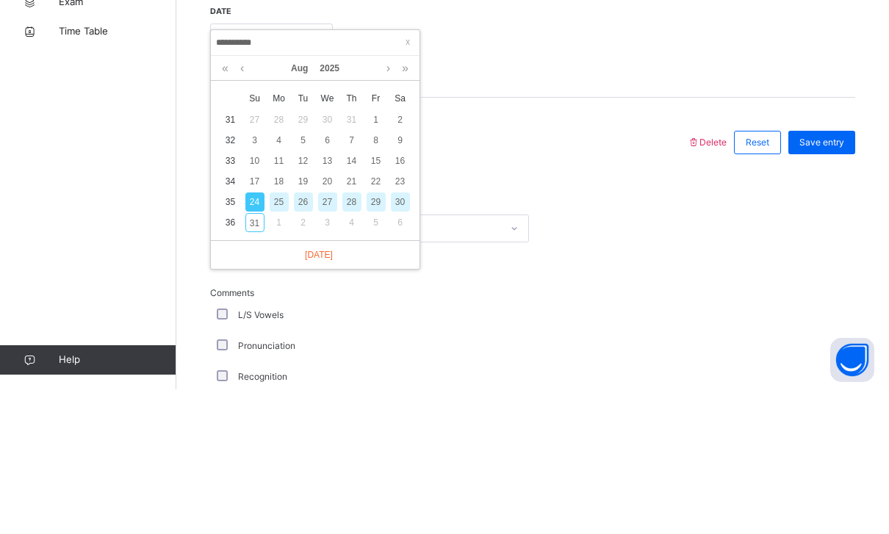
click at [325, 337] on div "27" at bounding box center [327, 346] width 19 height 19
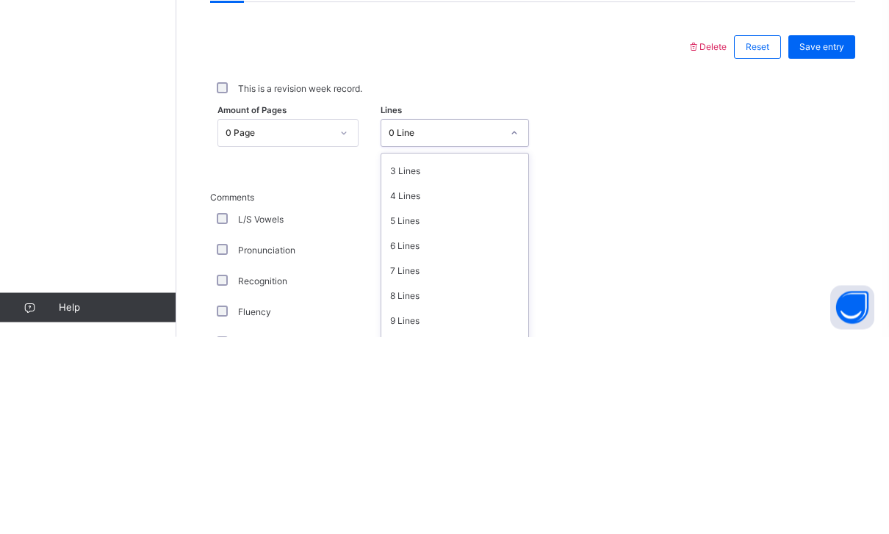
scroll to position [73, 0]
click at [402, 403] on div "5 Lines" at bounding box center [454, 415] width 147 height 25
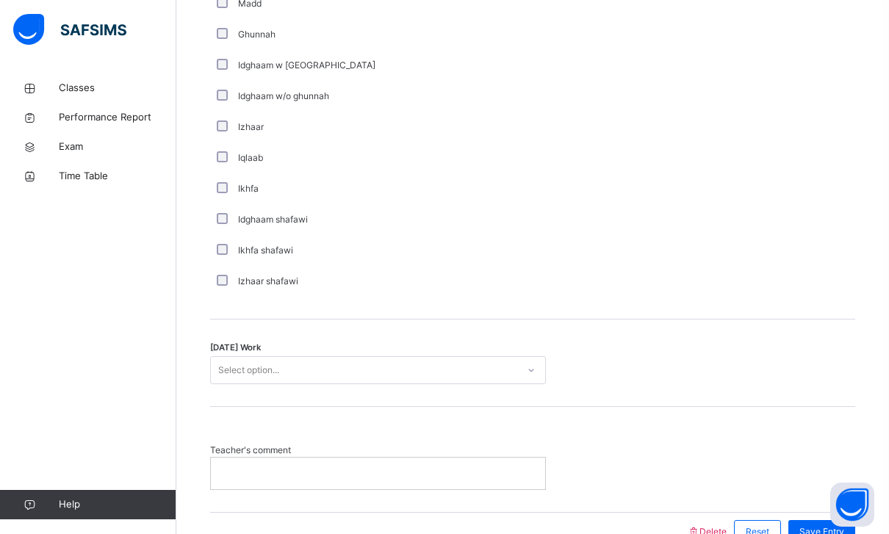
scroll to position [1076, 0]
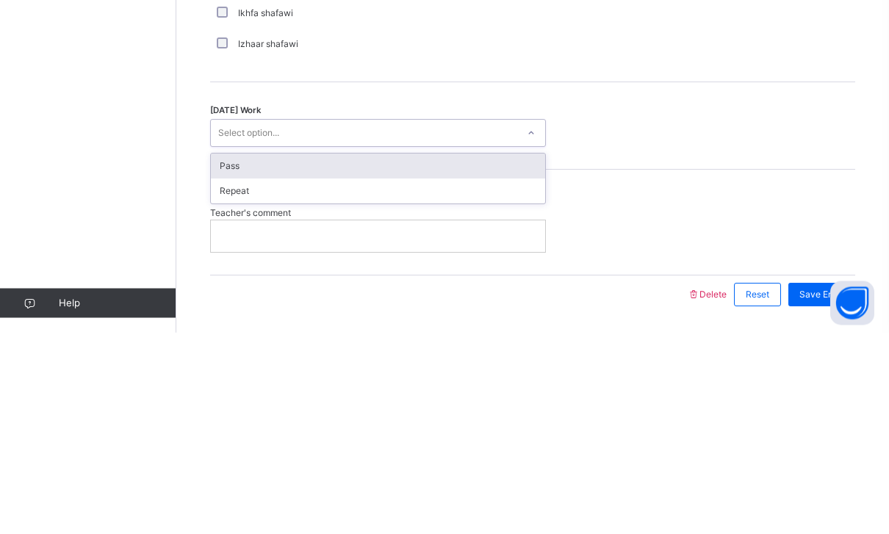
click at [227, 356] on div "Pass" at bounding box center [378, 368] width 334 height 25
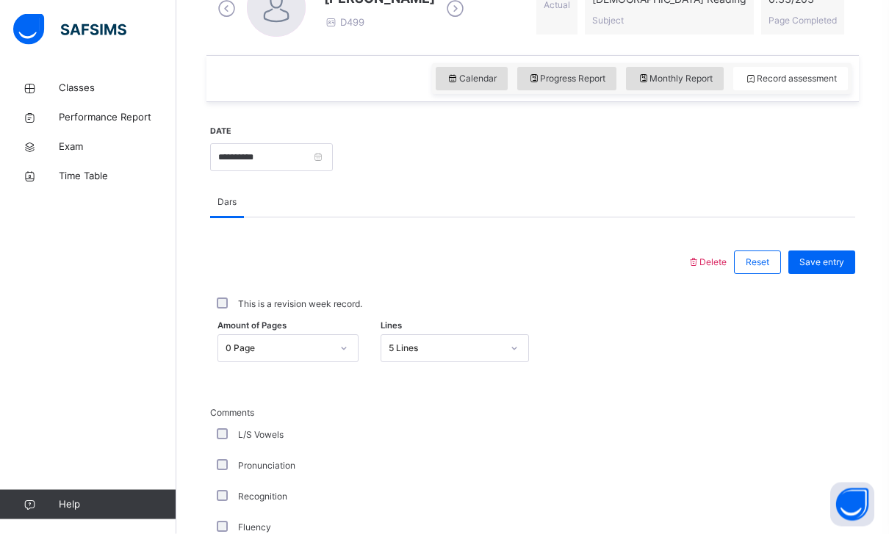
scroll to position [449, 0]
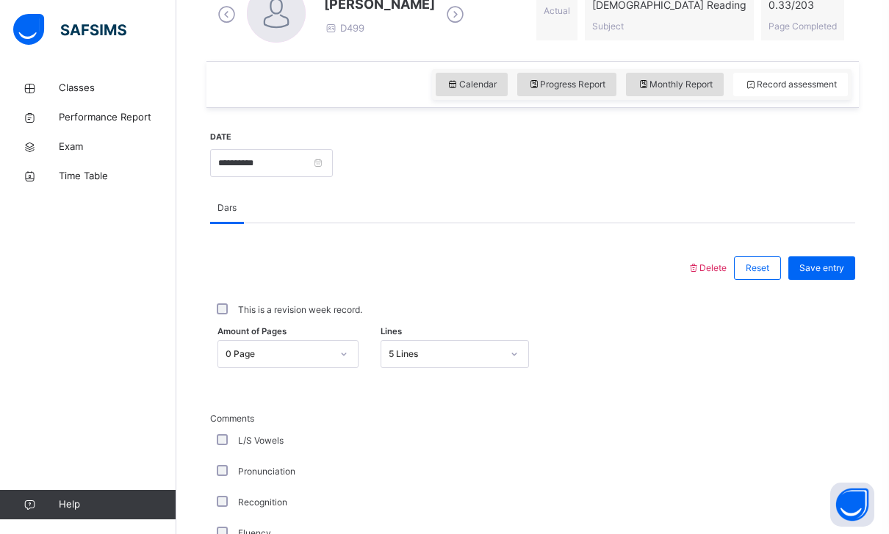
click at [824, 274] on span "Save entry" at bounding box center [821, 268] width 45 height 13
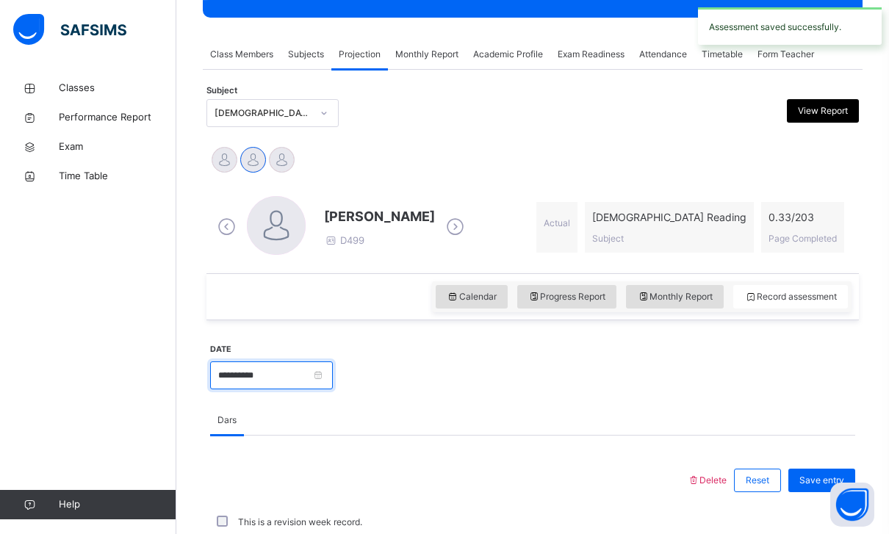
click at [325, 378] on input "**********" at bounding box center [271, 375] width 123 height 28
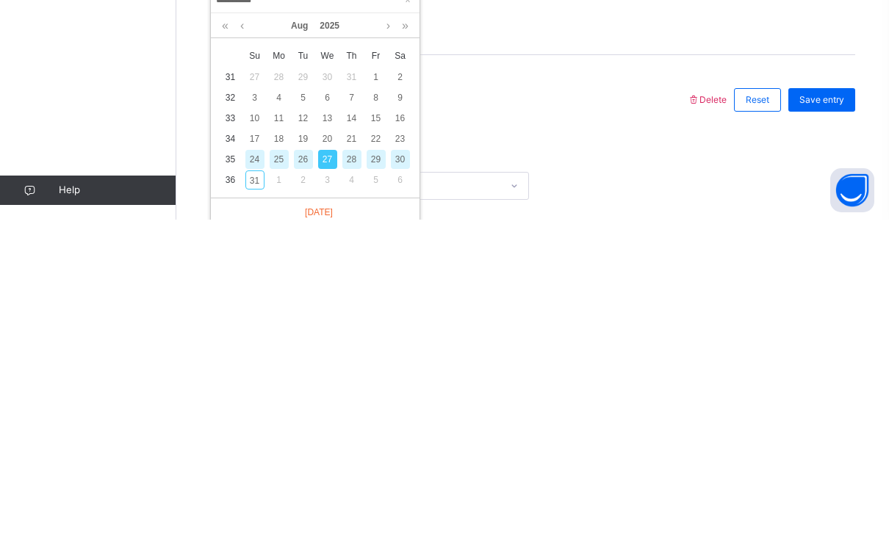
click at [402, 464] on div "30" at bounding box center [400, 473] width 19 height 19
type input "**********"
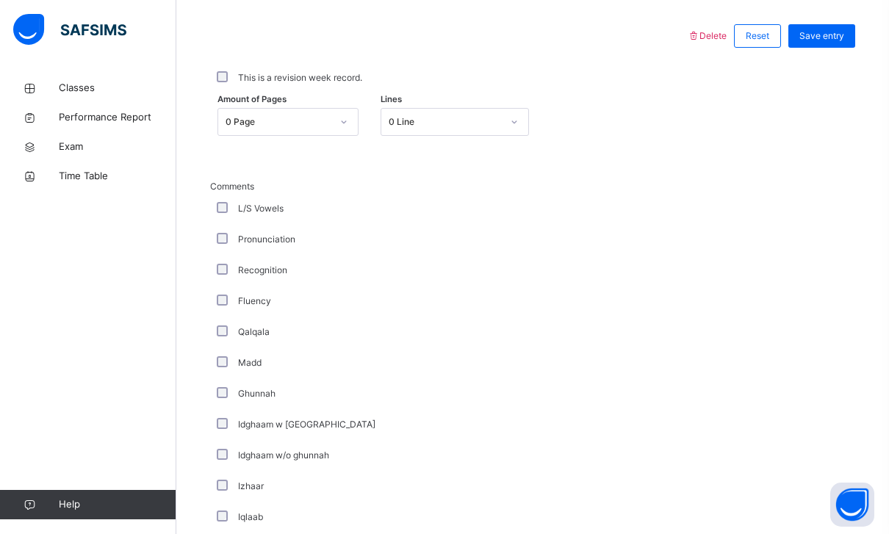
scroll to position [691, 0]
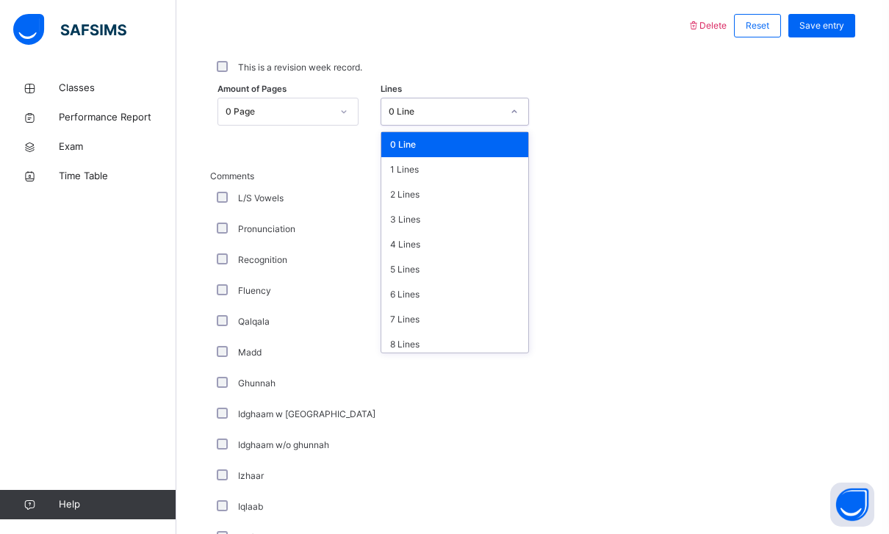
click at [401, 219] on div "3 Lines" at bounding box center [454, 219] width 147 height 25
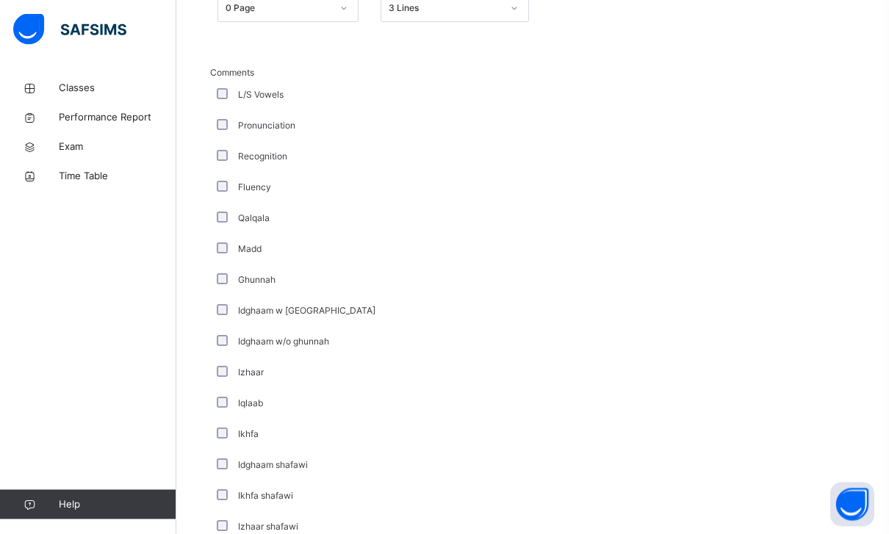
scroll to position [1076, 0]
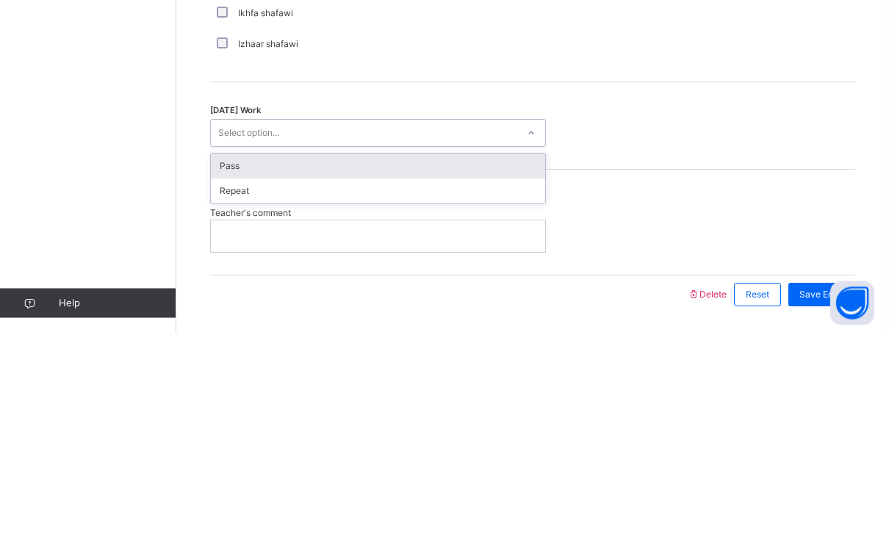
click at [225, 356] on div "Pass" at bounding box center [378, 368] width 334 height 25
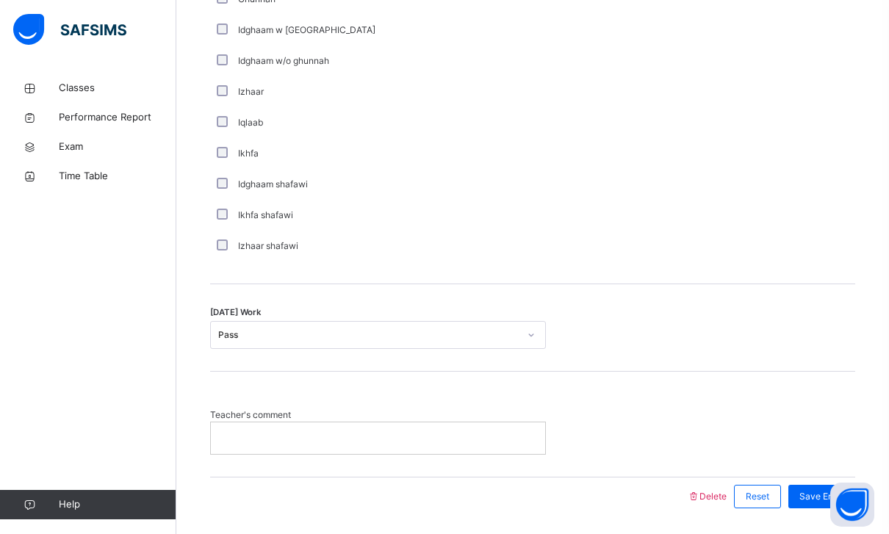
click at [839, 485] on div "Save Entry" at bounding box center [821, 497] width 67 height 24
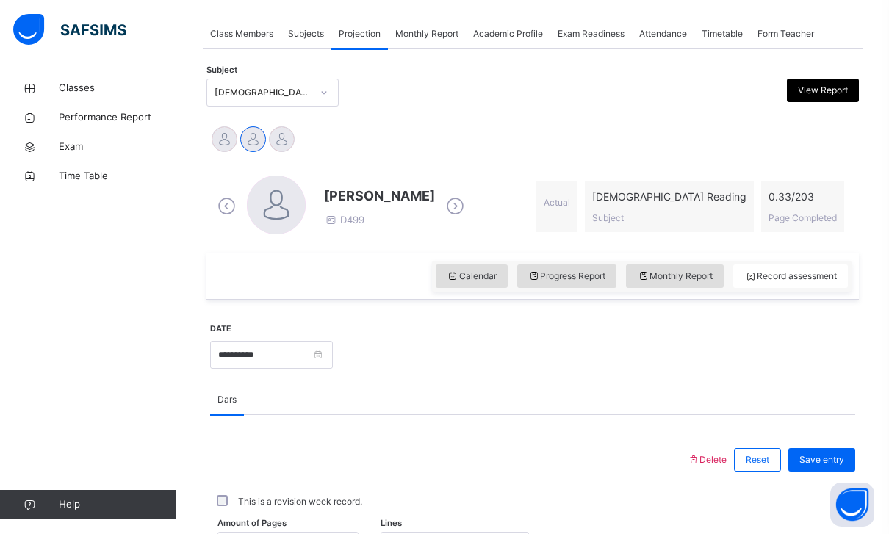
click at [280, 132] on div at bounding box center [282, 139] width 26 height 26
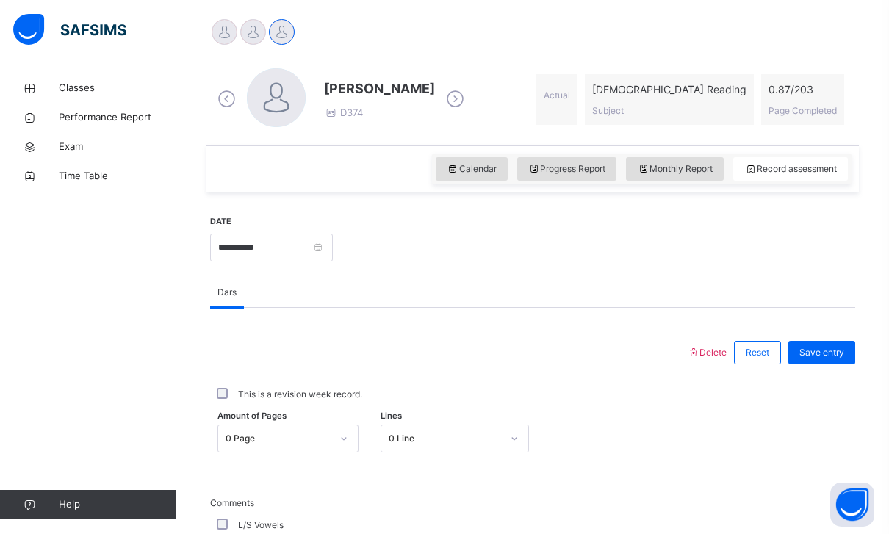
scroll to position [372, 0]
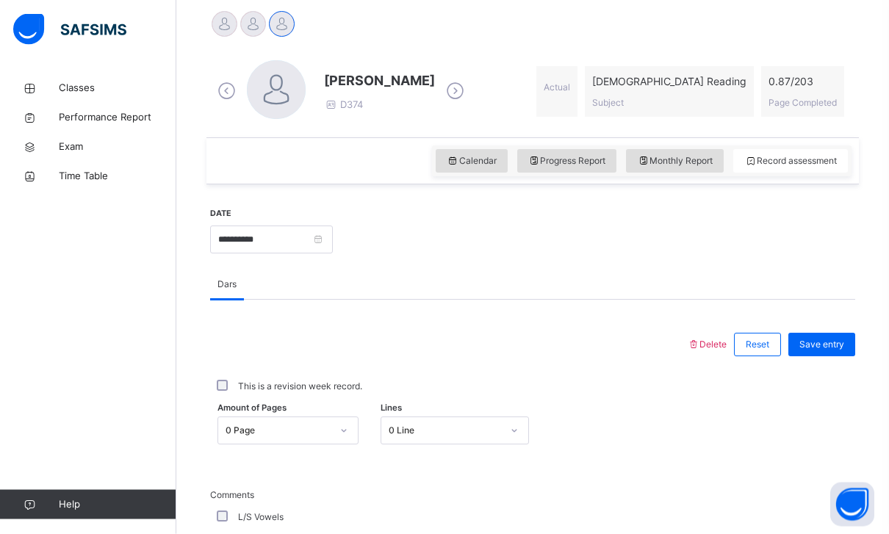
click at [447, 162] on icon at bounding box center [453, 161] width 12 height 13
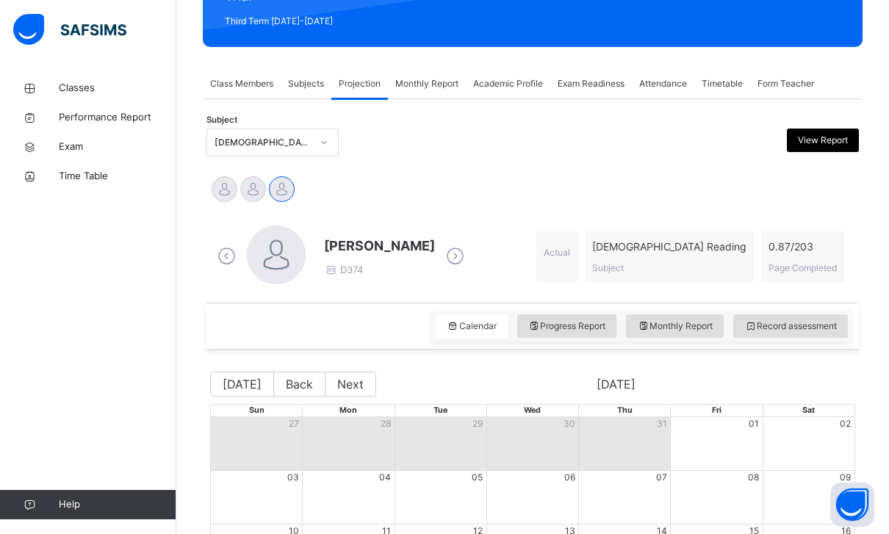
scroll to position [431, 0]
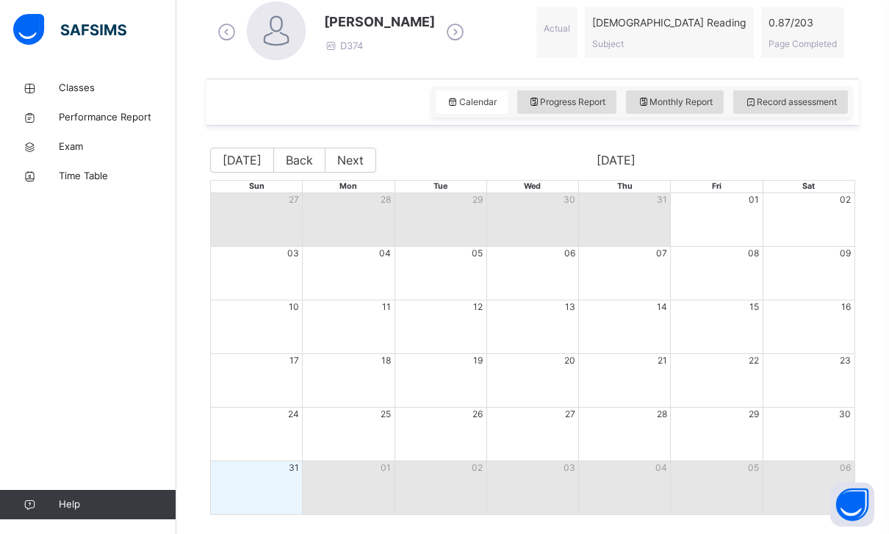
click at [794, 93] on div "Record assessment" at bounding box center [790, 102] width 115 height 24
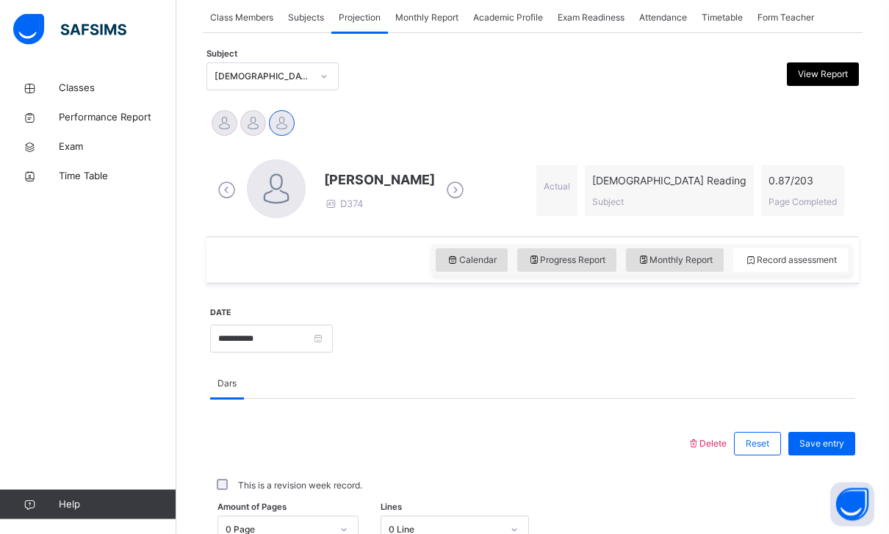
scroll to position [285, 0]
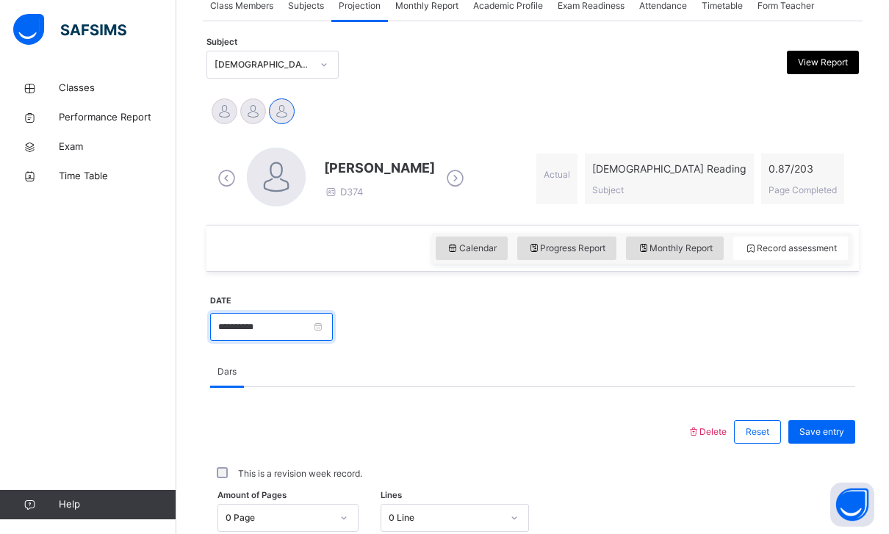
click at [312, 329] on input "**********" at bounding box center [271, 327] width 123 height 28
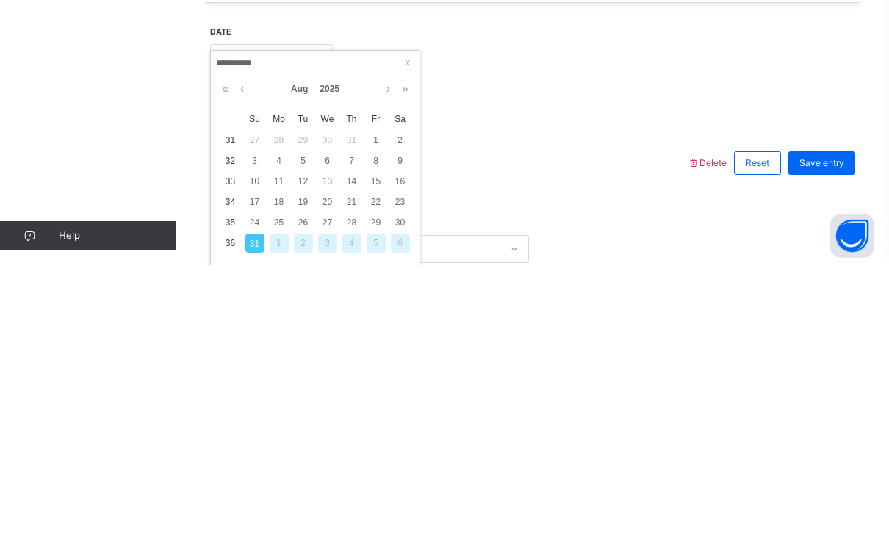
click at [331, 461] on div "20" at bounding box center [327, 470] width 19 height 19
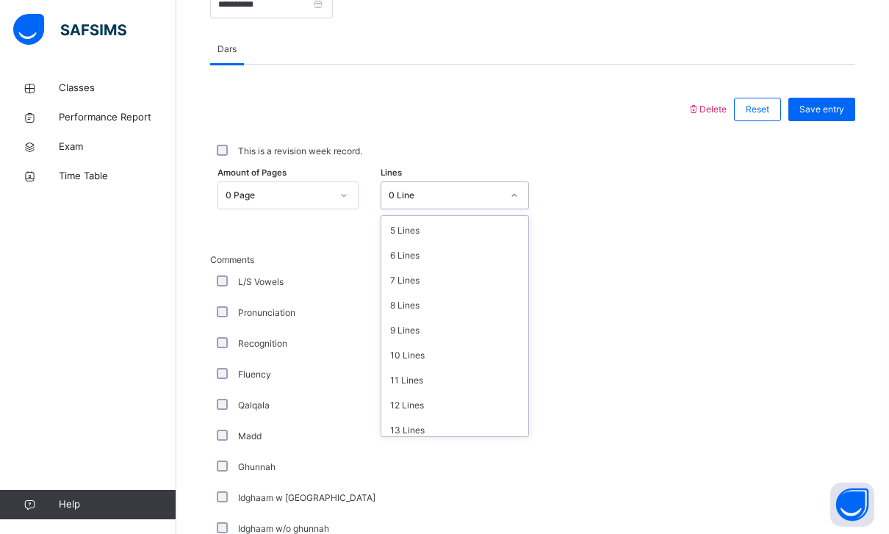
scroll to position [120, 0]
click at [408, 230] on div "5 Lines" at bounding box center [454, 233] width 147 height 25
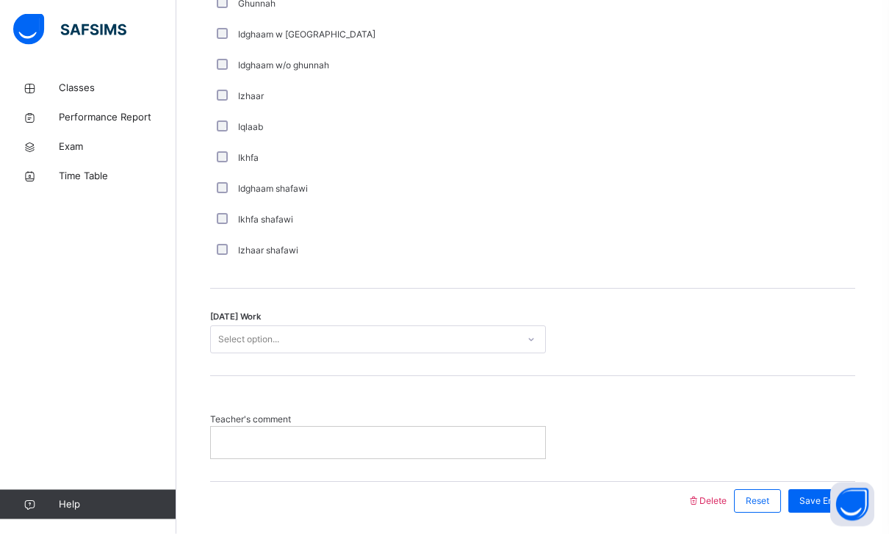
scroll to position [1076, 0]
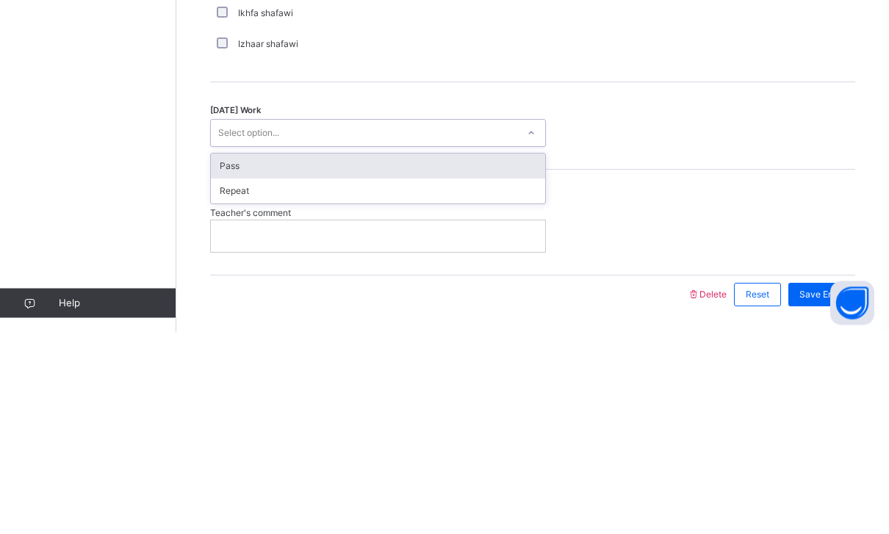
click at [226, 356] on div "Pass" at bounding box center [378, 368] width 334 height 25
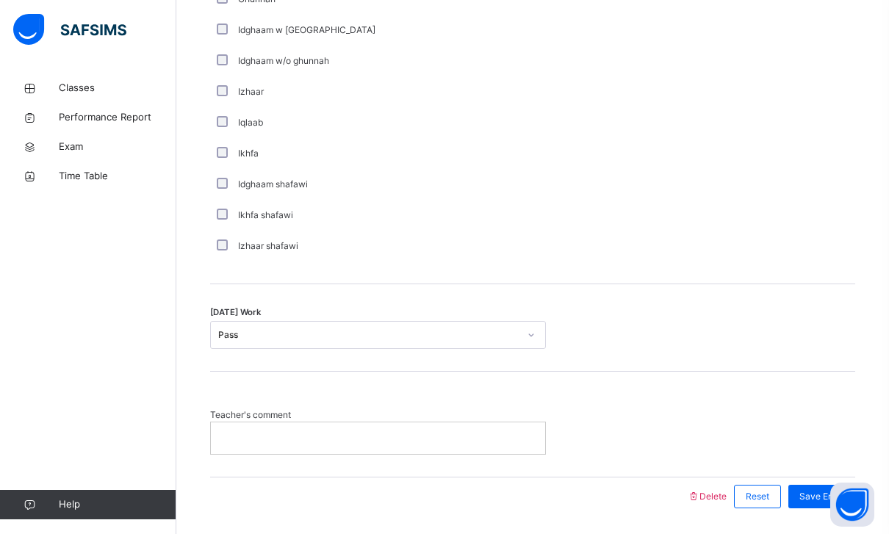
click at [815, 486] on div "Save Entry" at bounding box center [821, 497] width 67 height 24
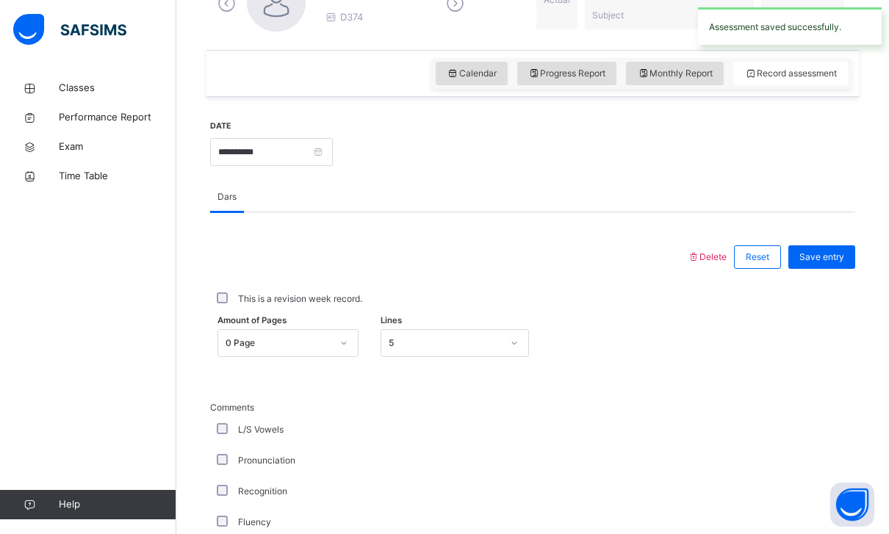
scroll to position [453, 0]
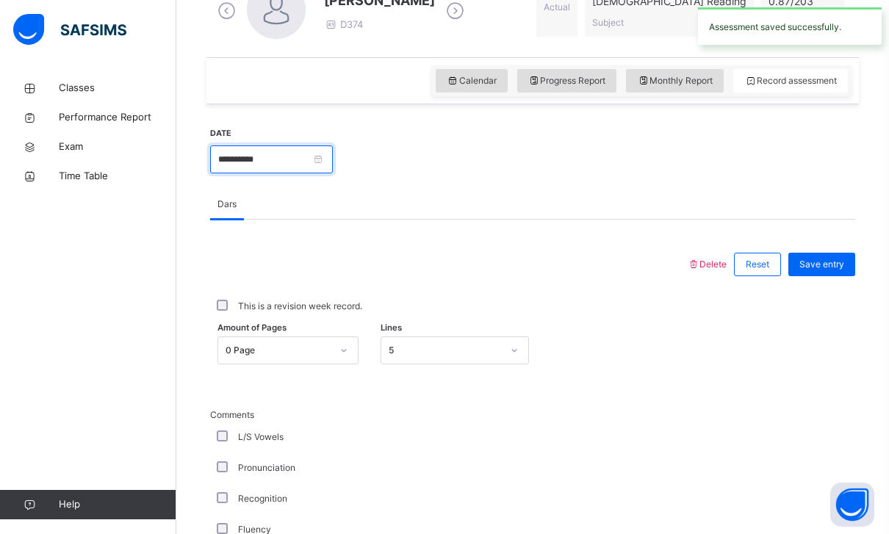
click at [271, 146] on input "**********" at bounding box center [271, 159] width 123 height 28
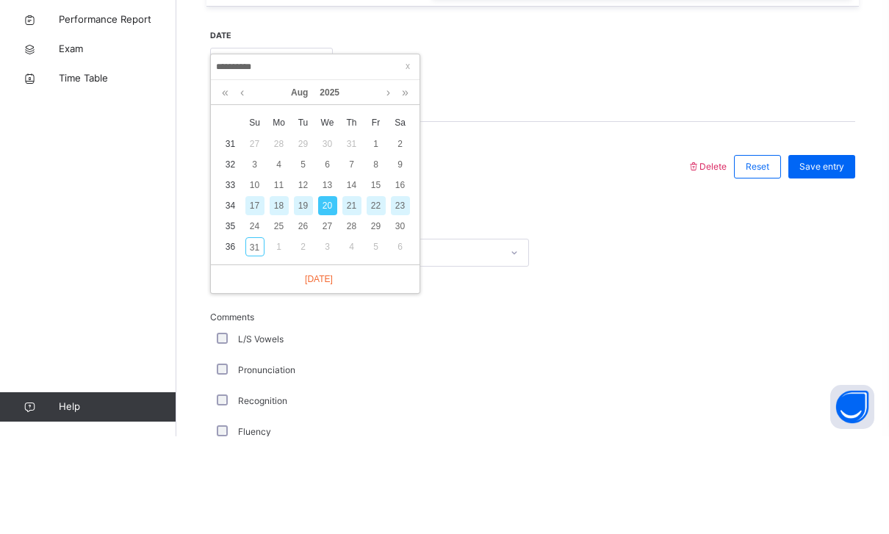
click at [400, 294] on div "23" at bounding box center [400, 303] width 19 height 19
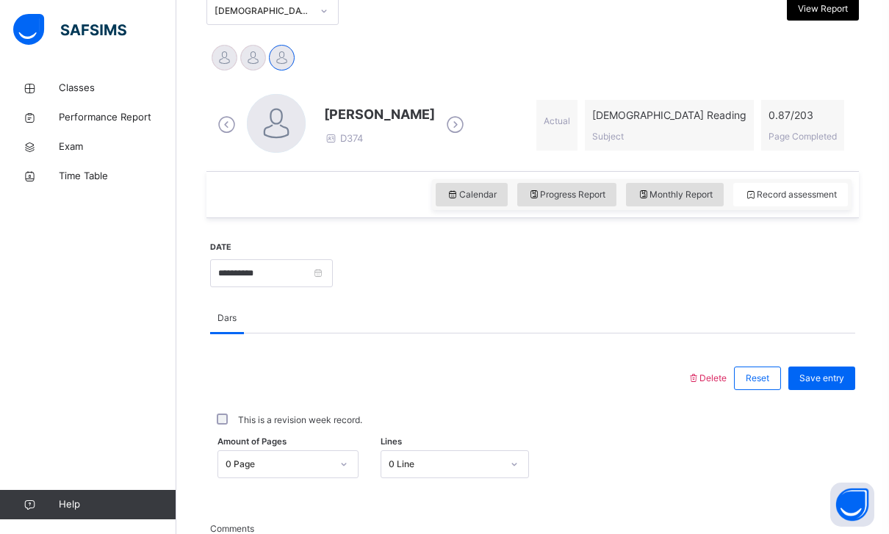
scroll to position [355, 0]
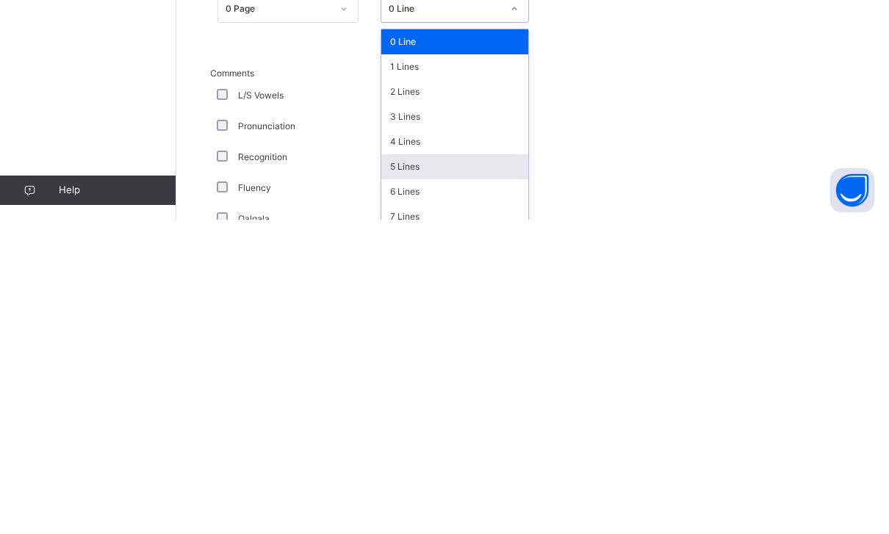
click at [409, 469] on div "5 Lines" at bounding box center [454, 481] width 147 height 25
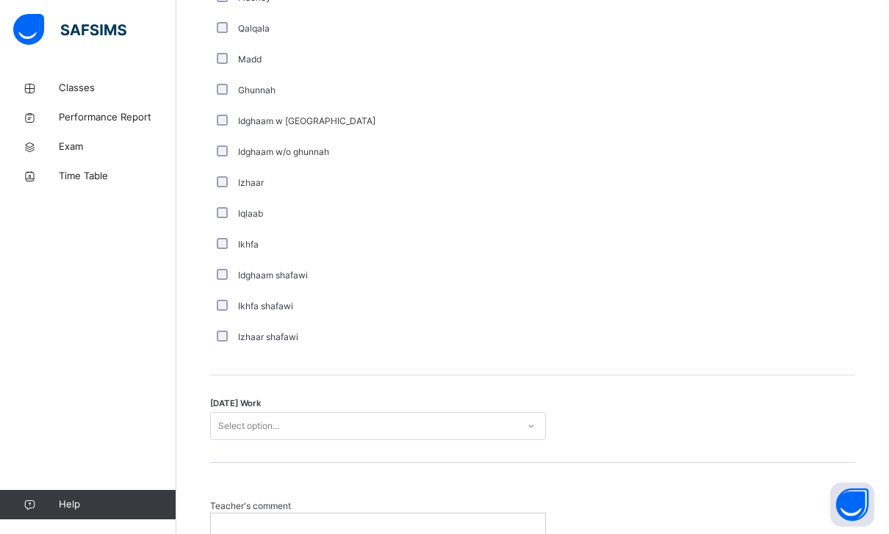
scroll to position [1076, 0]
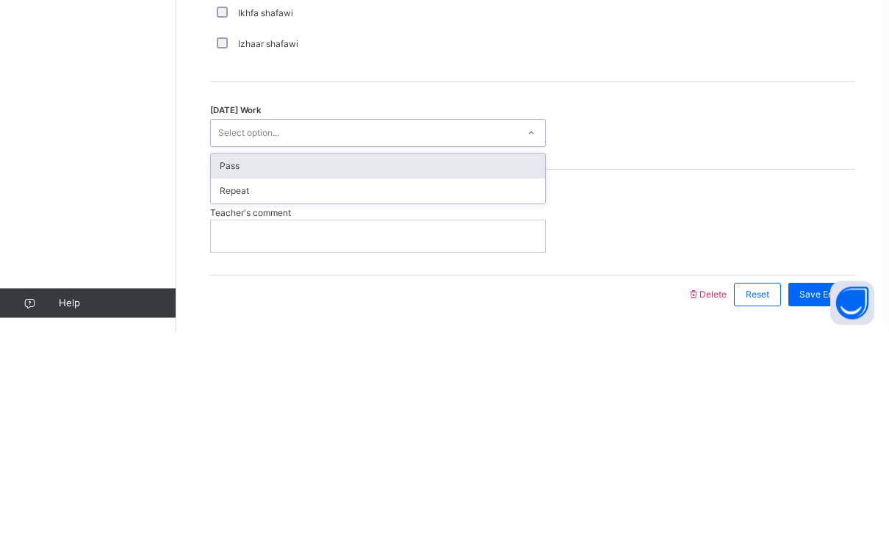
click at [228, 356] on div "Pass" at bounding box center [378, 368] width 334 height 25
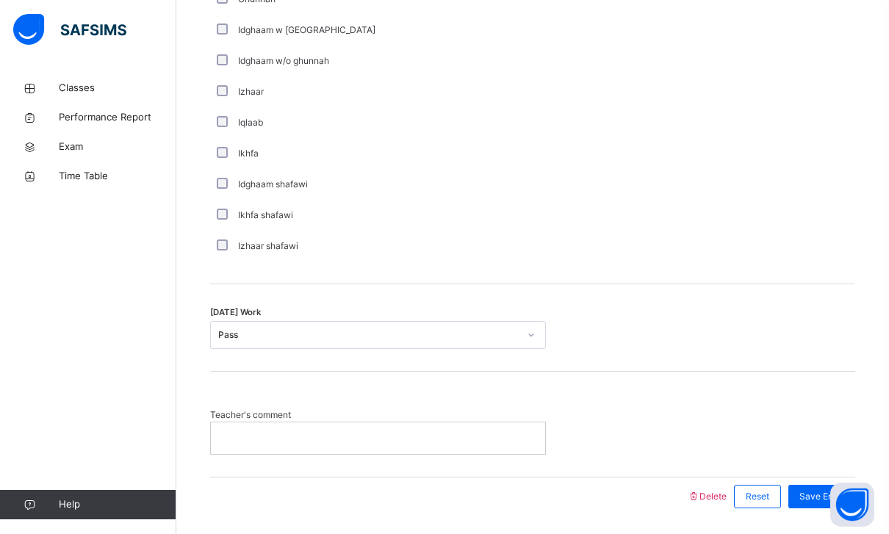
click at [818, 472] on div "Teacher's comment" at bounding box center [532, 424] width 645 height 105
click at [818, 492] on span "Save Entry" at bounding box center [821, 496] width 45 height 13
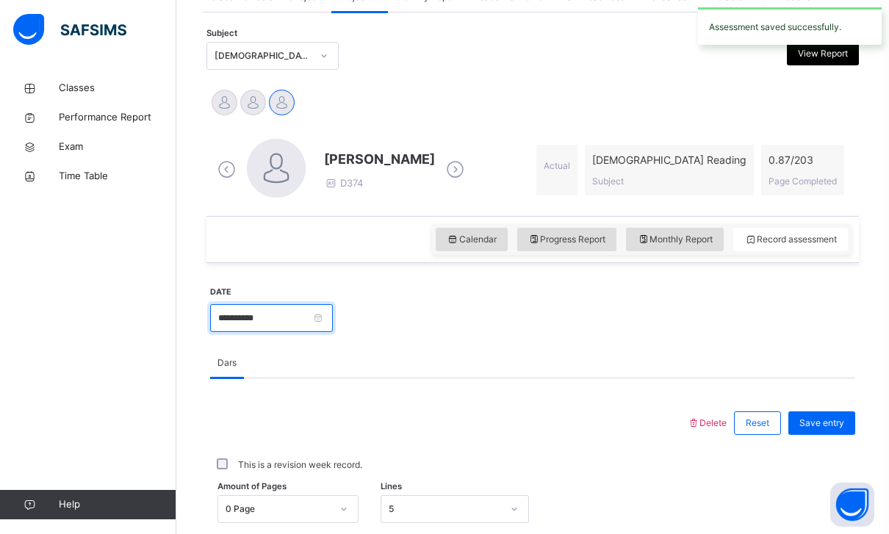
click at [287, 329] on input "**********" at bounding box center [271, 318] width 123 height 28
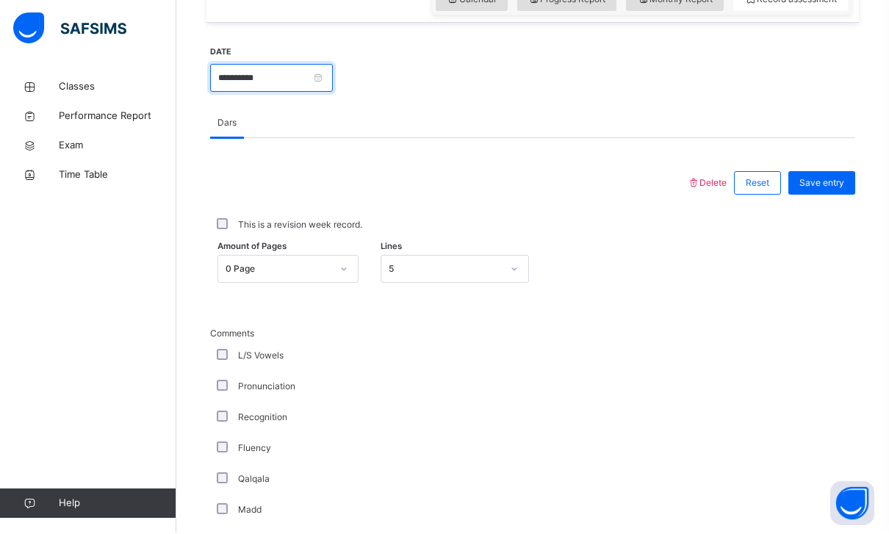
click at [256, 65] on input "**********" at bounding box center [271, 79] width 123 height 28
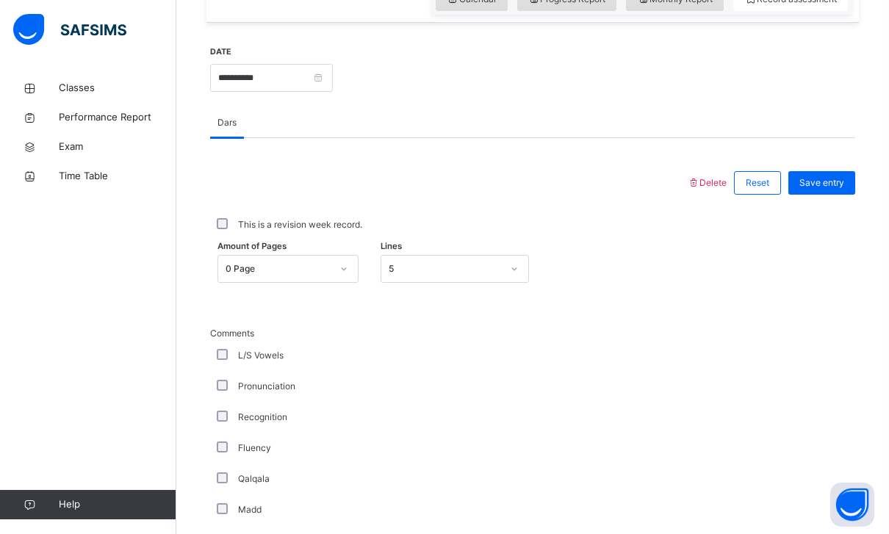
scroll to position [533, 0]
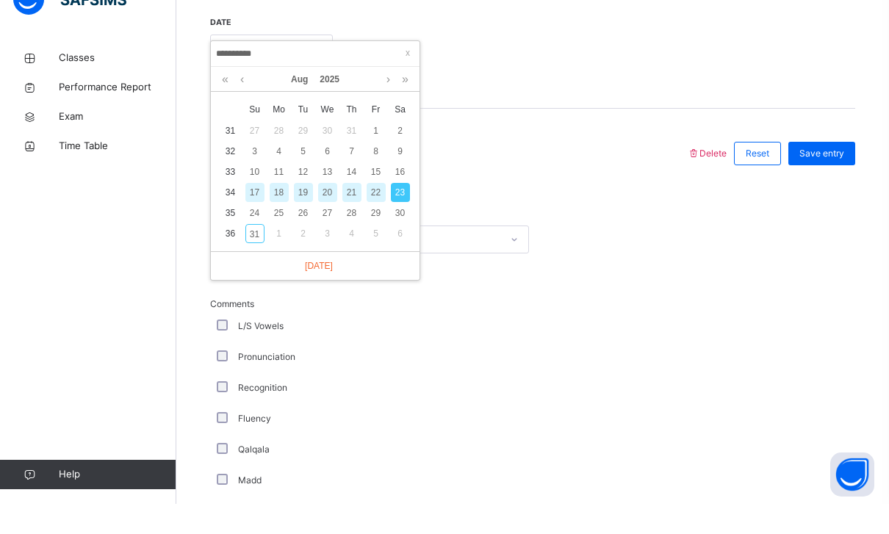
click at [256, 234] on div "24" at bounding box center [254, 243] width 19 height 19
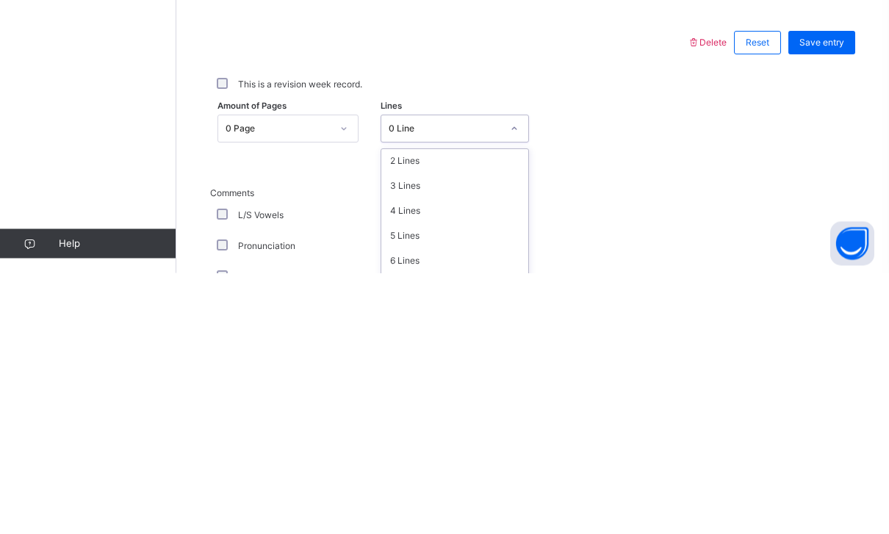
scroll to position [51, 0]
click at [409, 484] on div "5 Lines" at bounding box center [454, 496] width 147 height 25
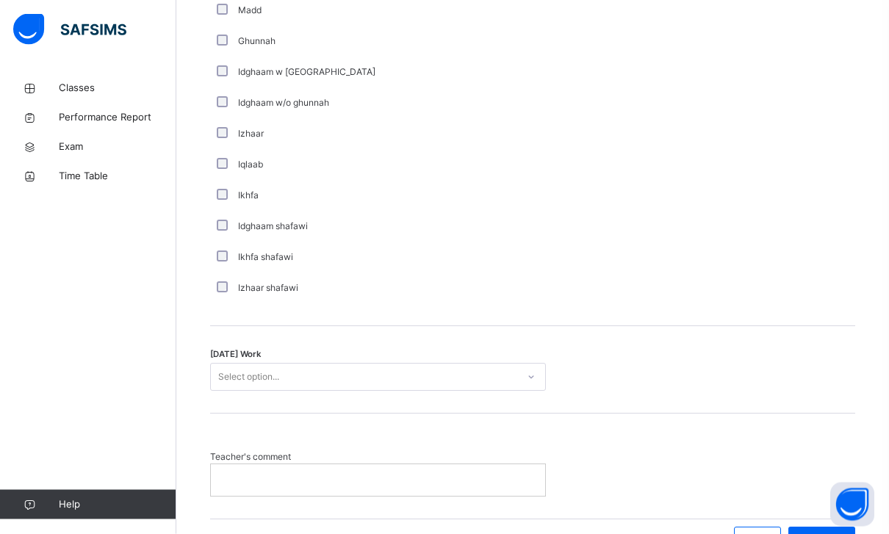
scroll to position [1076, 0]
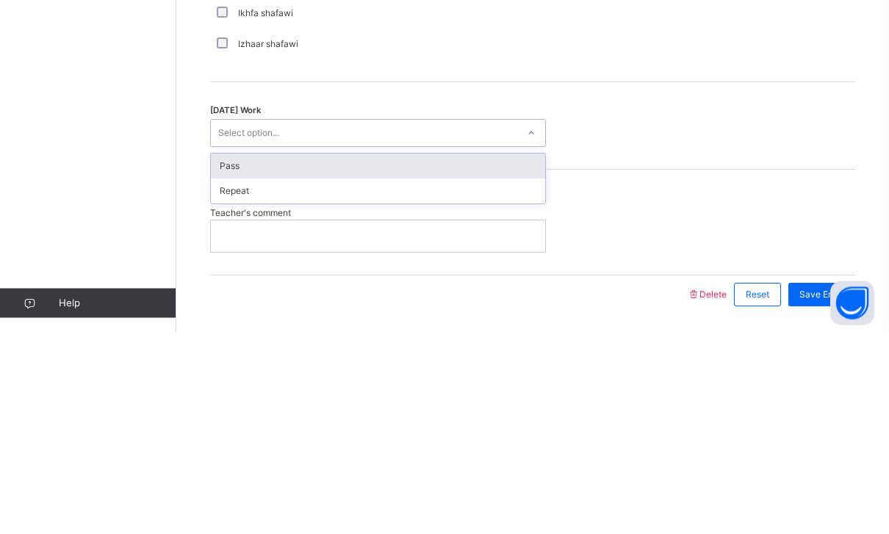
click at [226, 356] on div "Pass" at bounding box center [378, 368] width 334 height 25
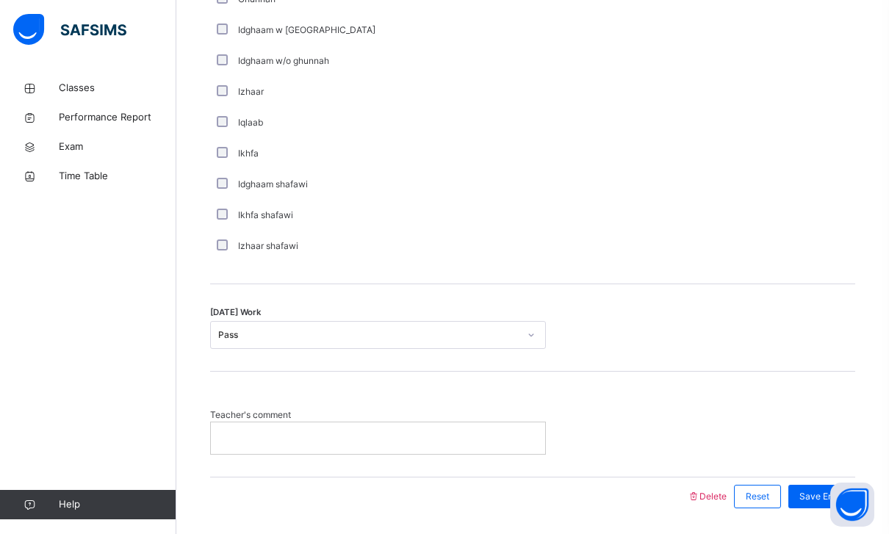
click at [823, 502] on span "Save Entry" at bounding box center [821, 496] width 45 height 13
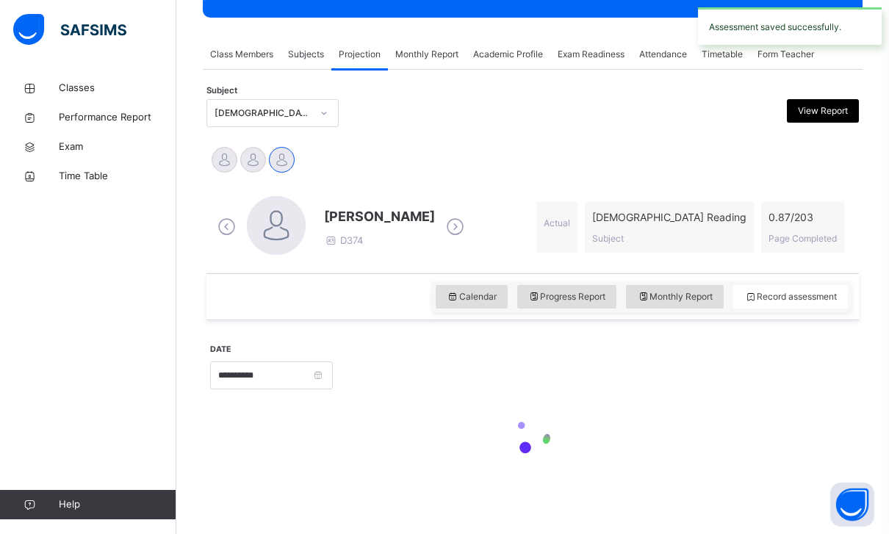
scroll to position [190, 0]
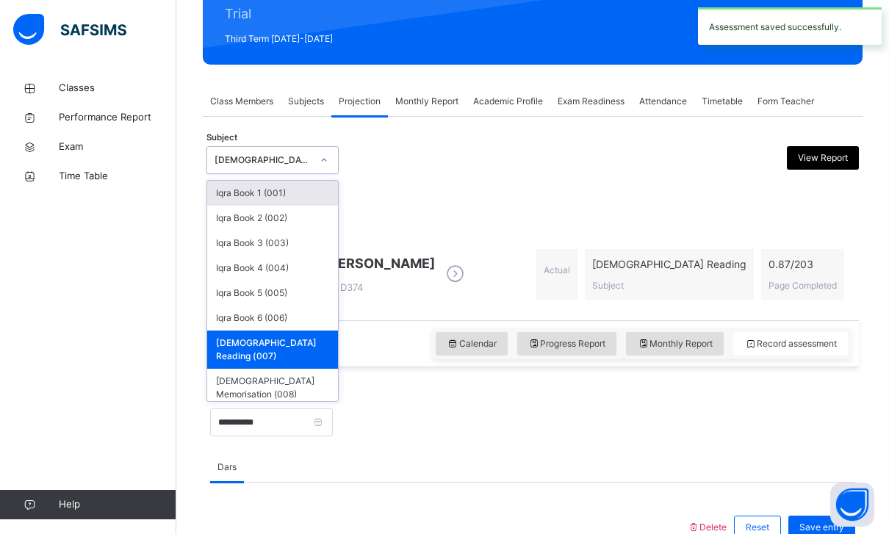
click at [170, 200] on div "Classes Performance Report Exam Time Table Help" at bounding box center [88, 296] width 176 height 475
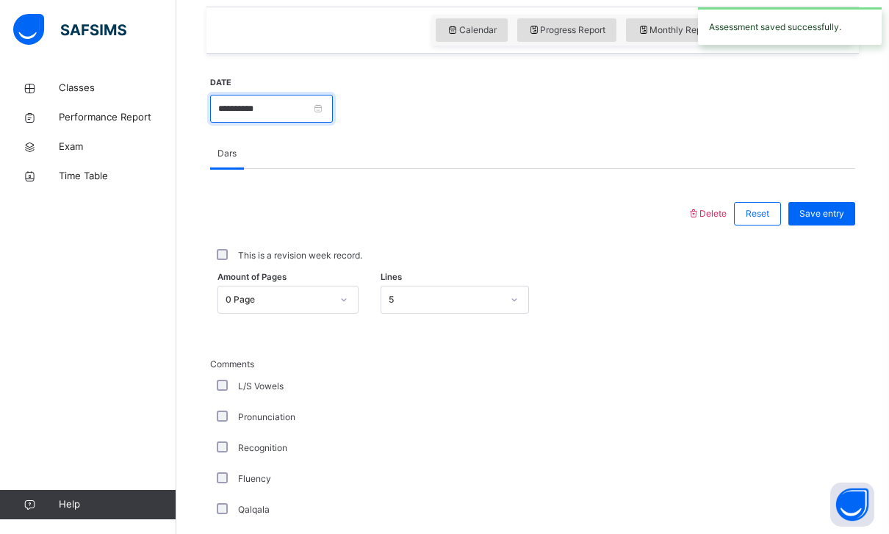
click at [266, 111] on input "**********" at bounding box center [271, 109] width 123 height 28
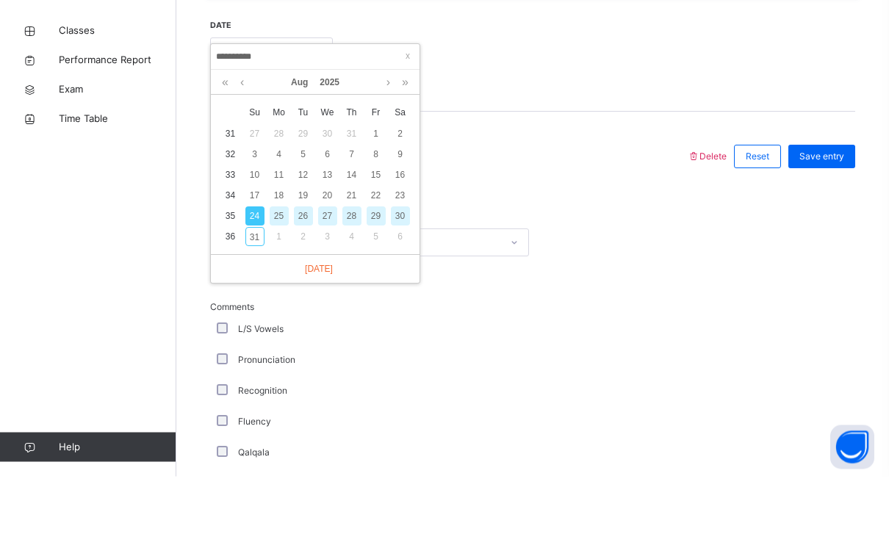
click at [329, 264] on div "27" at bounding box center [327, 273] width 19 height 19
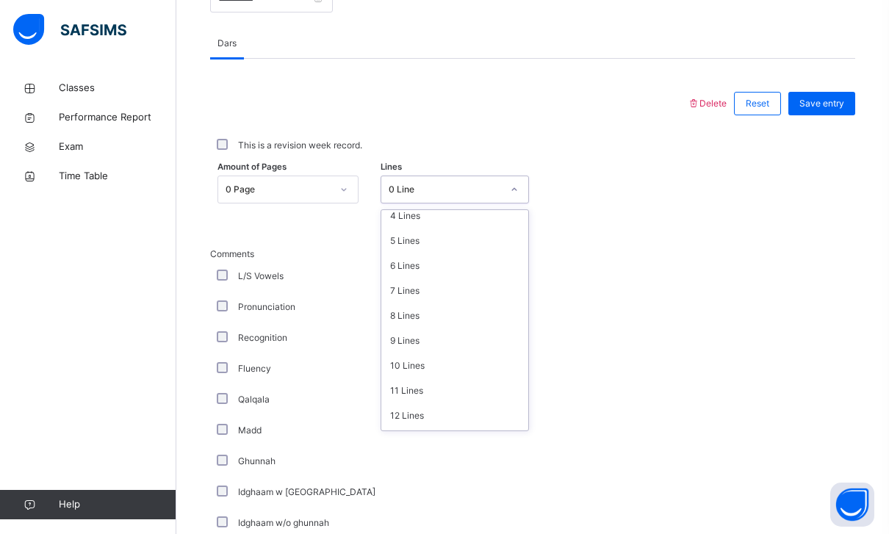
scroll to position [107, 0]
click at [401, 247] on div "5 Lines" at bounding box center [454, 240] width 147 height 25
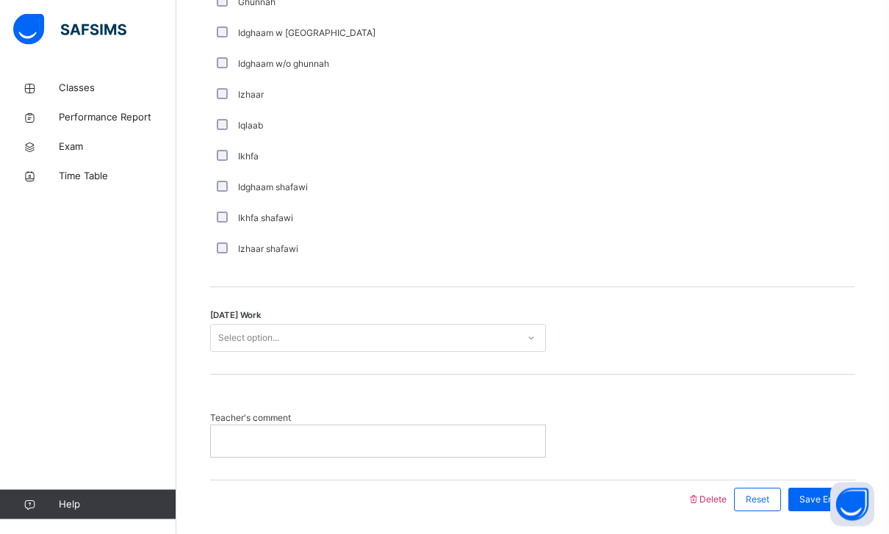
scroll to position [1076, 0]
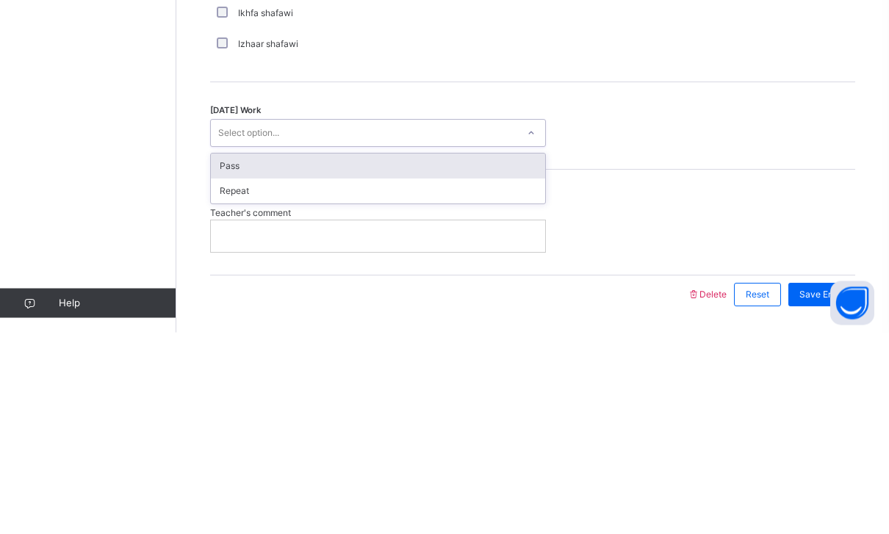
click at [220, 356] on div "Pass" at bounding box center [378, 368] width 334 height 25
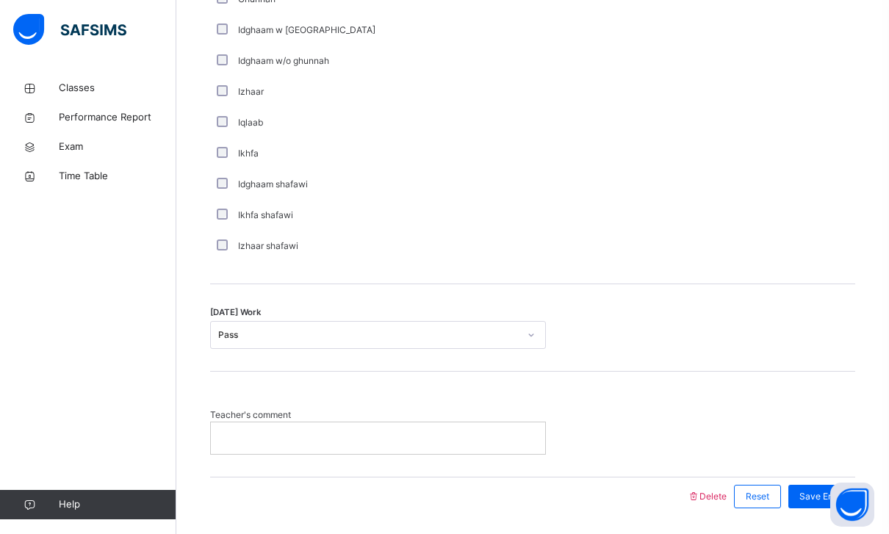
click at [813, 491] on span "Save Entry" at bounding box center [821, 496] width 45 height 13
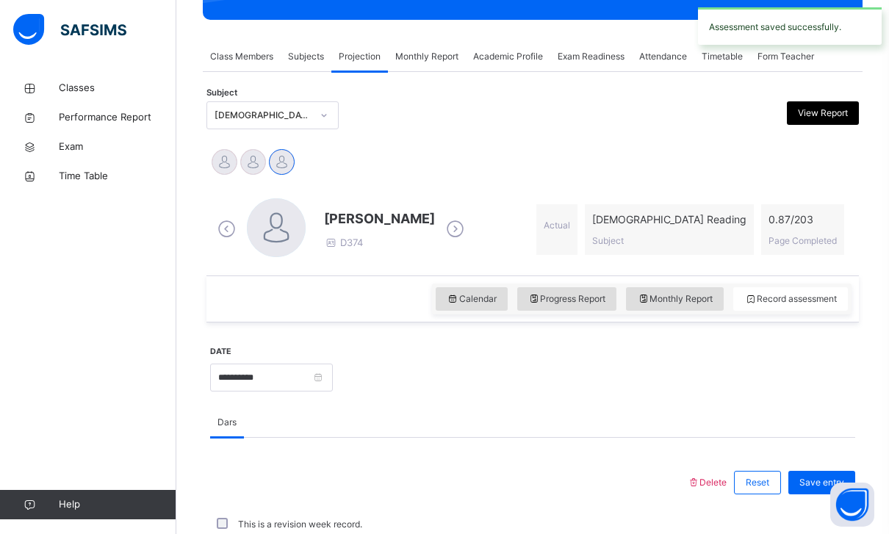
scroll to position [411, 0]
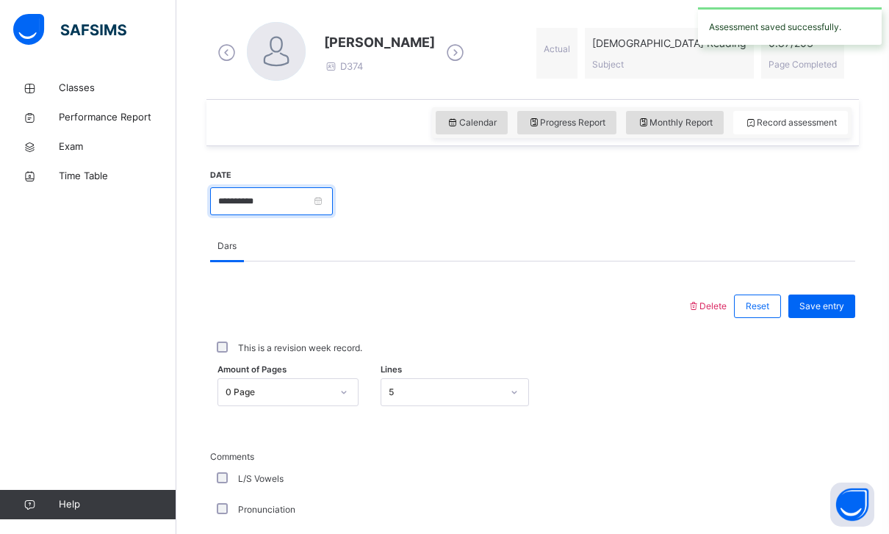
click at [289, 205] on input "**********" at bounding box center [271, 201] width 123 height 28
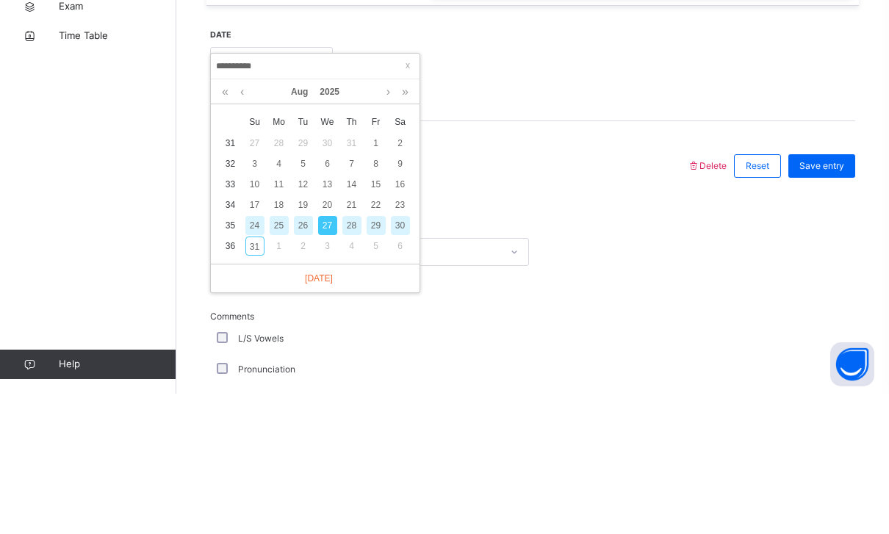
click at [399, 356] on div "30" at bounding box center [400, 365] width 19 height 19
type input "**********"
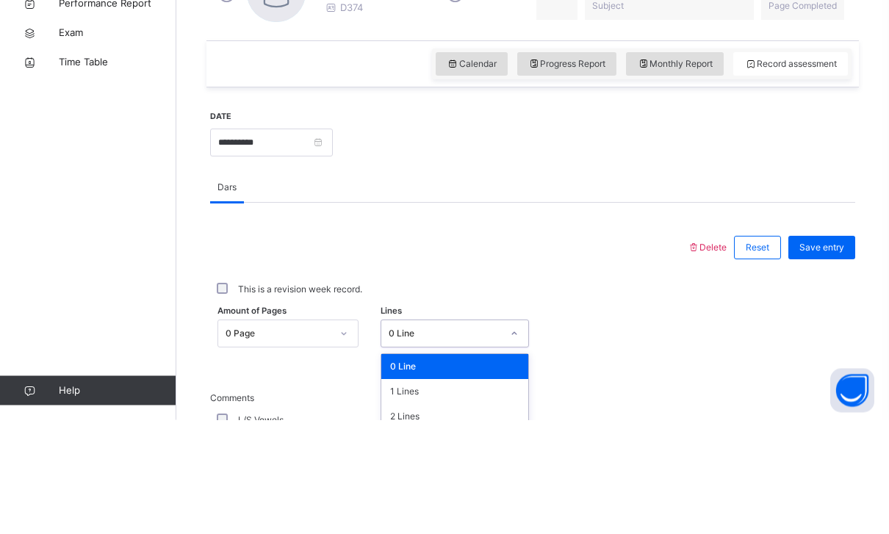
scroll to position [469, 0]
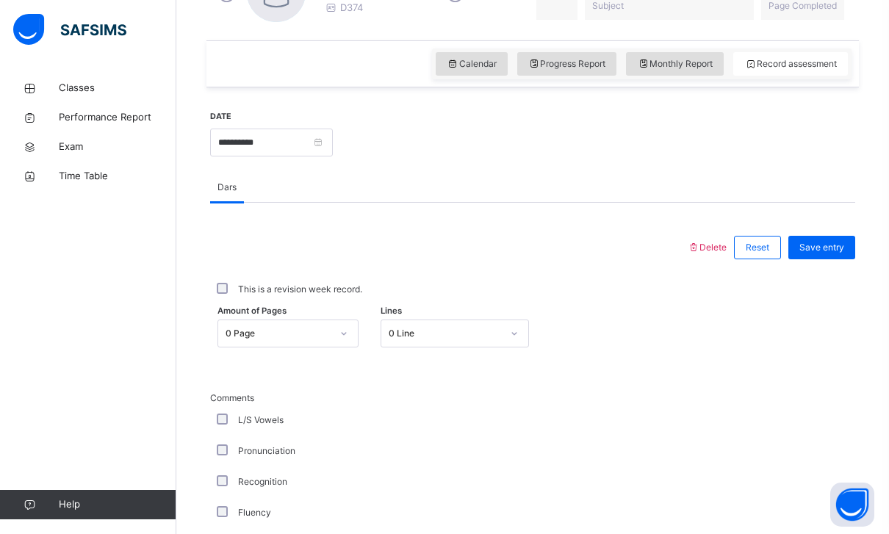
click at [256, 312] on span "Amount of Pages" at bounding box center [251, 311] width 69 height 12
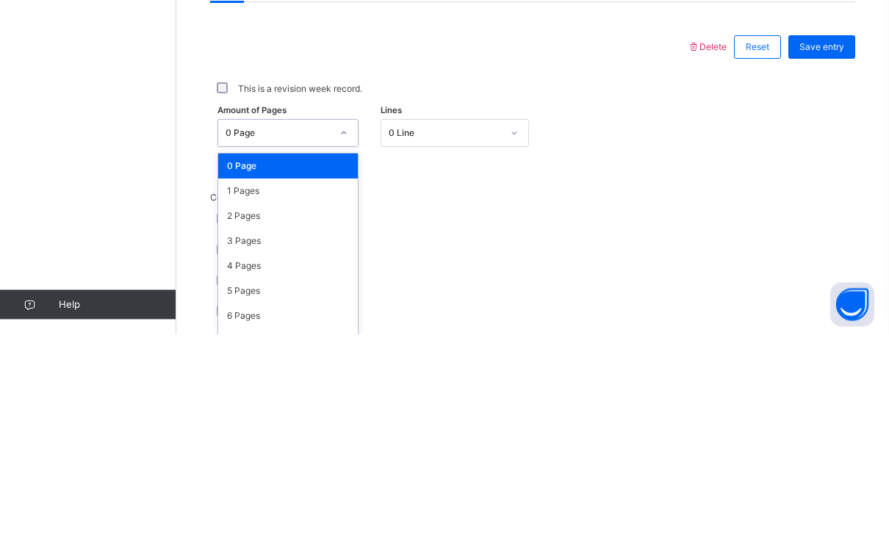
click at [237, 379] on div "1 Pages" at bounding box center [288, 391] width 140 height 25
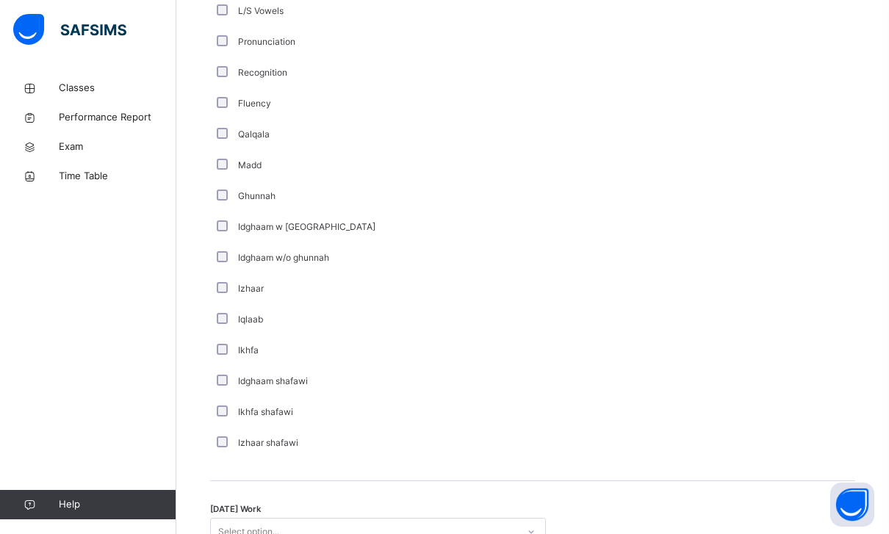
scroll to position [1076, 0]
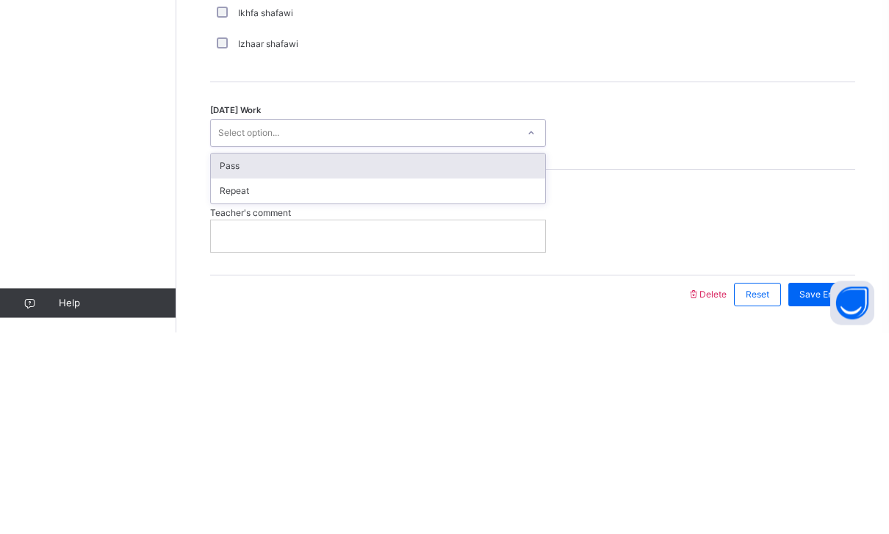
click at [234, 356] on div "Pass" at bounding box center [378, 368] width 334 height 25
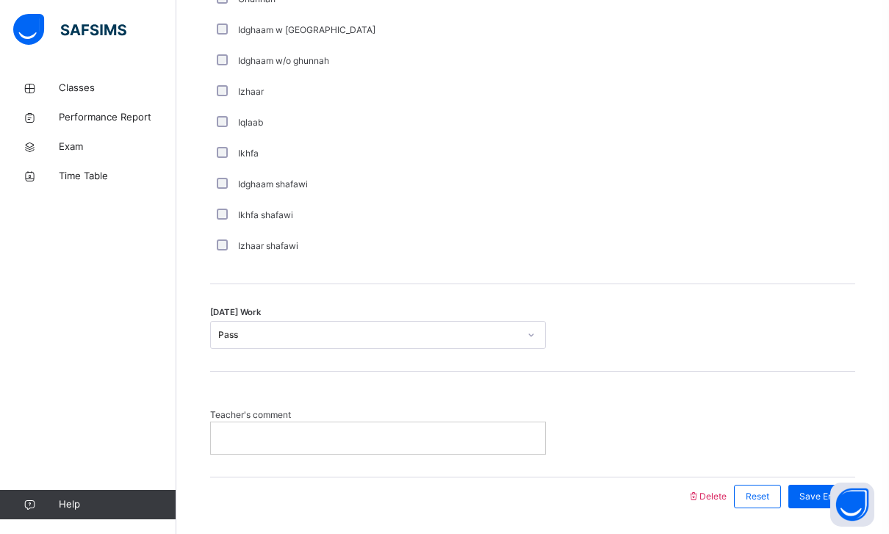
click at [821, 500] on span "Save Entry" at bounding box center [821, 496] width 45 height 13
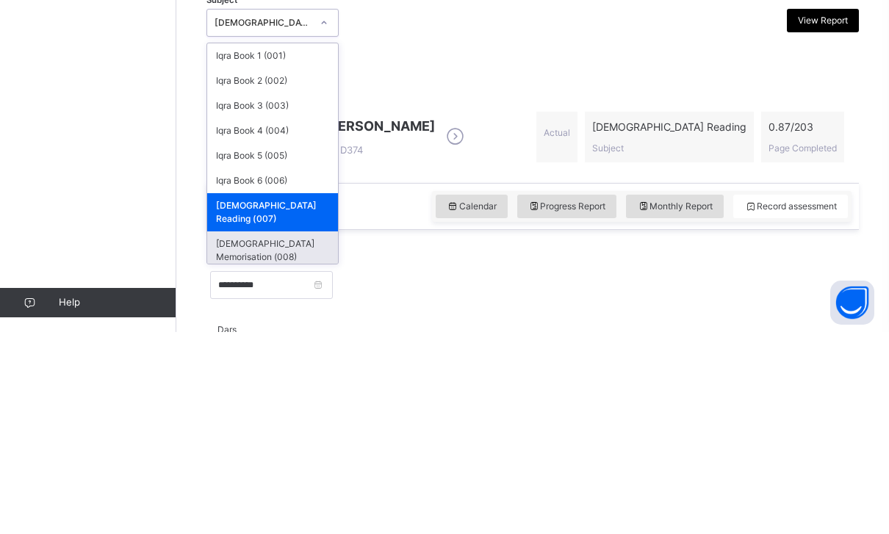
click at [253, 433] on div "[DEMOGRAPHIC_DATA] Memorisation (008)" at bounding box center [272, 452] width 131 height 38
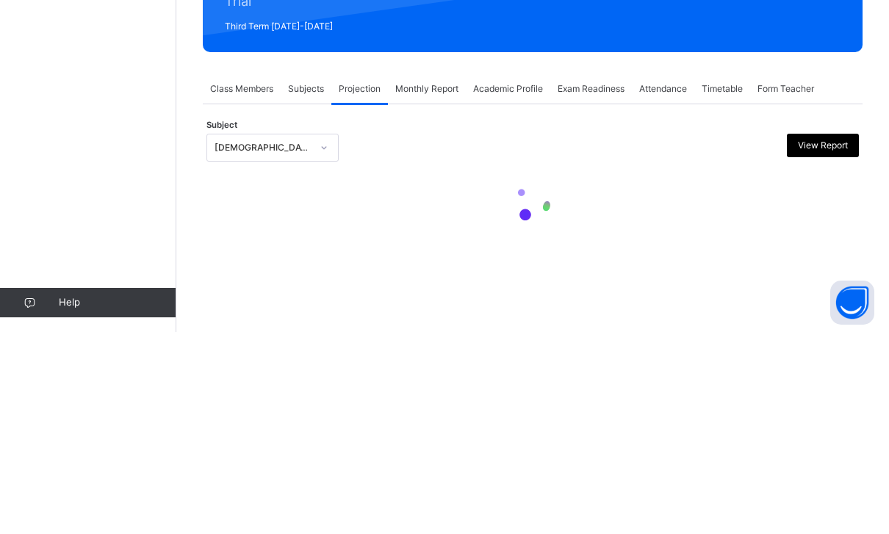
scroll to position [0, 0]
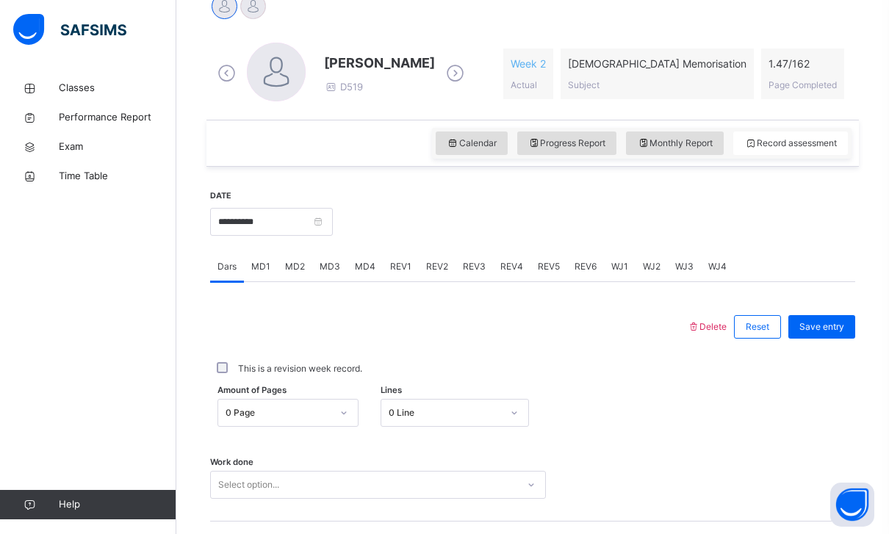
click at [442, 154] on div "Calendar" at bounding box center [472, 144] width 72 height 24
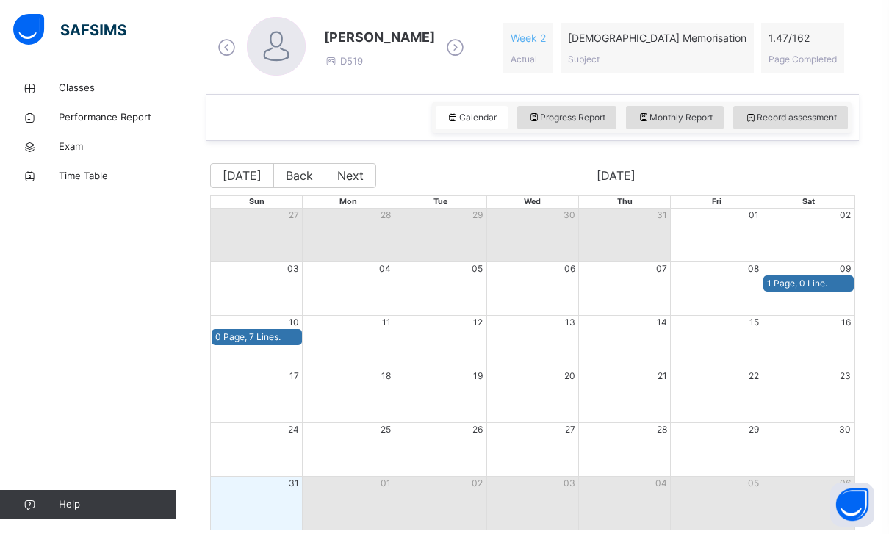
scroll to position [415, 0]
click at [768, 129] on div "Record assessment" at bounding box center [790, 119] width 115 height 24
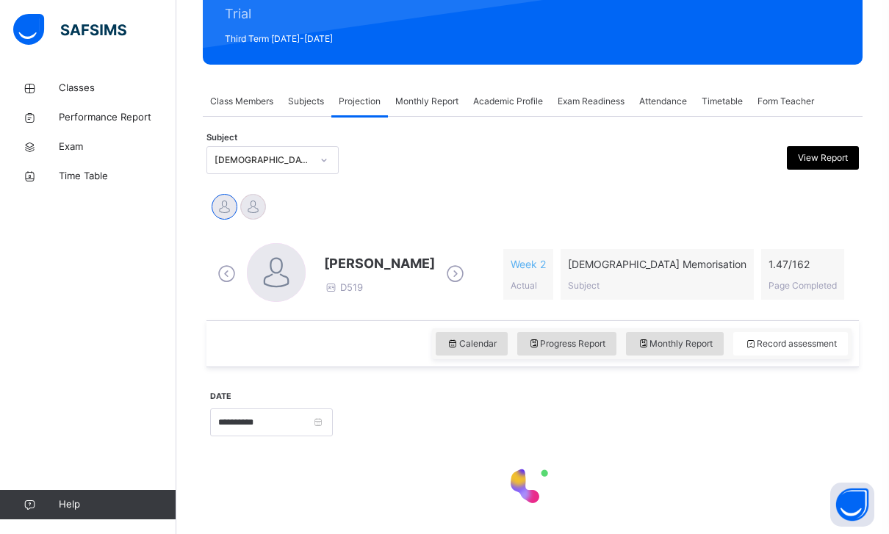
click at [770, 131] on div "**********" at bounding box center [533, 331] width 660 height 428
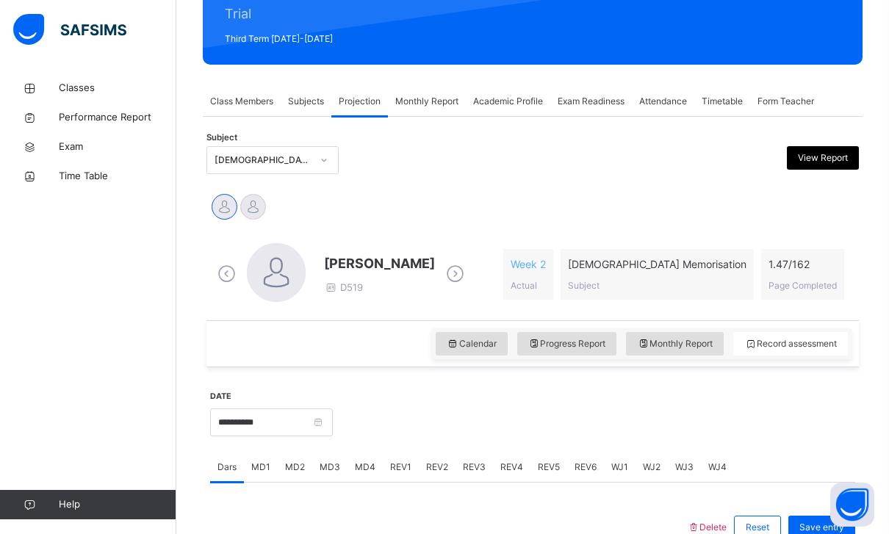
click at [778, 97] on span "Form Teacher" at bounding box center [785, 101] width 57 height 13
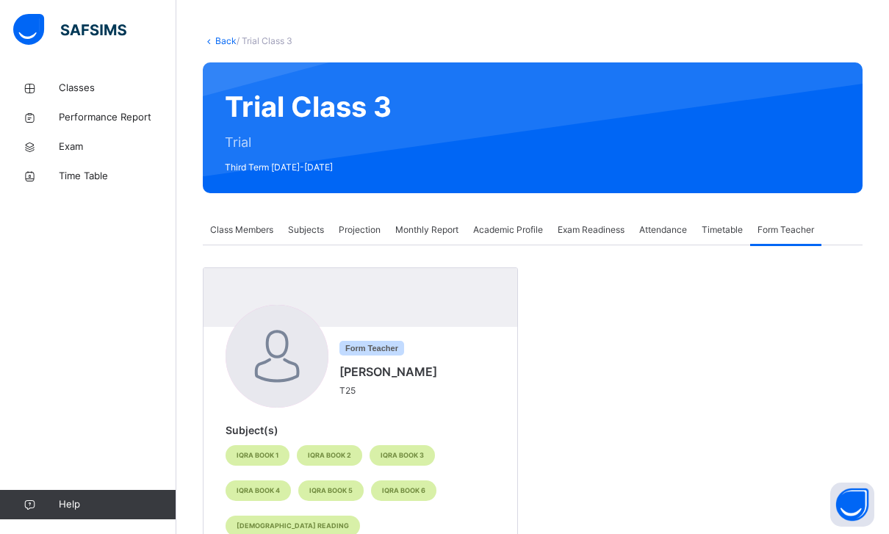
click at [356, 224] on span "Projection" at bounding box center [360, 229] width 42 height 13
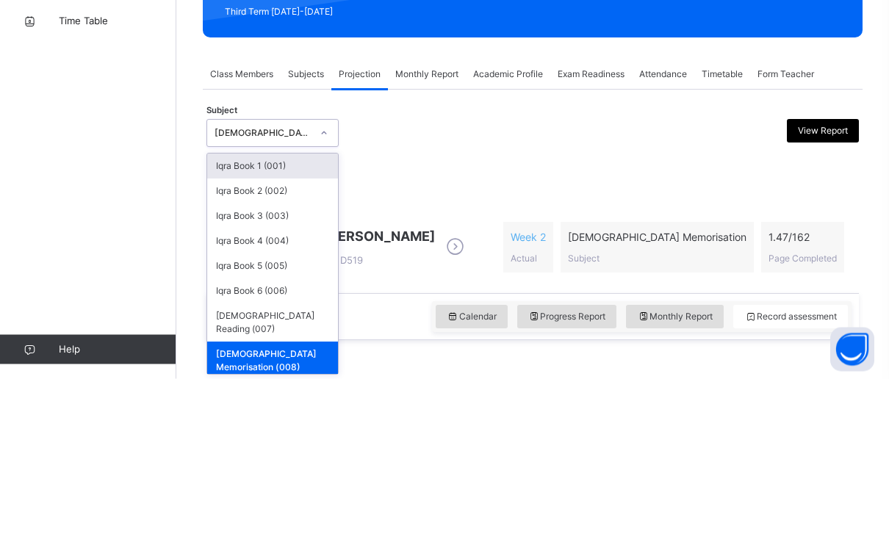
click at [267, 384] on div "Iqra Book 4 (004)" at bounding box center [272, 396] width 131 height 25
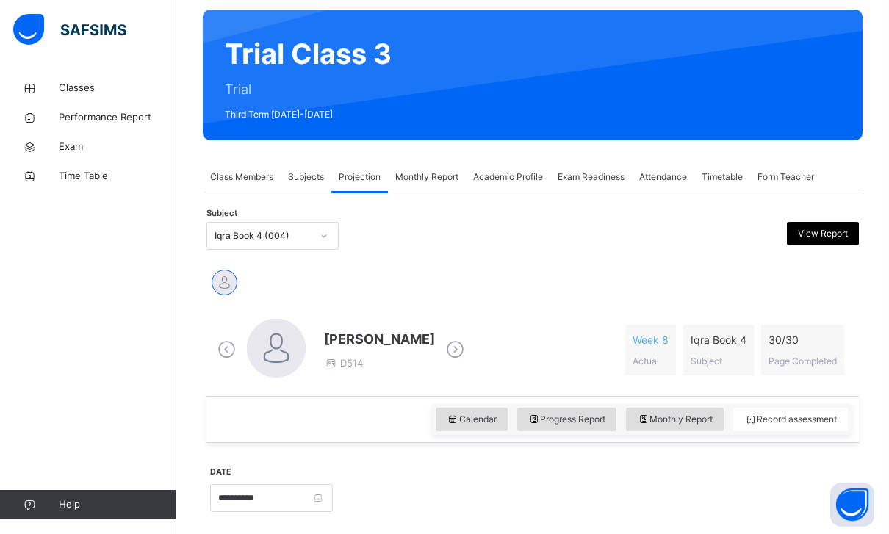
scroll to position [115, 0]
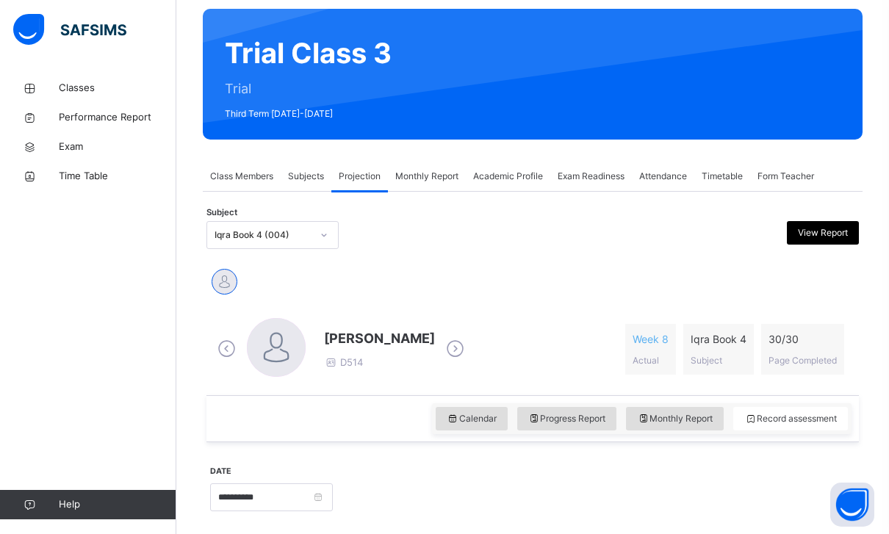
click at [241, 170] on span "Class Members" at bounding box center [241, 176] width 63 height 13
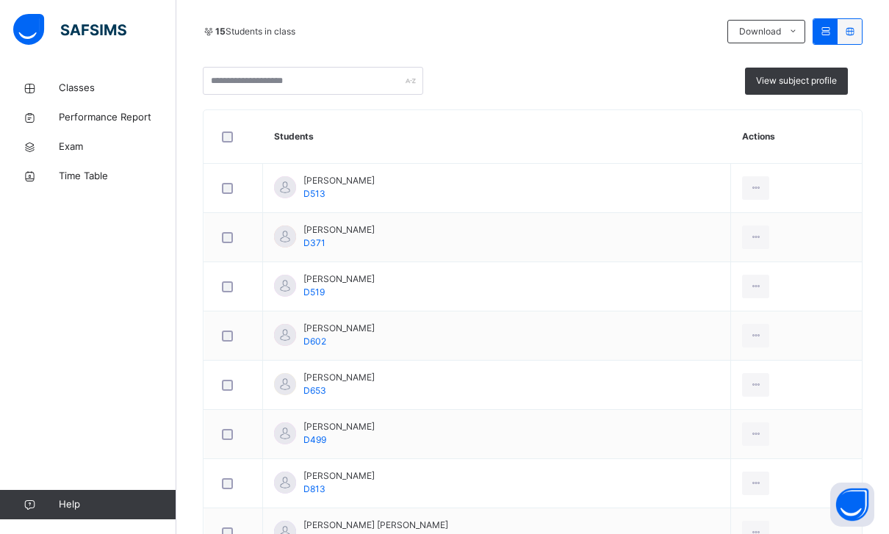
scroll to position [294, 0]
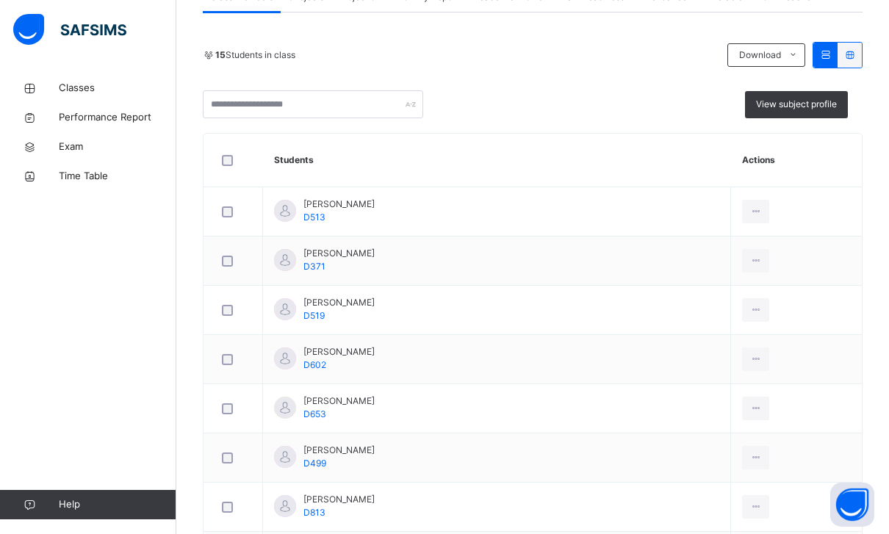
click at [795, 111] on div "View subject profile" at bounding box center [796, 104] width 103 height 27
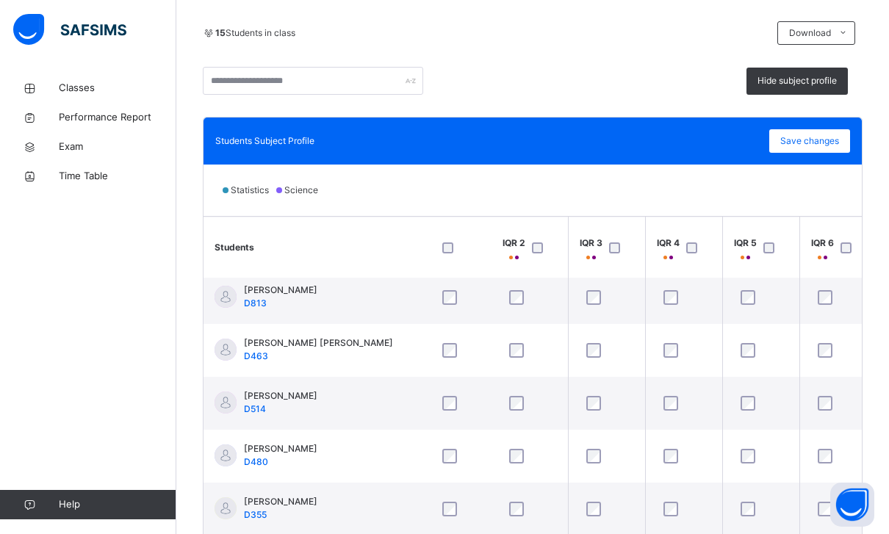
scroll to position [381, 91]
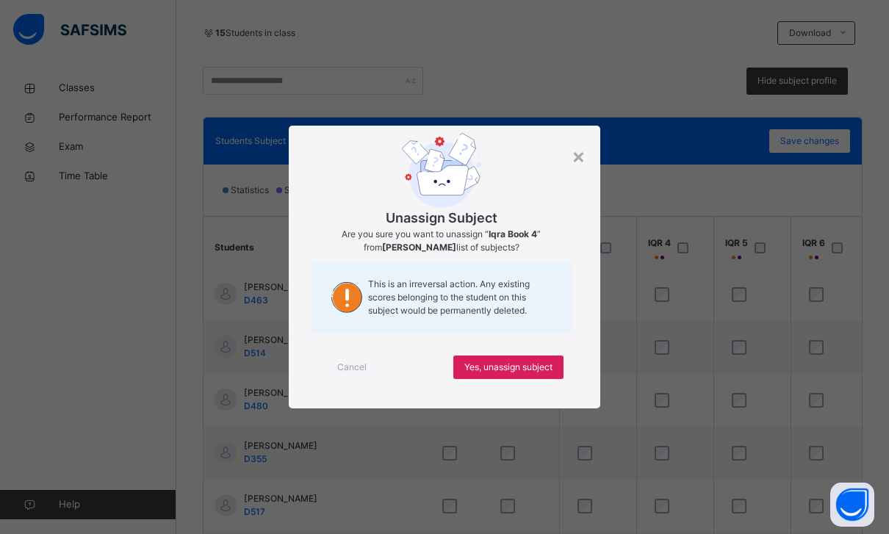
click at [545, 379] on div "Yes, unassign subject" at bounding box center [508, 368] width 110 height 24
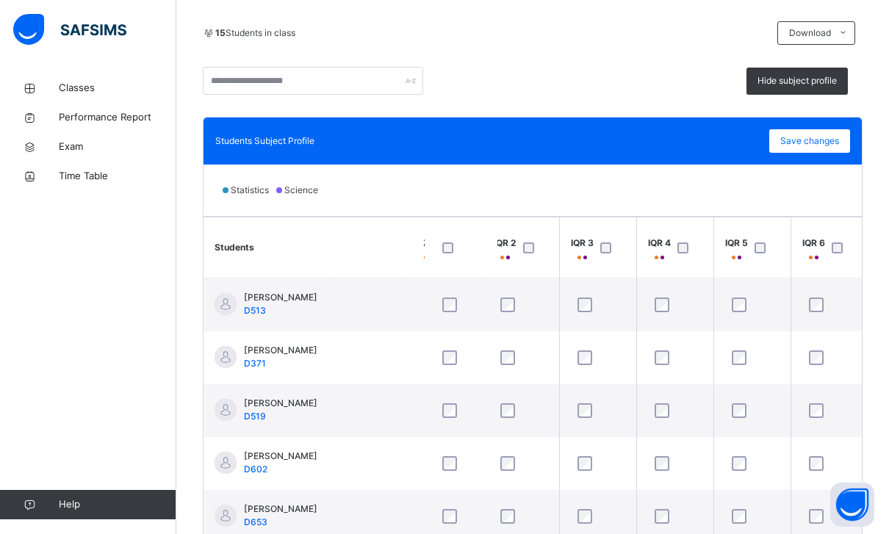
click at [829, 132] on div "Save changes" at bounding box center [809, 141] width 81 height 24
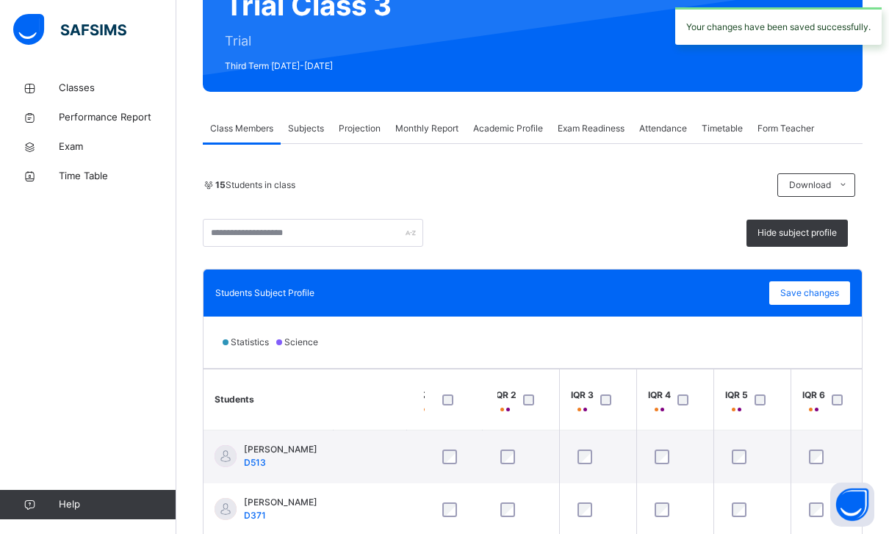
scroll to position [0, 0]
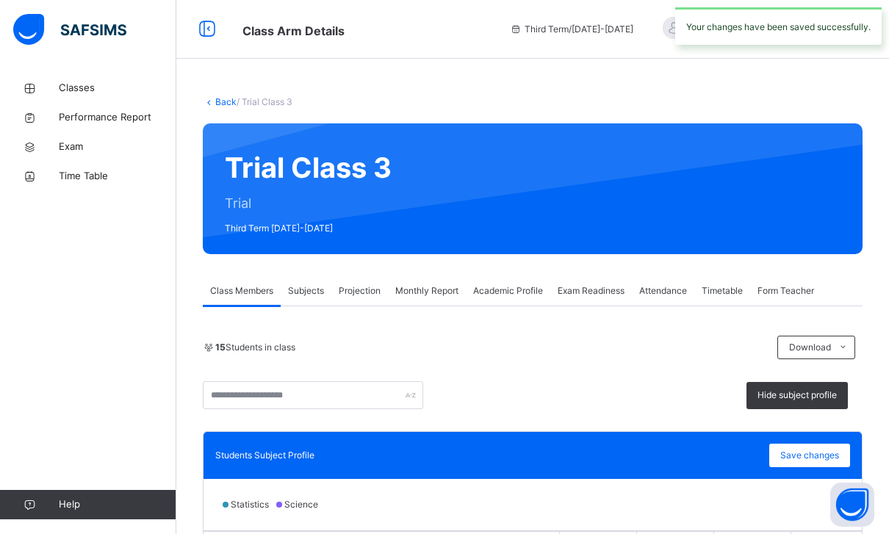
click at [359, 279] on div "Projection" at bounding box center [359, 290] width 57 height 29
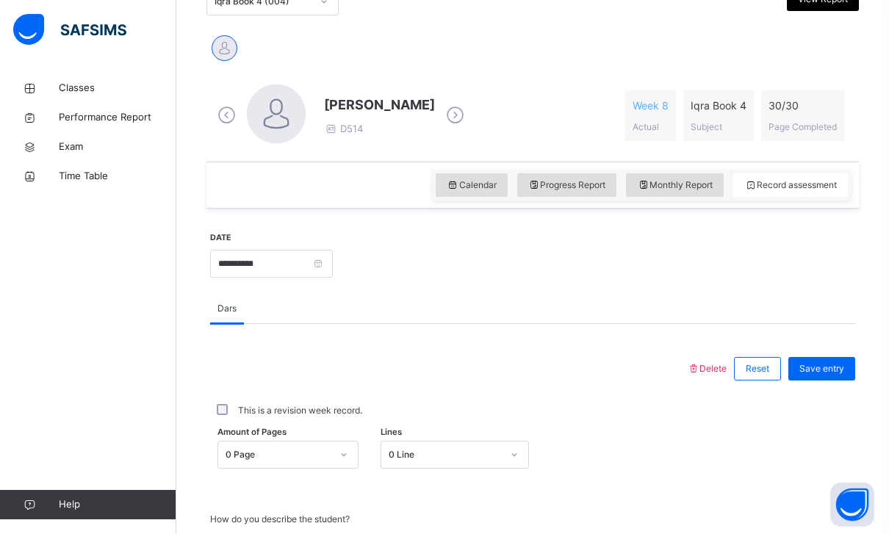
click at [492, 175] on div "Calendar" at bounding box center [472, 185] width 72 height 24
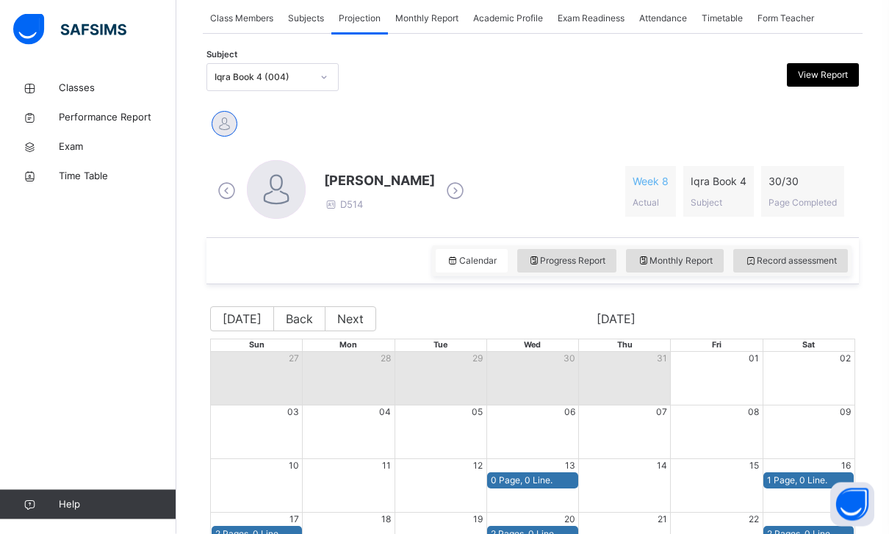
scroll to position [264, 0]
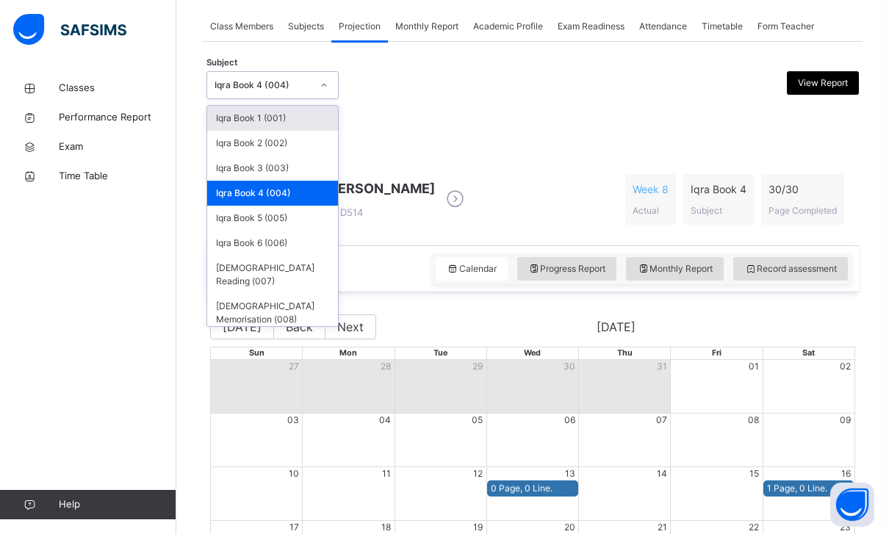
click at [287, 219] on div "Iqra Book 5 (005)" at bounding box center [272, 218] width 131 height 25
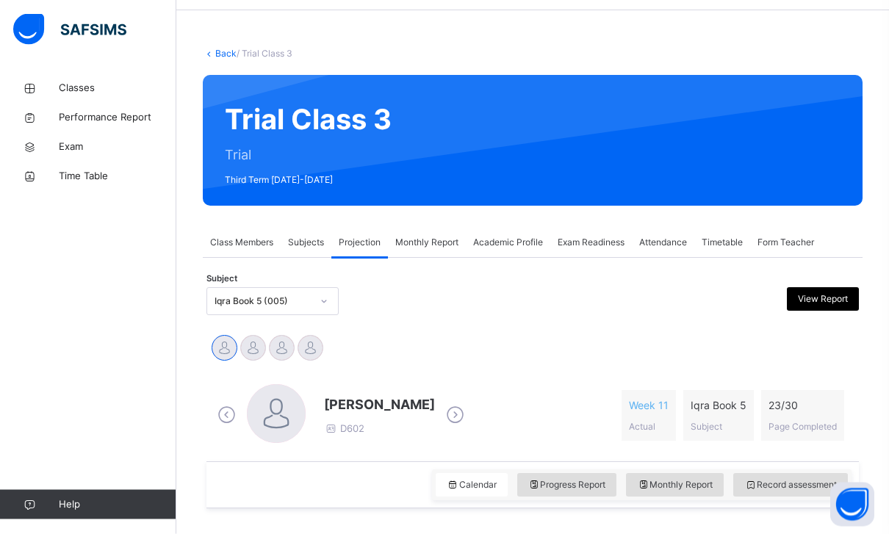
scroll to position [66, 0]
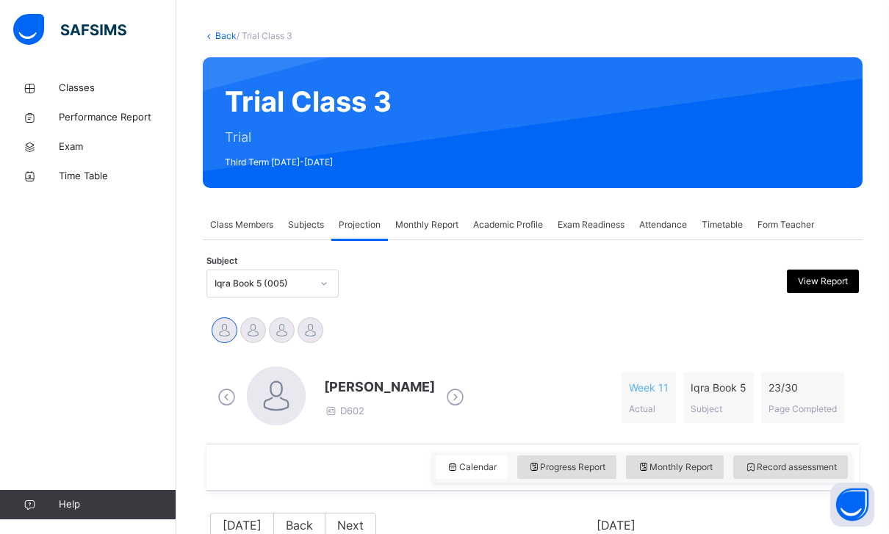
click at [321, 334] on div at bounding box center [311, 330] width 26 height 26
click at [288, 323] on div at bounding box center [282, 330] width 26 height 26
click at [256, 324] on div at bounding box center [253, 330] width 26 height 26
click at [228, 332] on div at bounding box center [225, 330] width 26 height 26
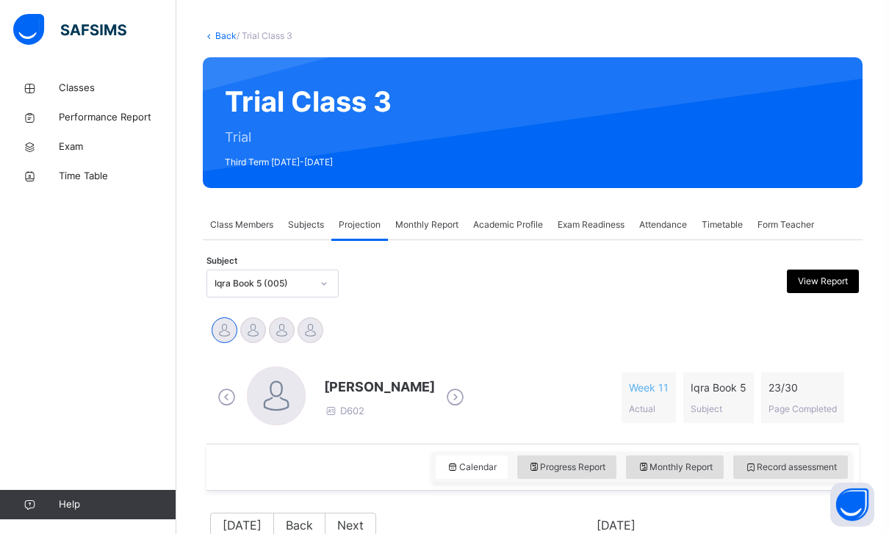
click at [258, 331] on div at bounding box center [253, 330] width 26 height 26
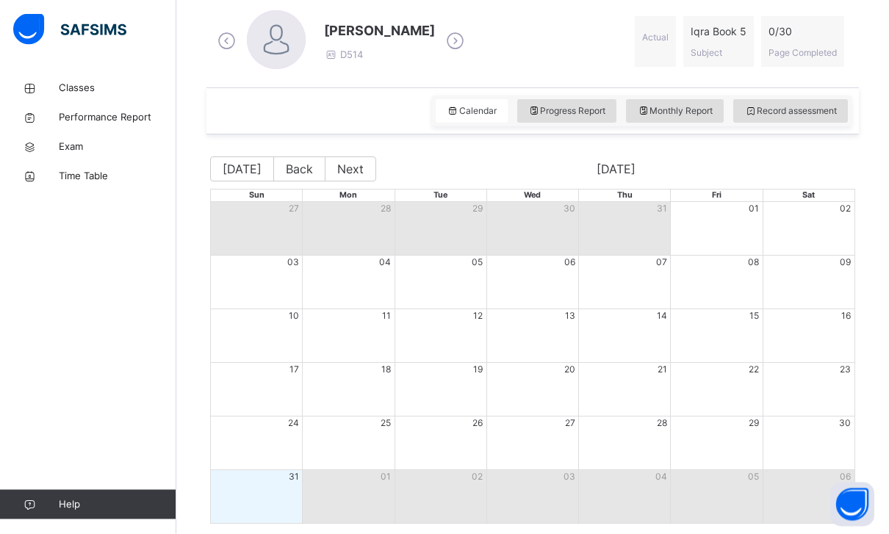
scroll to position [422, 0]
click at [829, 101] on div "Record assessment" at bounding box center [790, 111] width 115 height 24
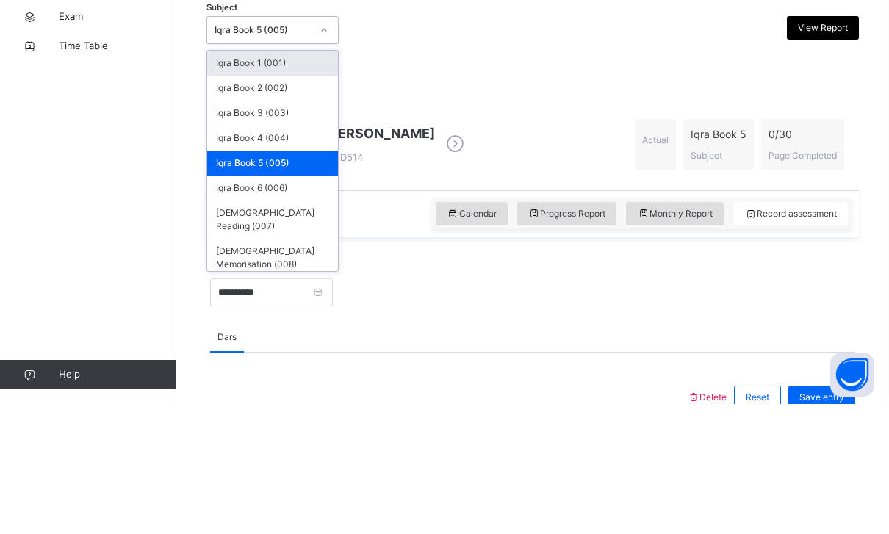
click at [241, 331] on div "[DEMOGRAPHIC_DATA] Reading (007)" at bounding box center [272, 350] width 131 height 38
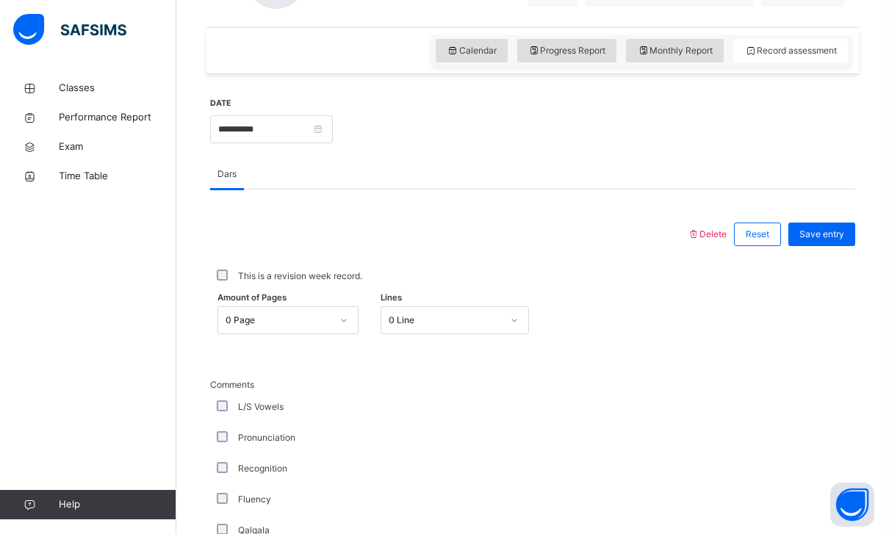
scroll to position [493, 0]
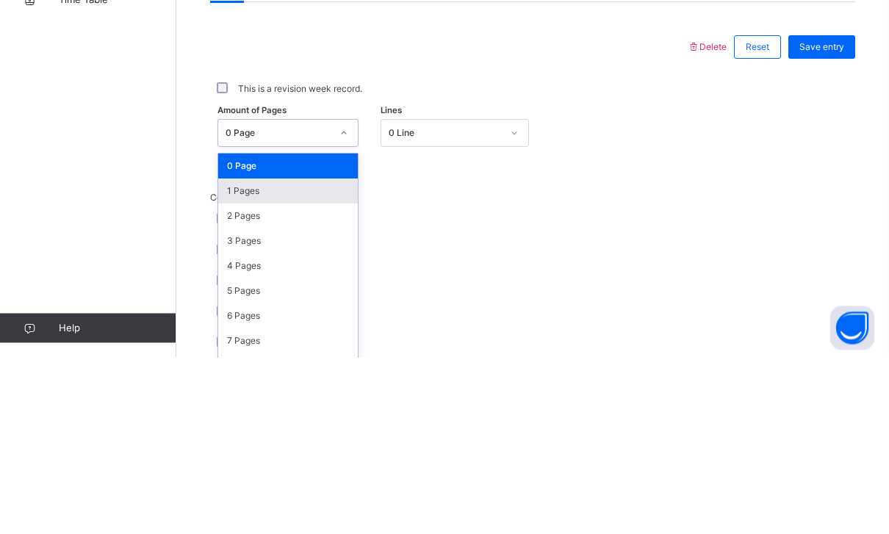
click at [237, 356] on div "1 Pages" at bounding box center [288, 368] width 140 height 25
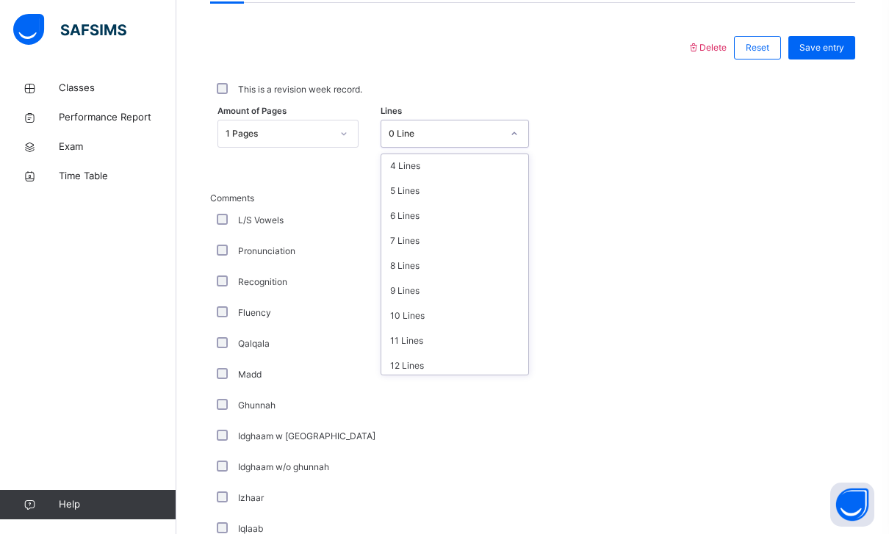
scroll to position [103, 0]
click at [406, 237] on div "7 Lines" at bounding box center [454, 238] width 147 height 25
click at [816, 38] on div "Save entry" at bounding box center [821, 47] width 67 height 24
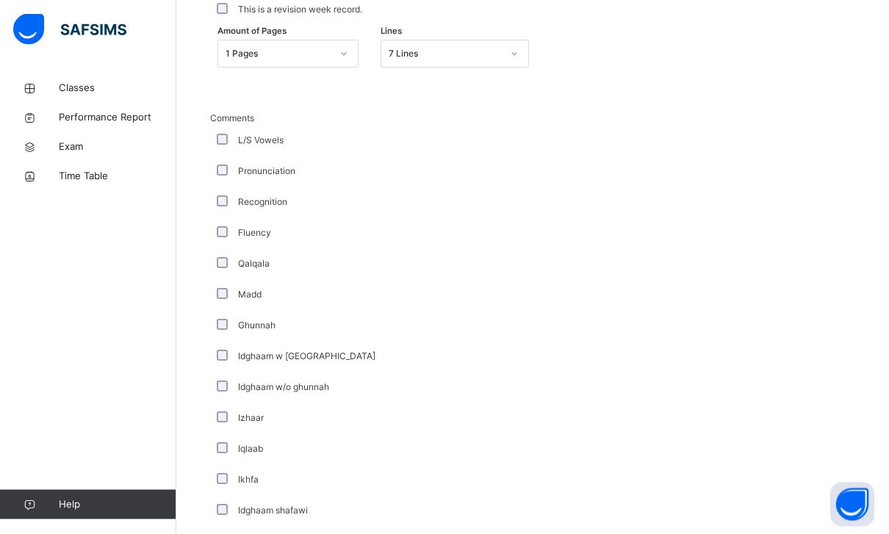
scroll to position [1076, 0]
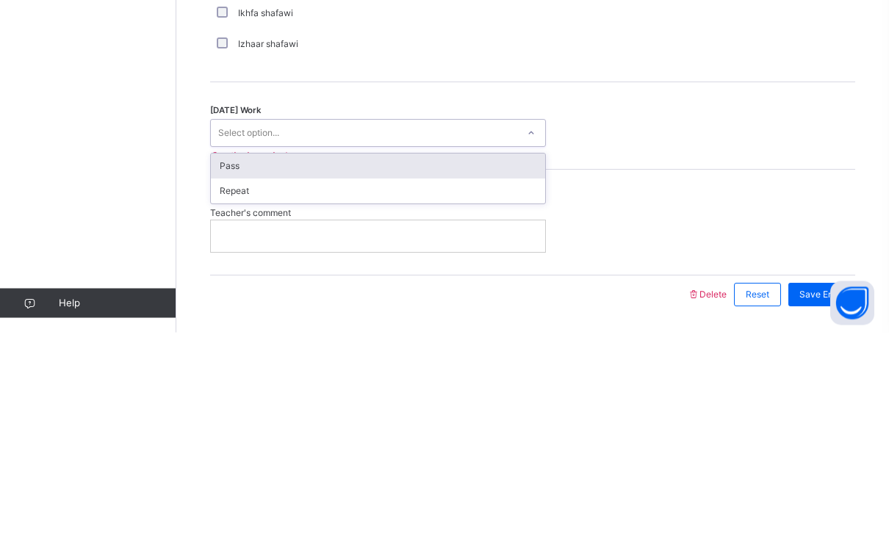
click at [233, 356] on div "Pass" at bounding box center [378, 368] width 334 height 25
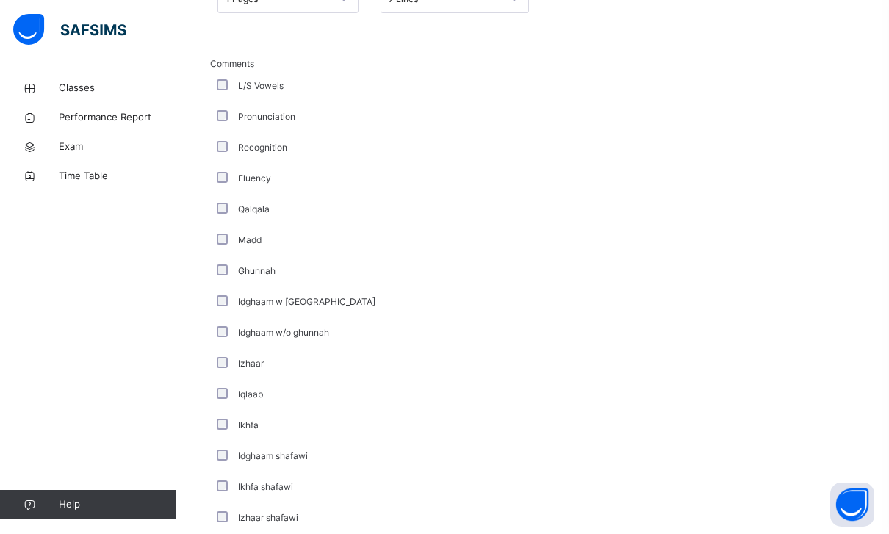
scroll to position [666, 0]
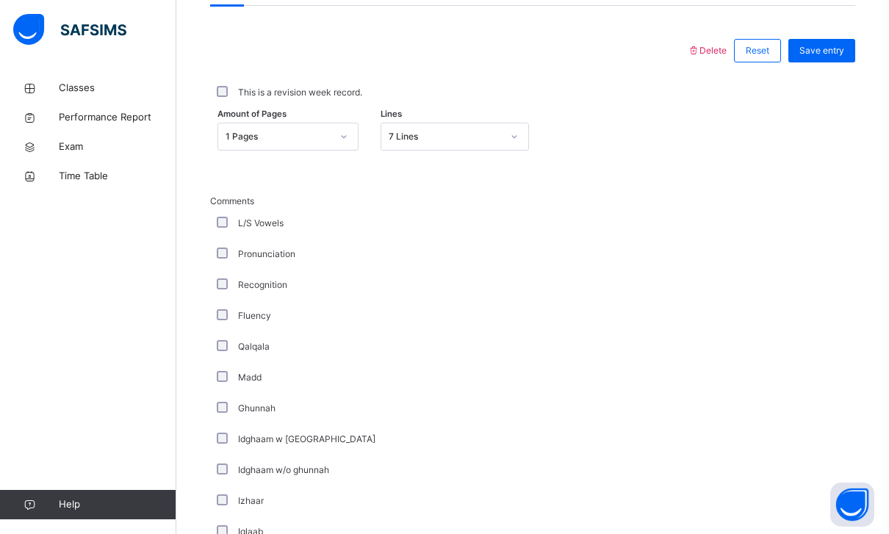
click at [738, 251] on div "Comments L/S Vowels Pronunciation Recognition Fluency Qalqala Madd Ghunnah Idgh…" at bounding box center [532, 433] width 645 height 476
click at [826, 33] on div "Save entry" at bounding box center [818, 51] width 74 height 38
click at [804, 35] on div "Save entry" at bounding box center [818, 51] width 74 height 38
click at [826, 54] on span "Save entry" at bounding box center [821, 50] width 45 height 13
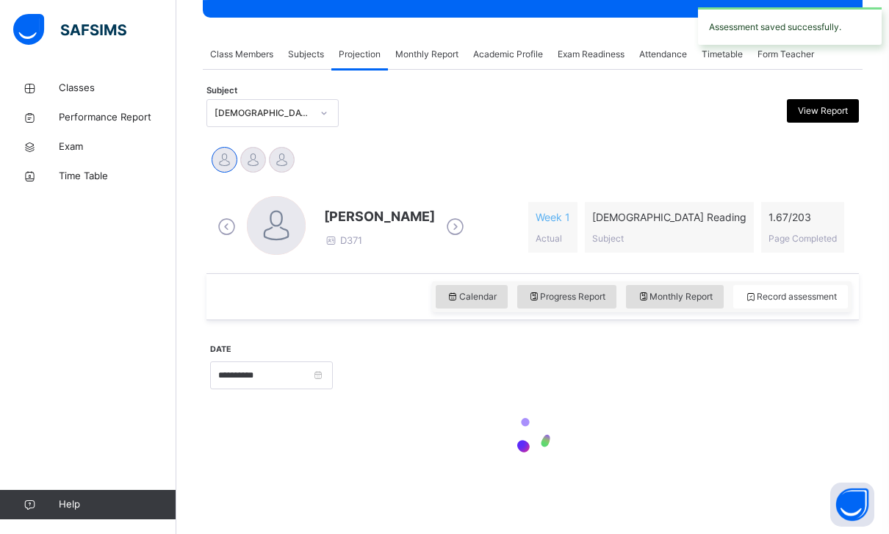
scroll to position [237, 0]
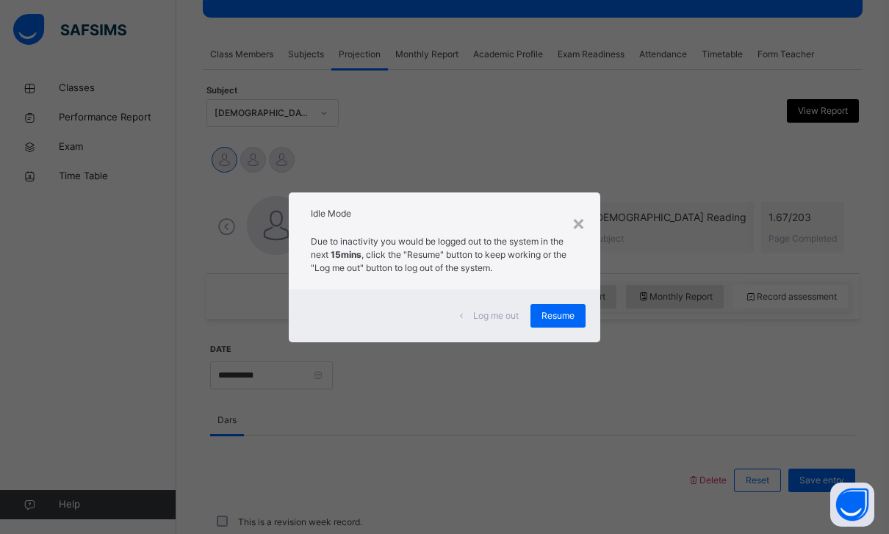
click at [558, 317] on span "Resume" at bounding box center [557, 315] width 33 height 13
click at [549, 315] on span "Resume" at bounding box center [557, 315] width 33 height 13
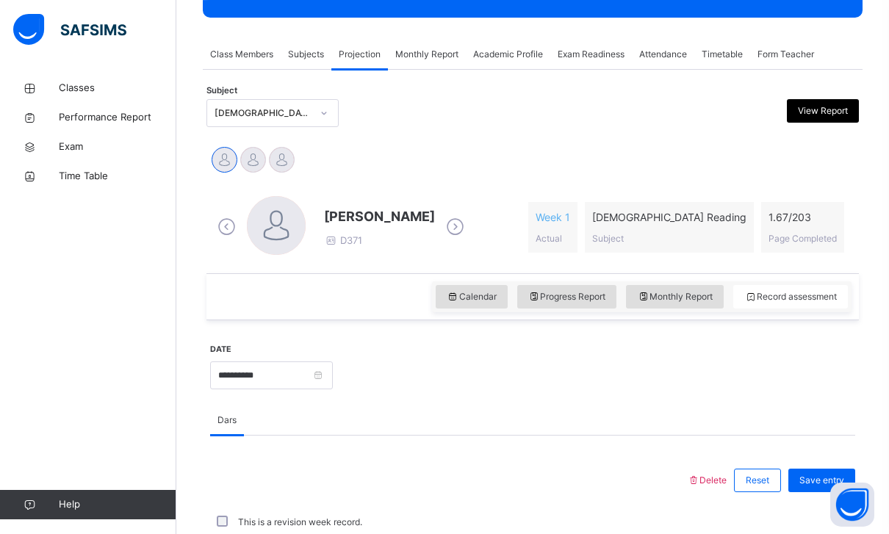
click at [829, 271] on div "[PERSON_NAME] D371 Week 1 Actual [DEMOGRAPHIC_DATA] Reading Subject 1.67 / 203 …" at bounding box center [532, 227] width 652 height 92
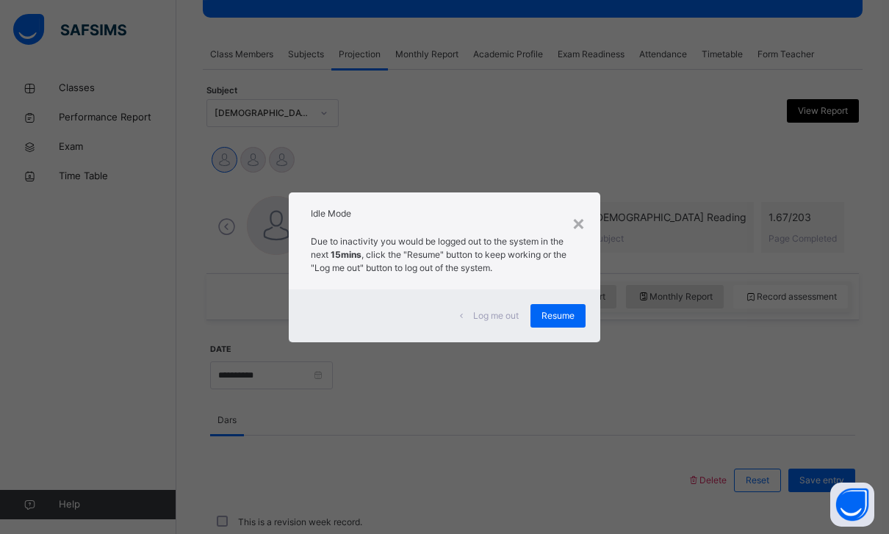
click at [563, 312] on span "Resume" at bounding box center [557, 315] width 33 height 13
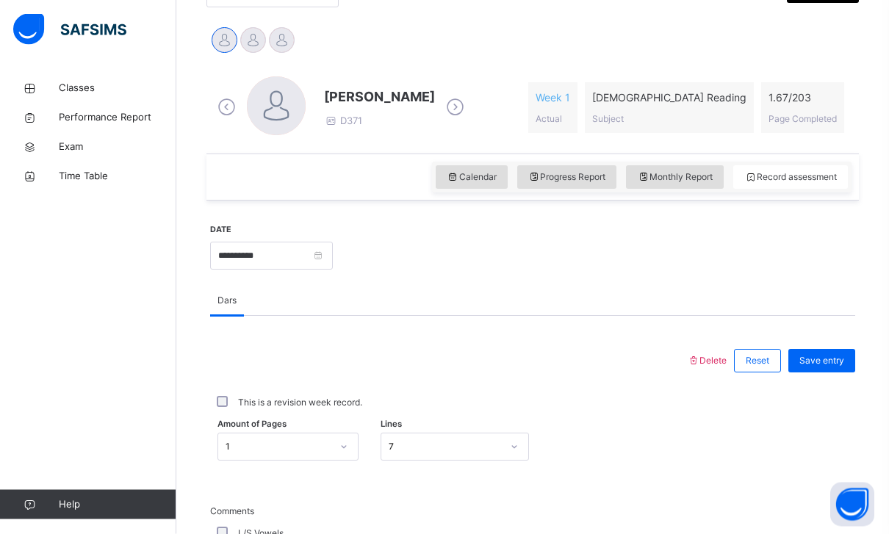
scroll to position [152, 0]
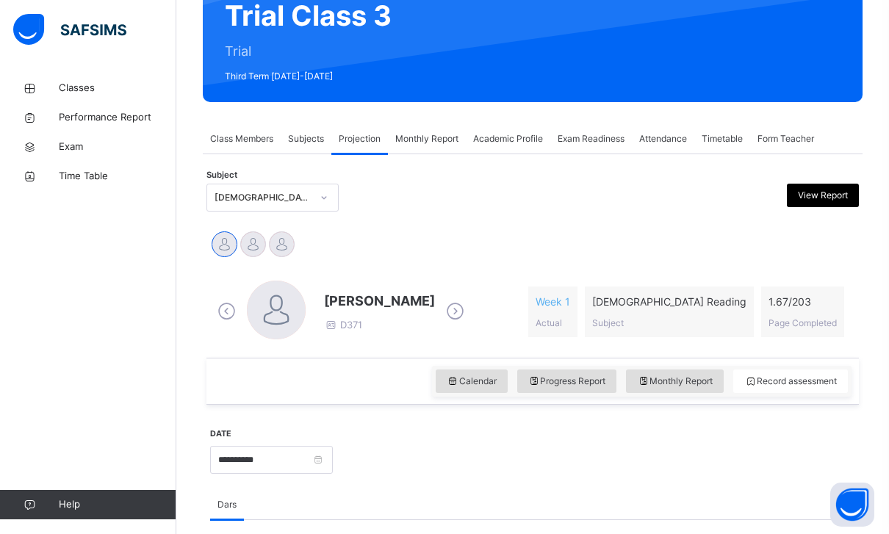
click at [282, 251] on div at bounding box center [282, 244] width 26 height 26
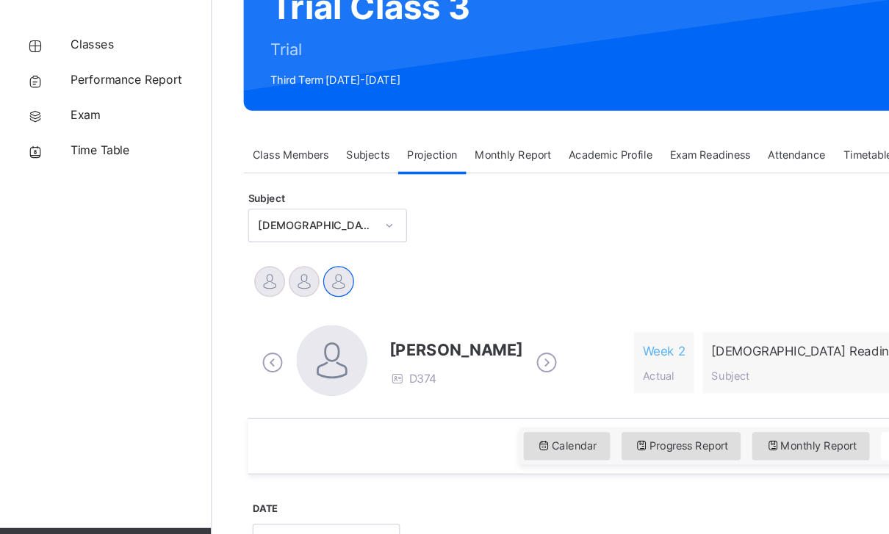
scroll to position [163, 0]
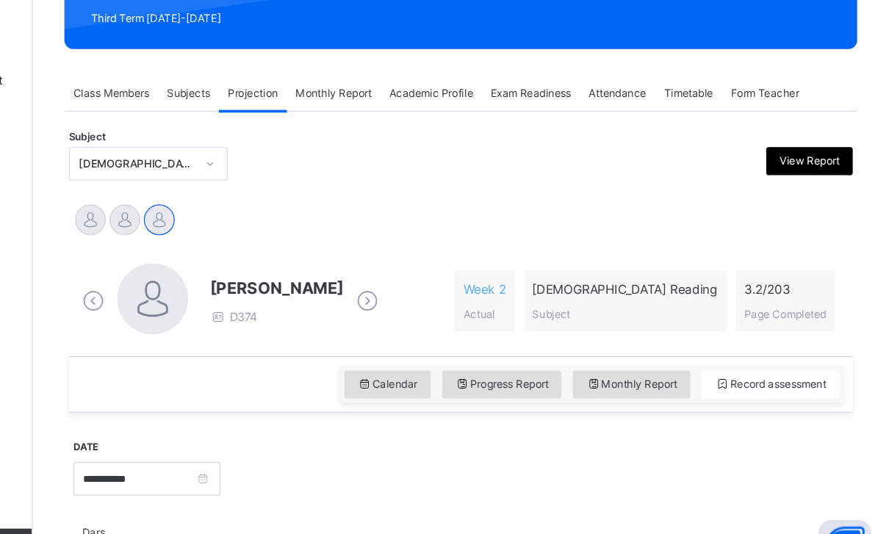
click at [550, 113] on div "Exam Readiness" at bounding box center [591, 127] width 82 height 29
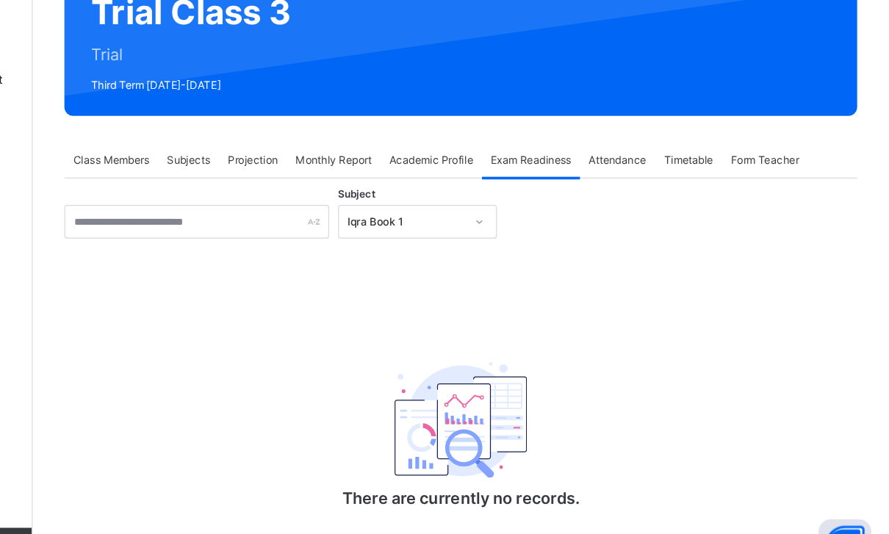
click at [466, 169] on div "Academic Profile" at bounding box center [508, 183] width 84 height 29
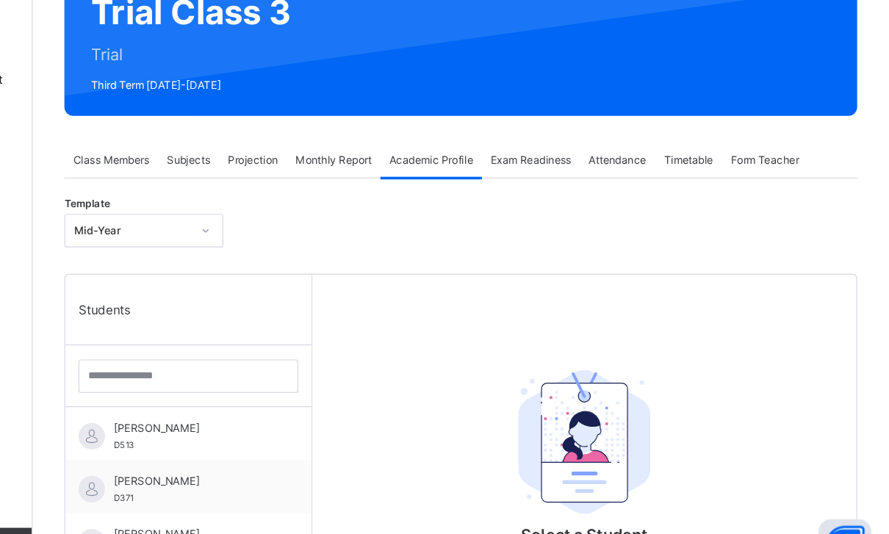
click at [639, 177] on span "Attendance" at bounding box center [663, 183] width 48 height 13
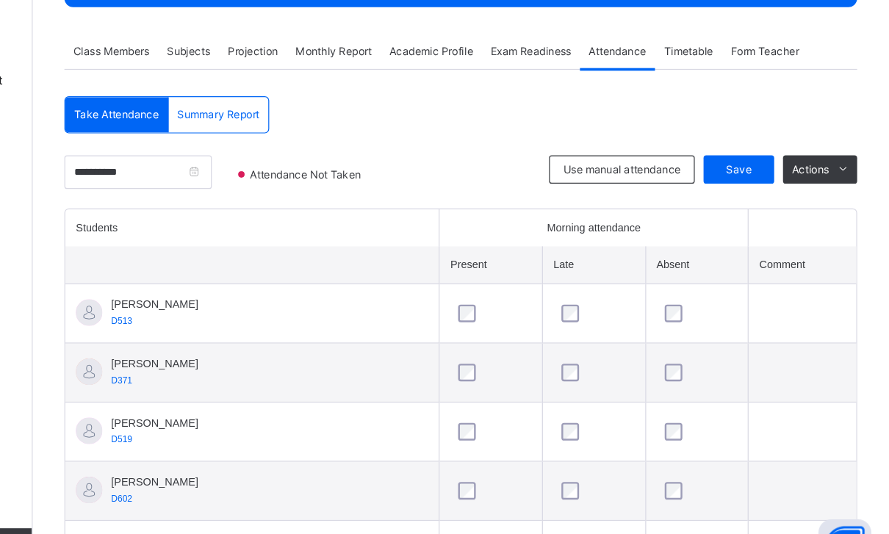
scroll to position [211, 0]
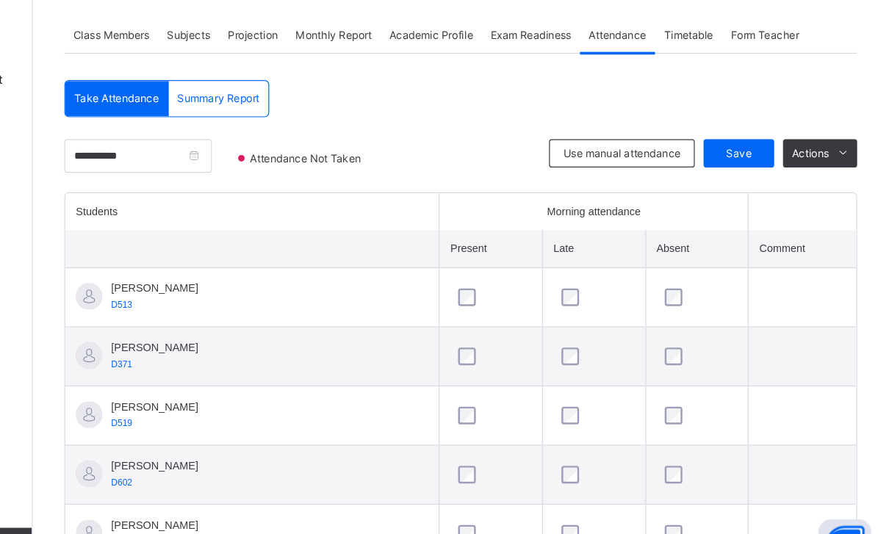
click at [610, 283] on div at bounding box center [644, 298] width 68 height 31
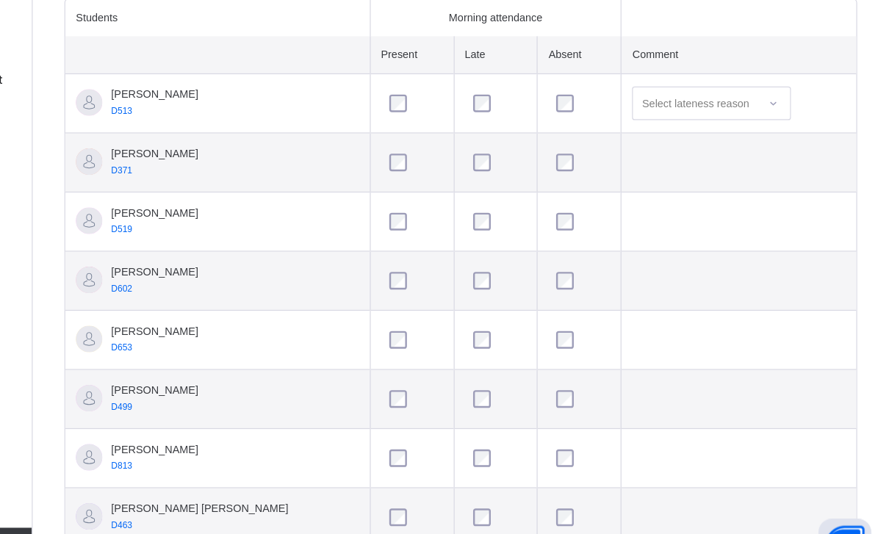
scroll to position [415, 0]
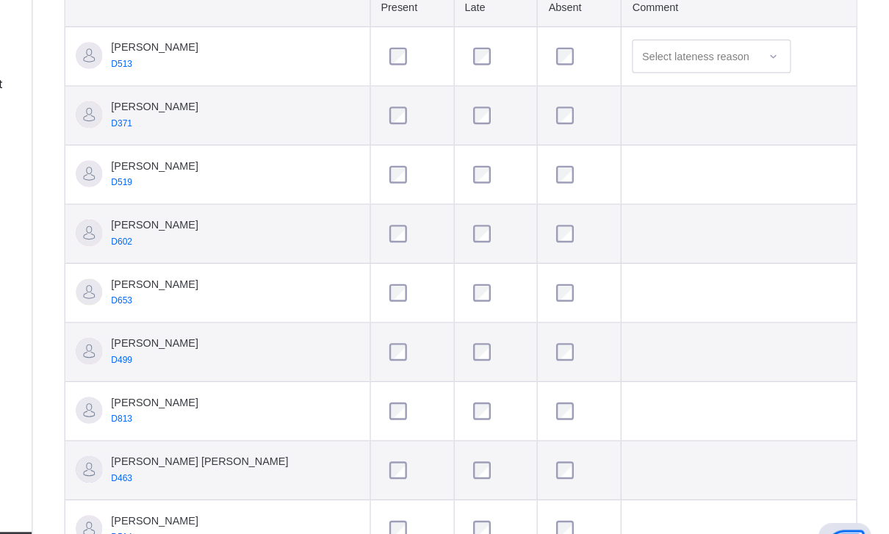
click at [605, 177] on div at bounding box center [630, 192] width 51 height 31
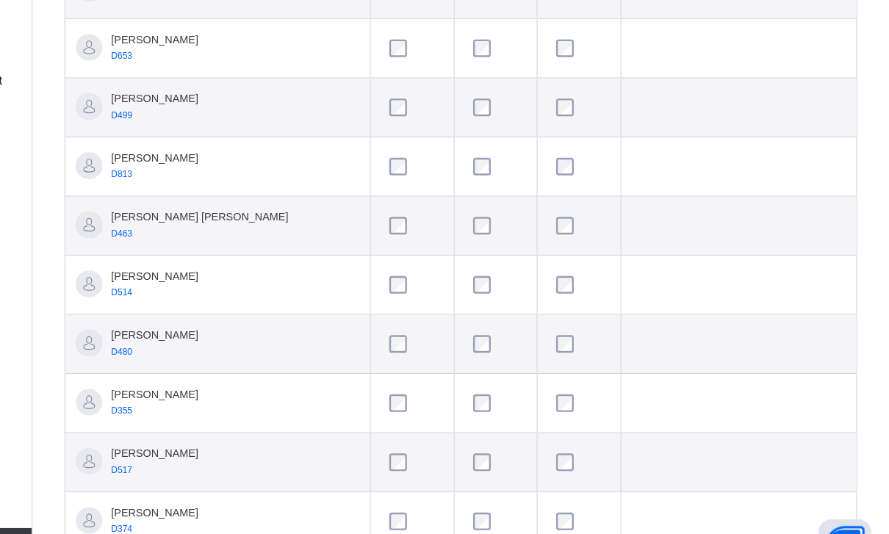
scroll to position [628, 0]
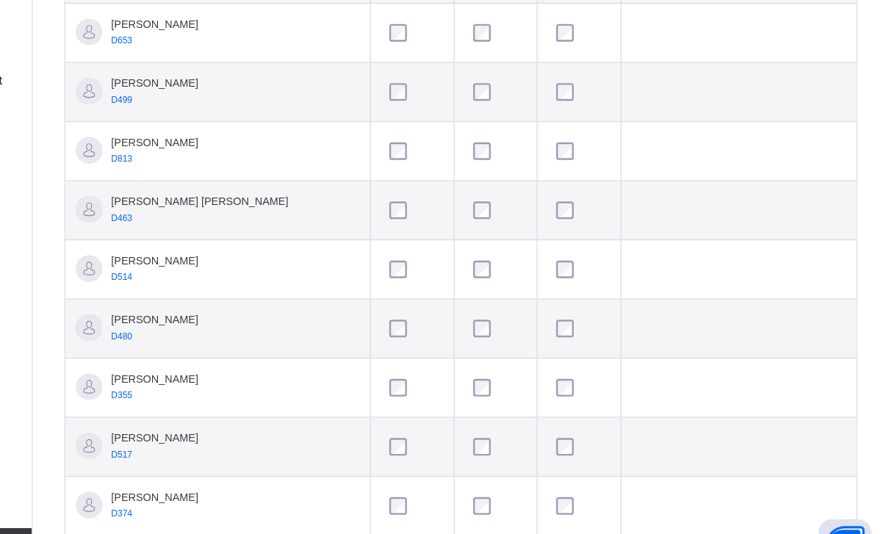
click at [536, 259] on div at bounding box center [561, 274] width 51 height 31
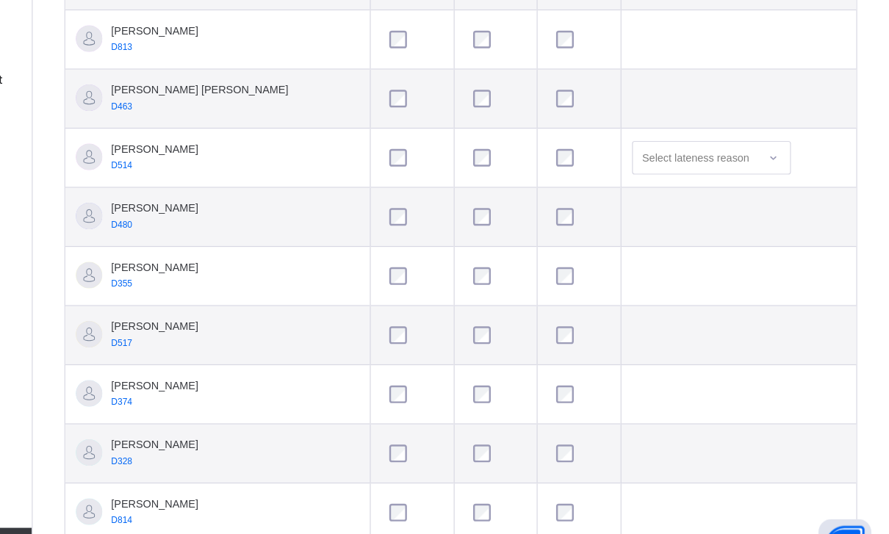
scroll to position [721, 0]
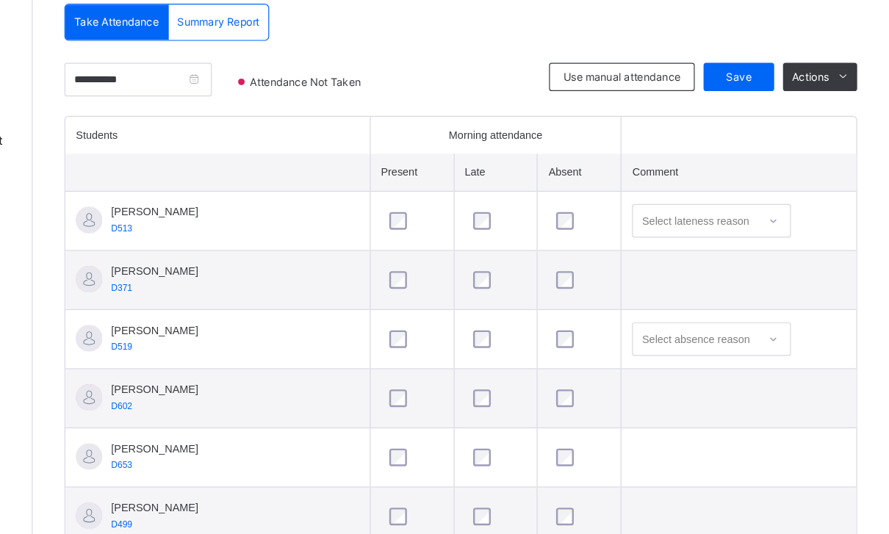
click at [735, 73] on div "Save" at bounding box center [764, 64] width 59 height 24
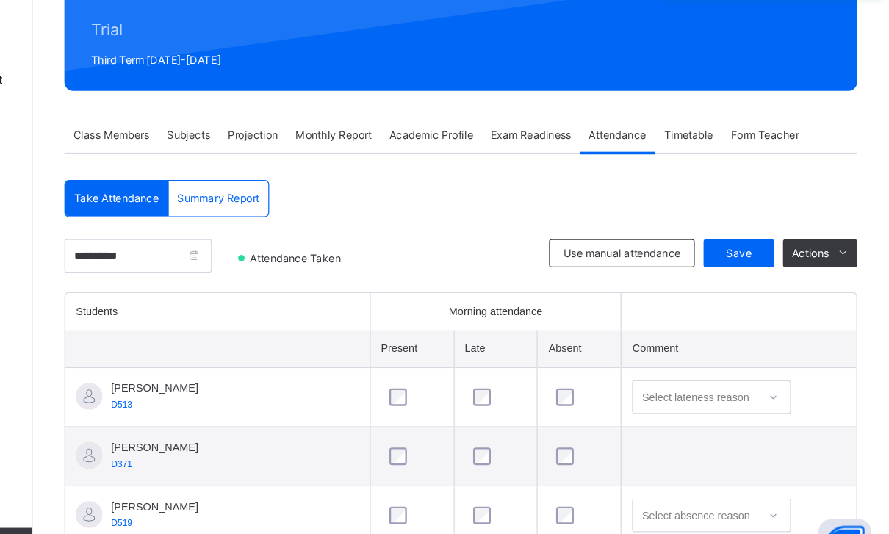
scroll to position [127, 0]
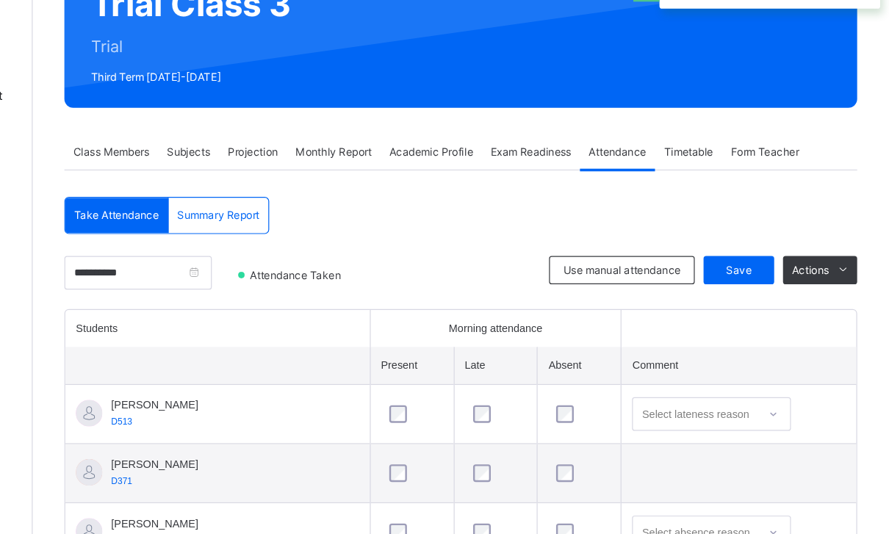
click at [558, 157] on span "Exam Readiness" at bounding box center [591, 163] width 67 height 13
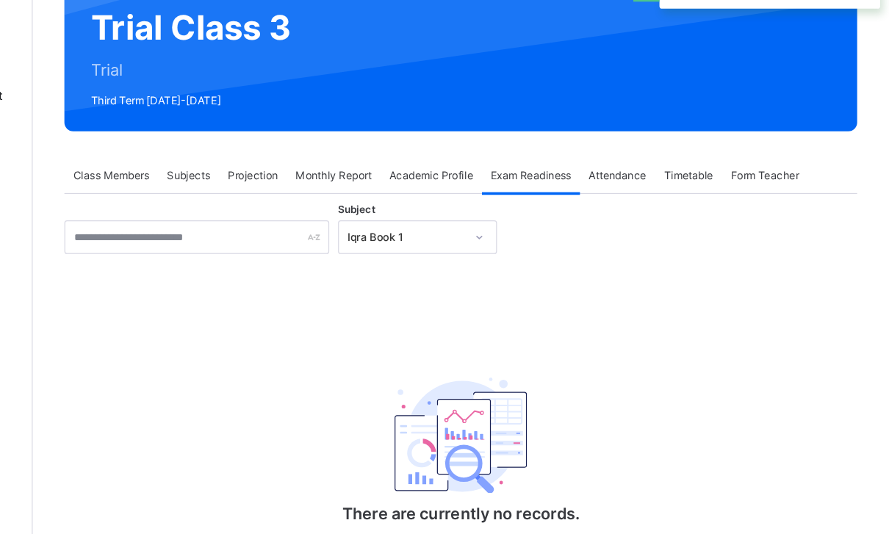
scroll to position [107, 0]
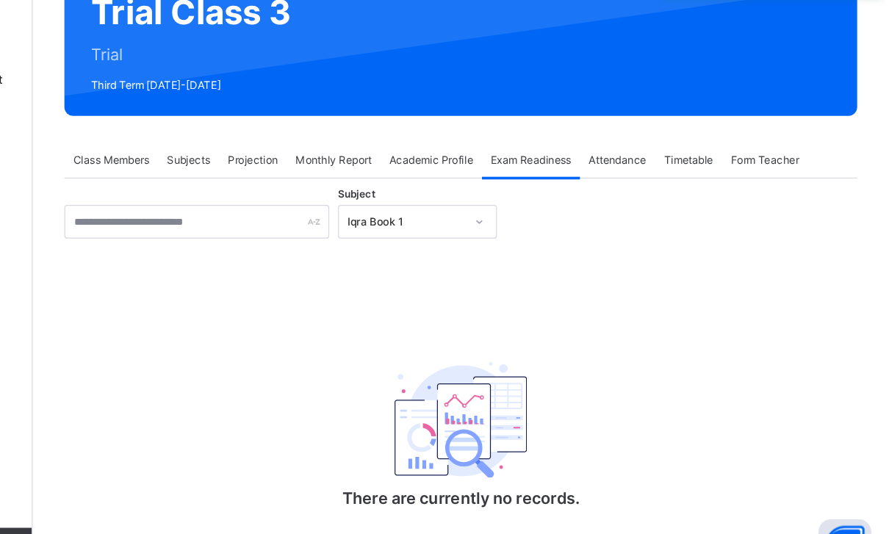
click at [702, 177] on span "Timetable" at bounding box center [722, 183] width 41 height 13
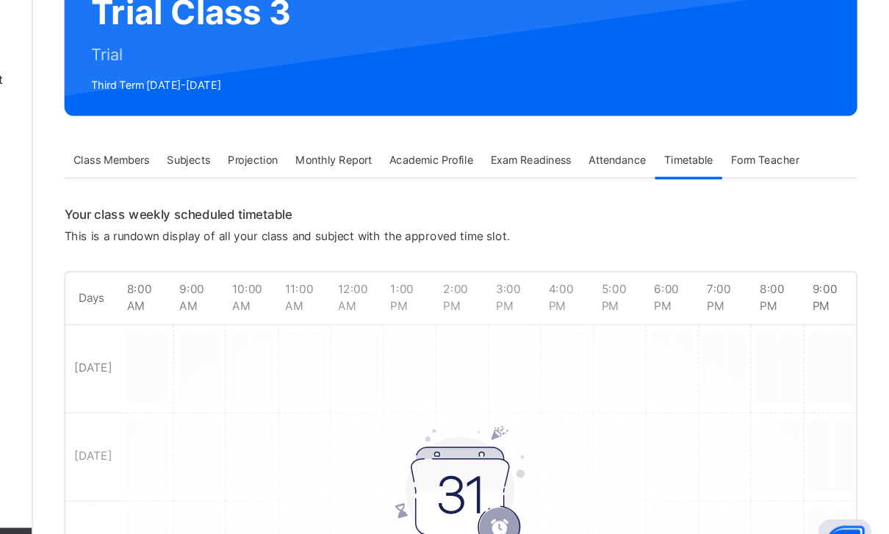
click at [757, 177] on span "Form Teacher" at bounding box center [785, 183] width 57 height 13
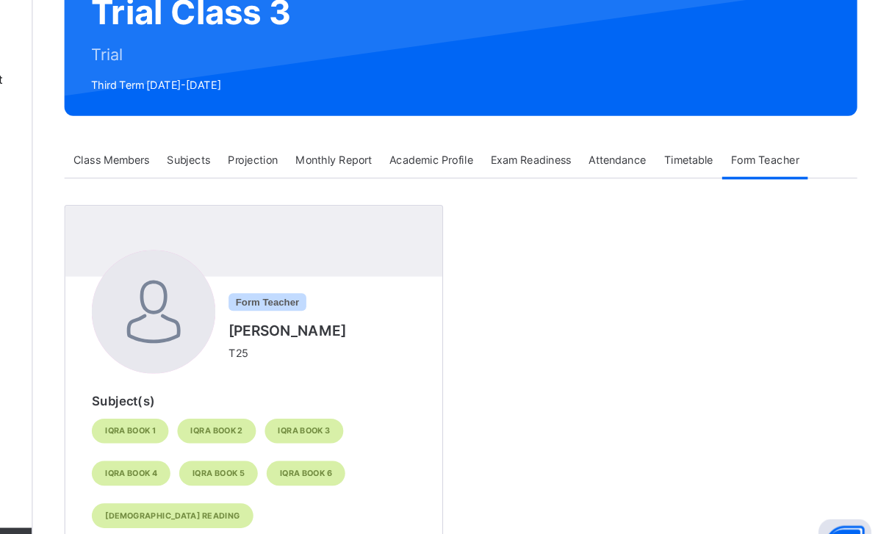
click at [702, 177] on span "Timetable" at bounding box center [722, 183] width 41 height 13
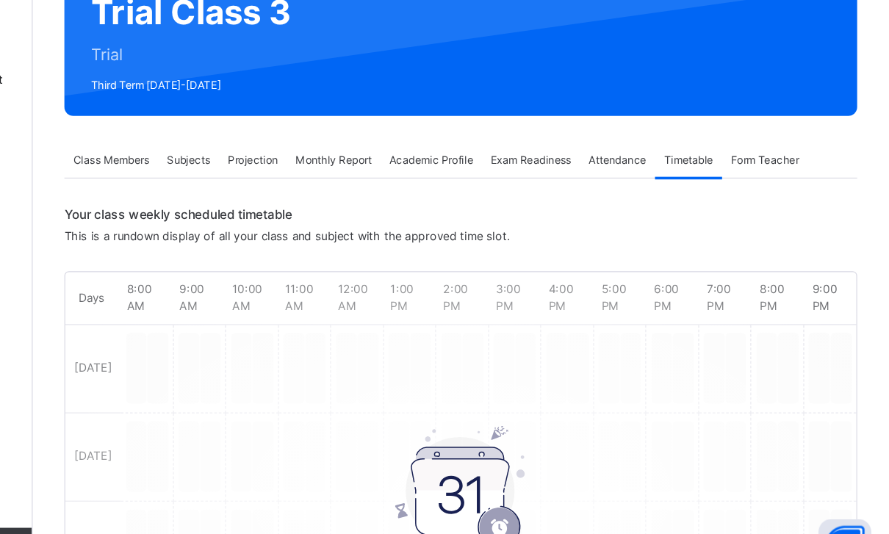
click at [395, 177] on span "Monthly Report" at bounding box center [426, 183] width 63 height 13
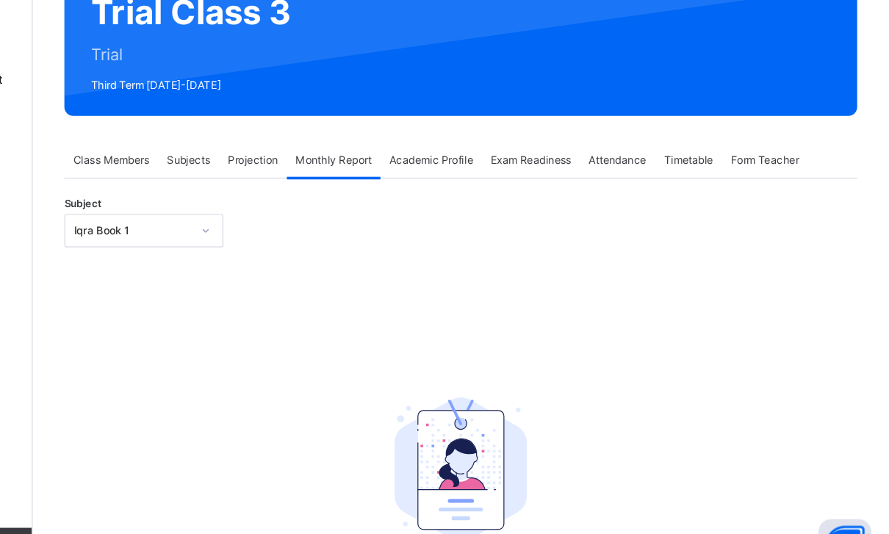
click at [339, 177] on span "Projection" at bounding box center [360, 183] width 42 height 13
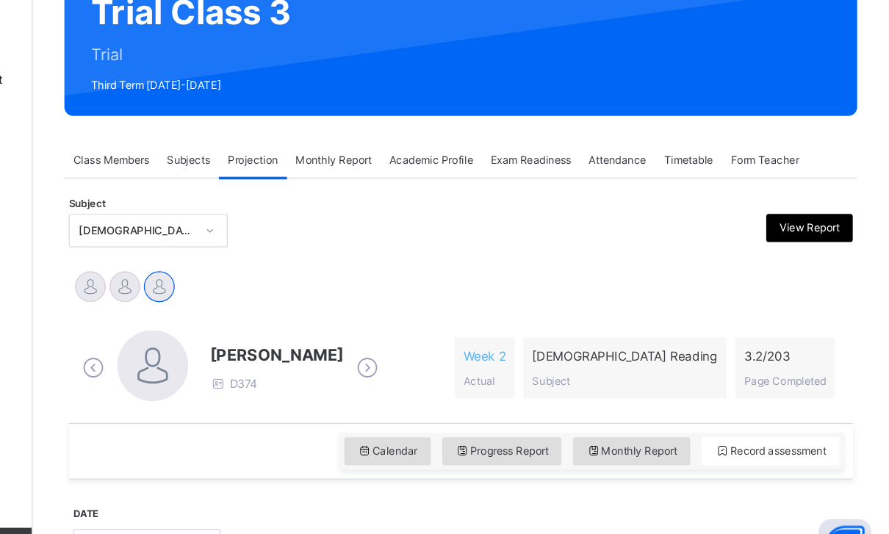
click at [757, 177] on span "Form Teacher" at bounding box center [785, 183] width 57 height 13
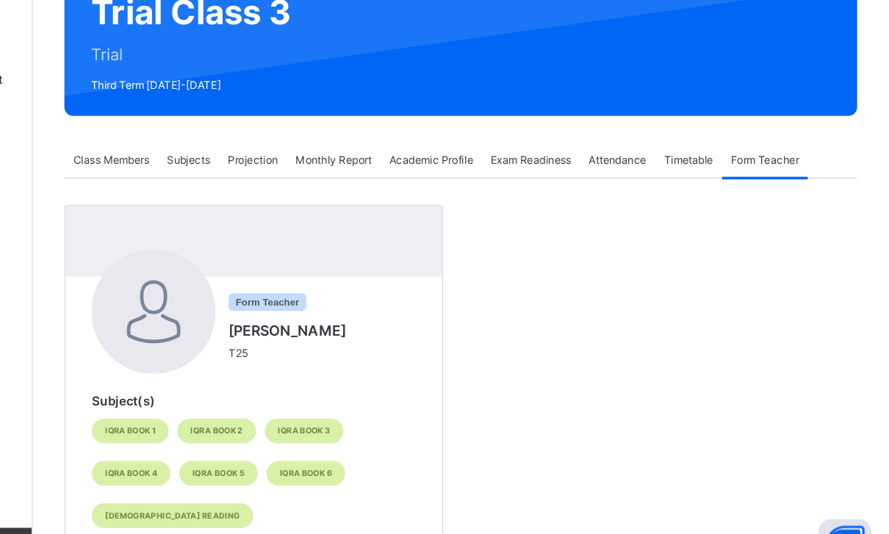
click at [702, 177] on span "Timetable" at bounding box center [722, 183] width 41 height 13
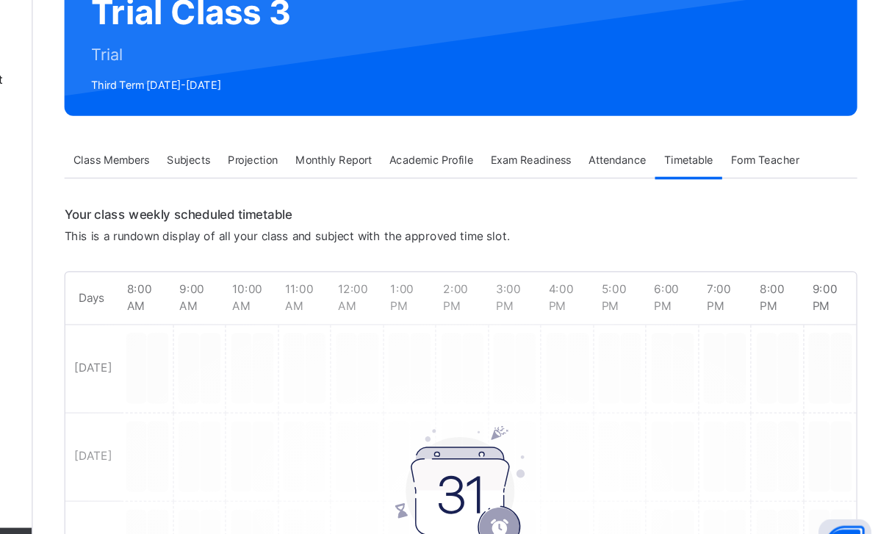
click at [639, 177] on span "Attendance" at bounding box center [663, 183] width 48 height 13
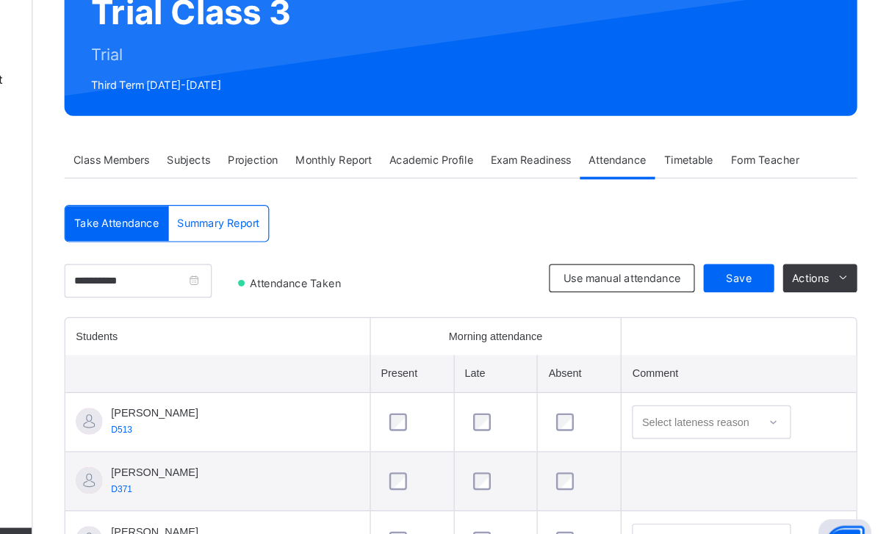
click at [558, 177] on span "Exam Readiness" at bounding box center [591, 183] width 67 height 13
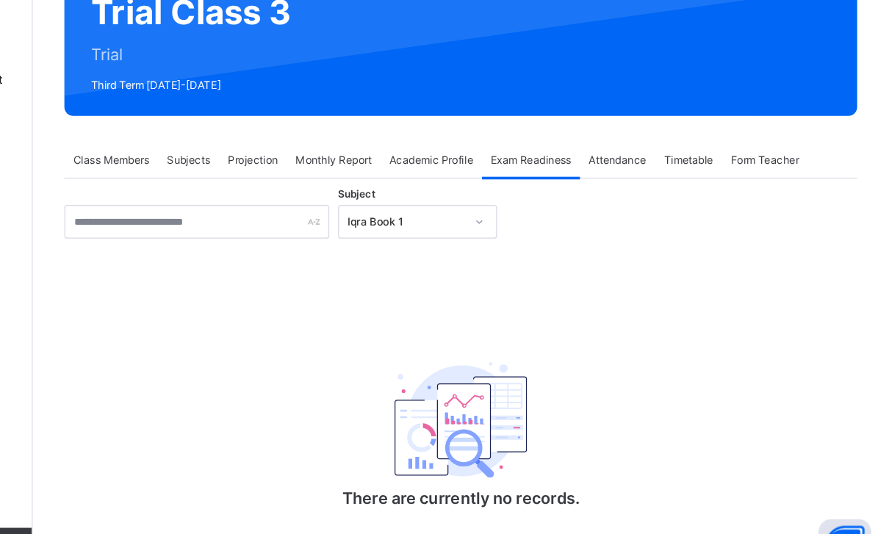
click at [466, 169] on div "Academic Profile" at bounding box center [508, 183] width 84 height 29
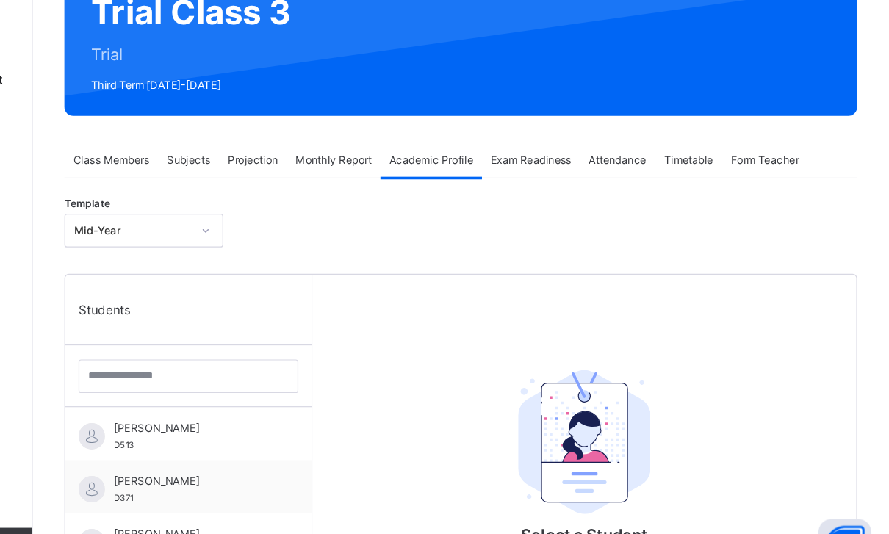
click at [395, 177] on span "Monthly Report" at bounding box center [426, 183] width 63 height 13
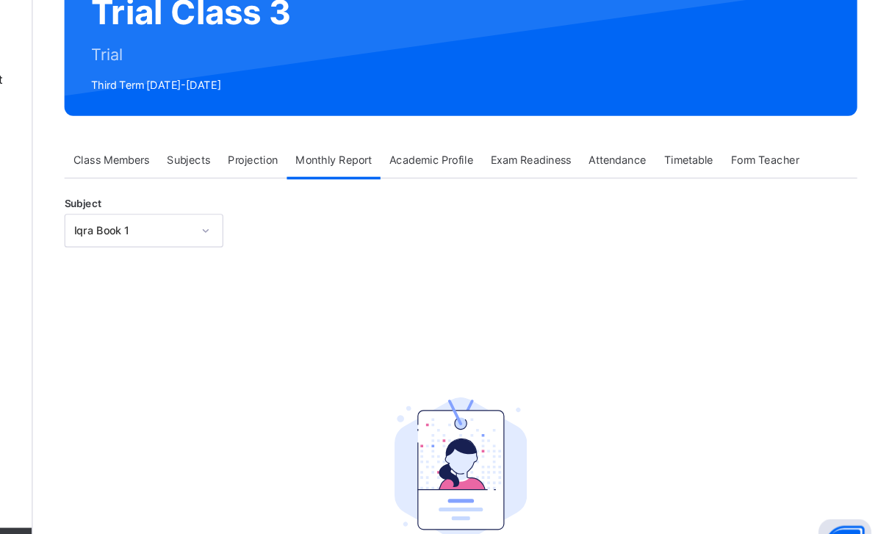
click at [281, 169] on div "Subjects" at bounding box center [306, 183] width 51 height 29
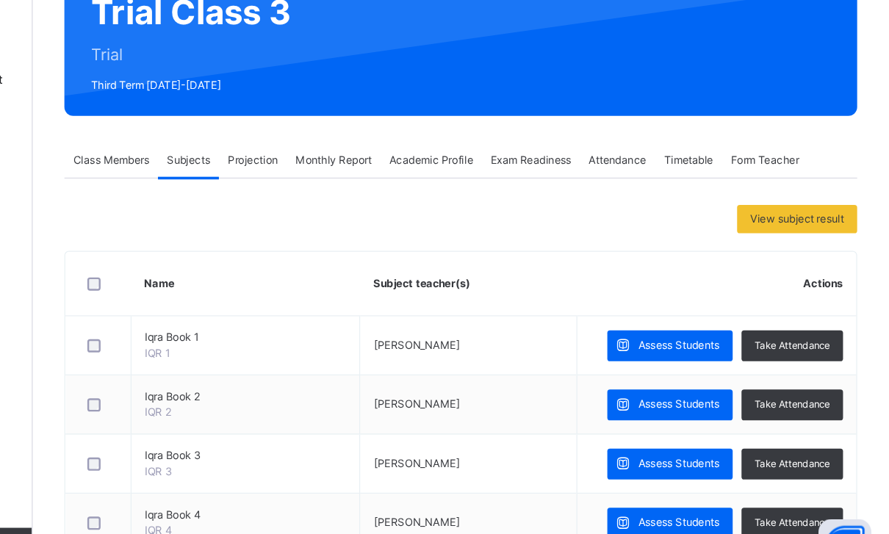
click at [331, 169] on div "Projection" at bounding box center [359, 183] width 57 height 29
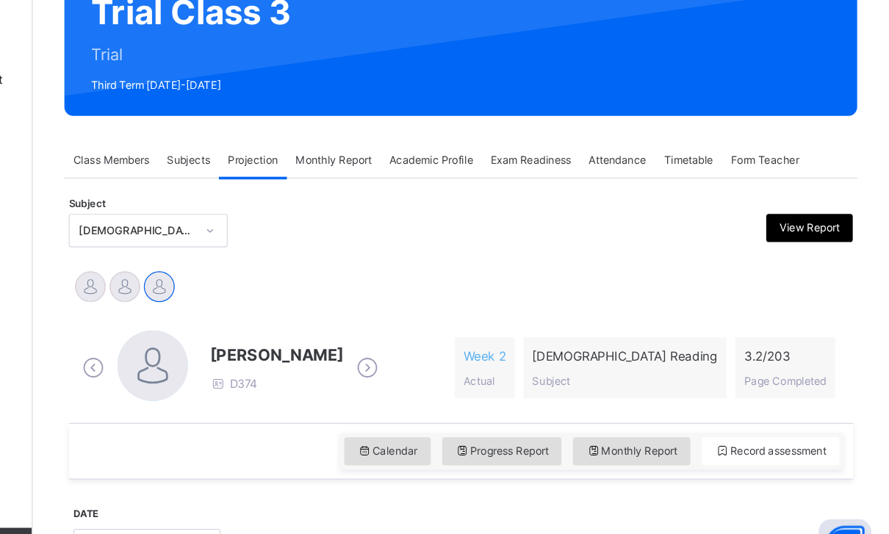
click at [288, 177] on span "Subjects" at bounding box center [306, 183] width 36 height 13
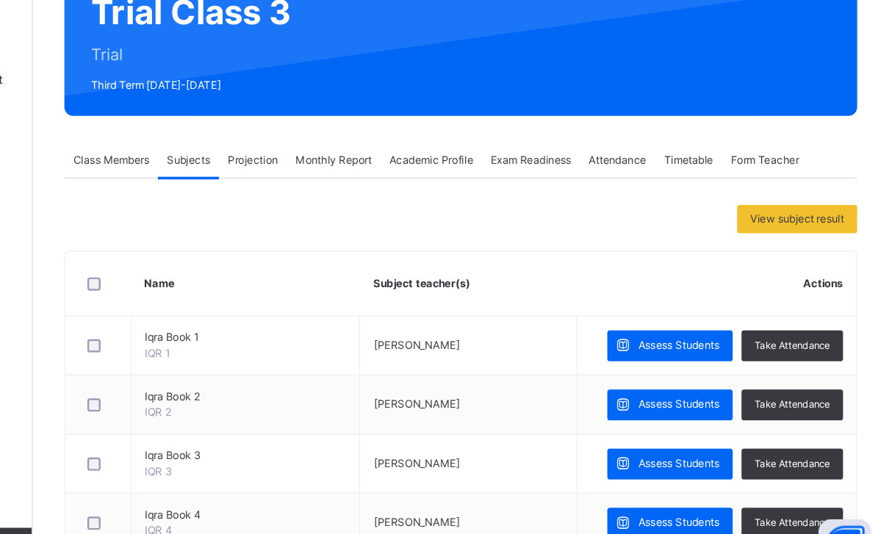
click at [210, 177] on span "Class Members" at bounding box center [241, 183] width 63 height 13
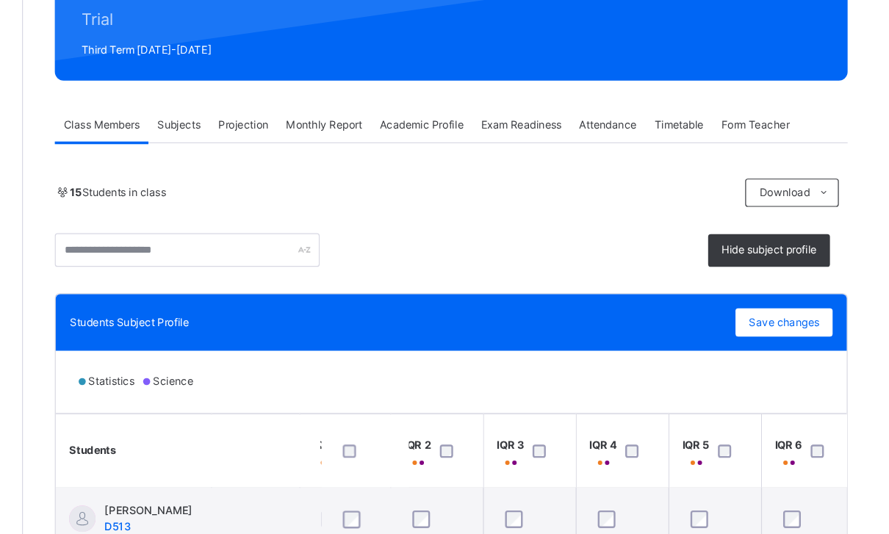
scroll to position [175, 0]
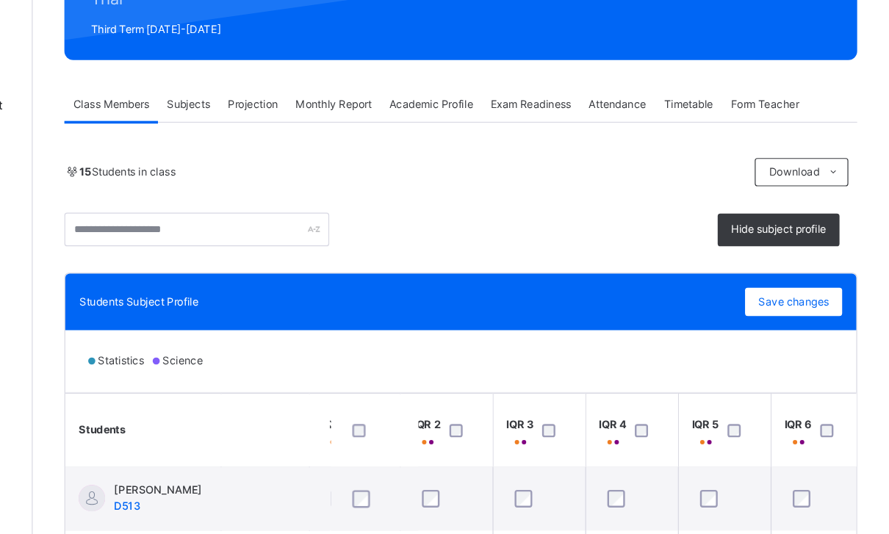
click at [780, 274] on span "Save changes" at bounding box center [809, 280] width 59 height 13
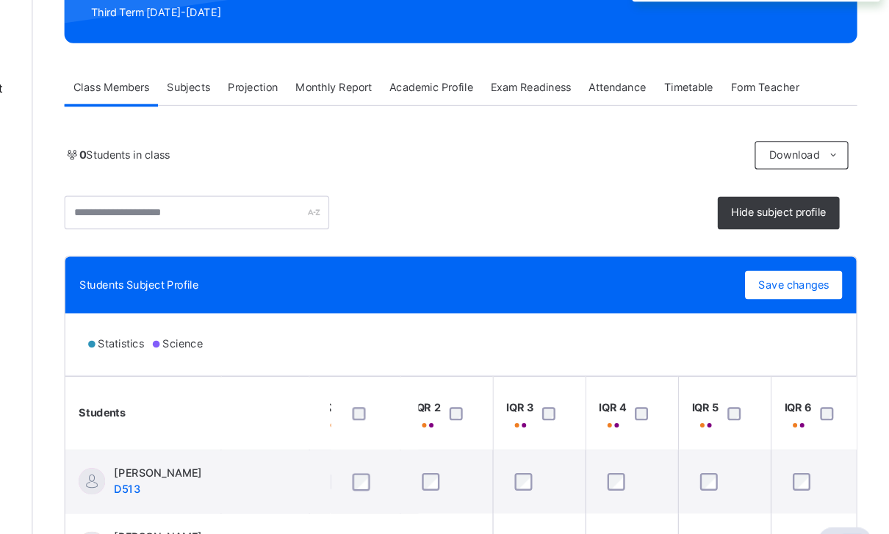
click at [757, 214] on span "Hide subject profile" at bounding box center [796, 220] width 79 height 13
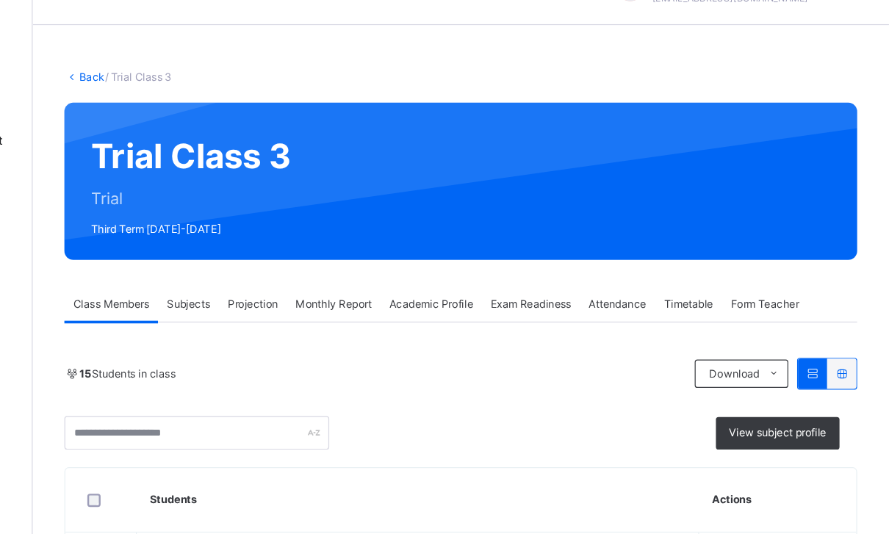
scroll to position [0, 0]
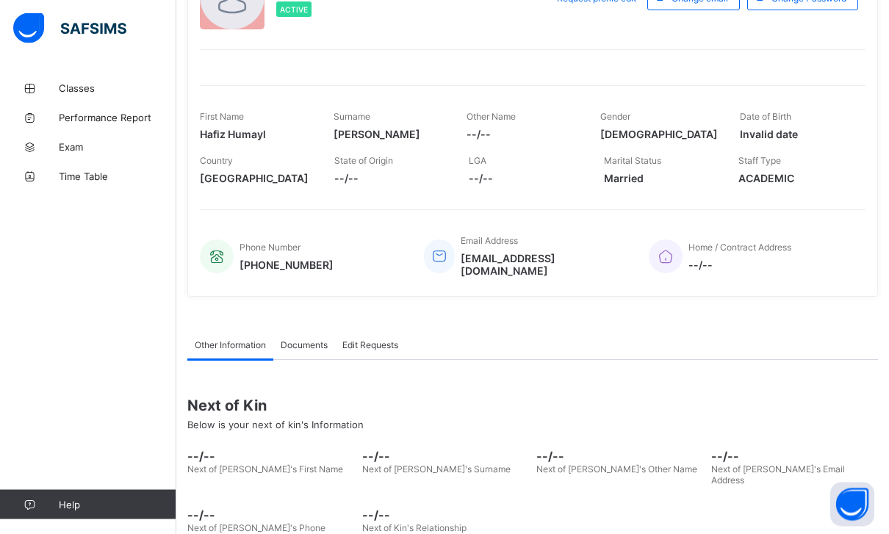
scroll to position [156, 0]
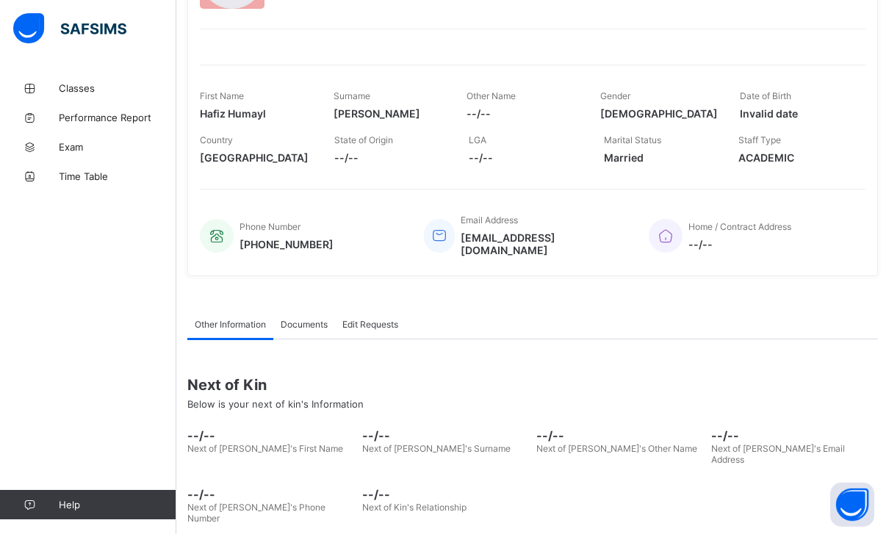
click at [311, 311] on div "Documents" at bounding box center [304, 323] width 62 height 29
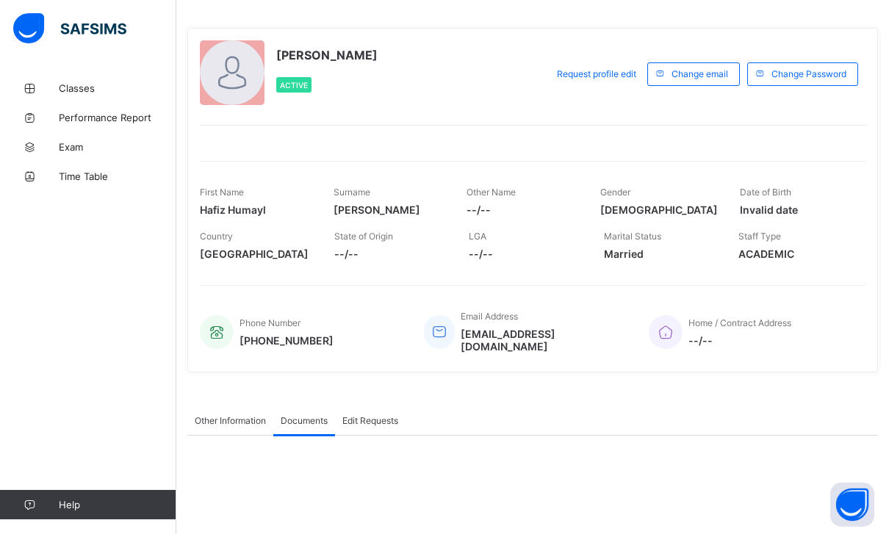
scroll to position [0, 0]
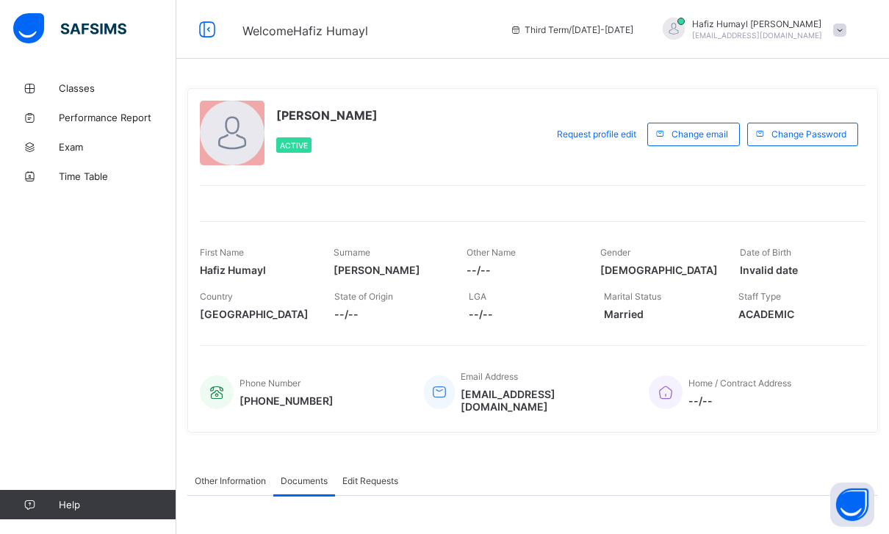
click at [81, 85] on span "Classes" at bounding box center [118, 88] width 118 height 12
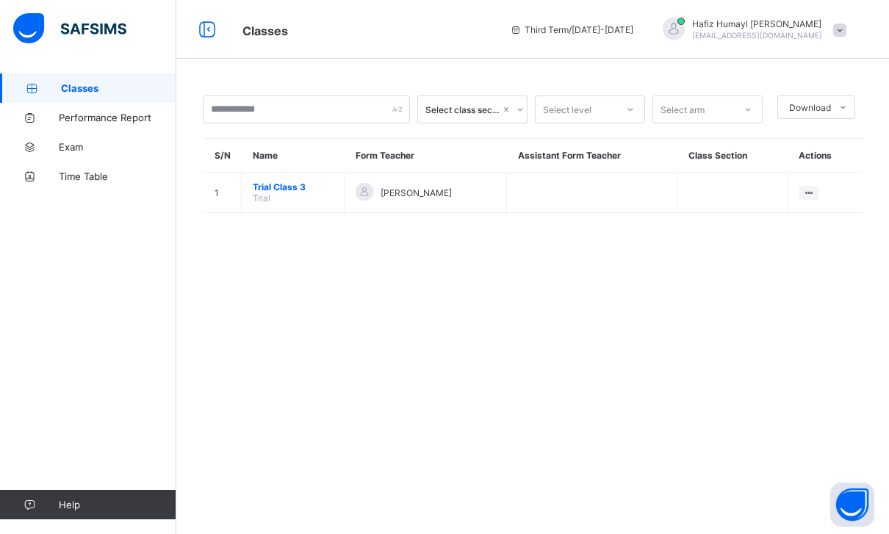
click at [0, 0] on icon at bounding box center [0, 0] width 0 height 0
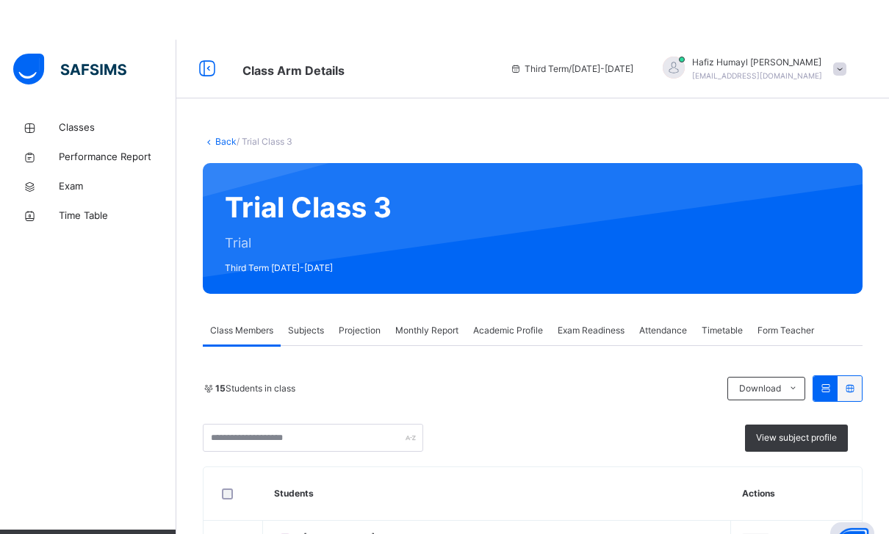
scroll to position [7, 0]
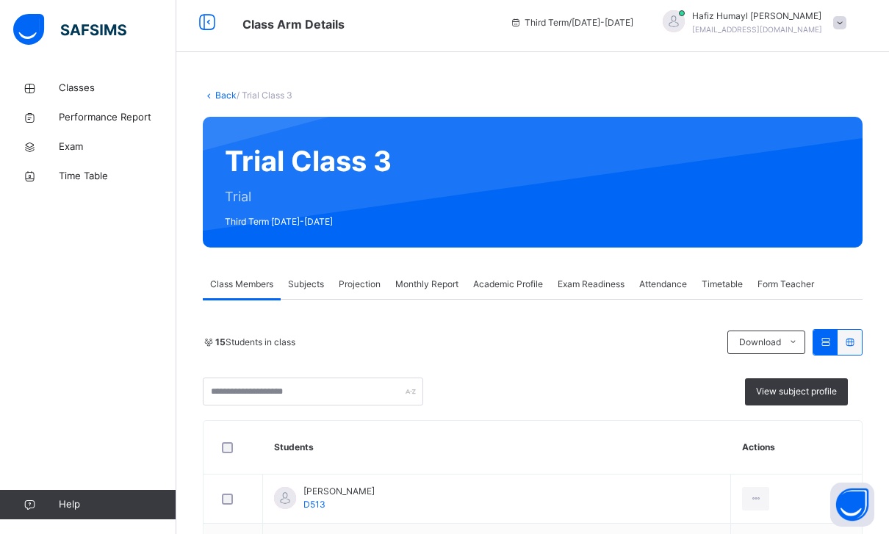
click at [667, 282] on span "Attendance" at bounding box center [663, 284] width 48 height 13
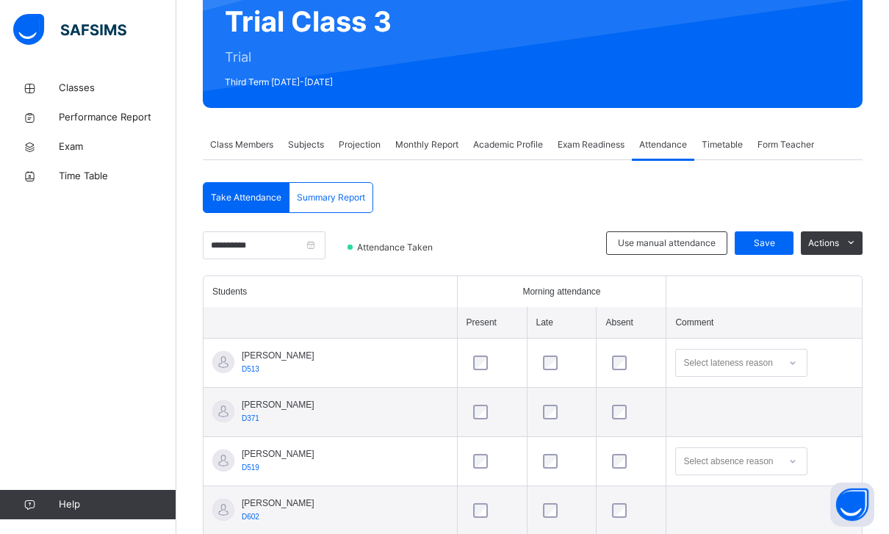
scroll to position [158, 0]
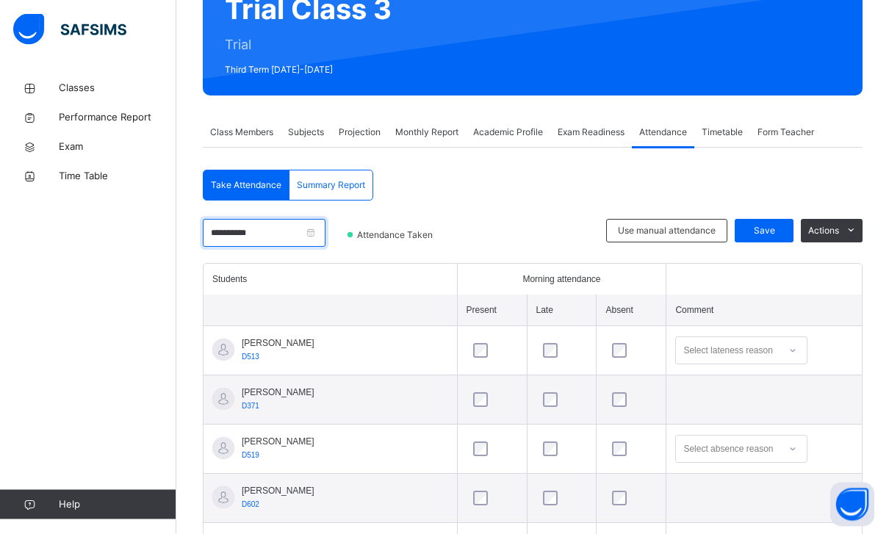
click at [280, 231] on input "**********" at bounding box center [264, 234] width 123 height 28
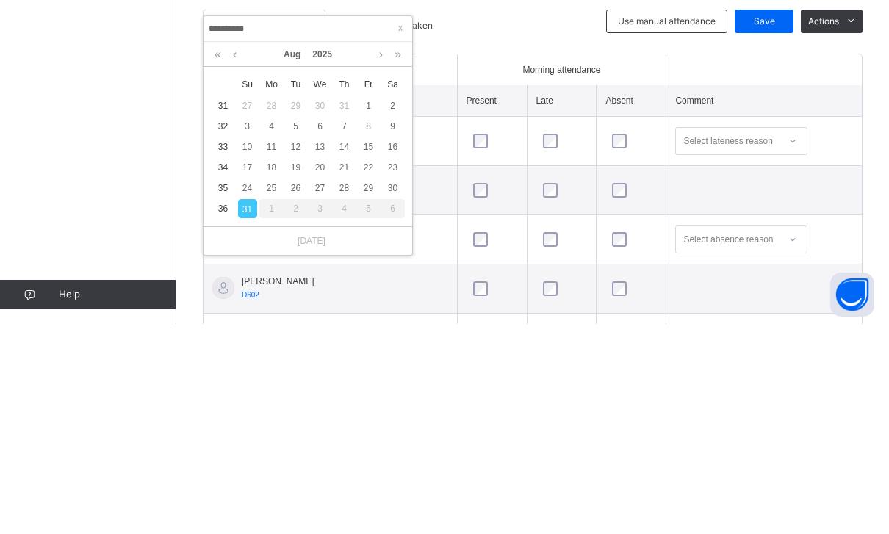
click at [393, 389] on div "30" at bounding box center [392, 398] width 19 height 19
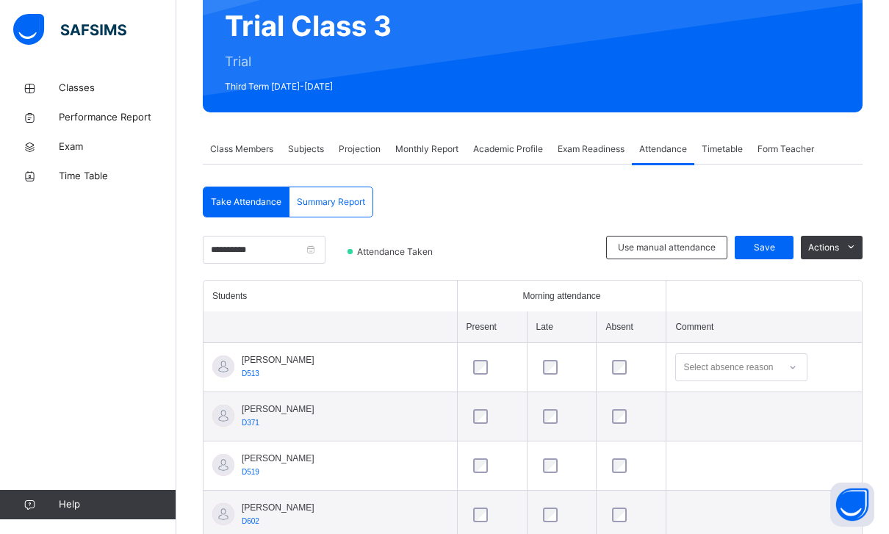
scroll to position [130, 0]
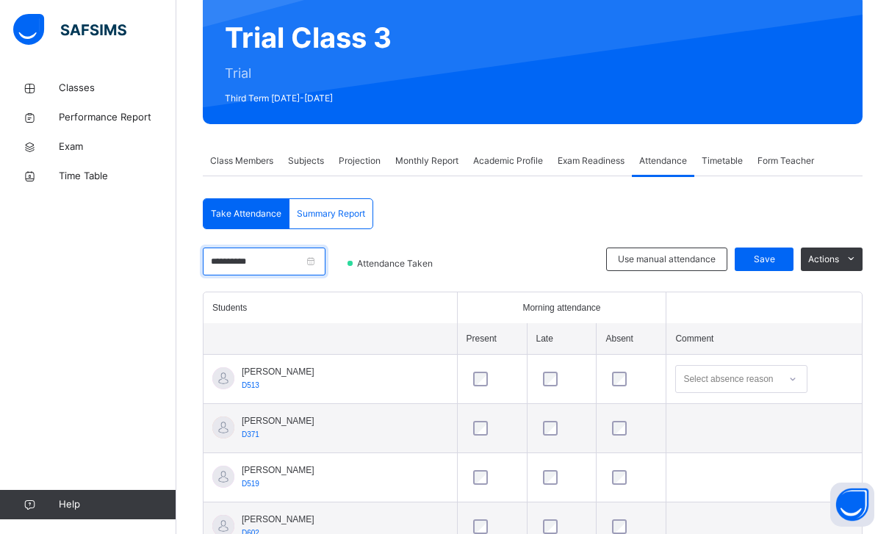
click at [284, 267] on input "**********" at bounding box center [264, 262] width 123 height 28
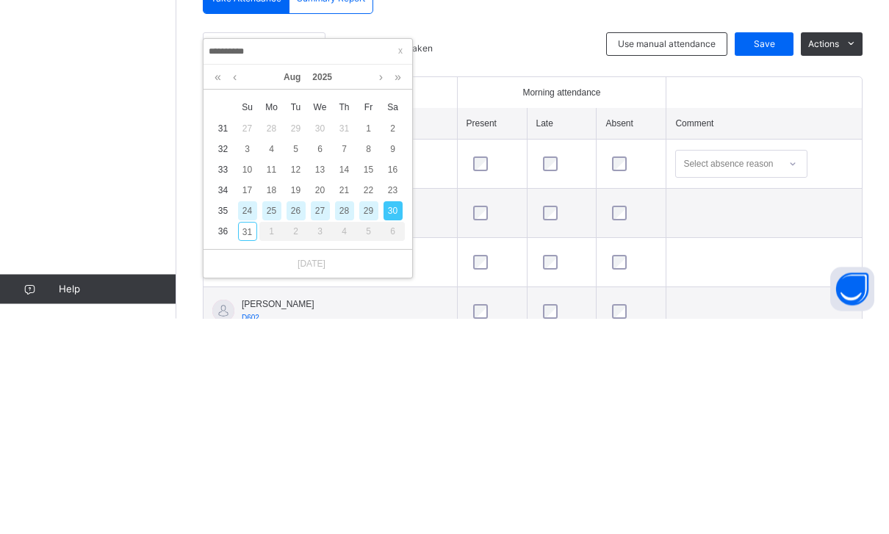
click at [235, 417] on td "24" at bounding box center [247, 427] width 24 height 21
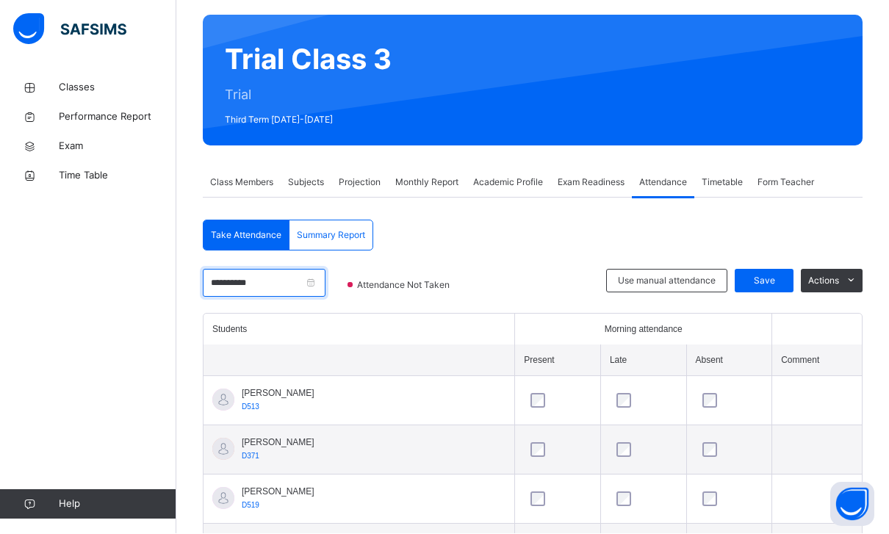
click at [258, 281] on input "**********" at bounding box center [264, 284] width 123 height 28
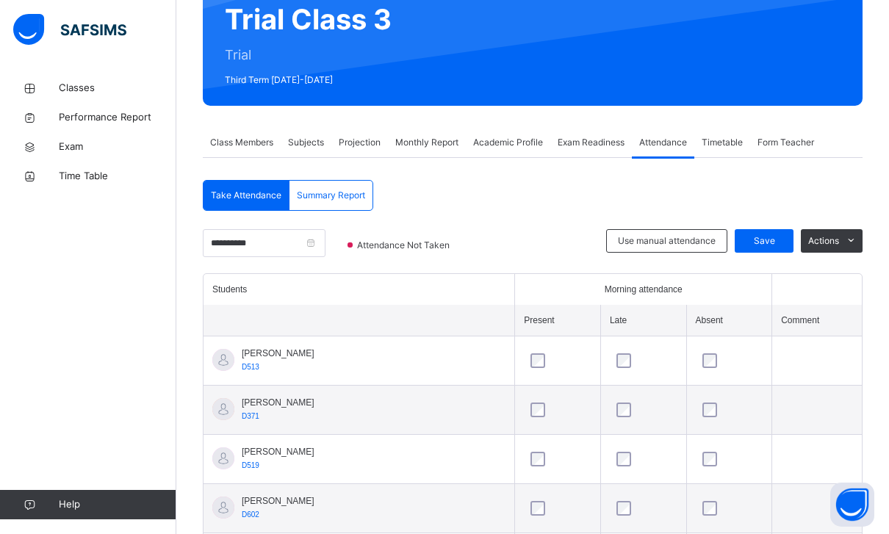
scroll to position [0, 0]
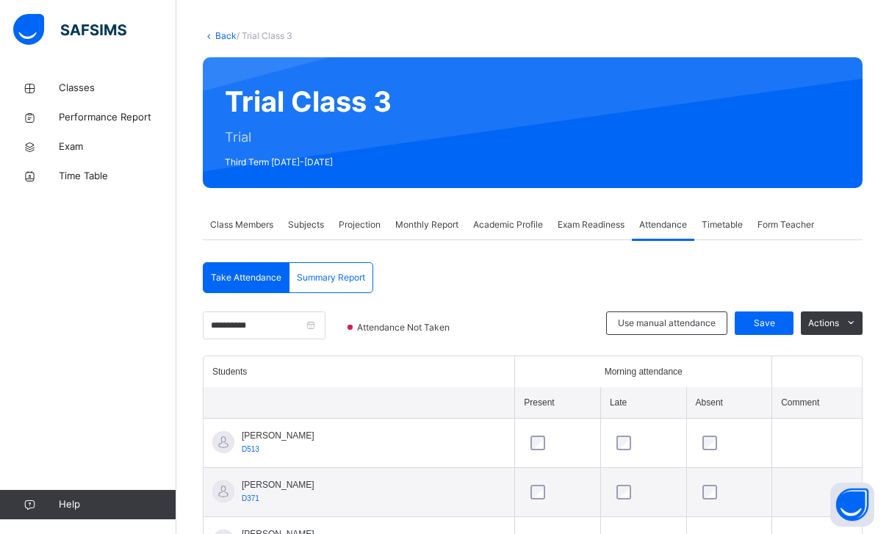
click at [297, 332] on input "**********" at bounding box center [264, 325] width 123 height 28
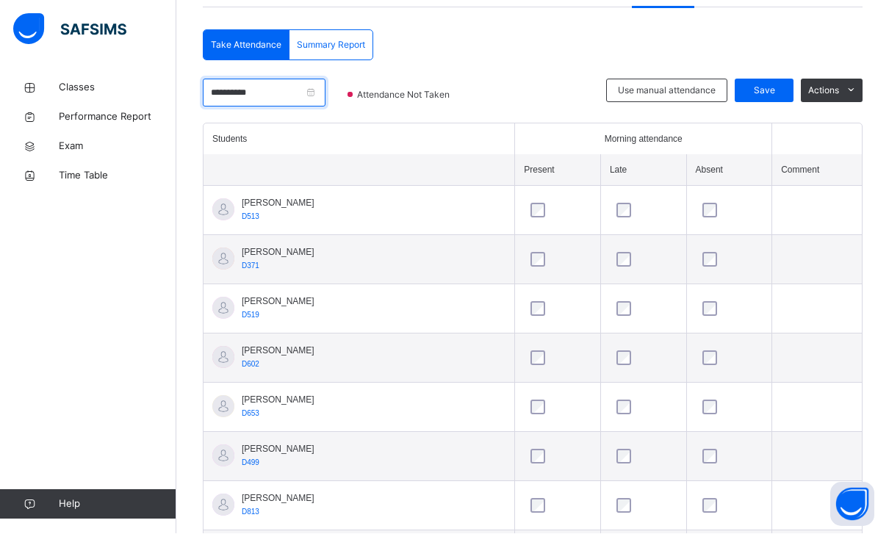
click at [264, 94] on input "**********" at bounding box center [264, 93] width 123 height 28
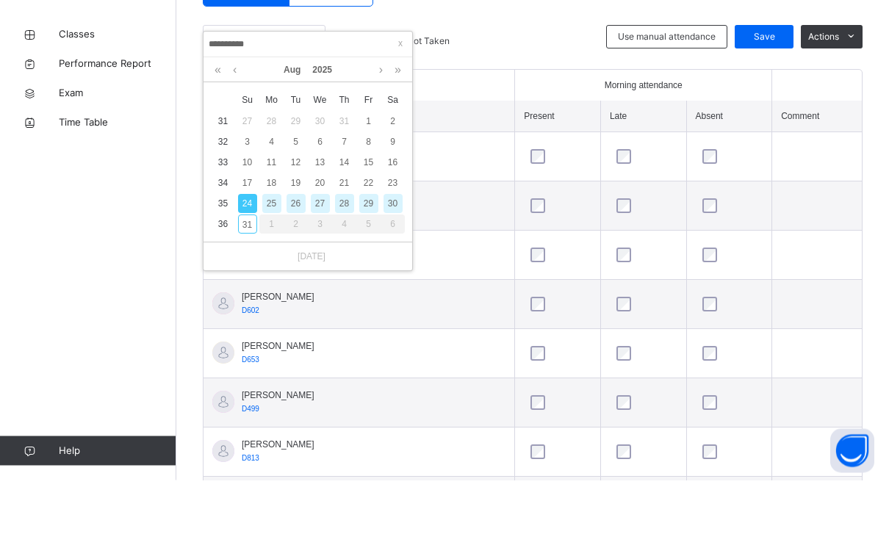
click at [247, 269] on div "31" at bounding box center [247, 278] width 19 height 19
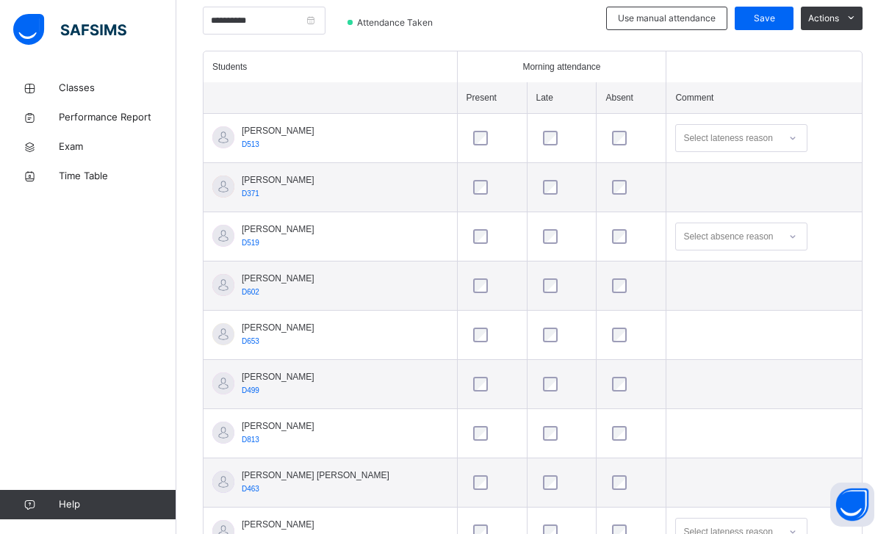
scroll to position [0, 0]
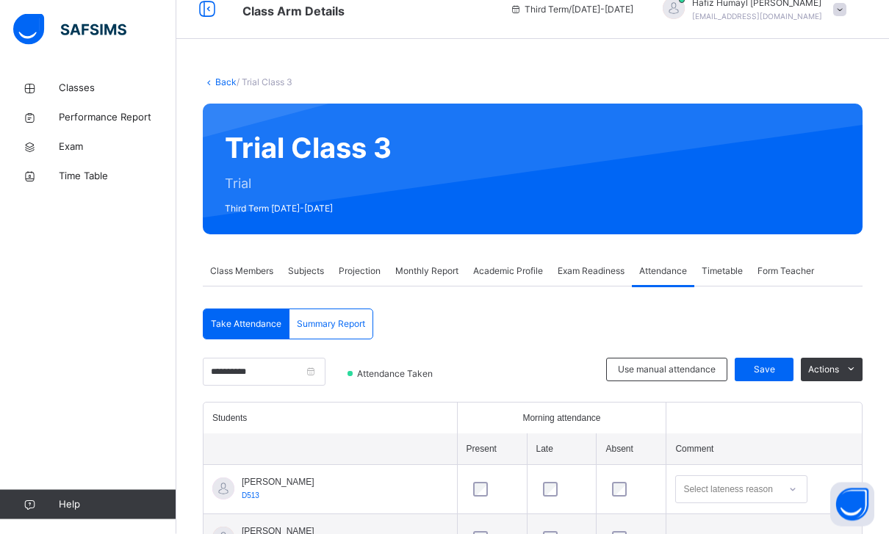
click at [728, 284] on div "Timetable" at bounding box center [722, 271] width 56 height 29
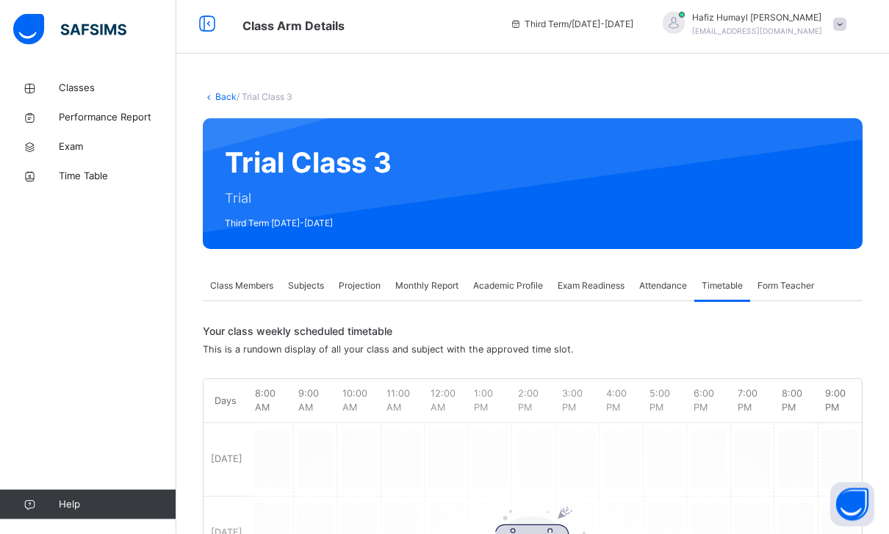
click at [379, 278] on div "Projection" at bounding box center [359, 286] width 57 height 29
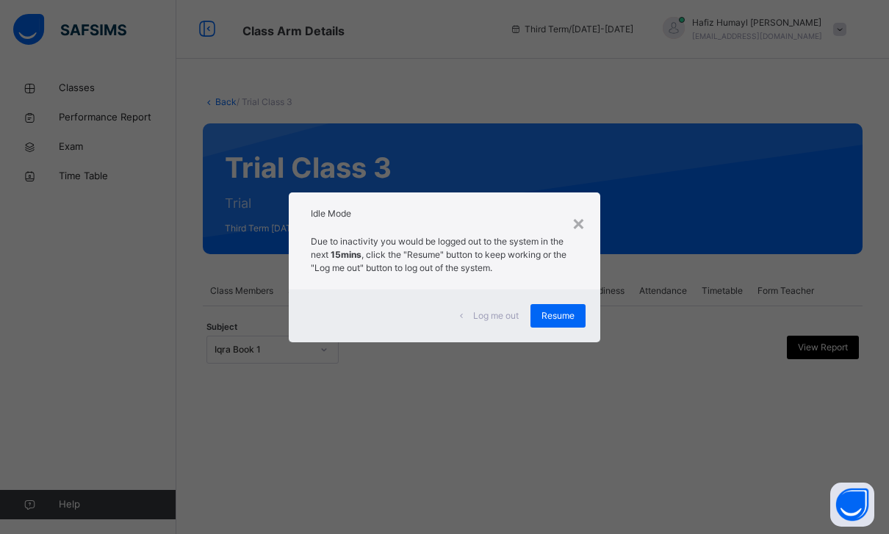
click at [564, 318] on span "Resume" at bounding box center [557, 315] width 33 height 13
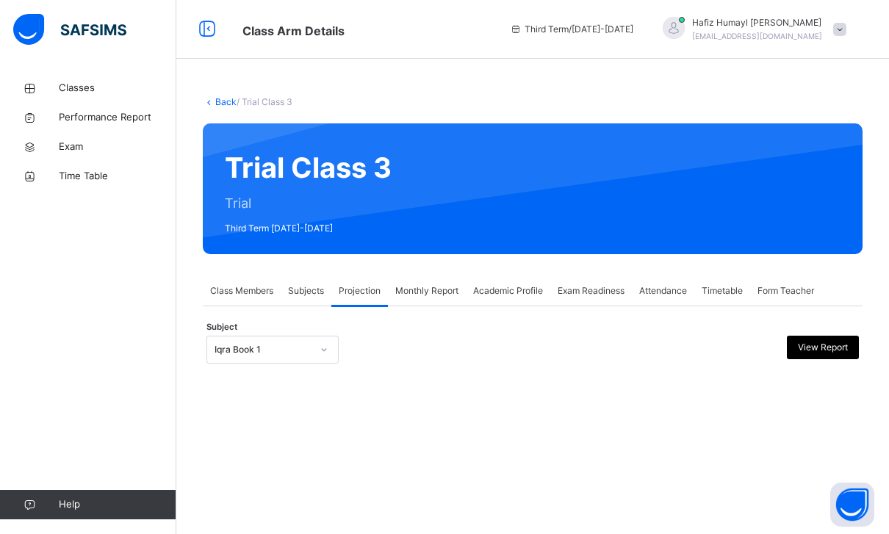
scroll to position [47, 0]
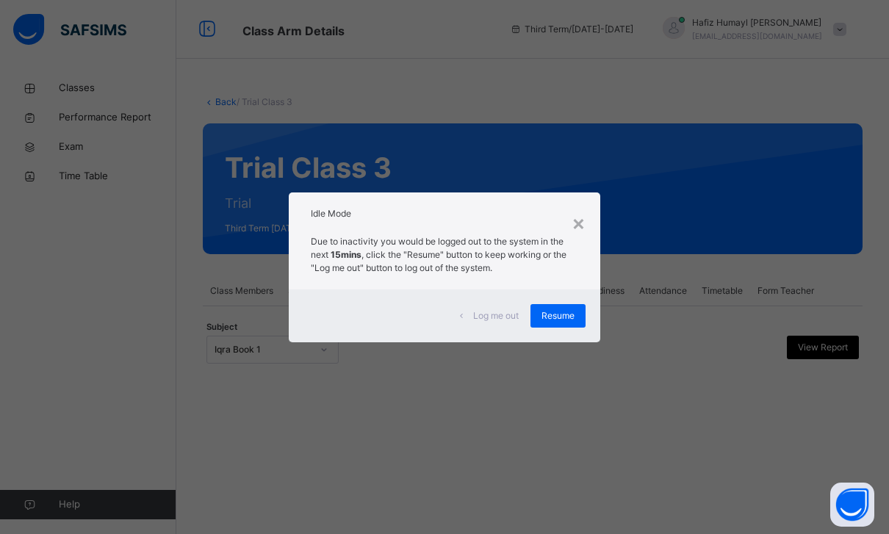
click at [576, 279] on div "Due to inactivity you would be logged out to the system in the next 15mins , cl…" at bounding box center [444, 259] width 311 height 62
click at [557, 312] on span "Resume" at bounding box center [557, 315] width 33 height 13
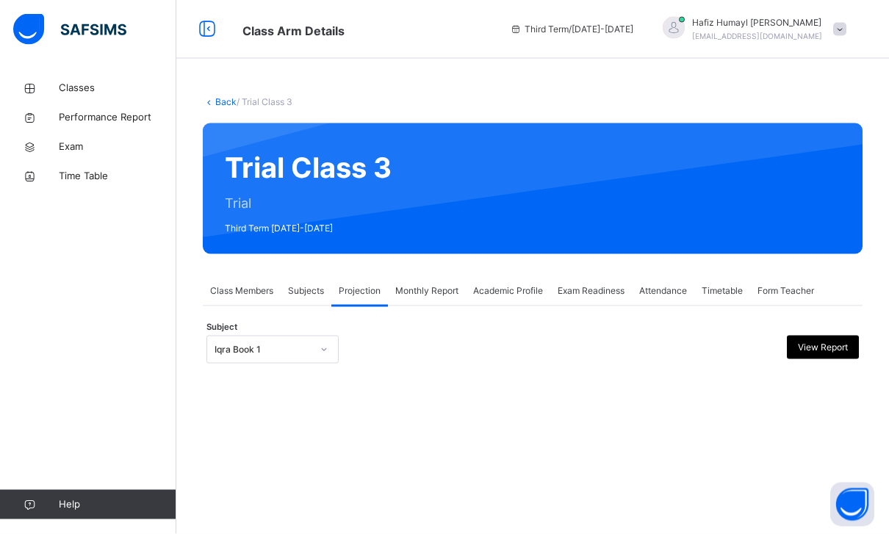
scroll to position [32, 0]
click at [312, 284] on span "Subjects" at bounding box center [306, 290] width 36 height 13
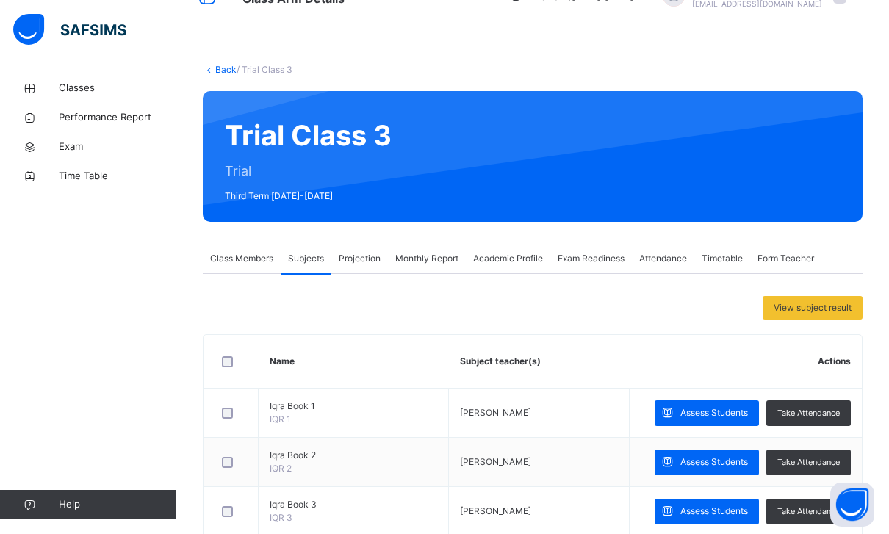
click at [352, 270] on div "Projection" at bounding box center [359, 258] width 57 height 29
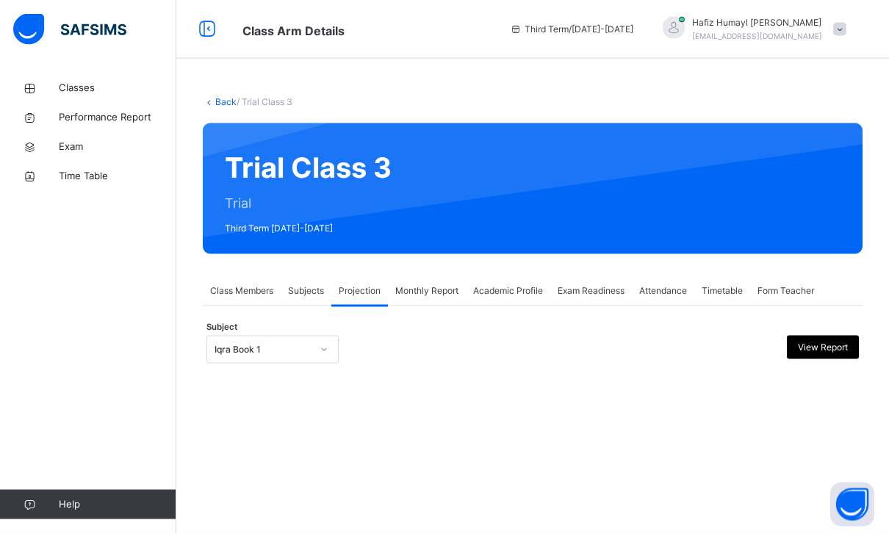
scroll to position [47, 0]
